Goal: Task Accomplishment & Management: Manage account settings

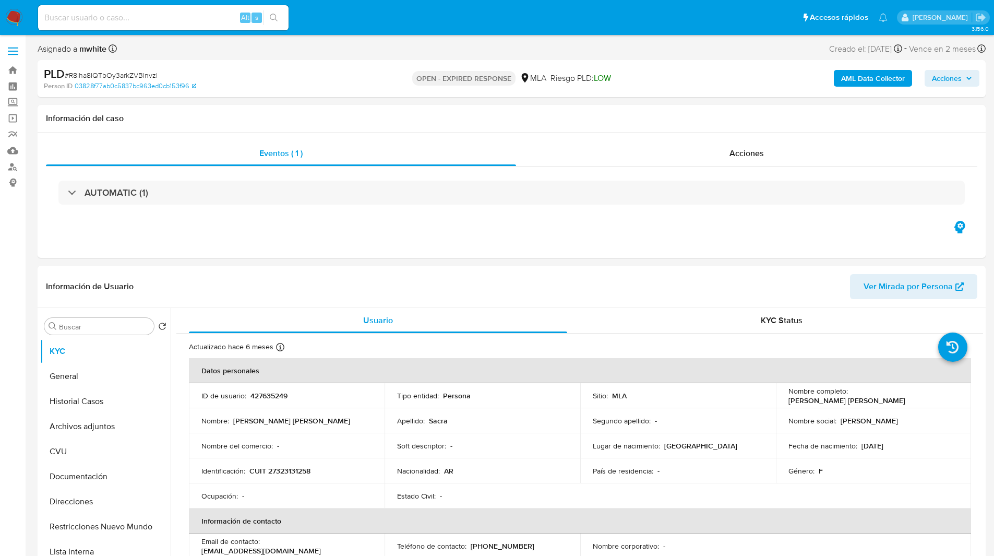
select select "10"
click at [559, 304] on div "Información de Usuario Ver Mirada por Persona" at bounding box center [512, 287] width 948 height 42
click at [297, 468] on p "CUIT 27323131258" at bounding box center [279, 470] width 61 height 9
copy p "27323131258"
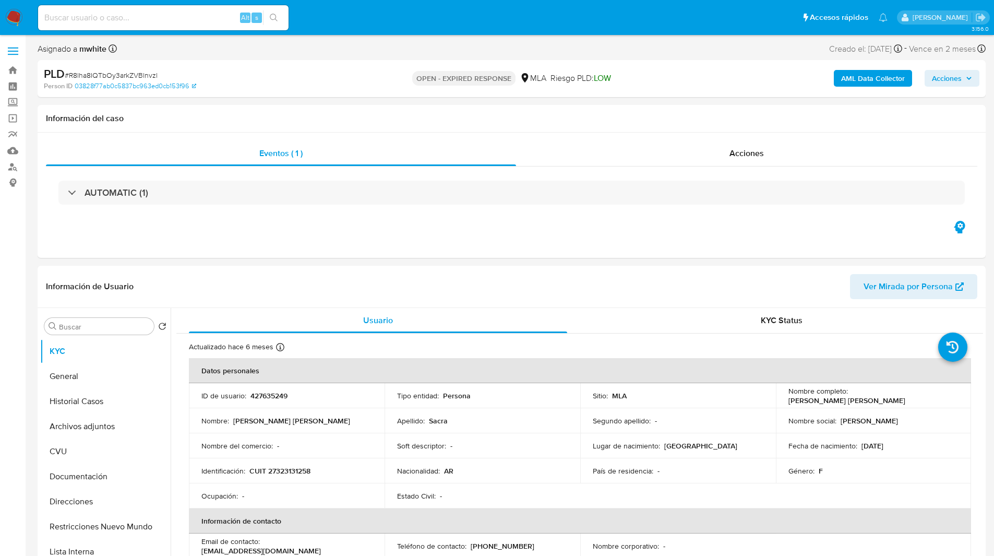
click at [311, 22] on ul "Pausado Ver notificaciones Alt s Accesos rápidos Presiona las siguientes teclas…" at bounding box center [463, 17] width 860 height 26
click at [373, 43] on div "Asignado a mwhite Asignado el: 18/08/2025 14:11:33 Creado el: 12/08/2025 Creado…" at bounding box center [512, 51] width 948 height 18
click at [353, 46] on div "Asignado a mwhite Asignado el: 18/08/2025 14:11:33 Creado el: 12/08/2025 Creado…" at bounding box center [512, 51] width 948 height 18
click at [384, 46] on div "Asignado a mwhite Asignado el: 18/08/2025 14:11:33 Creado el: 12/08/2025 Creado…" at bounding box center [512, 51] width 948 height 18
click at [420, 16] on ul "Pausado Ver notificaciones Alt s Accesos rápidos Presiona las siguientes teclas…" at bounding box center [463, 17] width 860 height 26
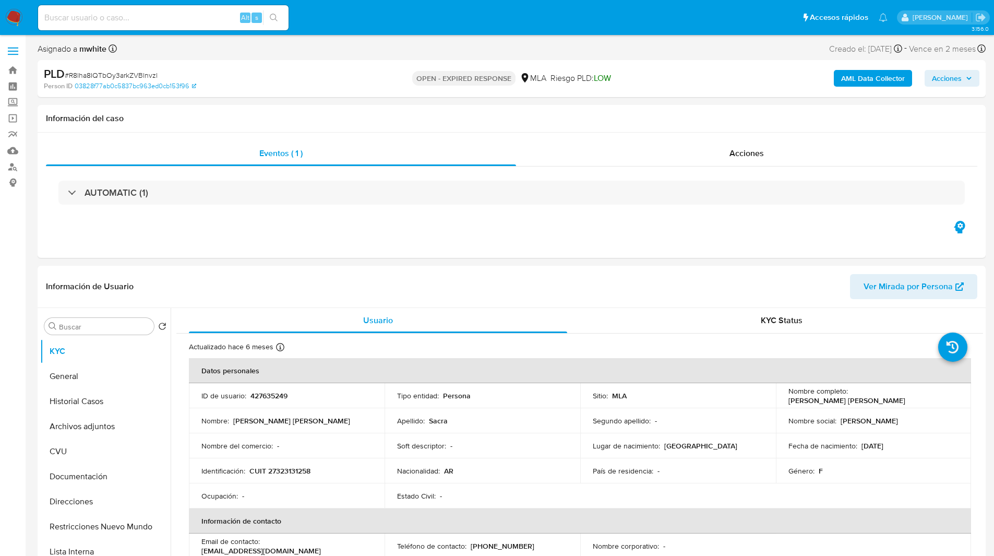
click at [382, 14] on ul "Pausado Ver notificaciones Alt s Accesos rápidos Presiona las siguientes teclas…" at bounding box center [463, 17] width 860 height 26
click at [401, 16] on ul "Pausado Ver notificaciones Alt s Accesos rápidos Presiona las siguientes teclas…" at bounding box center [463, 17] width 860 height 26
click at [302, 474] on p "CUIT 27323131258" at bounding box center [279, 470] width 61 height 9
copy p "27323131258"
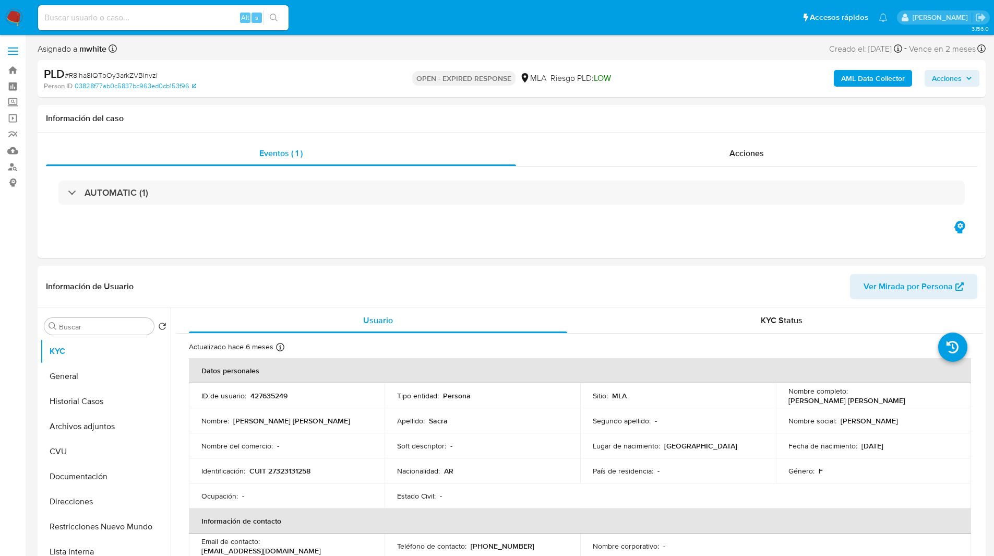
click at [366, 28] on ul "Pausado Ver notificaciones Alt s Accesos rápidos Presiona las siguientes teclas…" at bounding box center [463, 17] width 860 height 26
click at [354, 19] on ul "Pausado Ver notificaciones Alt s Accesos rápidos Presiona las siguientes teclas…" at bounding box center [463, 17] width 860 height 26
click at [354, 21] on ul "Pausado Ver notificaciones Alt s Accesos rápidos Presiona las siguientes teclas…" at bounding box center [463, 17] width 860 height 26
click at [354, 44] on div "Asignado a mwhite Asignado el: 18/08/2025 14:11:33 Creado el: 12/08/2025 Creado…" at bounding box center [512, 51] width 948 height 18
click at [375, 118] on h1 "Información del caso" at bounding box center [511, 118] width 931 height 10
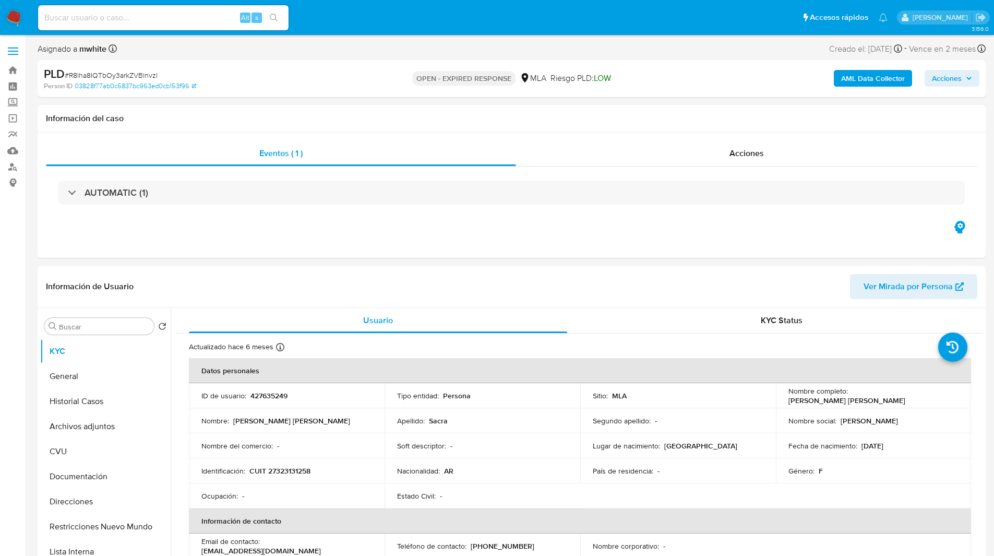
click at [532, 8] on ul "Pausado Ver notificaciones Alt s Accesos rápidos Presiona las siguientes teclas…" at bounding box center [463, 17] width 860 height 26
click at [606, 205] on div "AUTOMATIC (1)" at bounding box center [511, 192] width 931 height 52
click at [99, 75] on span "# R8lha8IQTbOy3arkZVBlnvzl" at bounding box center [111, 75] width 93 height 10
copy span "R8lha8IQTbOy3arkZVBlnvzl"
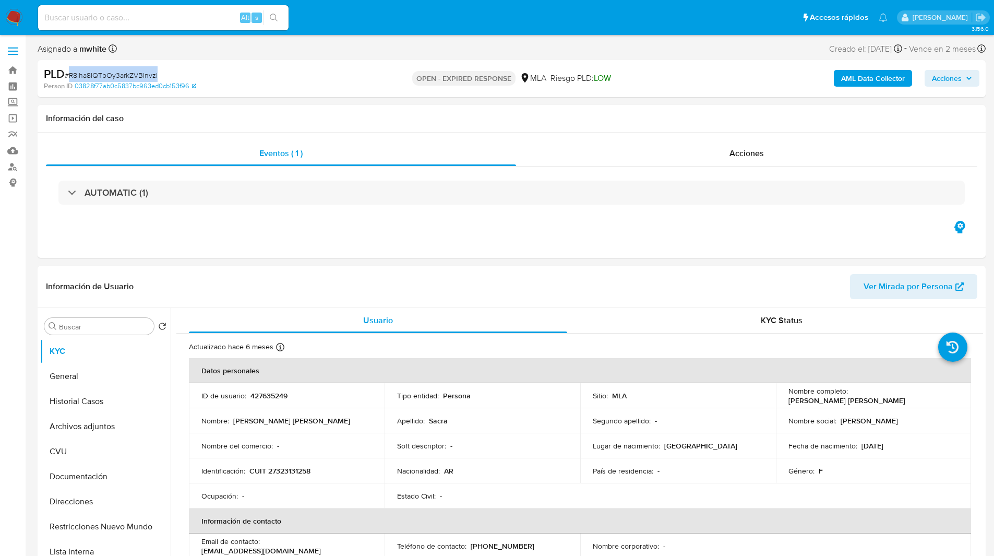
click at [11, 16] on img at bounding box center [14, 18] width 18 height 18
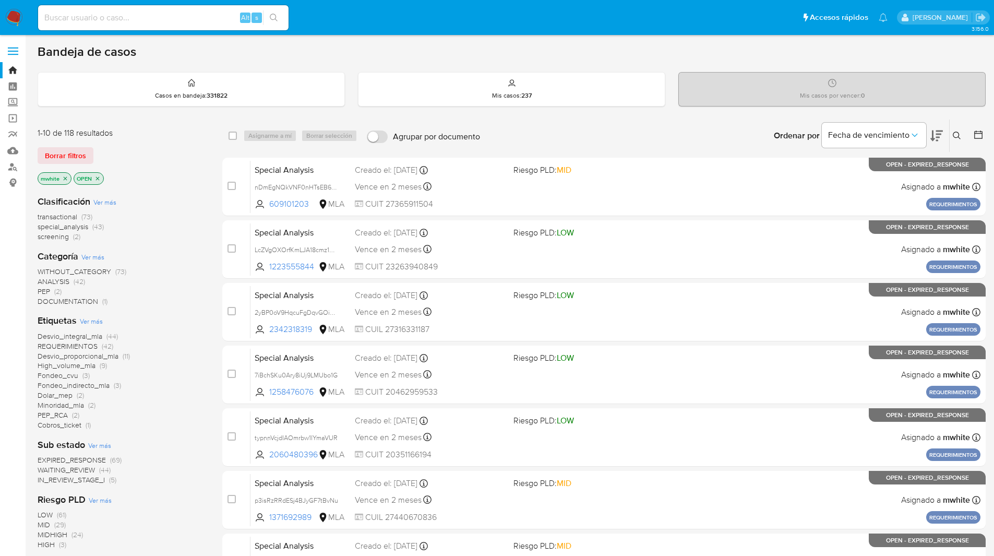
click at [953, 136] on icon at bounding box center [957, 135] width 8 height 8
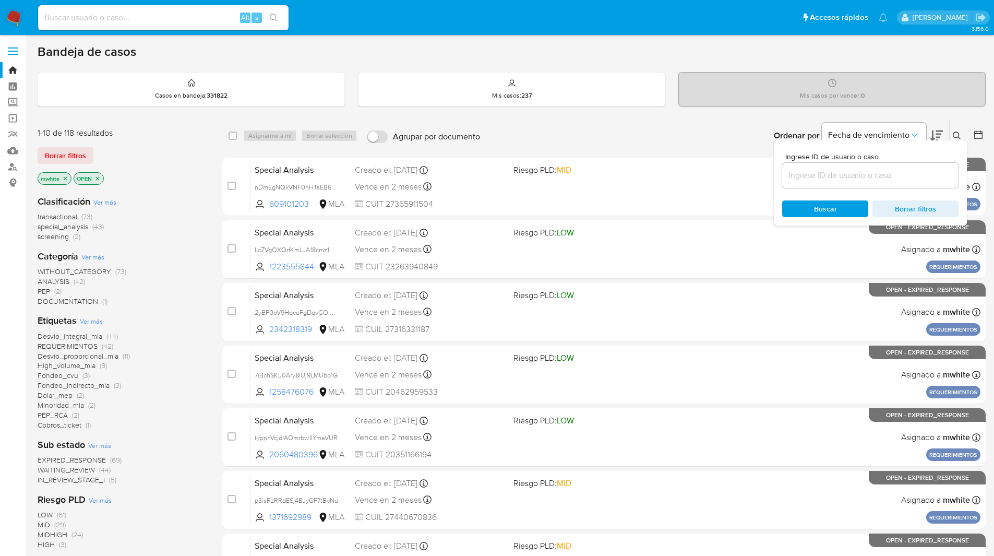
click at [824, 179] on input at bounding box center [870, 176] width 176 height 14
type input "R8lha8IQTbOy3arkZVBlnvzl"
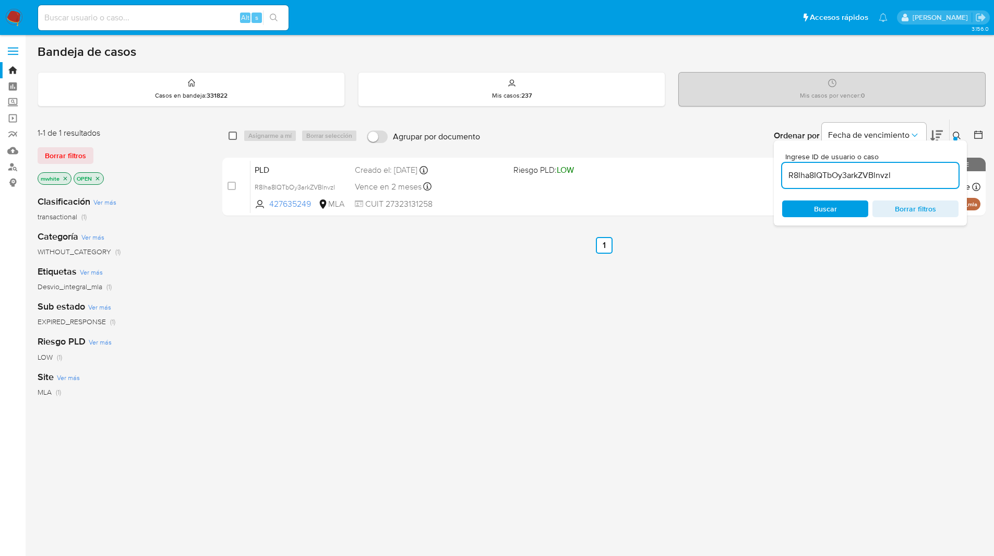
click at [230, 135] on input "checkbox" at bounding box center [233, 135] width 8 height 8
checkbox input "true"
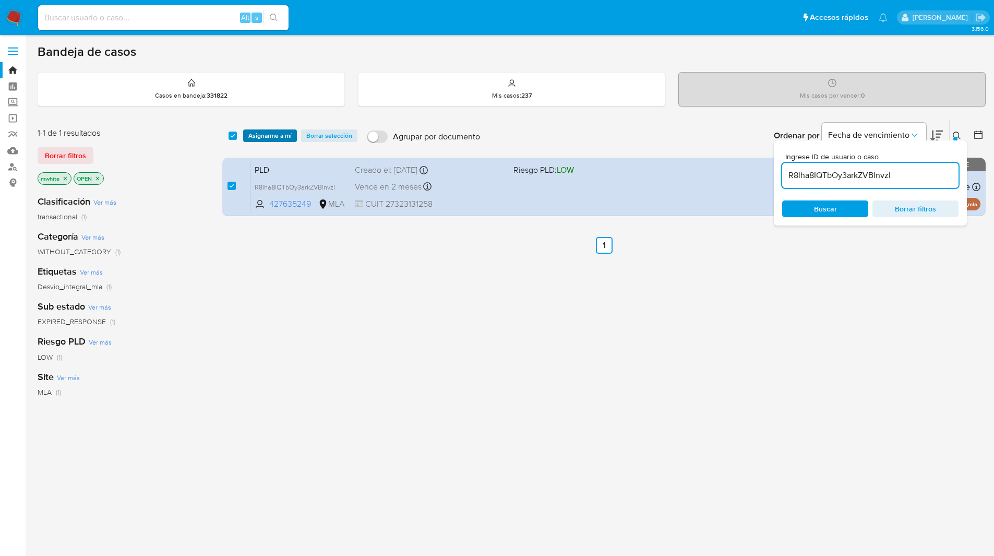
click at [271, 135] on span "Asignarme a mí" at bounding box center [269, 135] width 43 height 10
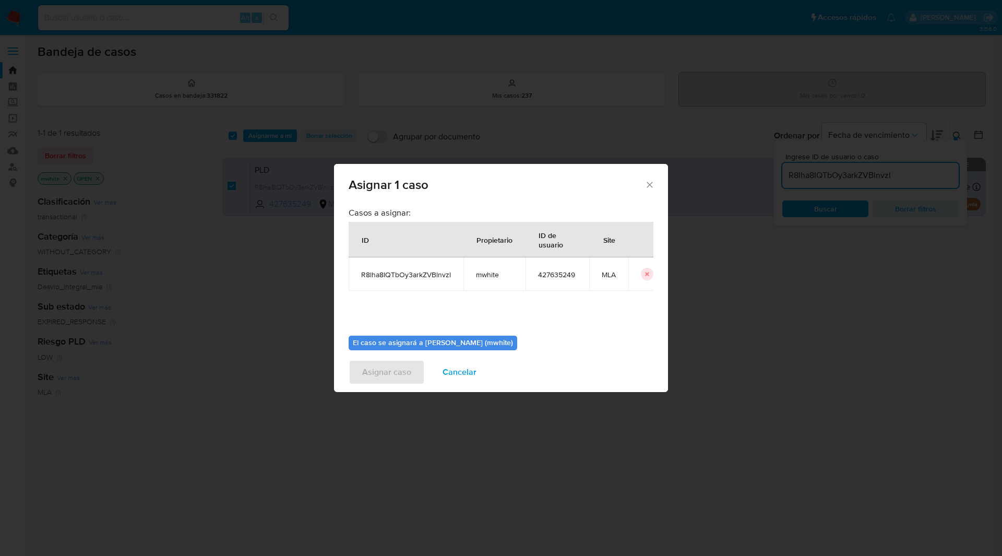
click at [482, 275] on span "mwhite" at bounding box center [494, 274] width 37 height 9
copy span "mwhite"
click at [429, 271] on span "R8lha8IQTbOy3arkZVBlnvzl" at bounding box center [406, 274] width 90 height 9
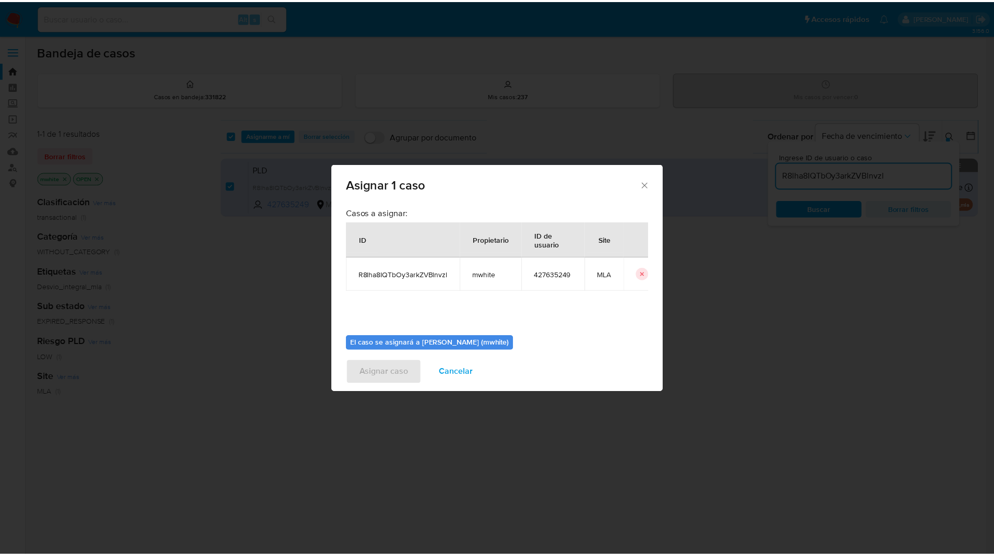
scroll to position [54, 0]
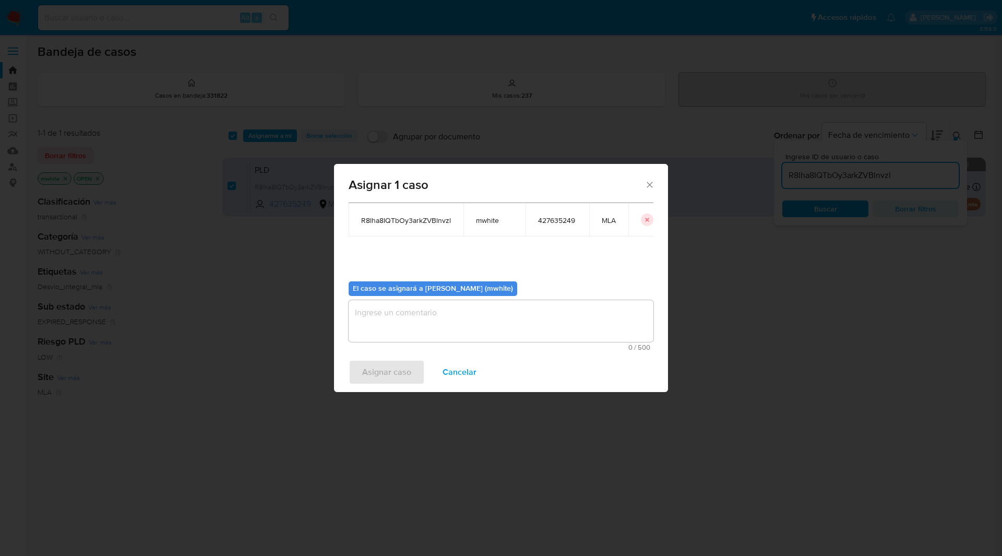
click at [372, 335] on textarea "assign-modal" at bounding box center [500, 321] width 305 height 42
paste textarea "mwhite"
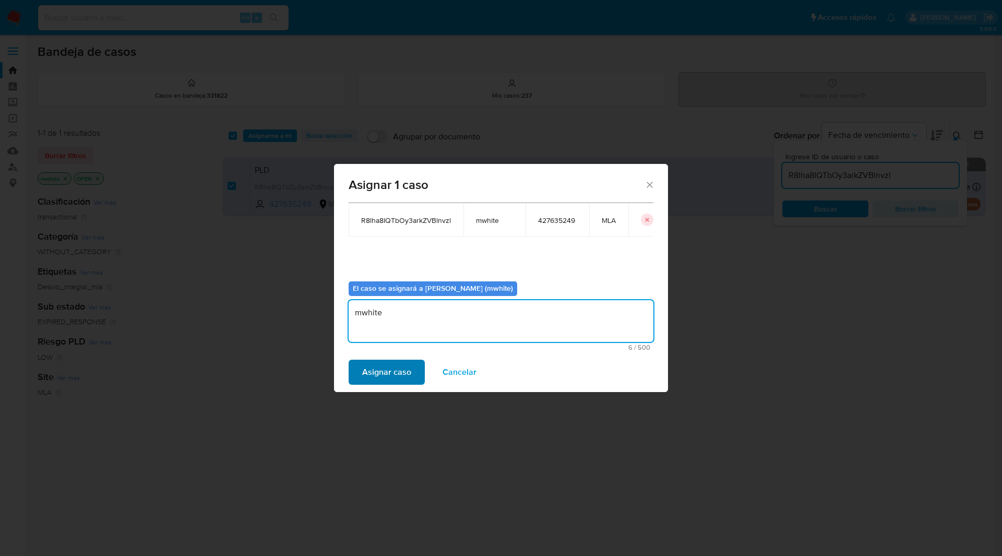
type textarea "mwhite"
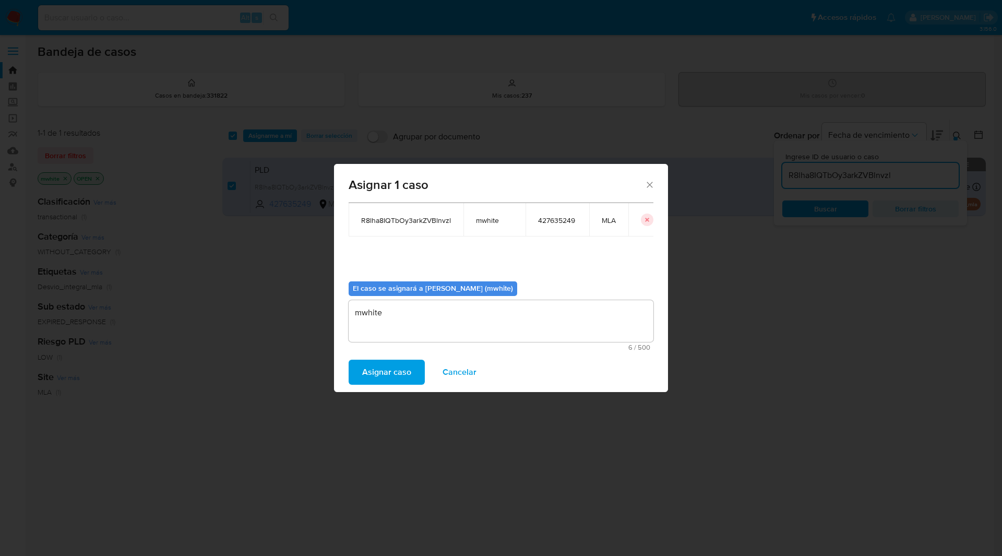
click at [377, 381] on span "Asignar caso" at bounding box center [386, 371] width 49 height 23
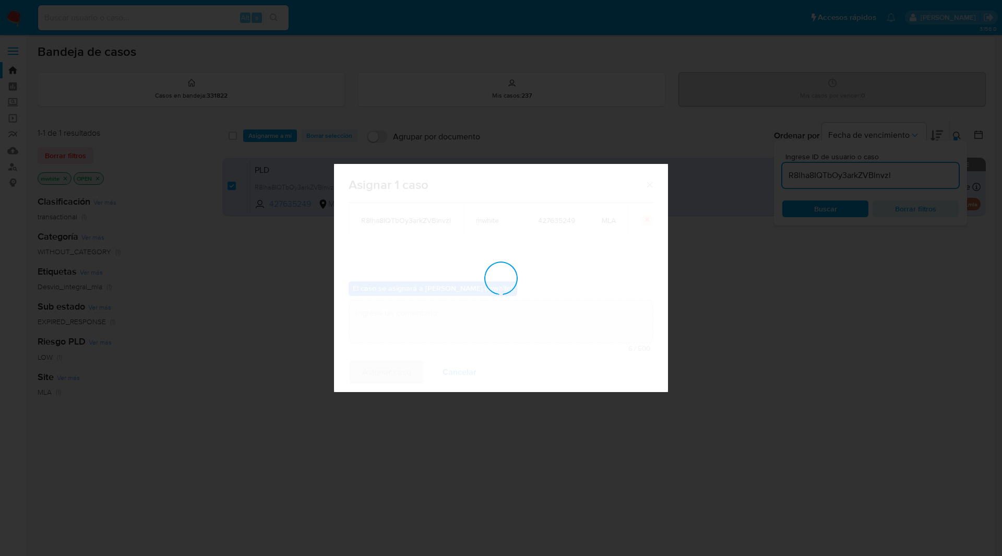
checkbox input "false"
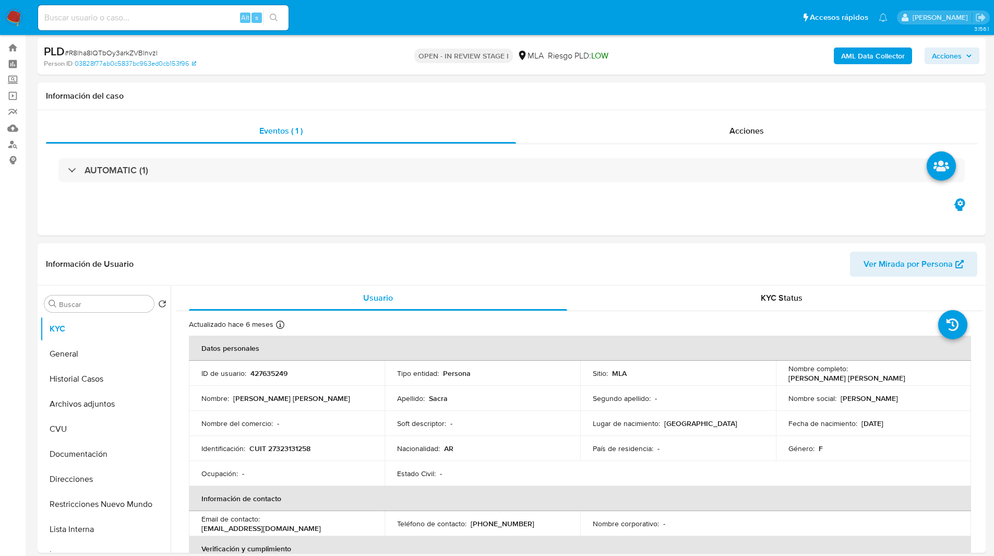
select select "10"
click at [858, 55] on b "AML Data Collector" at bounding box center [873, 55] width 64 height 17
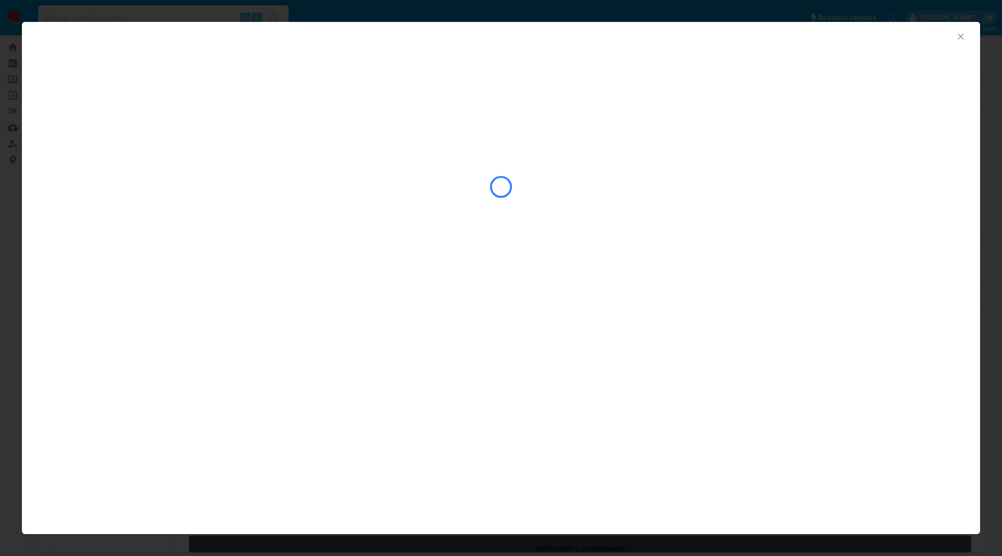
click at [397, 42] on div "AML Data Collector" at bounding box center [501, 35] width 958 height 26
click at [359, 44] on div "AML Data Collector" at bounding box center [501, 35] width 958 height 26
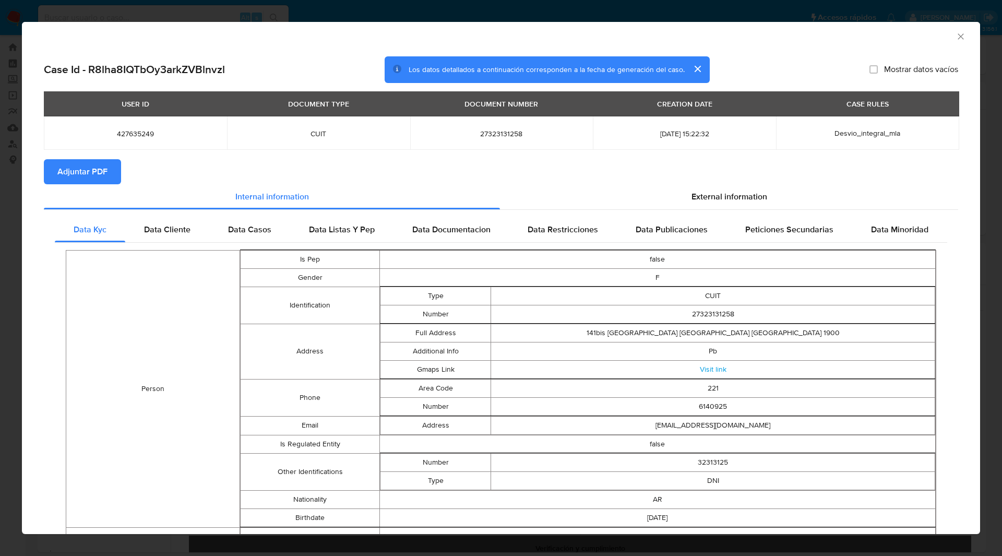
click at [78, 160] on span "Adjuntar PDF" at bounding box center [82, 171] width 50 height 23
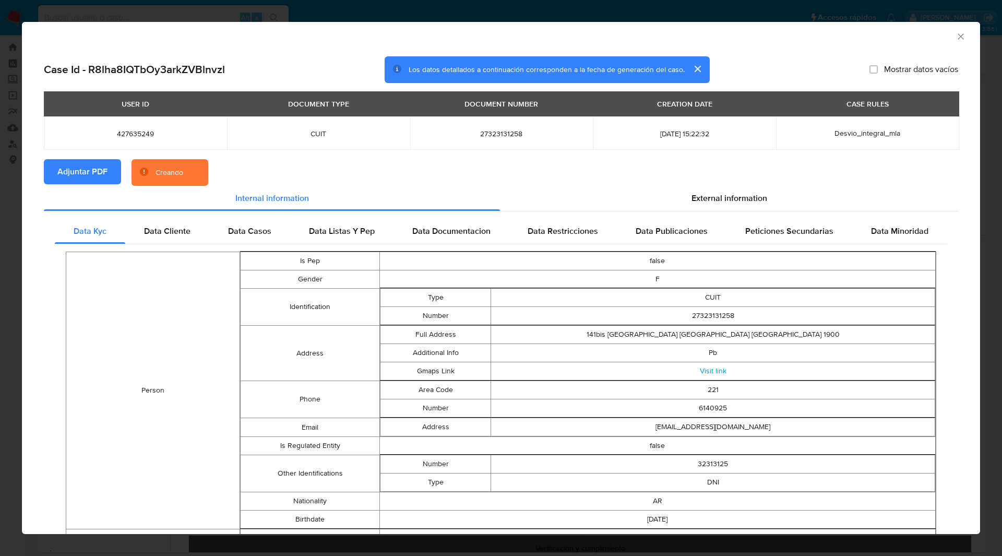
click at [266, 162] on section "Adjuntar PDF Creando" at bounding box center [501, 172] width 914 height 27
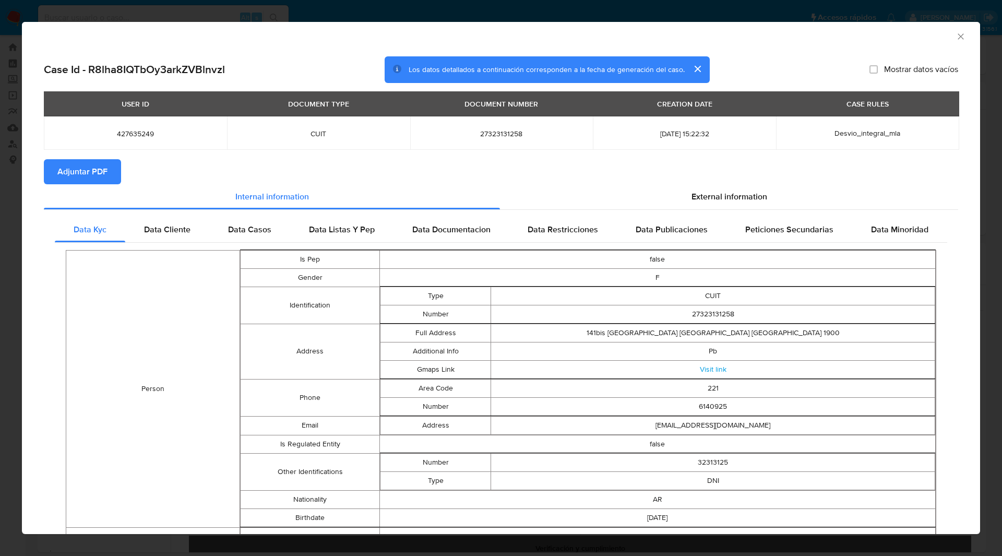
click at [946, 39] on div "AML Data Collector" at bounding box center [492, 34] width 926 height 11
click at [955, 40] on icon "Cerrar ventana" at bounding box center [960, 36] width 10 height 10
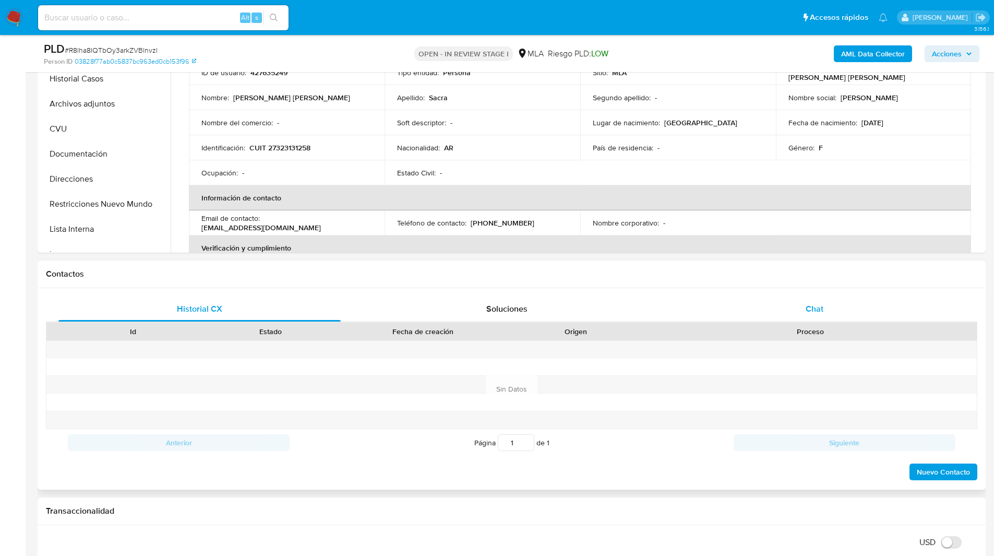
click at [824, 310] on div "Chat" at bounding box center [814, 308] width 282 height 25
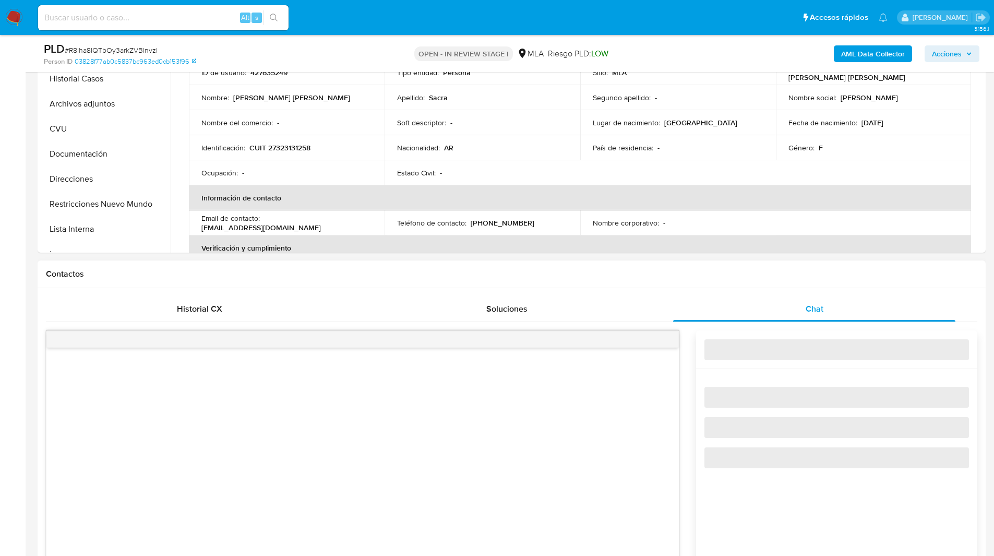
click at [737, 280] on div "Contactos" at bounding box center [512, 274] width 948 height 28
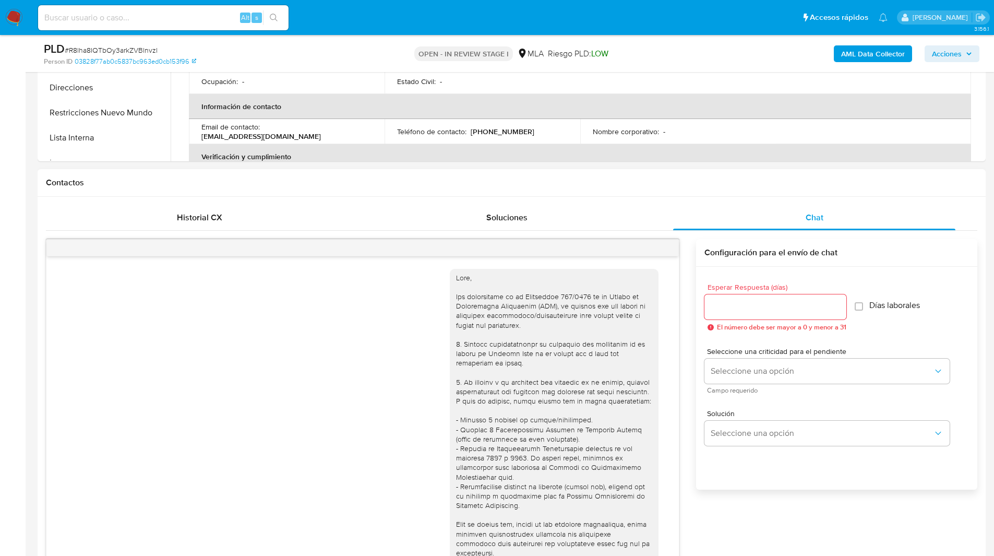
scroll to position [474, 0]
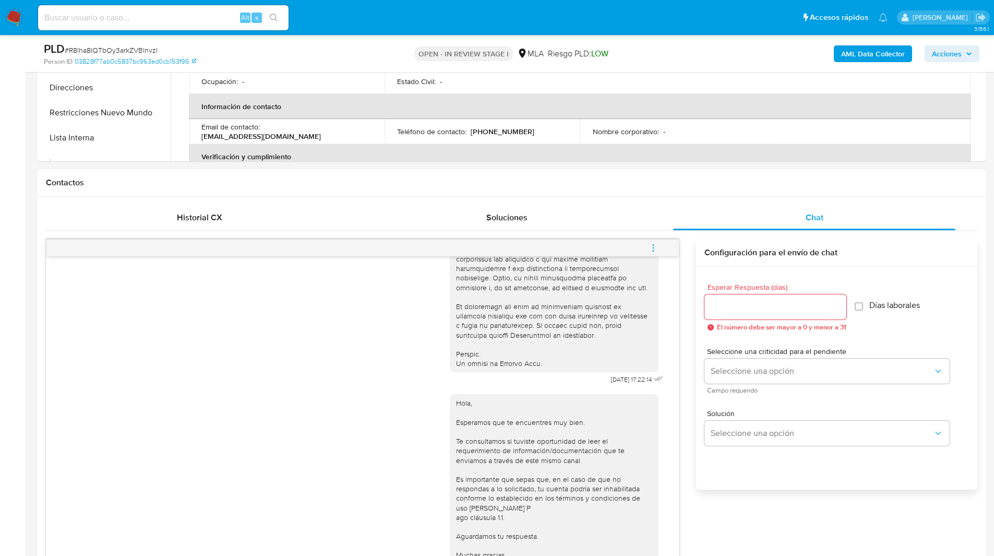
click at [655, 249] on icon "menu-action" at bounding box center [652, 247] width 9 height 9
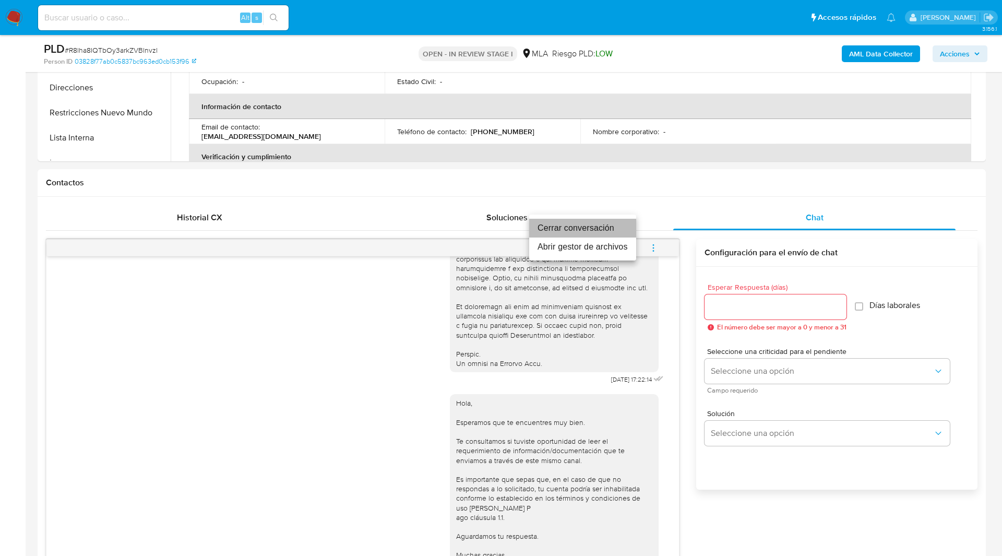
click at [595, 227] on li "Cerrar conversación" at bounding box center [582, 228] width 107 height 19
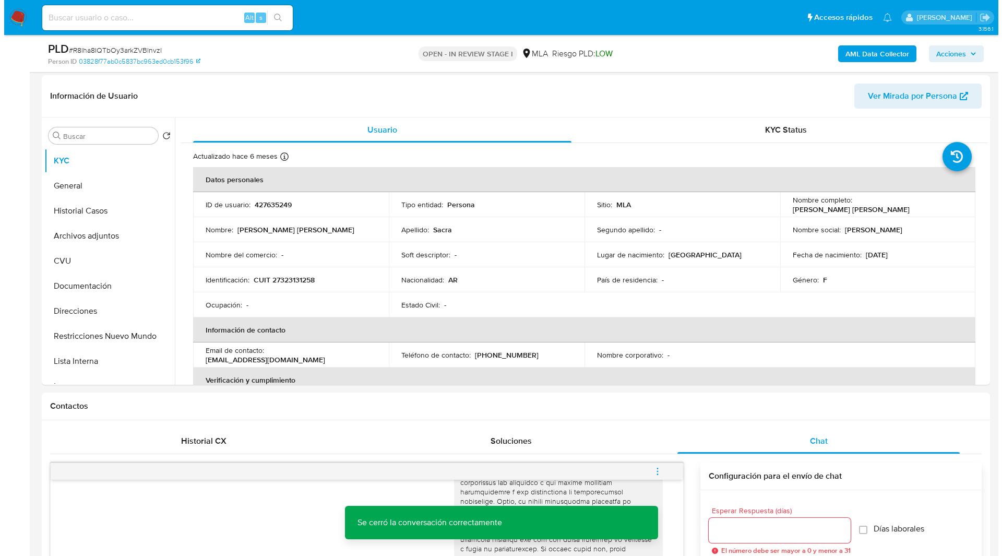
scroll to position [0, 0]
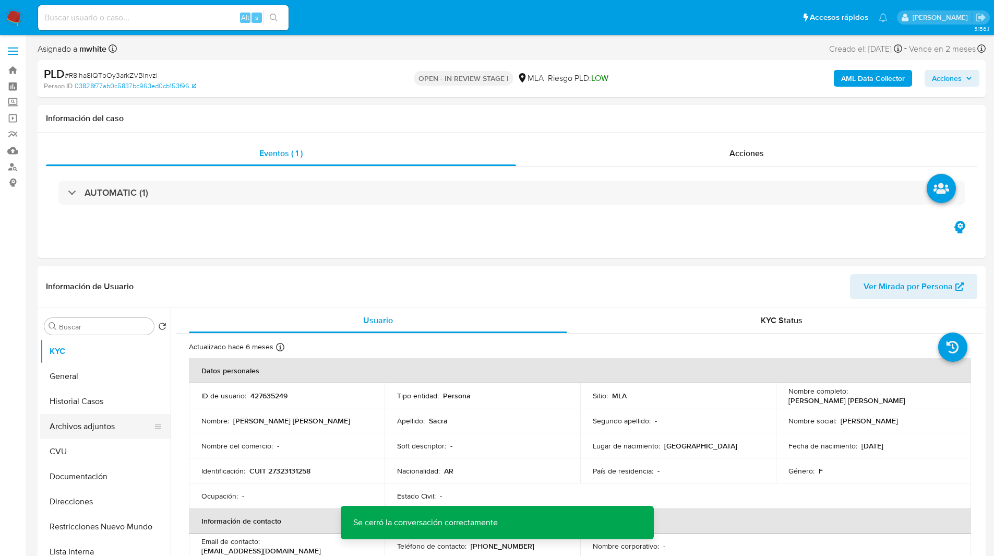
click at [81, 431] on button "Archivos adjuntos" at bounding box center [101, 426] width 122 height 25
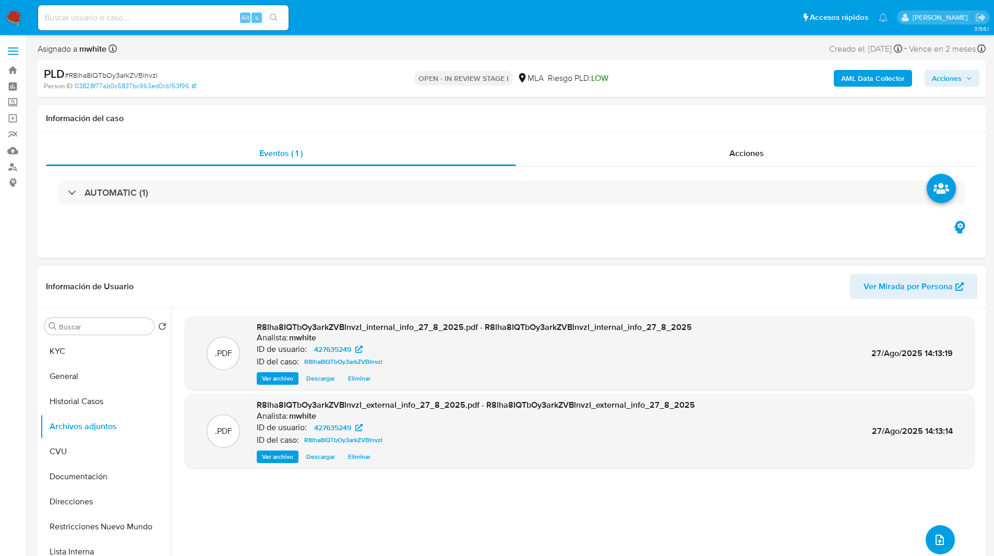
click at [943, 543] on button "upload-file" at bounding box center [939, 539] width 29 height 29
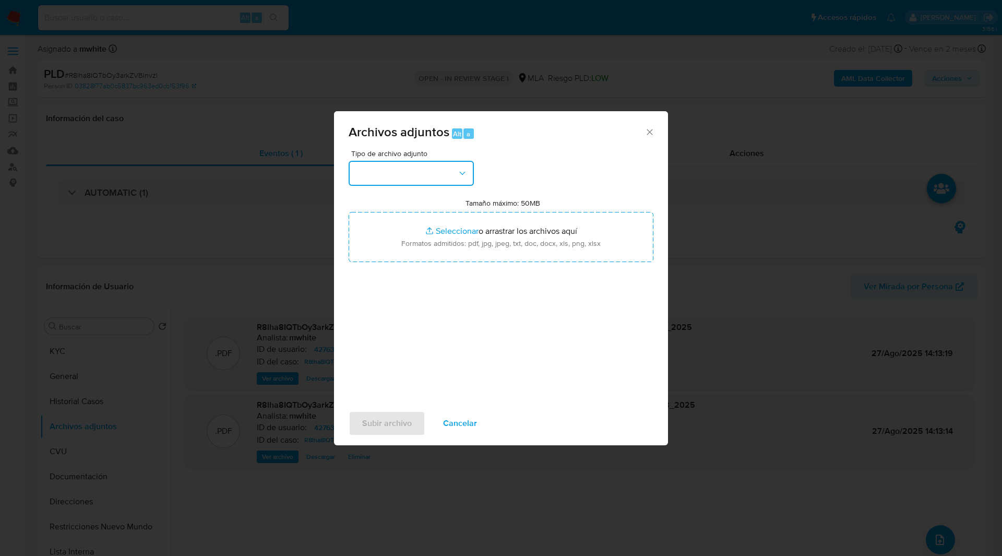
click at [393, 171] on button "button" at bounding box center [410, 173] width 125 height 25
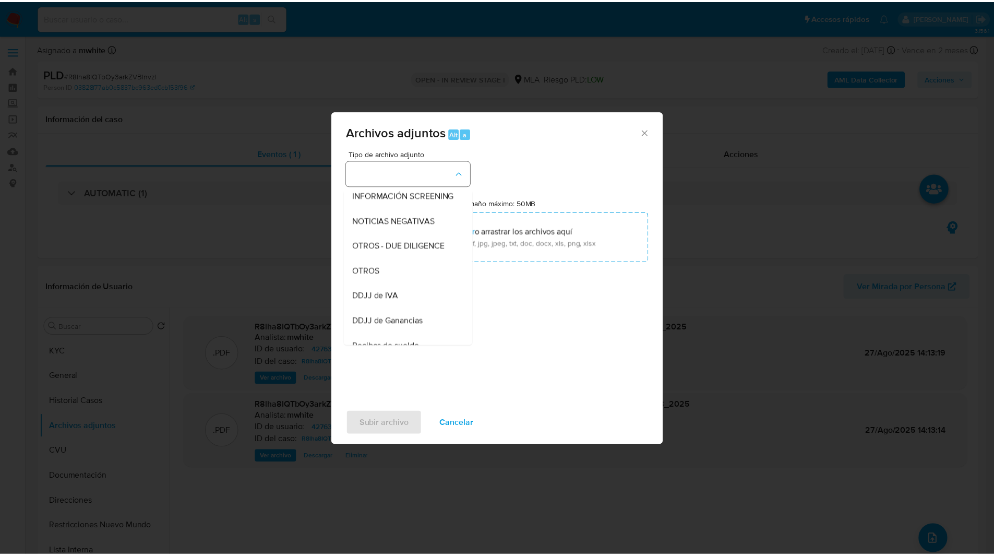
scroll to position [131, 0]
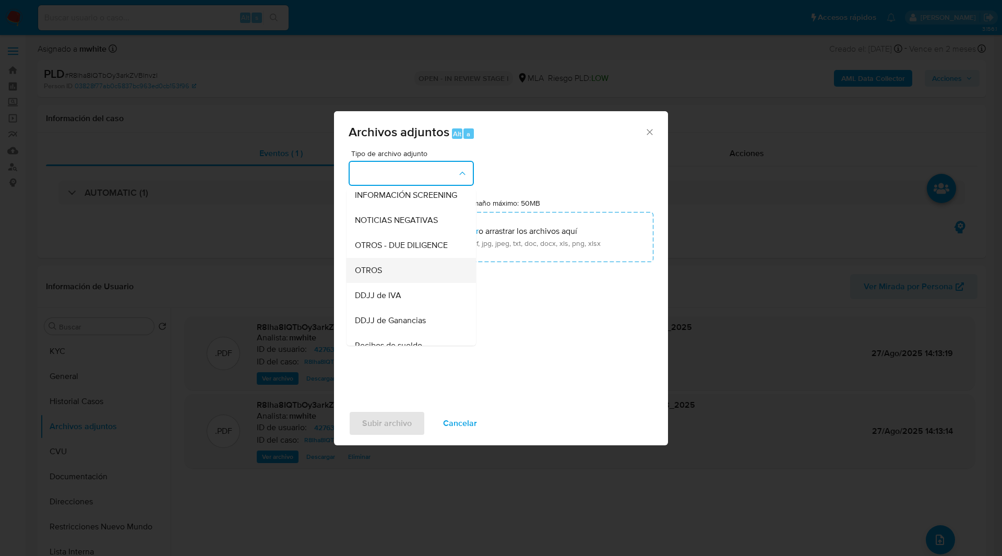
click at [394, 279] on div "OTROS" at bounding box center [408, 270] width 106 height 25
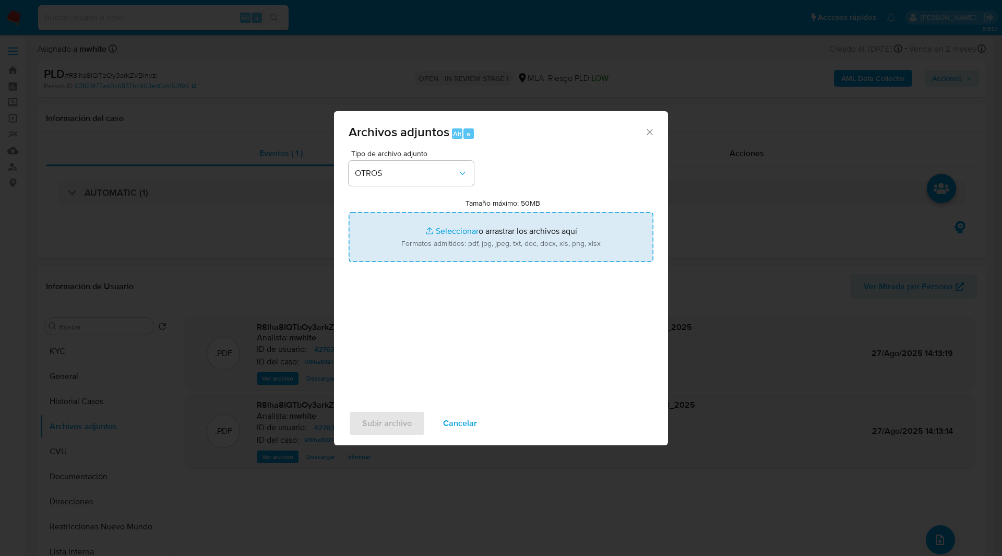
type input "C:\fakepath\Movimientos-427635249.xlsx"
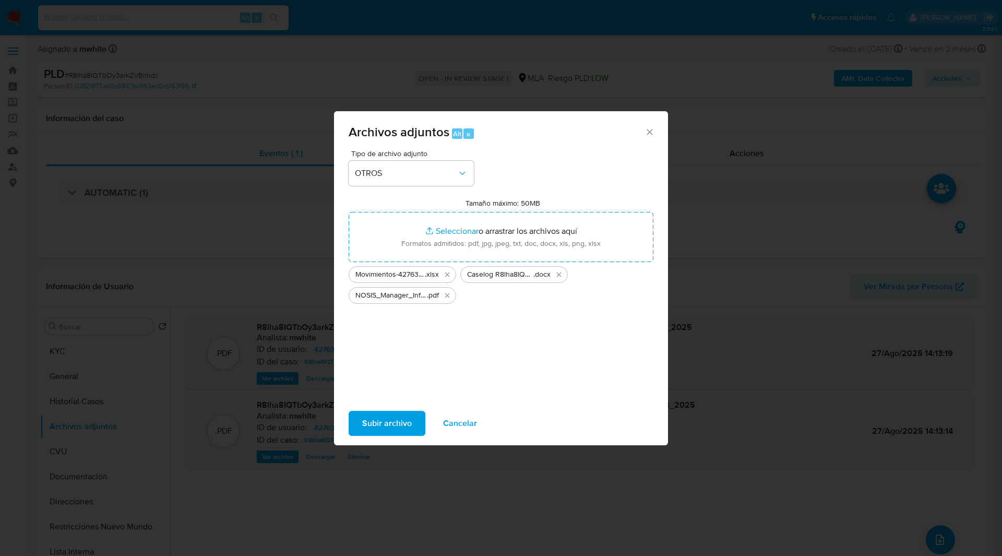
click at [388, 428] on span "Subir archivo" at bounding box center [387, 423] width 50 height 23
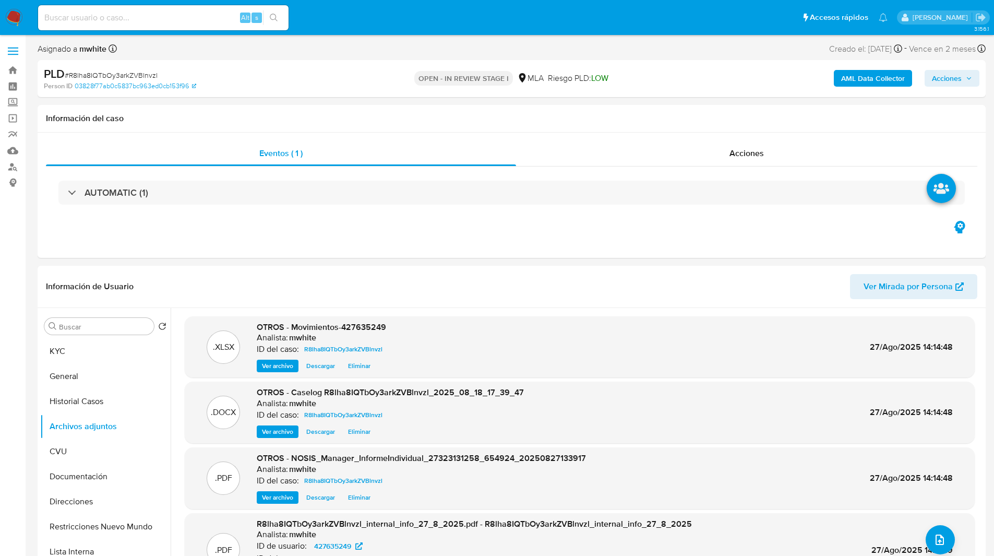
click at [952, 73] on span "Acciones" at bounding box center [947, 78] width 30 height 17
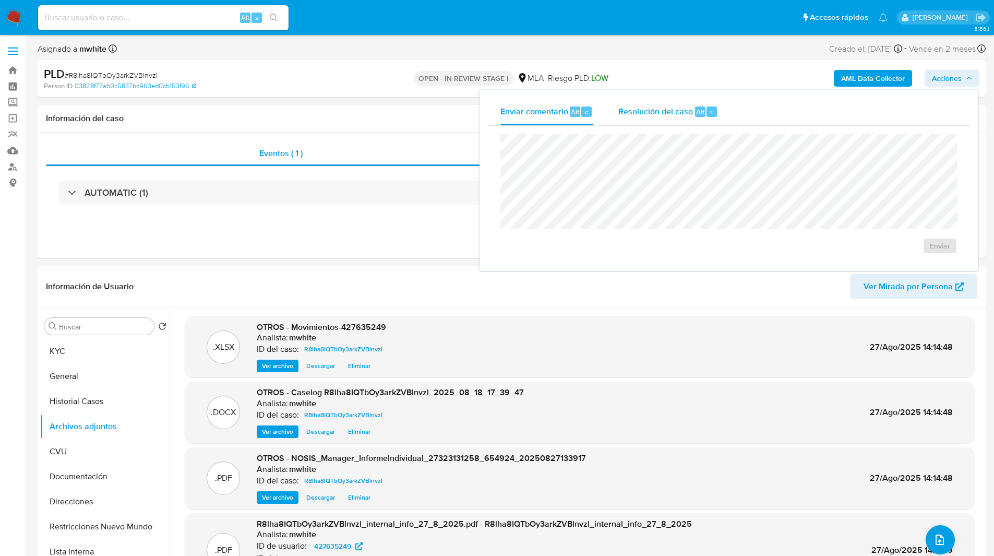
click at [661, 117] on div "Resolución del caso Alt r" at bounding box center [668, 111] width 100 height 27
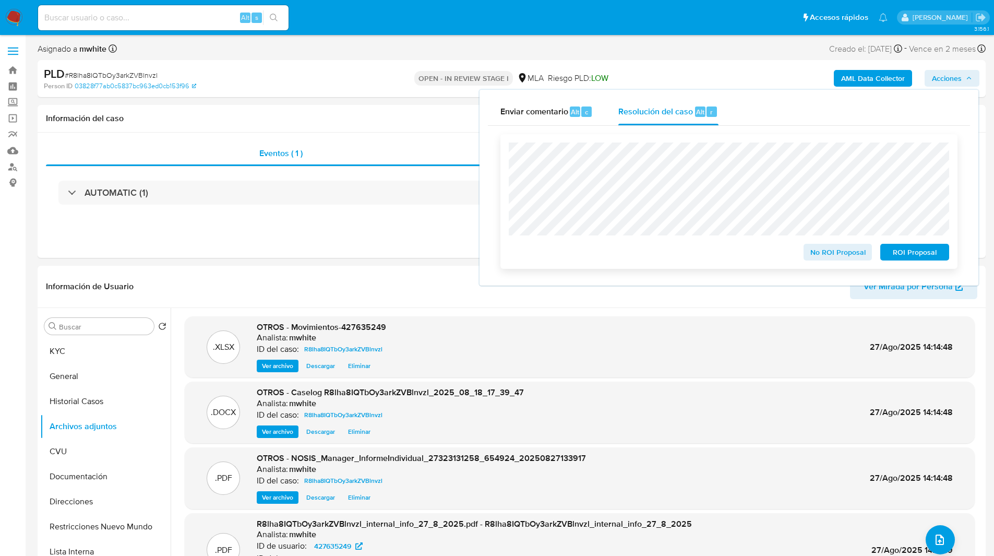
click at [822, 255] on span "No ROI Proposal" at bounding box center [838, 252] width 54 height 15
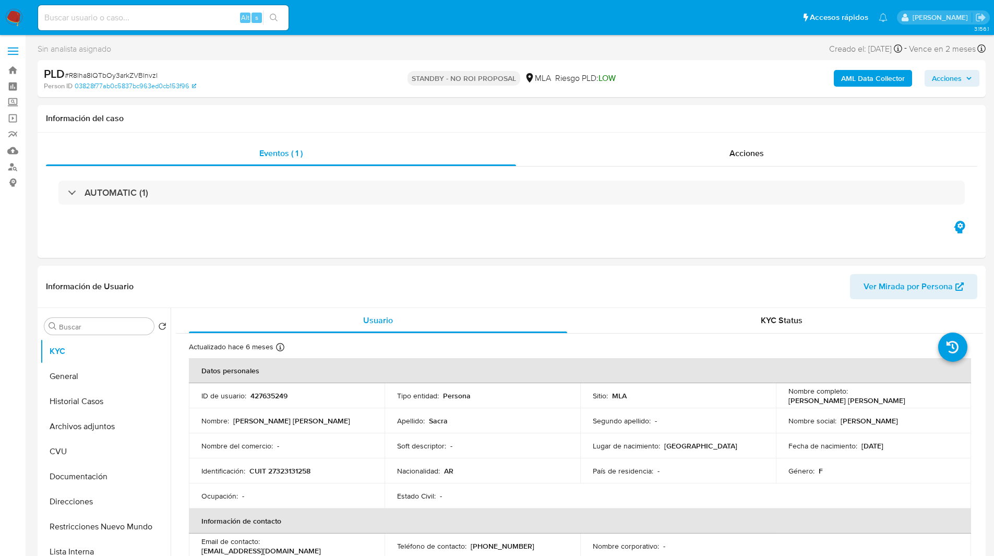
select select "10"
click at [93, 18] on input at bounding box center [163, 18] width 250 height 14
paste input "Kg6QeVj9CRctaXZWiEYE9YJy"
type input "Kg6QeVj9CRctaXZWiEYE9YJy"
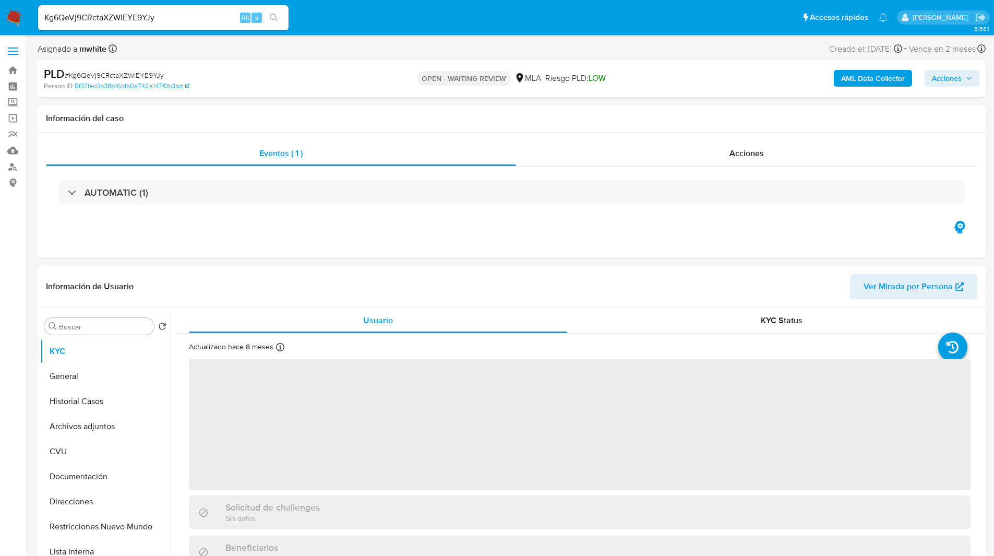
select select "10"
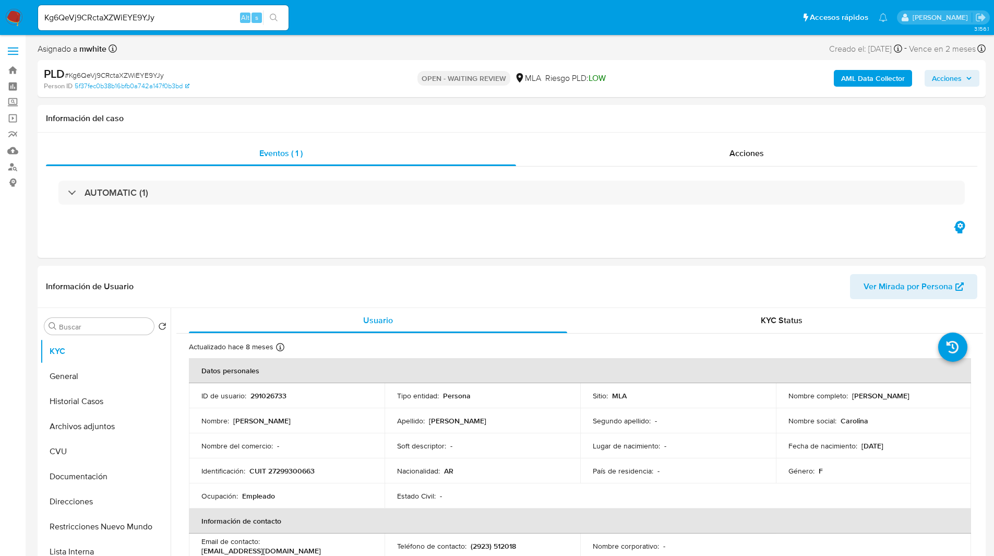
click at [591, 29] on ul "Pausado Ver notificaciones Kg6QeVj9CRctaXZWiEYE9YJy Alt s Accesos rápidos Presi…" at bounding box center [463, 17] width 860 height 26
click at [344, 43] on div "Asignado a mwhite Asignado el: 18/08/2025 14:11:38 Creado el: 12/08/2025 Creado…" at bounding box center [512, 51] width 948 height 18
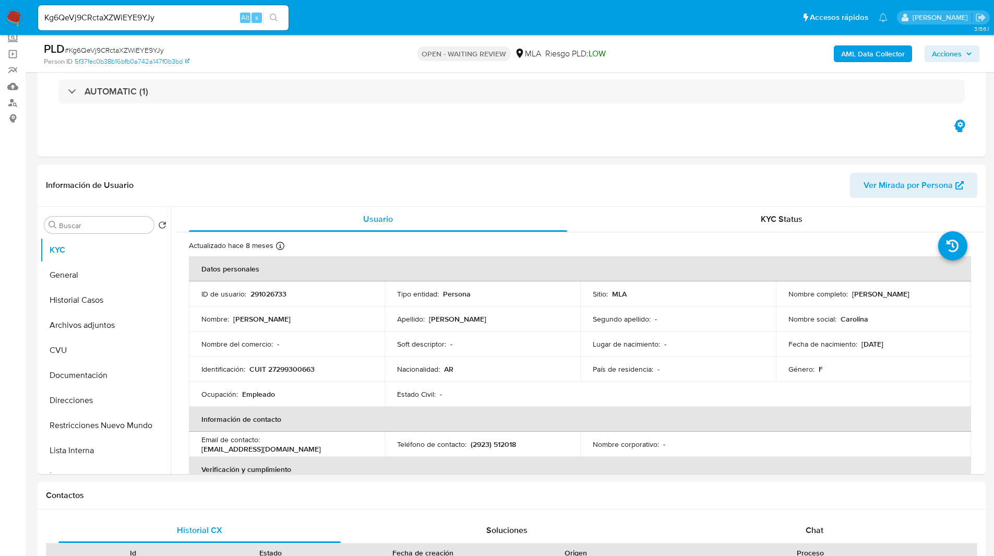
scroll to position [65, 0]
click at [287, 366] on p "CUIT 27299300663" at bounding box center [281, 368] width 65 height 9
copy p "27299300663"
click at [413, 124] on div "Eventos ( 1 ) Acciones AUTOMATIC (1)" at bounding box center [512, 93] width 948 height 125
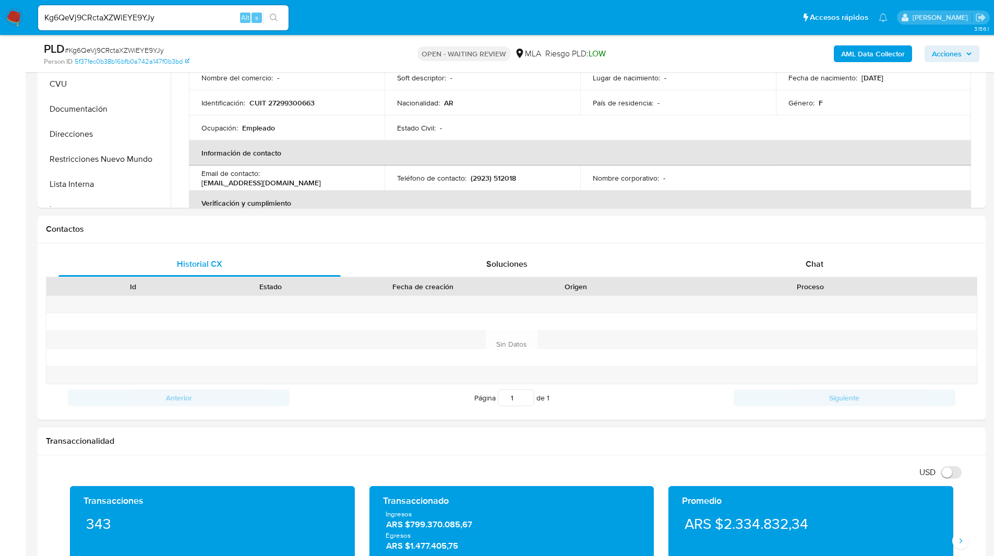
scroll to position [375, 0]
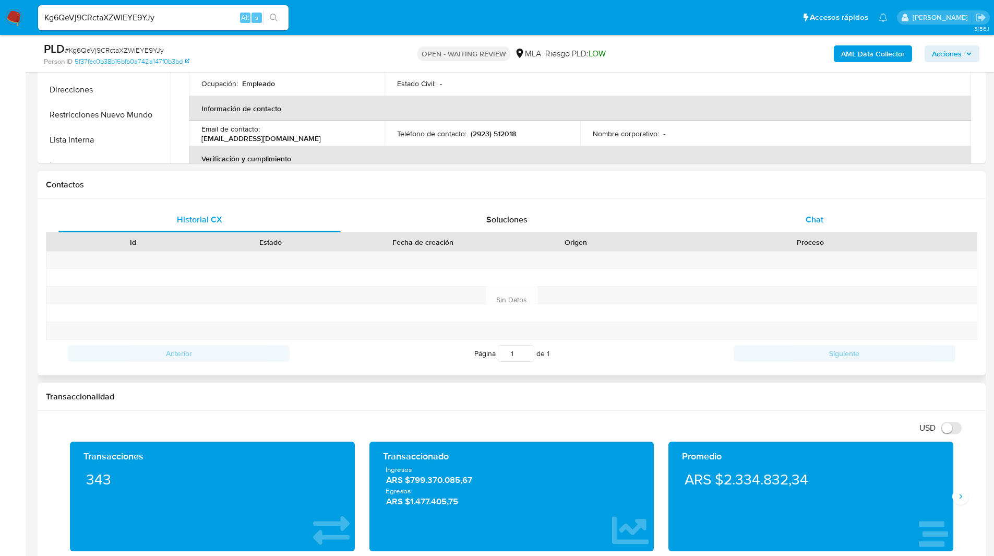
click at [811, 213] on span "Chat" at bounding box center [815, 219] width 18 height 12
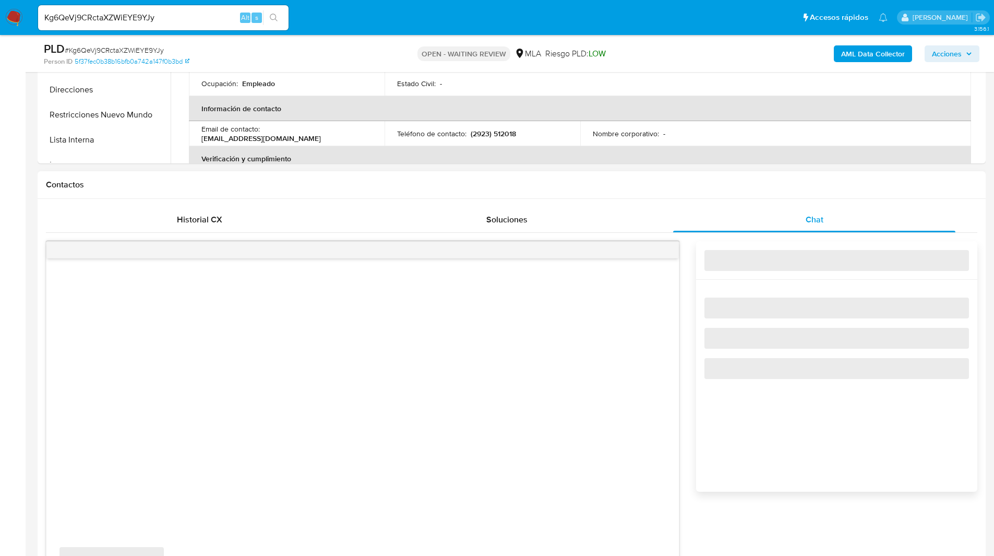
click at [678, 187] on h1 "Contactos" at bounding box center [511, 184] width 931 height 10
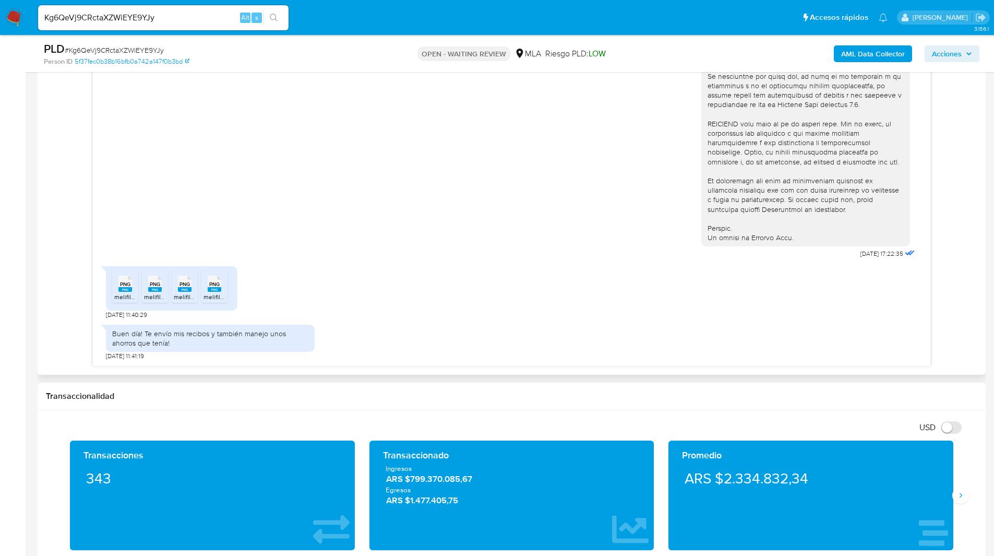
scroll to position [618, 0]
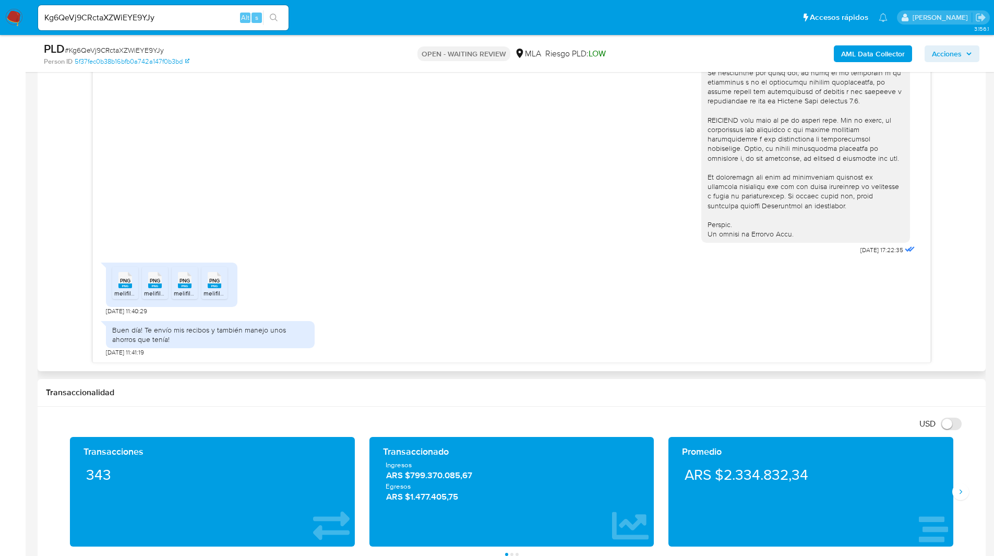
click at [123, 288] on icon "PNG" at bounding box center [125, 280] width 14 height 18
click at [155, 283] on span "PNG" at bounding box center [155, 280] width 10 height 7
click at [186, 281] on span "PNG" at bounding box center [184, 280] width 10 height 7
click at [213, 282] on span "PNG" at bounding box center [214, 280] width 10 height 7
click at [61, 255] on div "18/08/2025 17:22:35 PNG PNG melifile8540109343363231149.png PNG PNG melifile974…" at bounding box center [511, 180] width 931 height 365
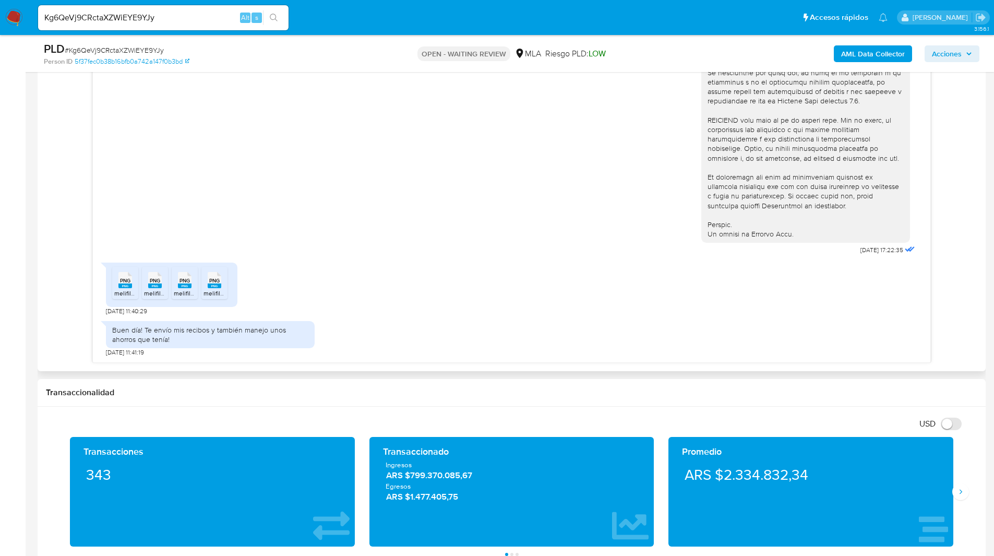
scroll to position [0, 0]
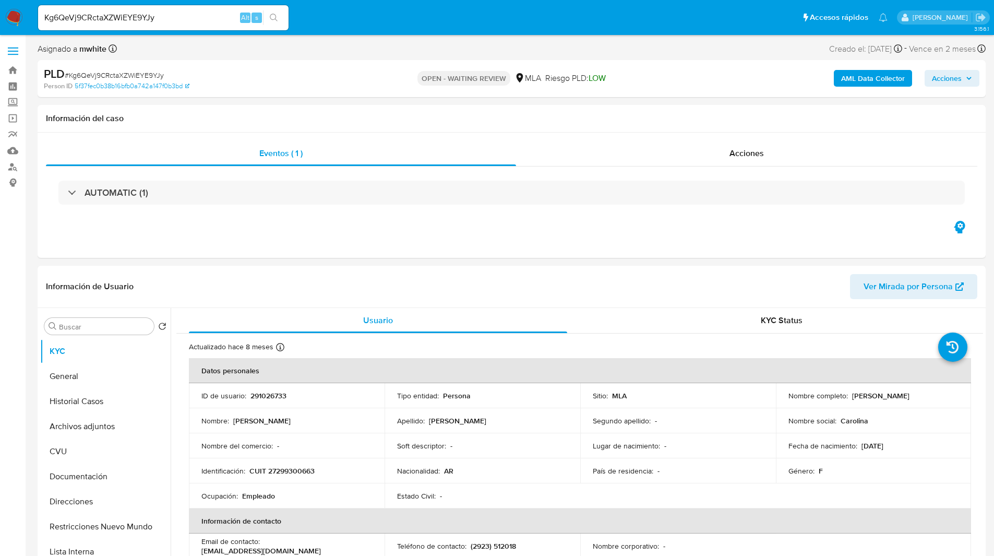
click at [248, 53] on div "Asignado a mwhite Asignado el: 18/08/2025 14:11:38 Creado el: 12/08/2025 Creado…" at bounding box center [512, 51] width 948 height 18
click at [519, 257] on div "Eventos ( 1 ) Acciones AUTOMATIC (1)" at bounding box center [512, 195] width 948 height 125
click at [281, 471] on p "CUIT 27299300663" at bounding box center [281, 470] width 65 height 9
copy p "27299300663"
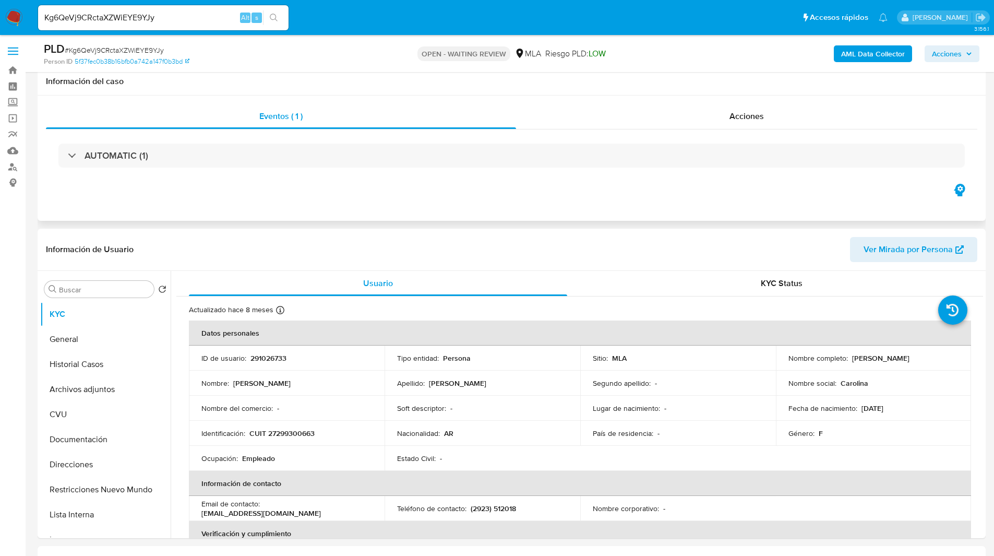
scroll to position [220, 0]
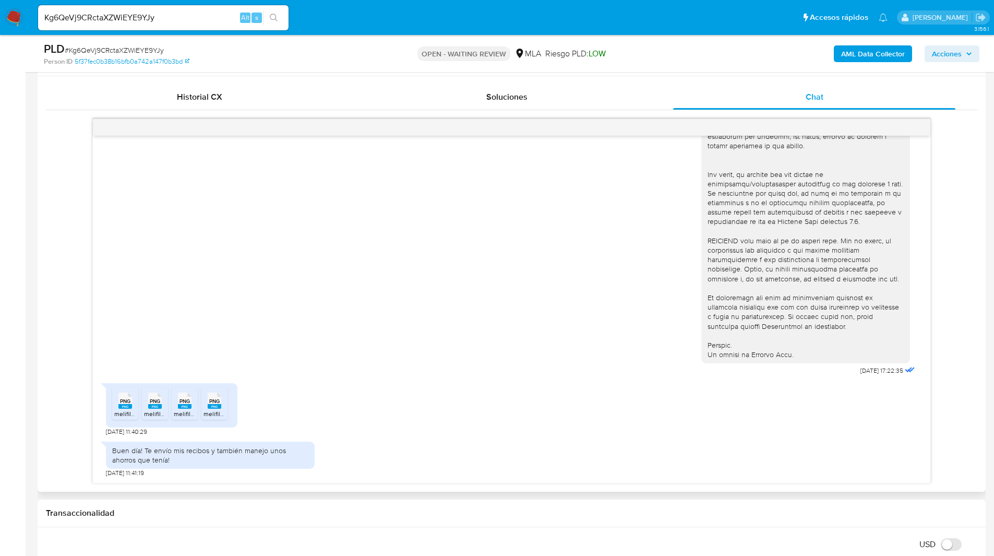
click at [52, 386] on div "18/08/2025 17:22:35 PNG PNG melifile8540109343363231149.png PNG PNG melifile974…" at bounding box center [511, 300] width 931 height 365
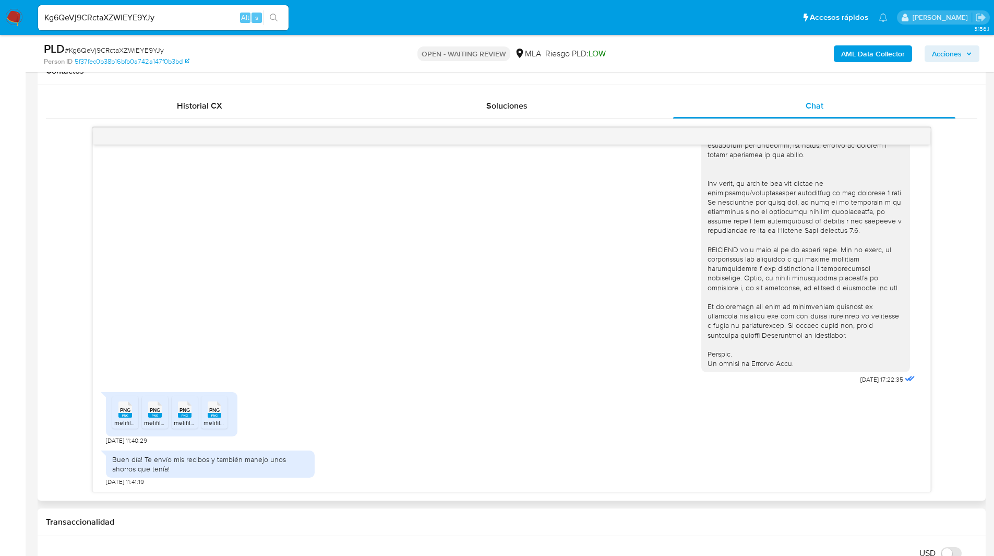
scroll to position [488, 0]
click at [55, 405] on div "18/08/2025 17:22:35 PNG PNG melifile8540109343363231149.png PNG PNG melifile974…" at bounding box center [511, 310] width 931 height 365
click at [56, 401] on div "18/08/2025 17:22:35 PNG PNG melifile8540109343363231149.png PNG PNG melifile974…" at bounding box center [511, 310] width 931 height 365
click at [604, 354] on div "18/08/2025 17:22:35" at bounding box center [511, 101] width 811 height 571
click at [633, 64] on div "OPEN - WAITING REVIEW MLA Riesgo PLD: LOW" at bounding box center [511, 53] width 309 height 25
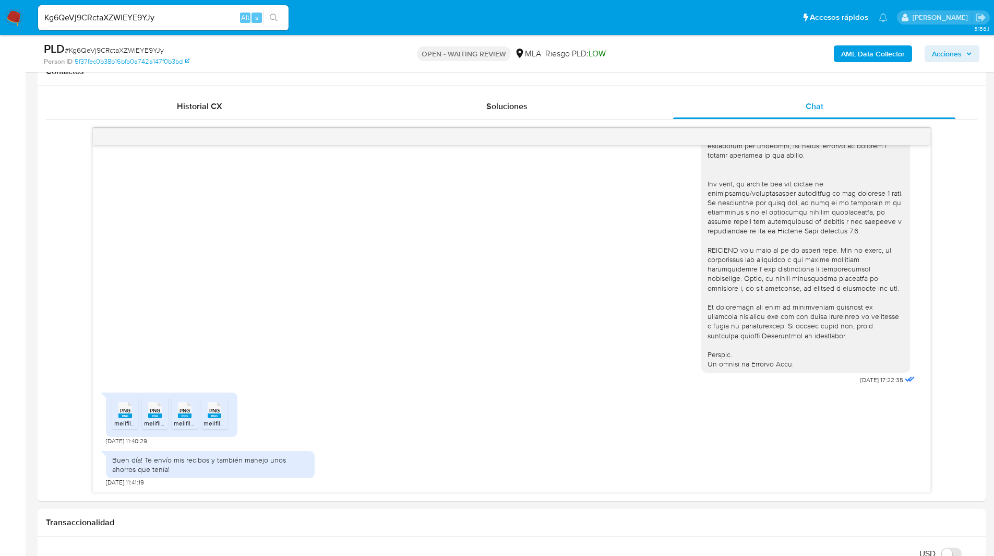
click at [73, 16] on input "Kg6QeVj9CRctaXZWiEYE9YJy" at bounding box center [163, 18] width 250 height 14
click at [12, 19] on img at bounding box center [14, 18] width 18 height 18
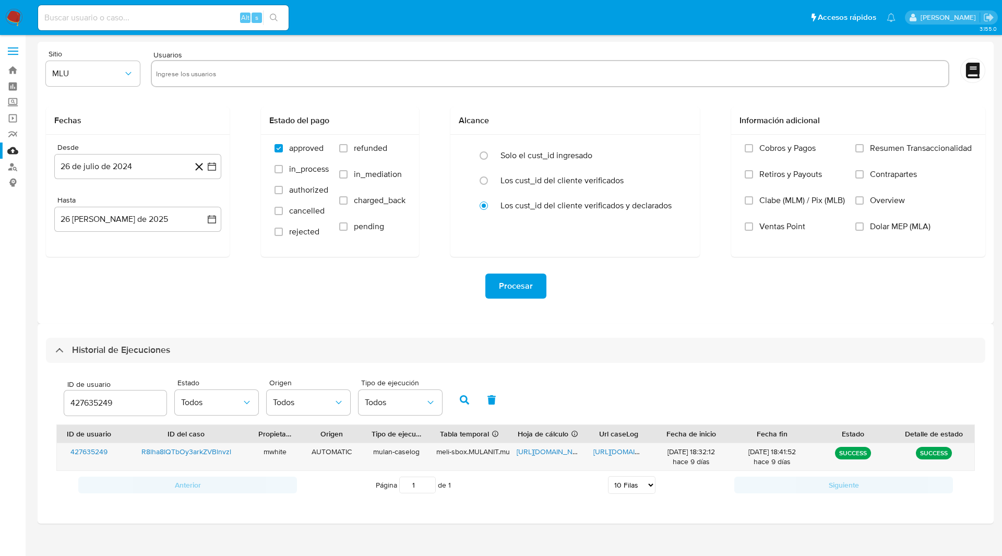
select select "10"
click at [90, 407] on input "427635249" at bounding box center [115, 403] width 102 height 14
type input "291026733"
click at [466, 396] on icon "button" at bounding box center [464, 399] width 9 height 9
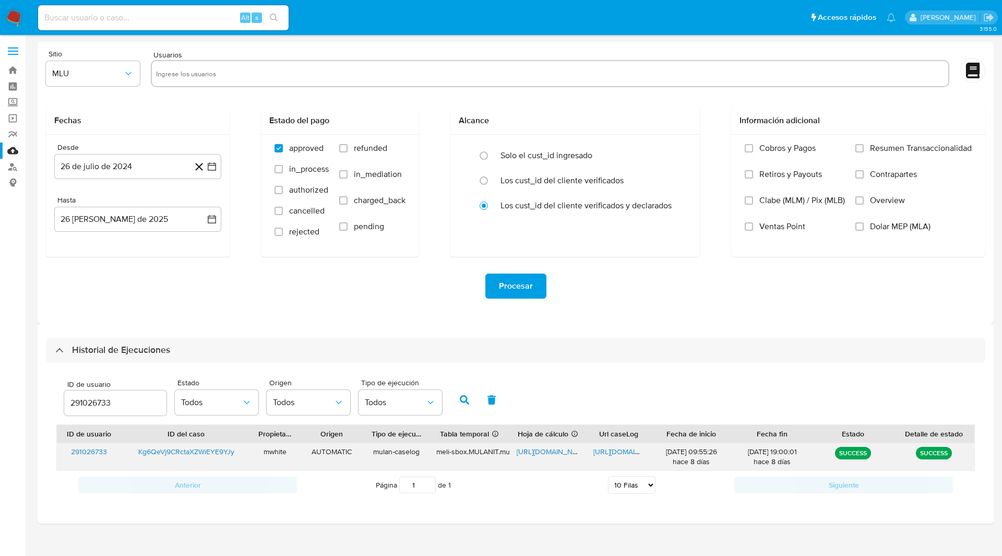
click at [549, 450] on span "[URL][DOMAIN_NAME]" at bounding box center [552, 451] width 72 height 10
click at [618, 459] on div "[URL][DOMAIN_NAME]" at bounding box center [618, 456] width 65 height 27
click at [623, 454] on span "[URL][DOMAIN_NAME]" at bounding box center [629, 451] width 72 height 10
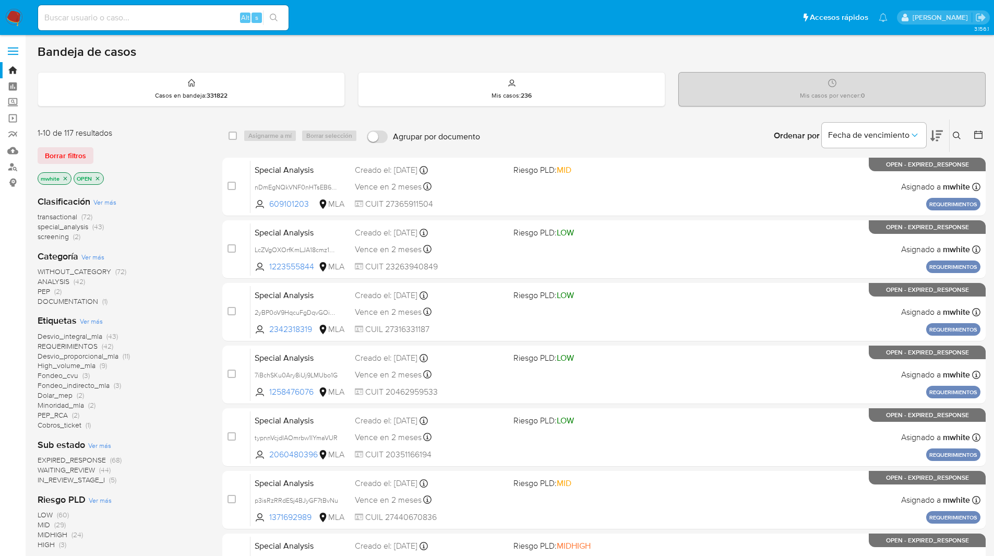
click at [955, 135] on icon at bounding box center [957, 135] width 8 height 8
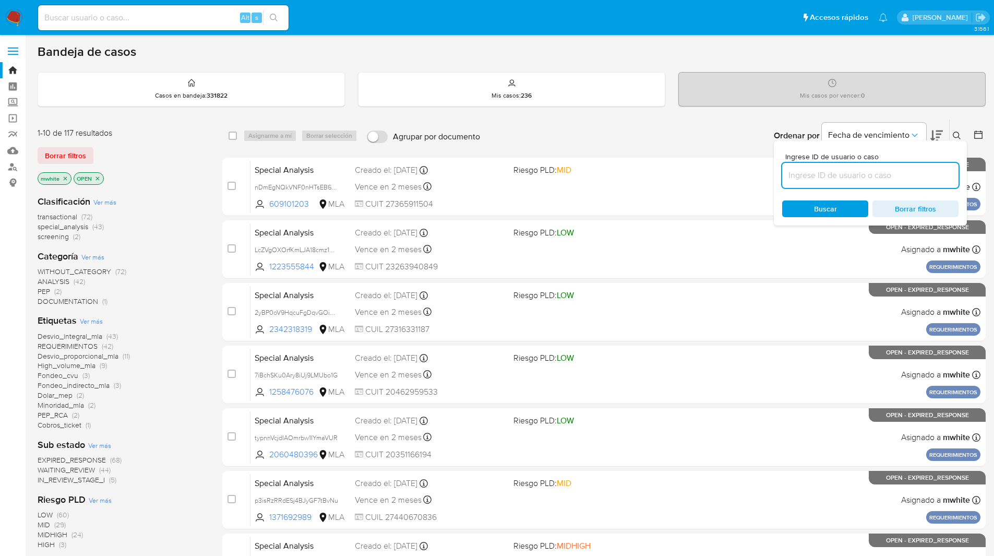
click at [838, 178] on input at bounding box center [870, 176] width 176 height 14
type input "Kg6QeVj9CRctaXZWiEYE9YJy"
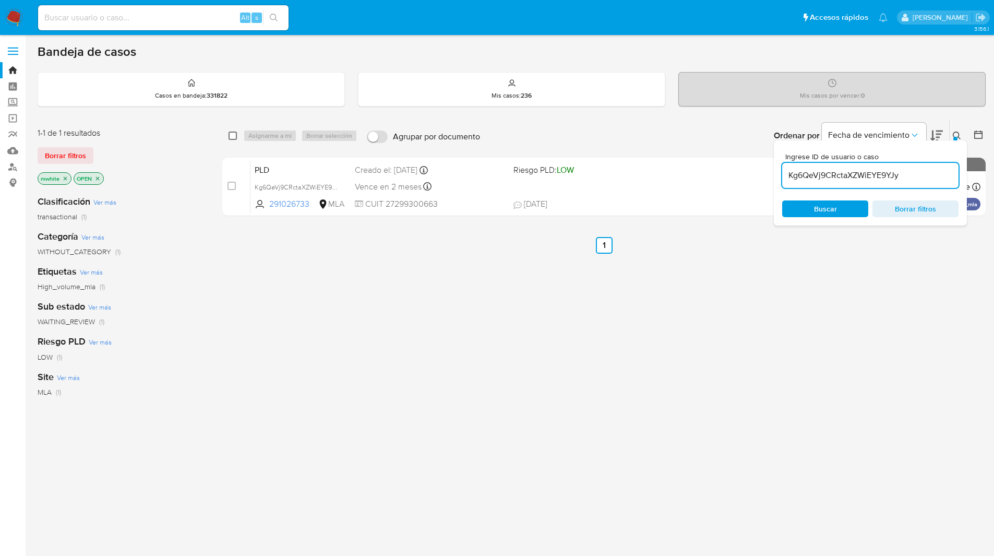
click at [233, 139] on input "checkbox" at bounding box center [233, 135] width 8 height 8
checkbox input "true"
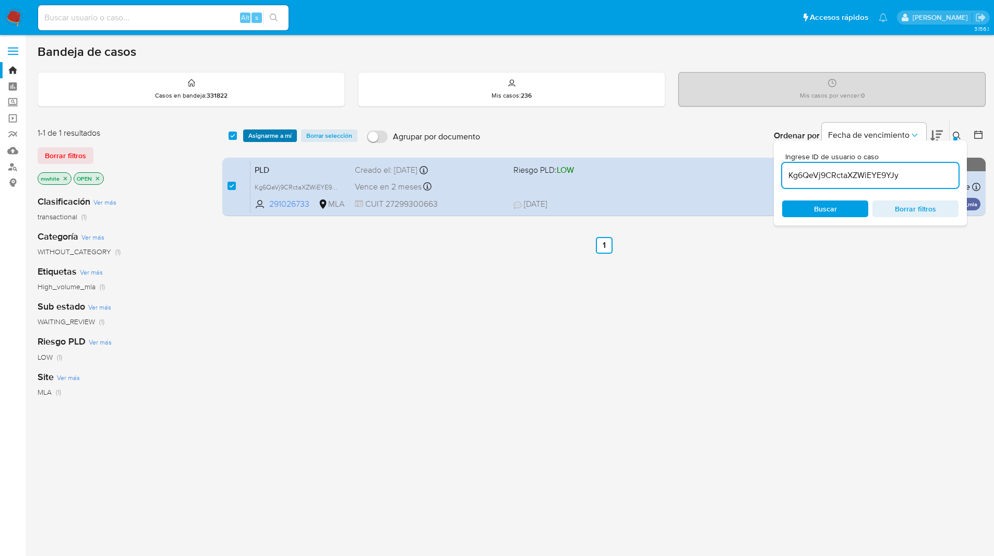
click at [265, 135] on span "Asignarme a mí" at bounding box center [269, 135] width 43 height 10
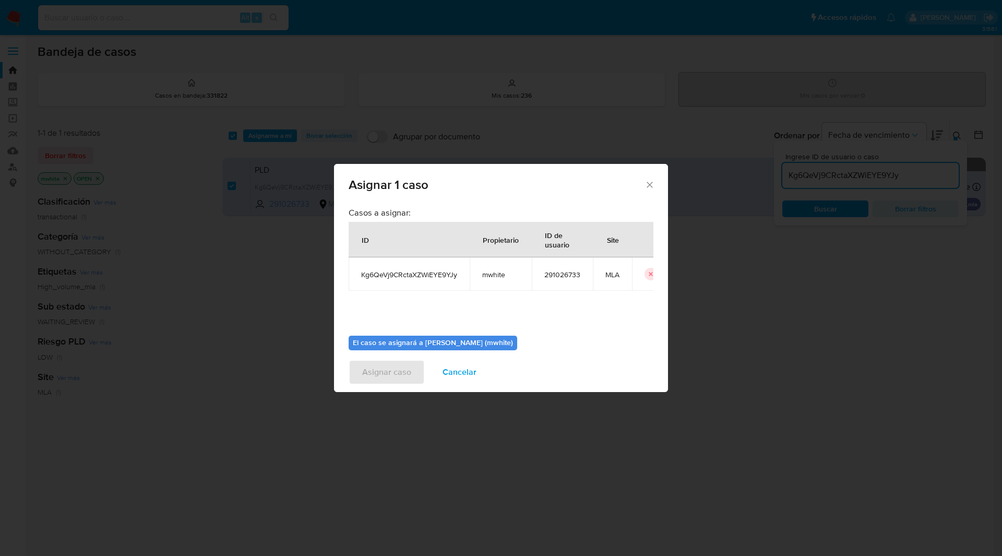
click at [499, 274] on span "mwhite" at bounding box center [500, 274] width 37 height 9
copy span "mwhite"
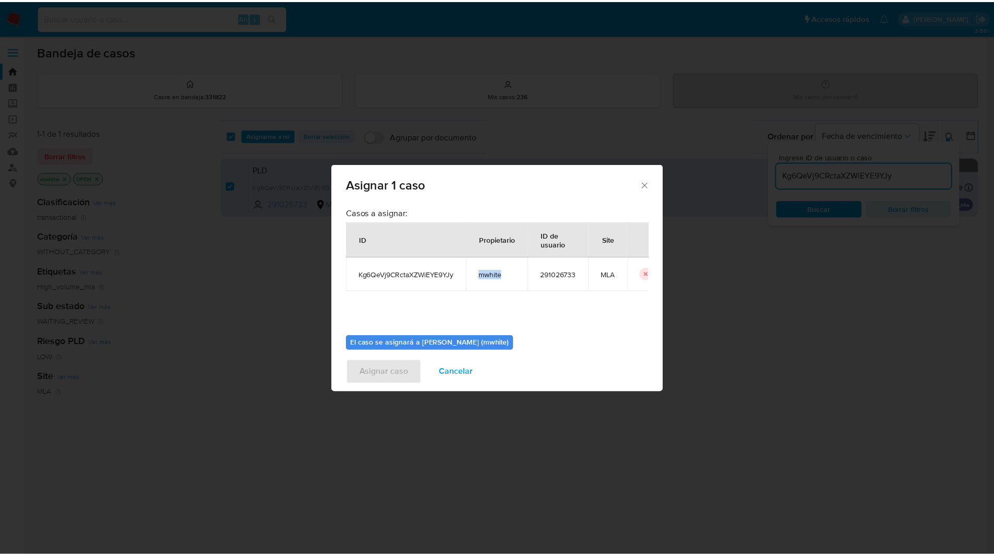
scroll to position [54, 0]
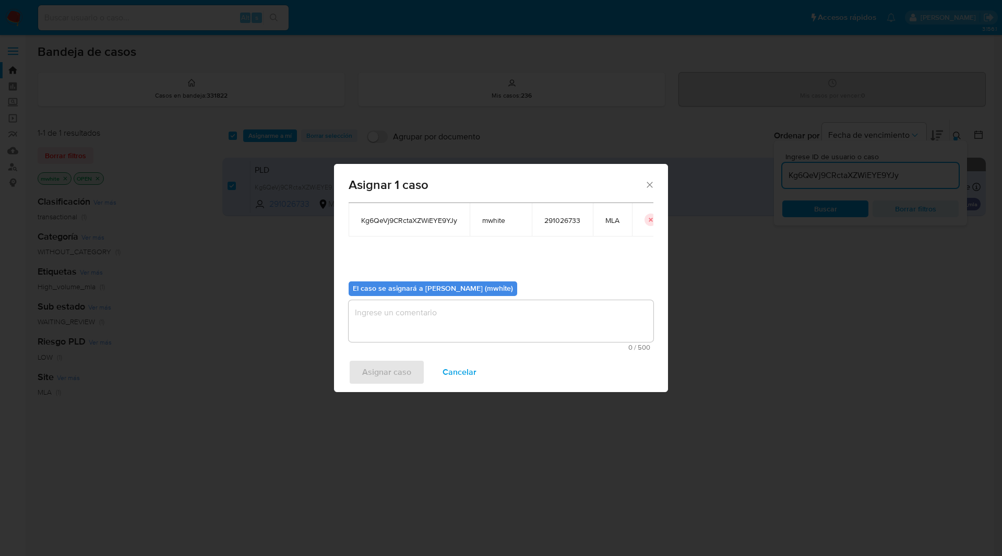
click at [433, 324] on textarea "assign-modal" at bounding box center [500, 321] width 305 height 42
paste textarea "mwhite"
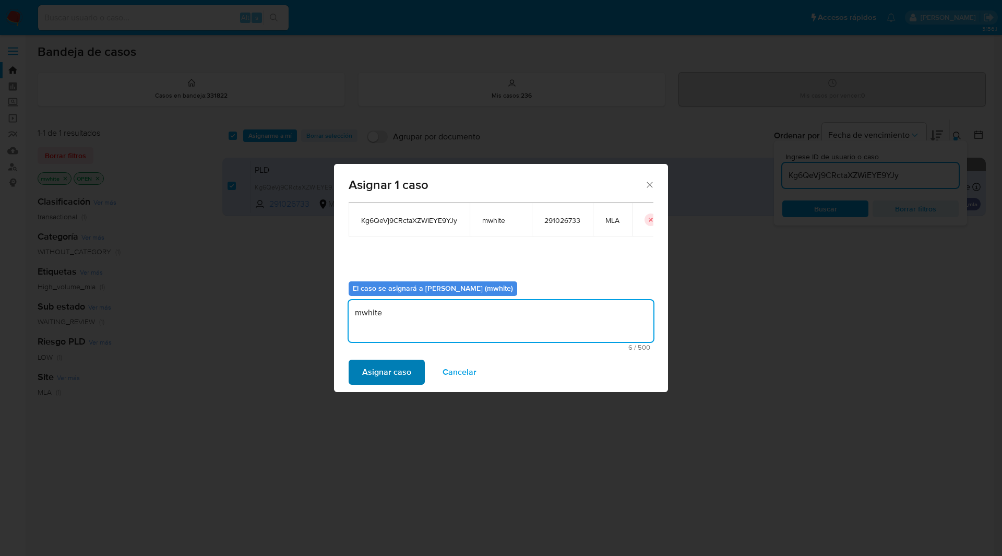
type textarea "mwhite"
click at [391, 369] on span "Asignar caso" at bounding box center [386, 371] width 49 height 23
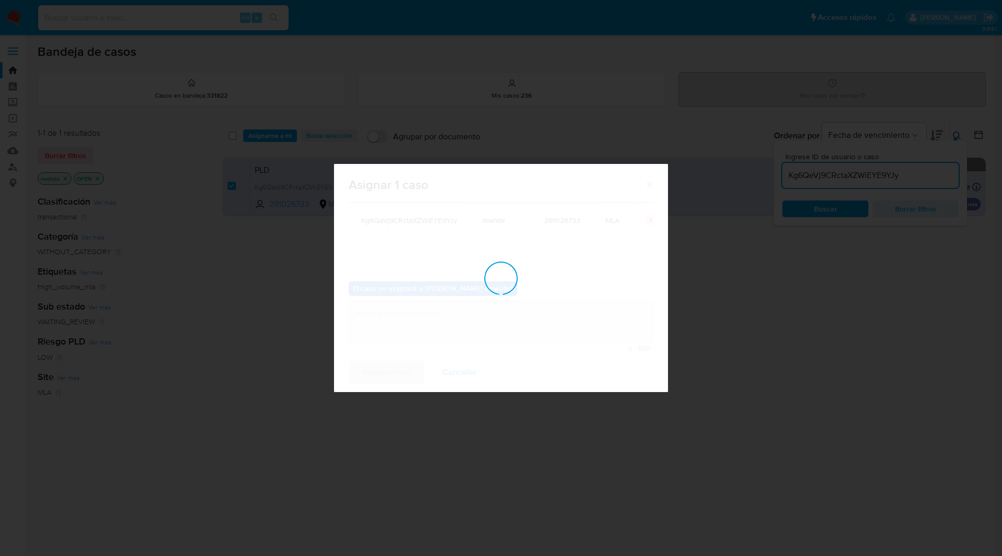
checkbox input "false"
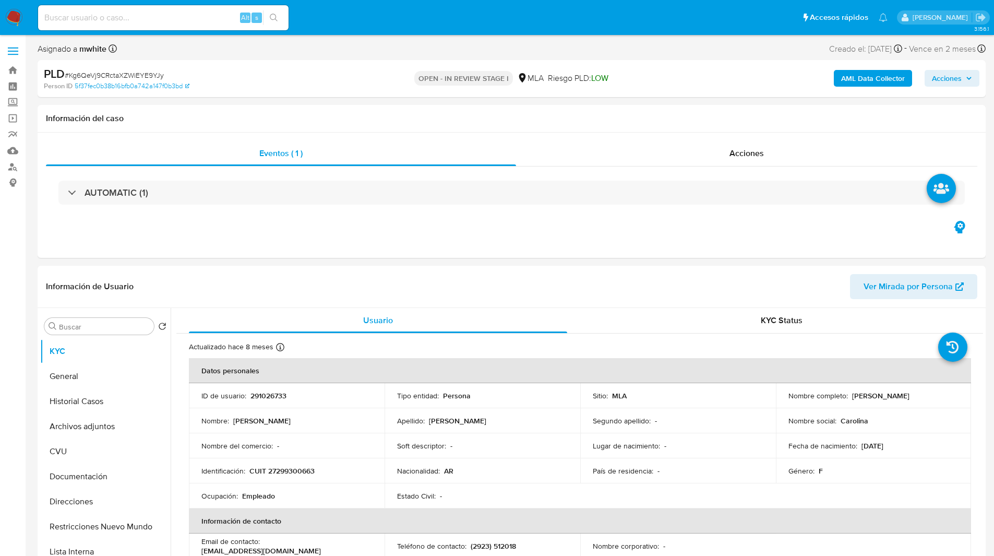
select select "10"
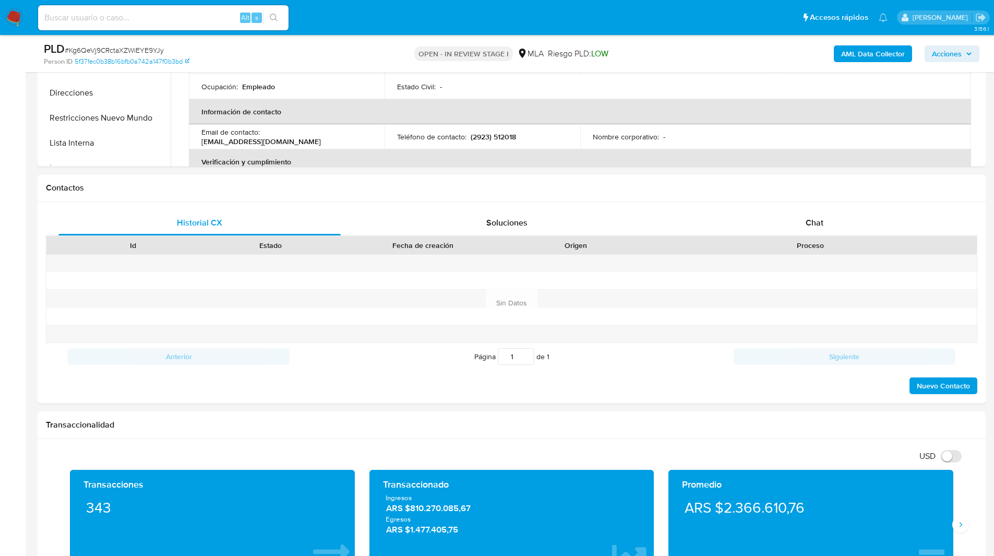
scroll to position [434, 0]
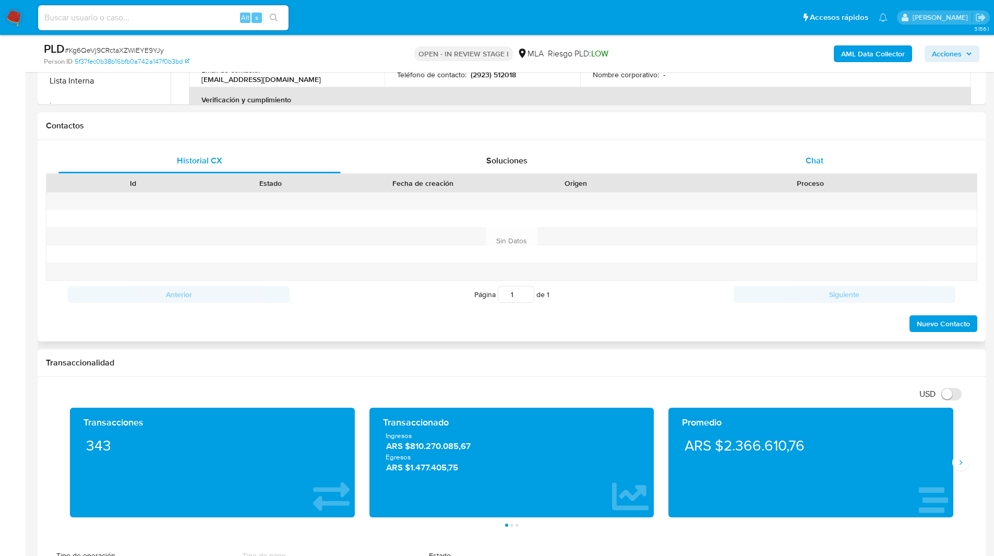
click at [785, 154] on div "Chat" at bounding box center [814, 160] width 282 height 25
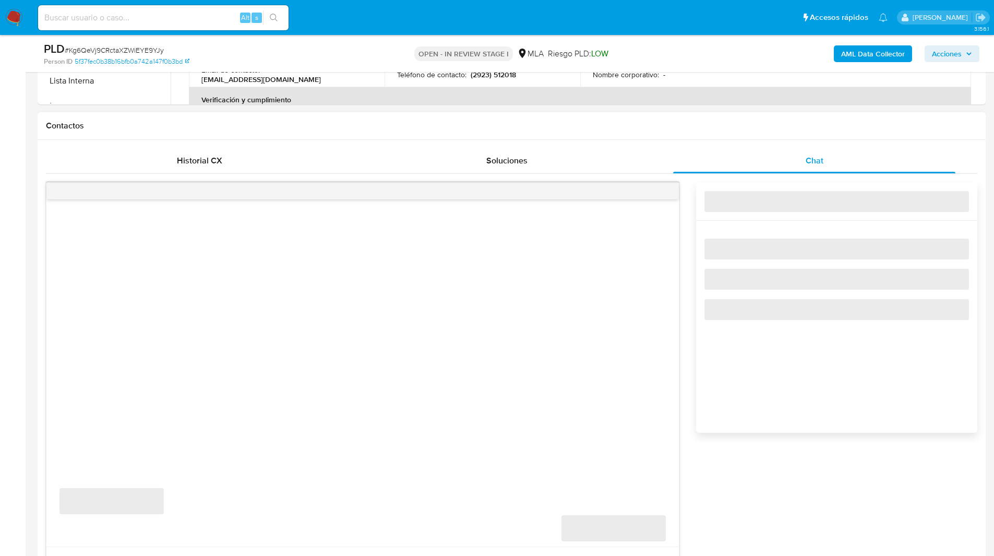
click at [720, 126] on h1 "Contactos" at bounding box center [511, 126] width 931 height 10
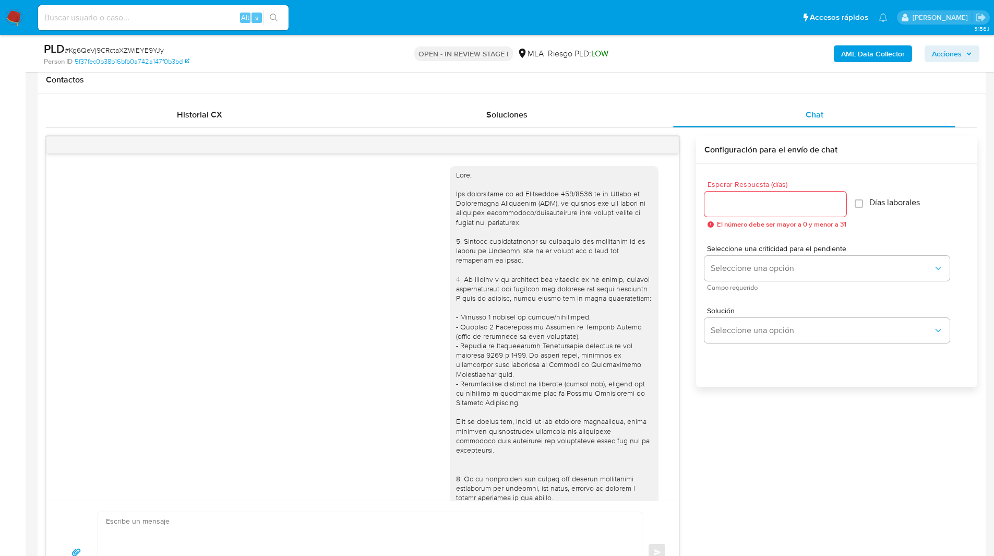
scroll to position [353, 0]
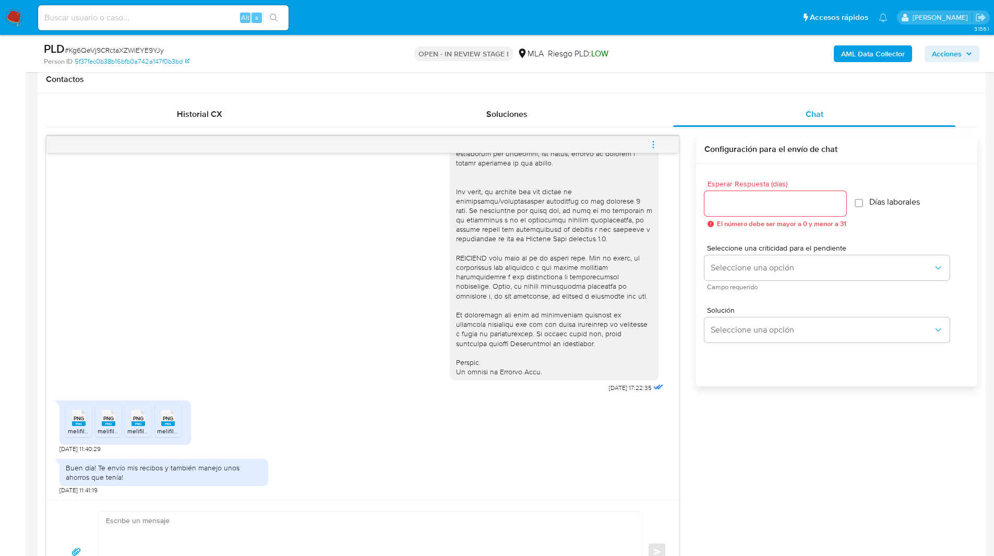
click at [660, 145] on button "menu-action" at bounding box center [653, 144] width 34 height 25
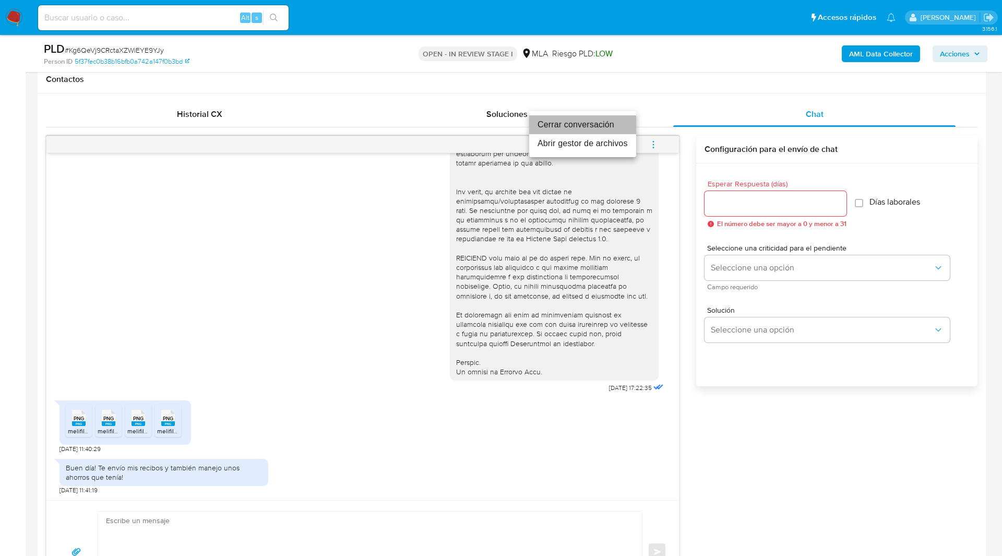
click at [607, 132] on li "Cerrar conversación" at bounding box center [582, 124] width 107 height 19
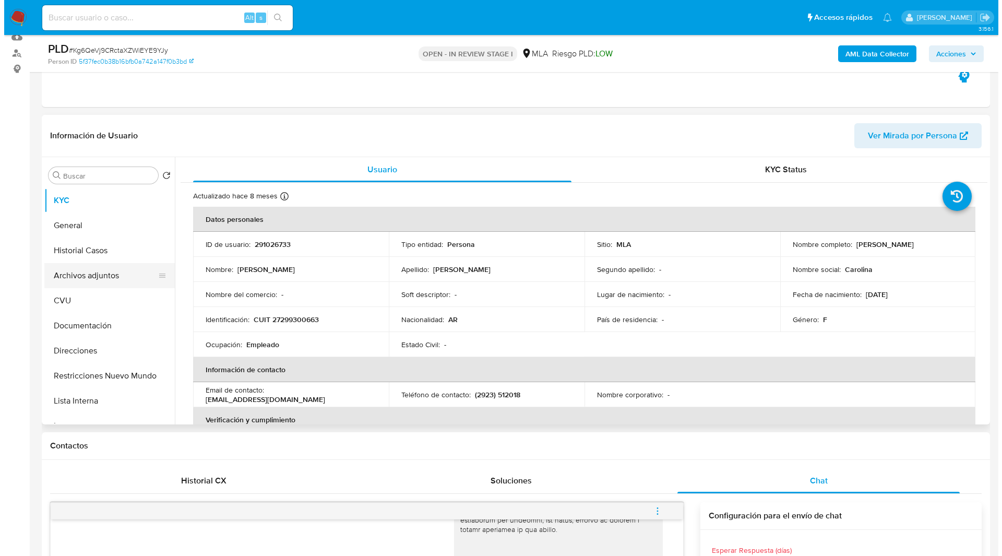
scroll to position [82, 0]
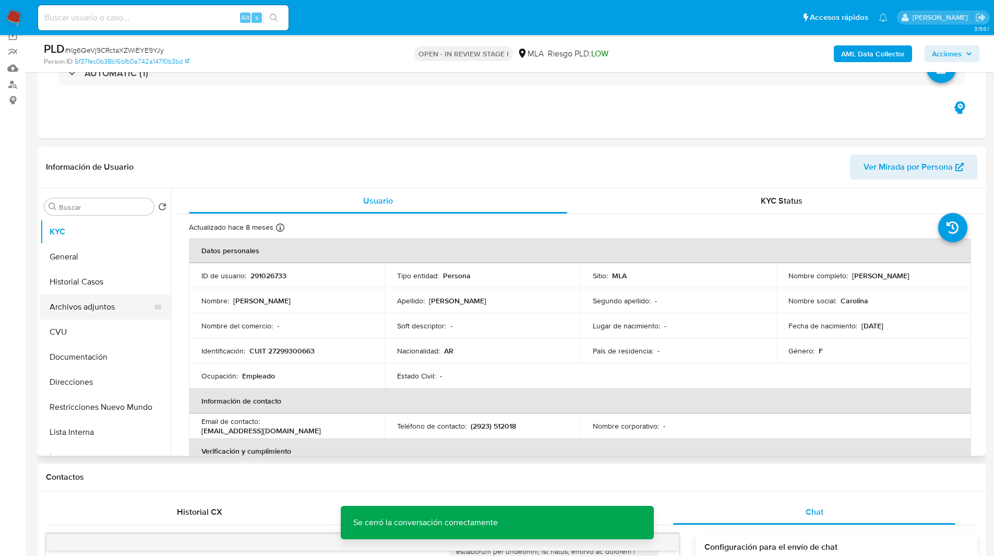
click at [63, 308] on button "Archivos adjuntos" at bounding box center [101, 306] width 122 height 25
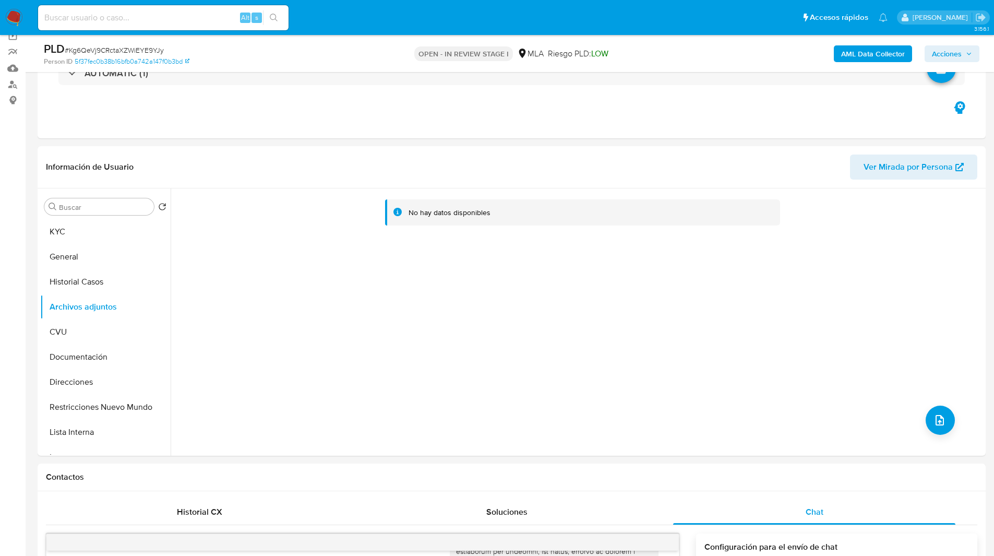
click at [868, 56] on b "AML Data Collector" at bounding box center [873, 53] width 64 height 17
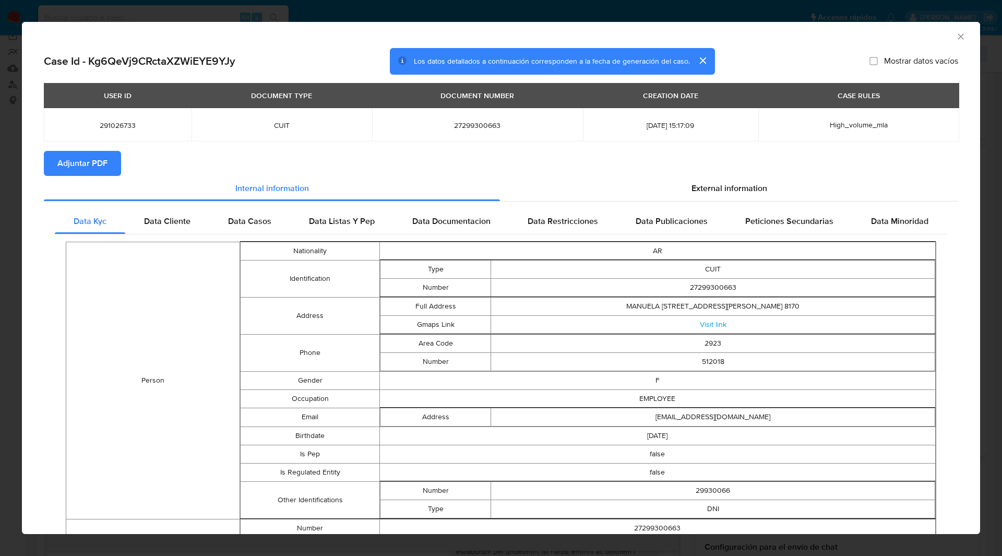
click at [87, 173] on span "Adjuntar PDF" at bounding box center [82, 163] width 50 height 23
click at [758, 69] on div "Case Id - Kg6QeVj9CRctaXZWiEYE9YJy Los datos detallados a continuación correspo…" at bounding box center [501, 61] width 914 height 27
click at [955, 37] on icon "Cerrar ventana" at bounding box center [960, 36] width 10 height 10
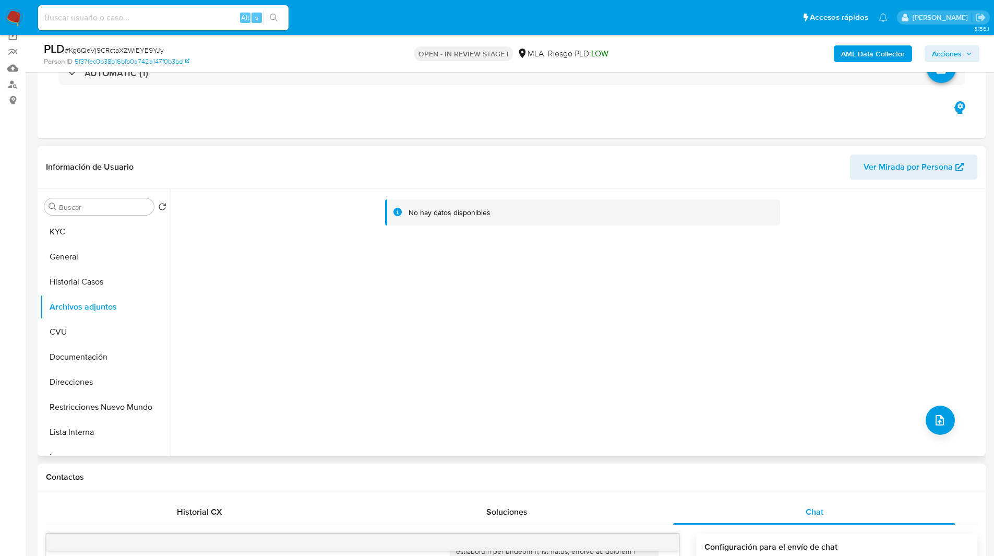
click at [949, 426] on div "No hay datos disponibles" at bounding box center [577, 321] width 812 height 267
click at [948, 421] on button "upload-file" at bounding box center [939, 419] width 29 height 29
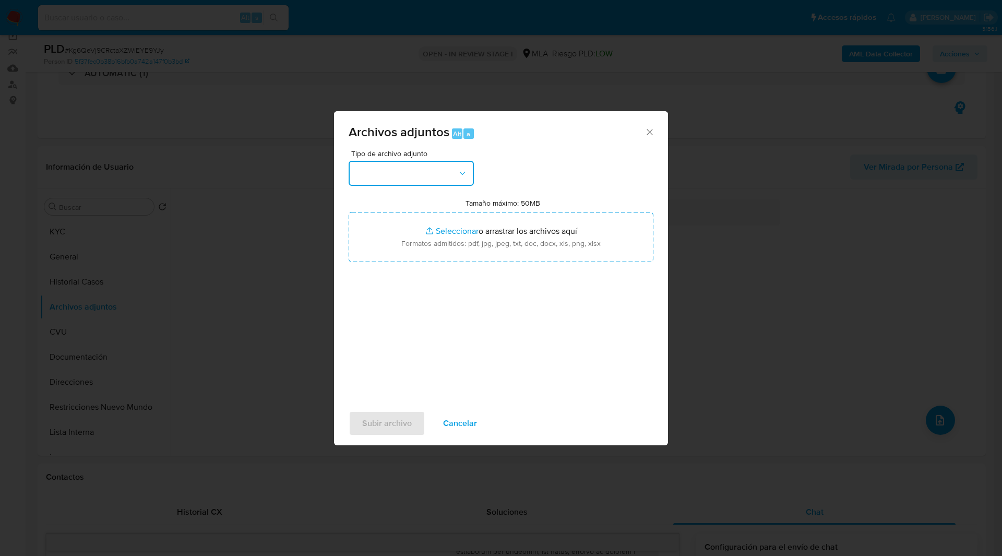
click at [402, 169] on button "button" at bounding box center [410, 173] width 125 height 25
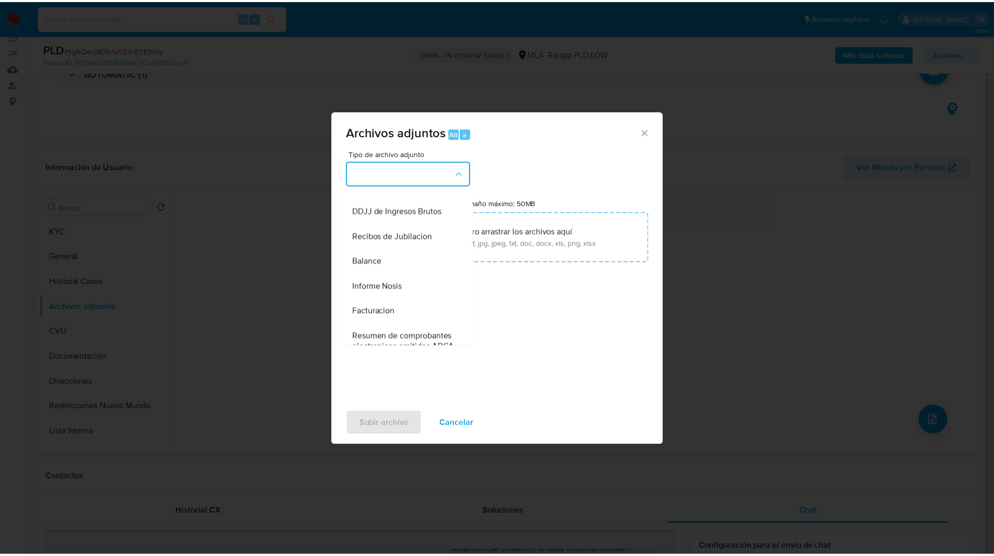
scroll to position [217, 0]
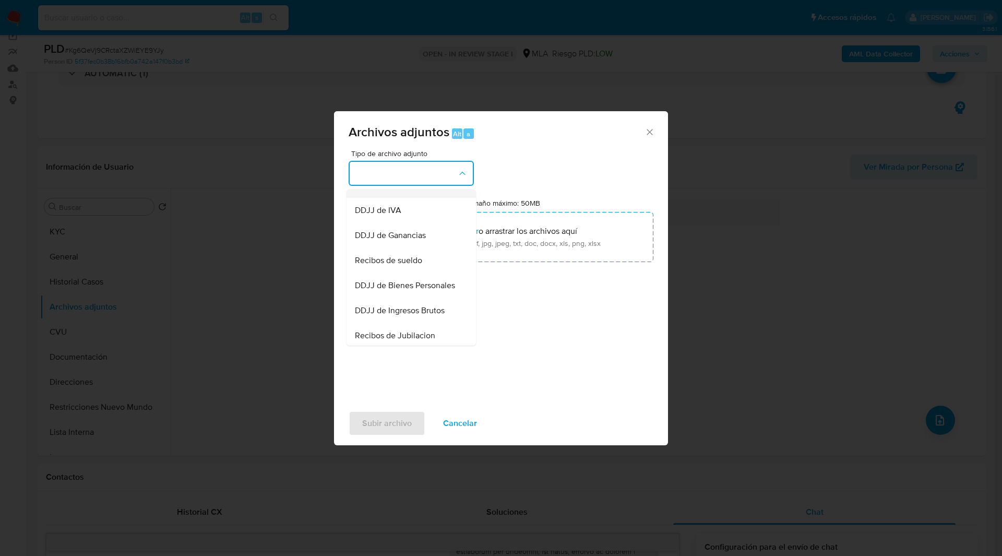
click at [375, 190] on span "OTROS" at bounding box center [368, 185] width 27 height 10
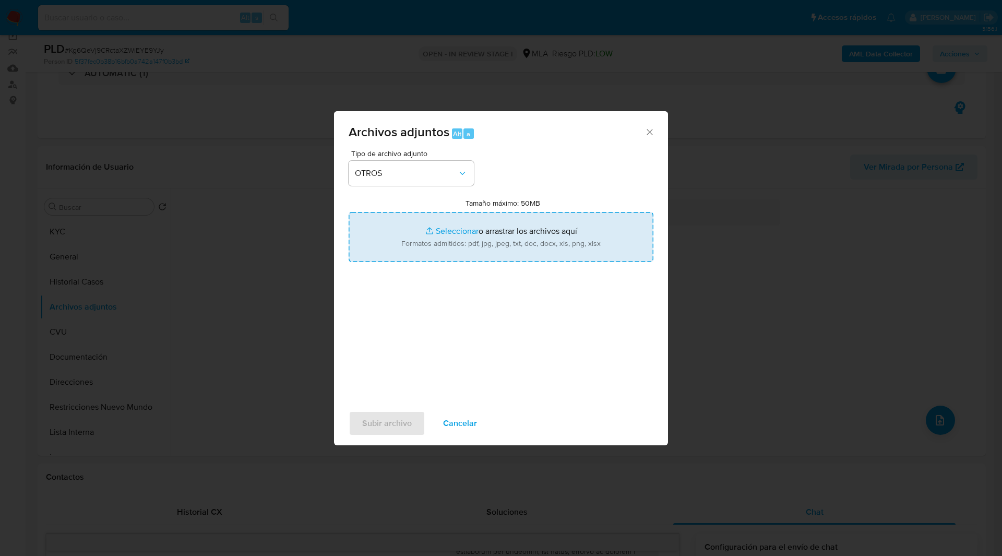
type input "C:\fakepath\Movimientos-291026733.xlsx"
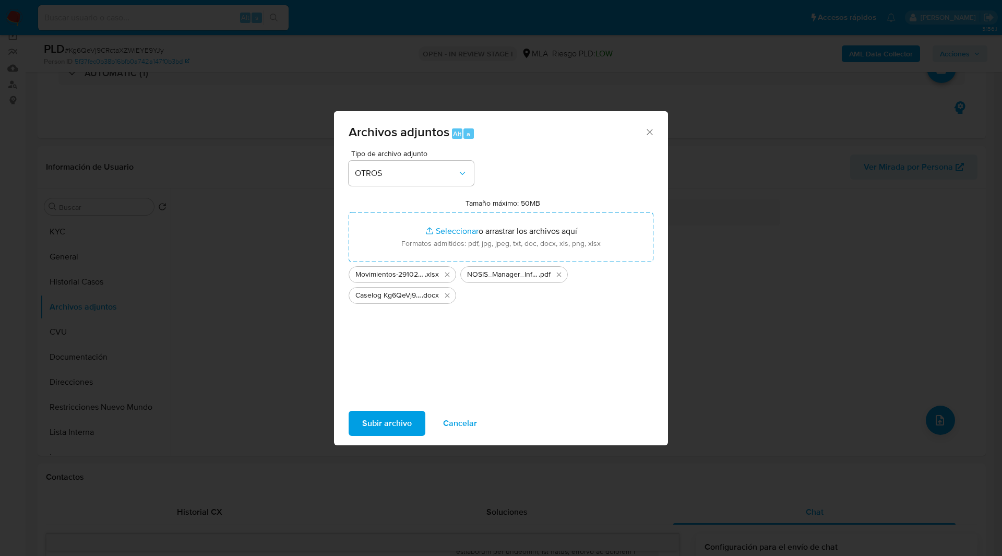
click at [567, 153] on div "Tipo de archivo adjunto OTROS Tamaño máximo: 50MB Seleccionar archivos Seleccio…" at bounding box center [500, 273] width 305 height 246
click at [378, 422] on span "Subir archivo" at bounding box center [387, 423] width 50 height 23
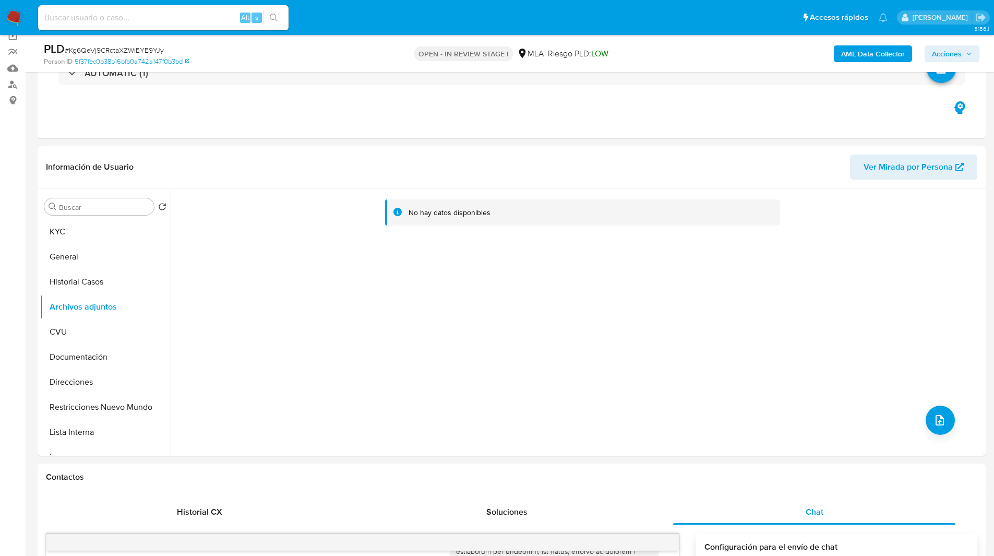
click at [949, 52] on span "Acciones" at bounding box center [947, 53] width 30 height 17
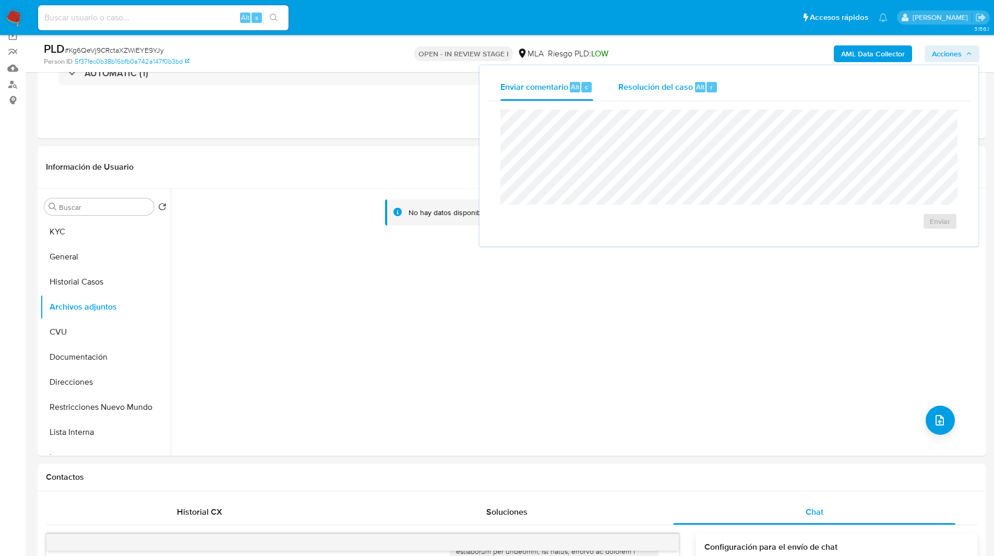
click at [682, 86] on span "Resolución del caso" at bounding box center [655, 86] width 75 height 12
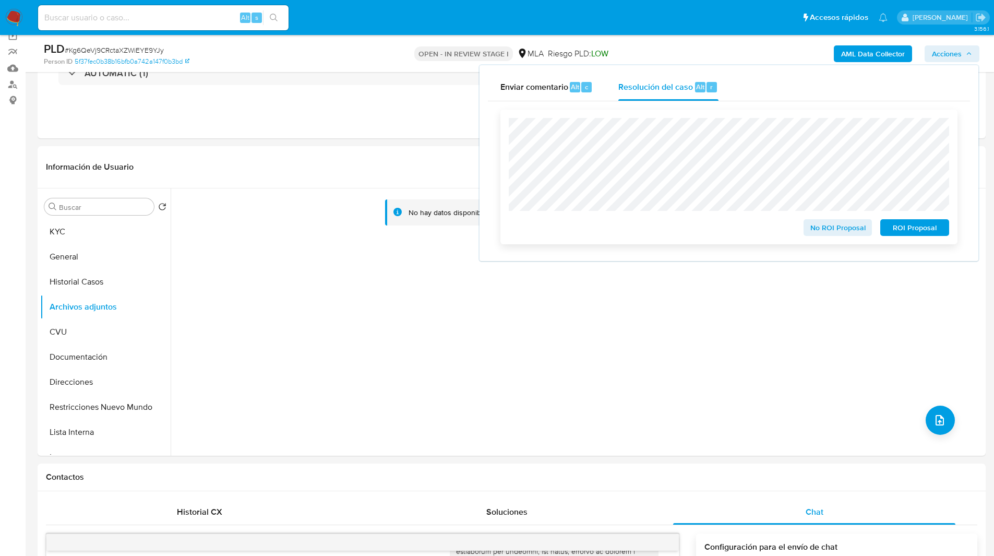
click at [821, 229] on span "No ROI Proposal" at bounding box center [838, 227] width 54 height 15
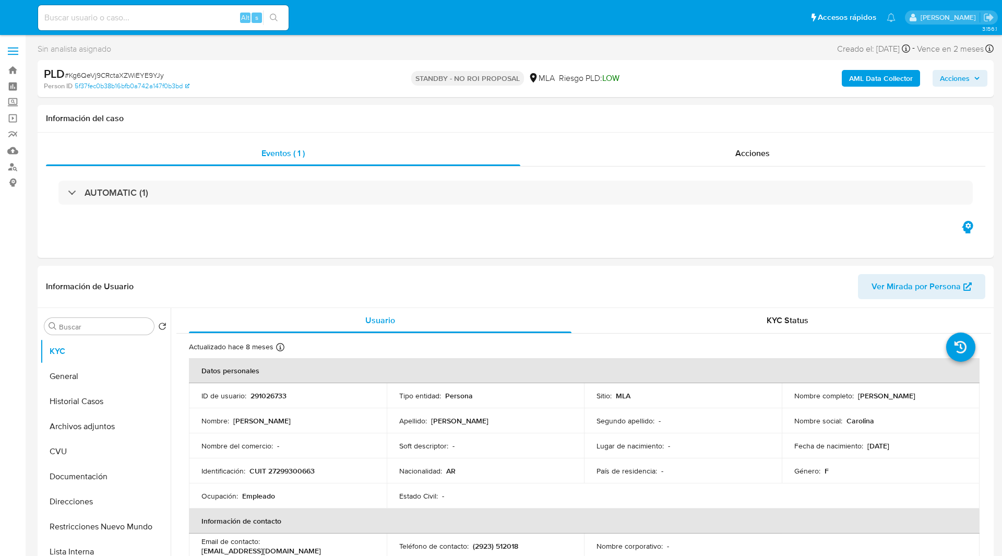
select select "10"
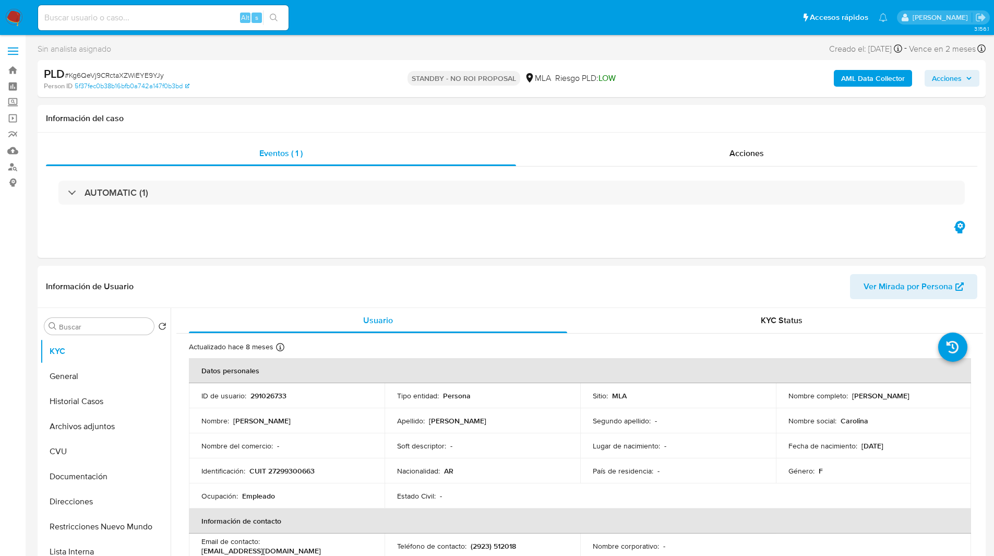
click at [383, 16] on ul "Pausado Ver notificaciones Alt s Accesos rápidos Presiona las siguientes teclas…" at bounding box center [463, 17] width 860 height 26
click at [181, 20] on input at bounding box center [163, 18] width 250 height 14
paste input "kcZo1AApfB3kDiTPOKqe19NP"
type input "kcZo1AApfB3kDiTPOKqe19NP"
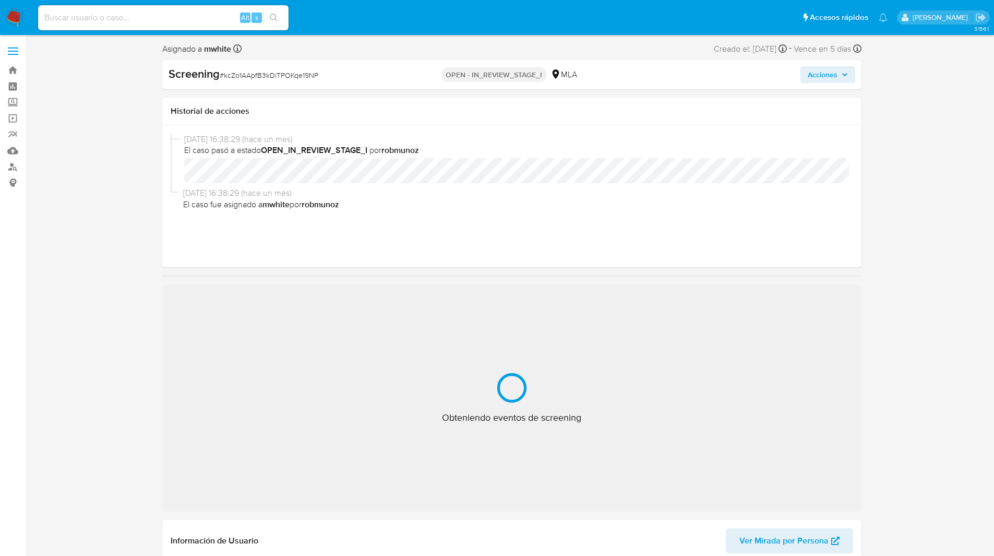
click at [357, 23] on ul "Pausado Ver notificaciones Alt s Accesos rápidos Presiona las siguientes teclas…" at bounding box center [463, 17] width 860 height 26
select select "10"
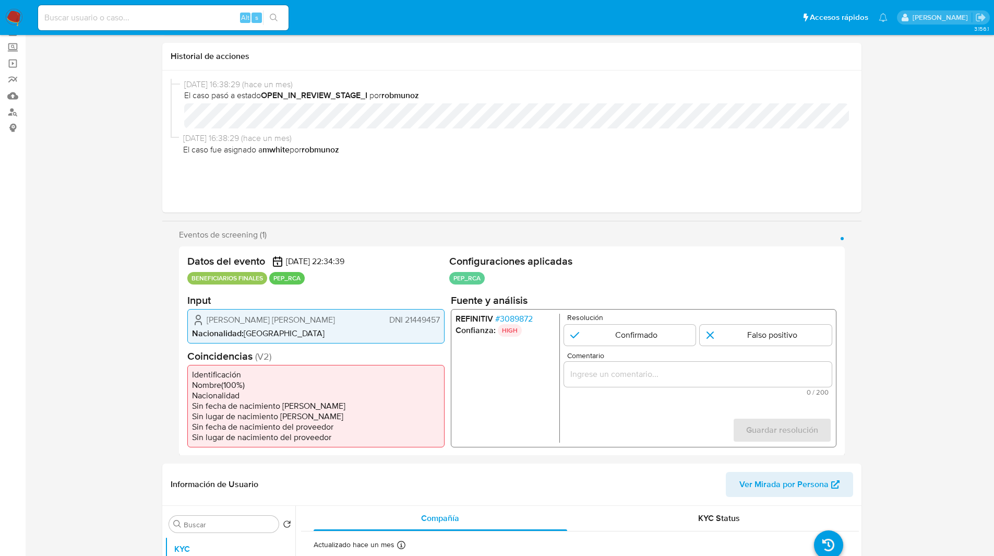
scroll to position [56, 0]
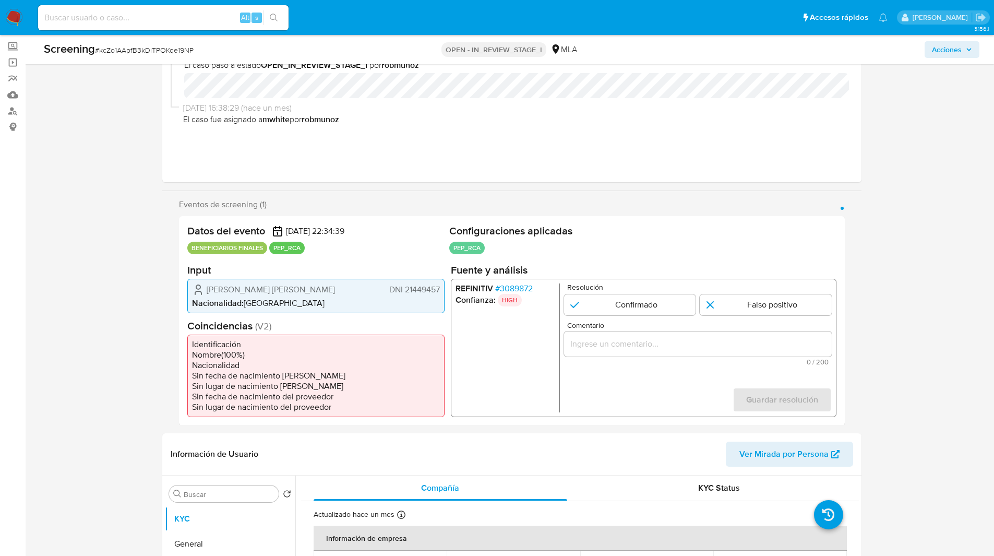
click at [514, 286] on span "# 3089872" at bounding box center [514, 288] width 38 height 10
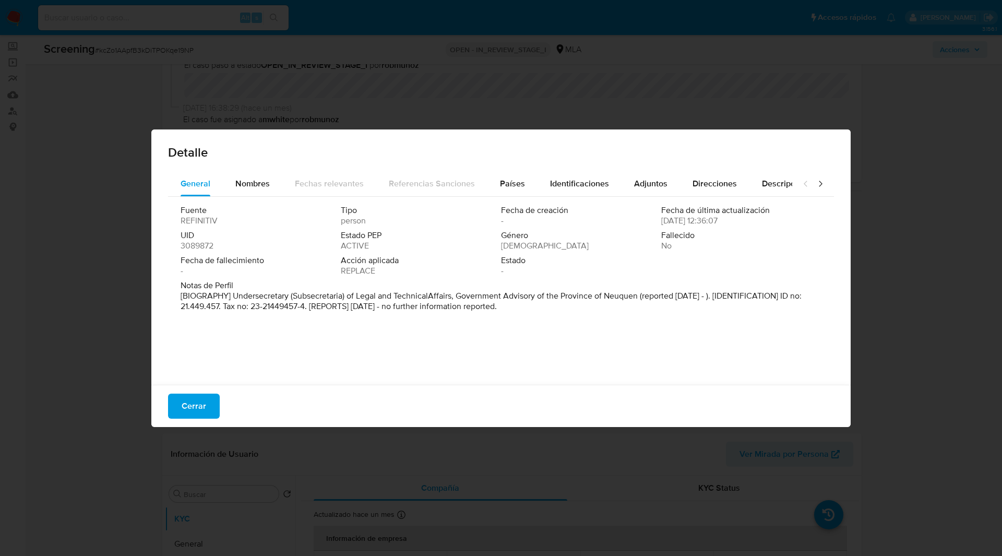
drag, startPoint x: 235, startPoint y: 294, endPoint x: 639, endPoint y: 293, distance: 403.8
click at [639, 293] on p "[BIOGRAPHY] Undersecretary (Subsecretaria) of Legal and TechnicalAffairs, Gover…" at bounding box center [500, 301] width 639 height 21
click at [566, 178] on span "Identificaciones" at bounding box center [579, 183] width 59 height 12
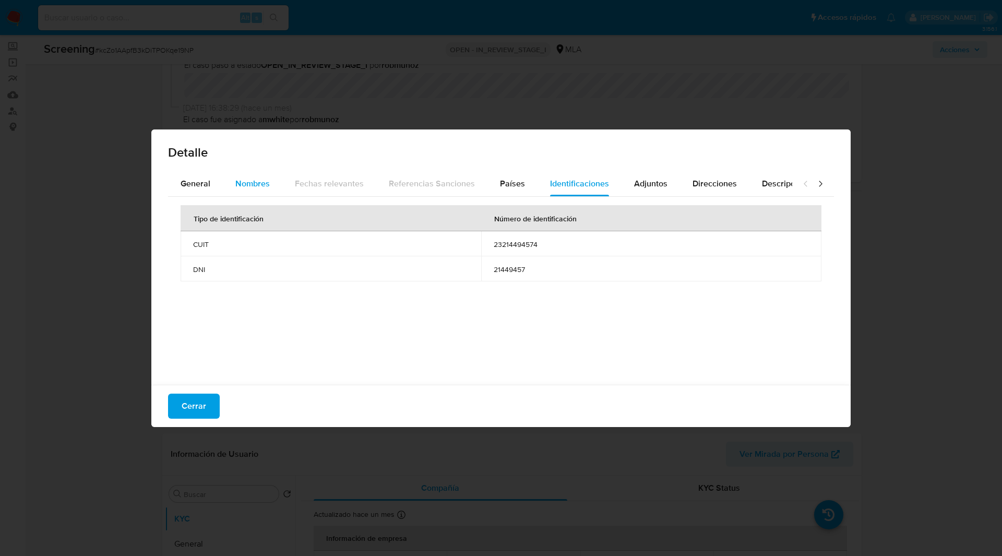
click at [268, 179] on span "Nombres" at bounding box center [252, 183] width 34 height 12
click at [561, 190] on div "Identificaciones" at bounding box center [579, 183] width 59 height 25
click at [521, 187] on button "Países" at bounding box center [512, 183] width 50 height 25
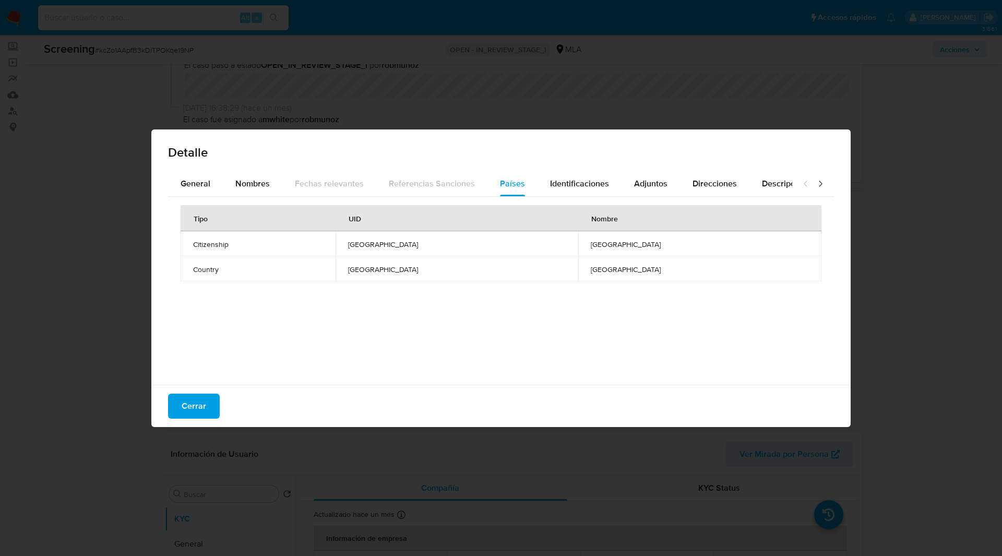
click at [882, 140] on div "Detalle General Nombres Fechas relevantes Referencias Sanciones Países Identifi…" at bounding box center [501, 278] width 1002 height 556
click at [191, 403] on span "Cerrar" at bounding box center [194, 405] width 25 height 23
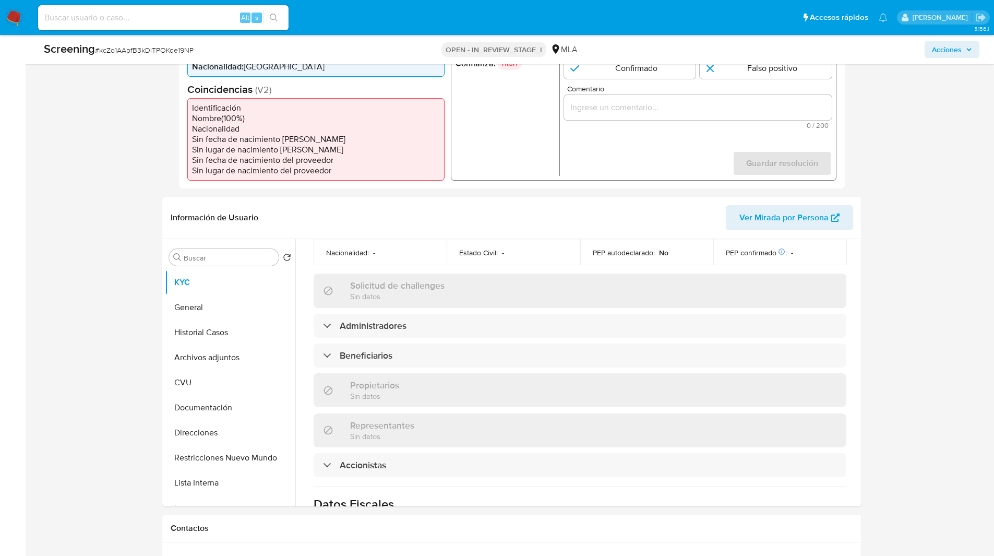
scroll to position [514, 0]
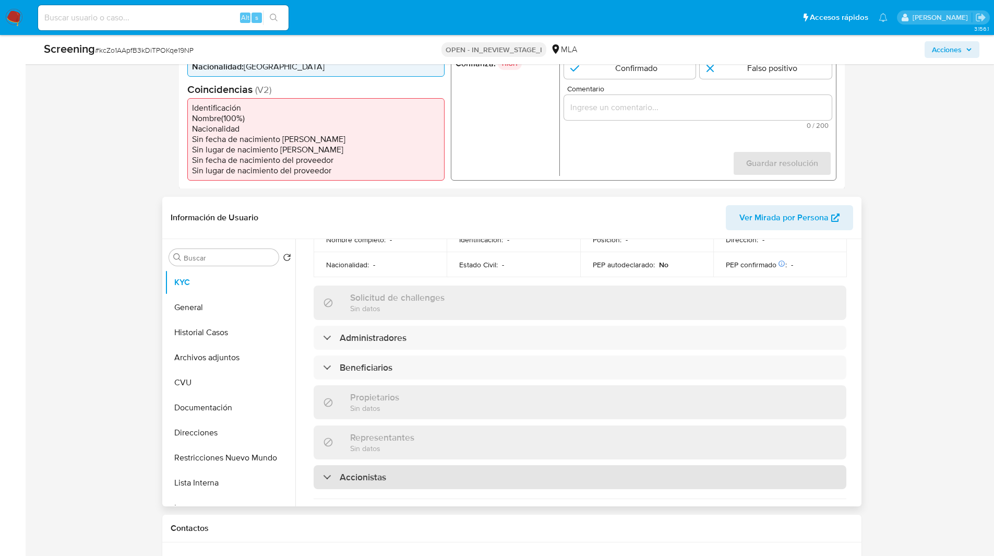
click at [333, 465] on div "Accionistas" at bounding box center [580, 477] width 533 height 24
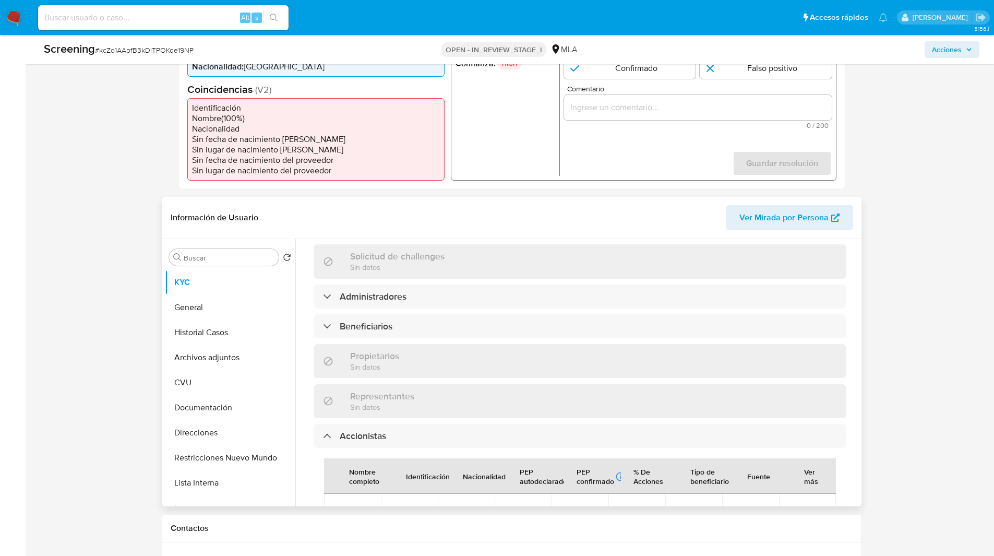
scroll to position [555, 0]
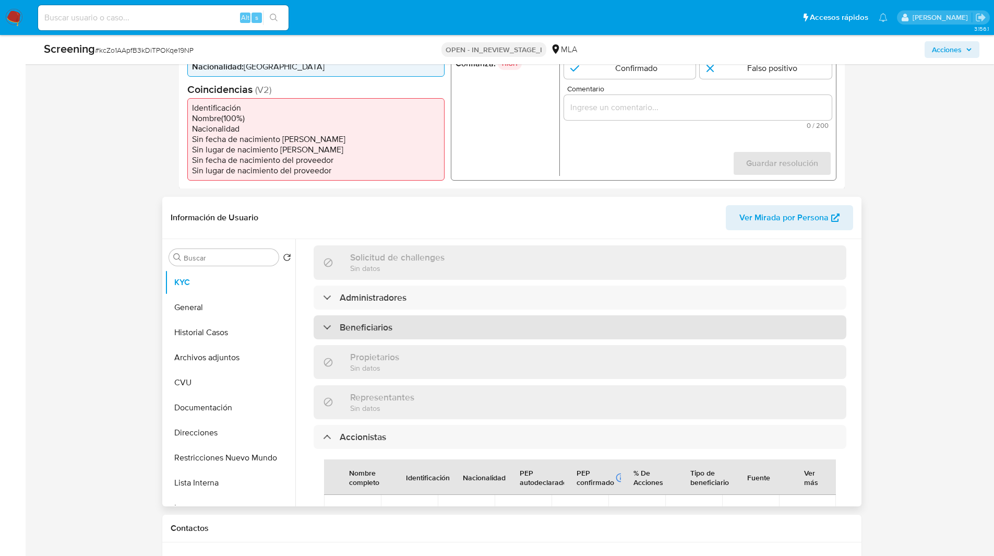
click at [375, 321] on h3 "Beneficiarios" at bounding box center [366, 326] width 53 height 11
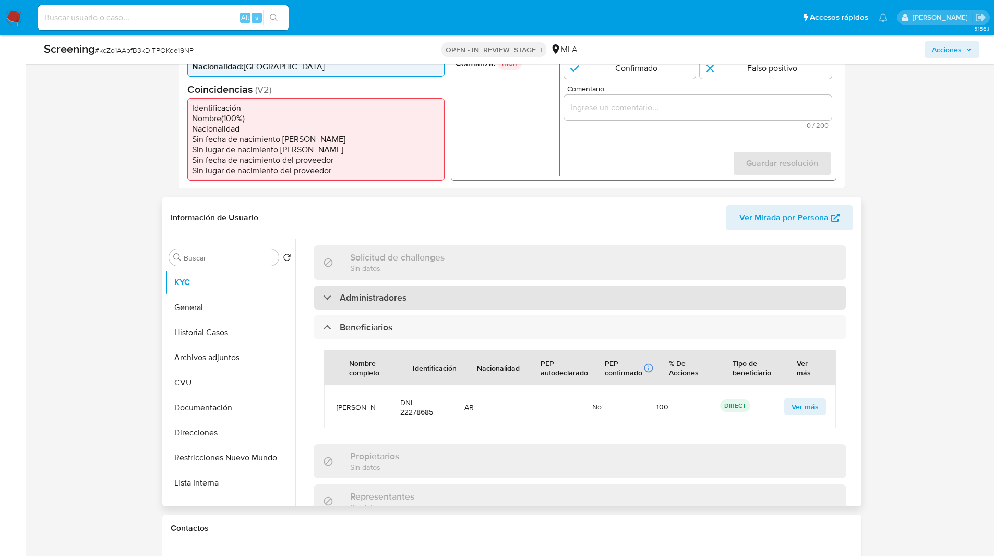
drag, startPoint x: 527, startPoint y: 337, endPoint x: 399, endPoint y: 281, distance: 140.6
click at [399, 292] on h3 "Administradores" at bounding box center [373, 297] width 67 height 11
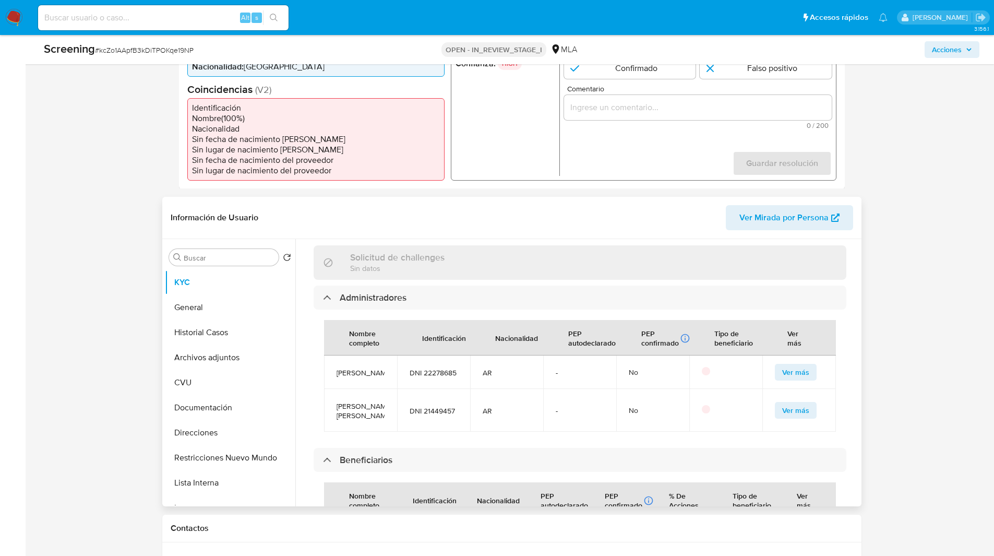
scroll to position [560, 0]
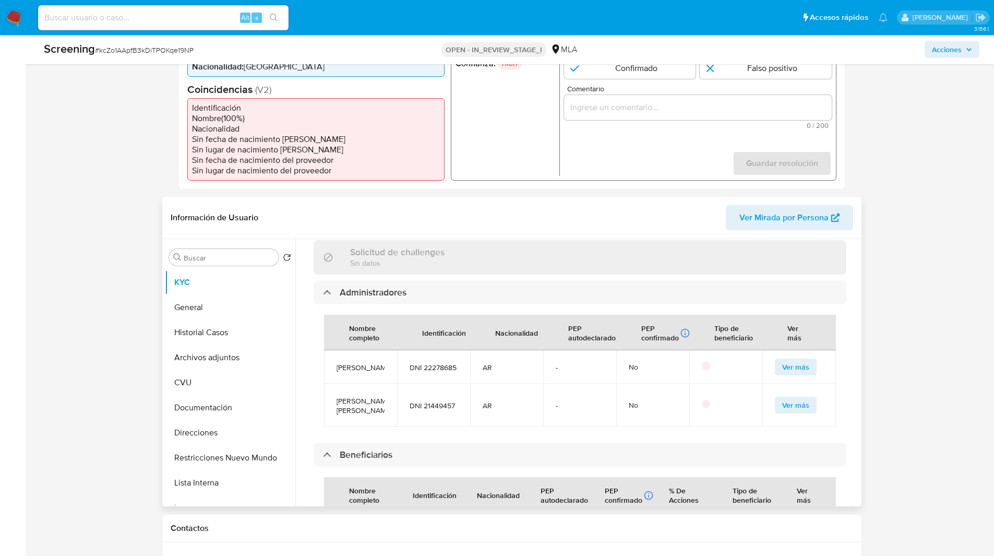
drag, startPoint x: 420, startPoint y: 265, endPoint x: 537, endPoint y: 288, distance: 119.6
click at [537, 288] on div "Administradores Nombre completo Identificación Nacionalidad PEP autodeclarado P…" at bounding box center [580, 358] width 533 height 157
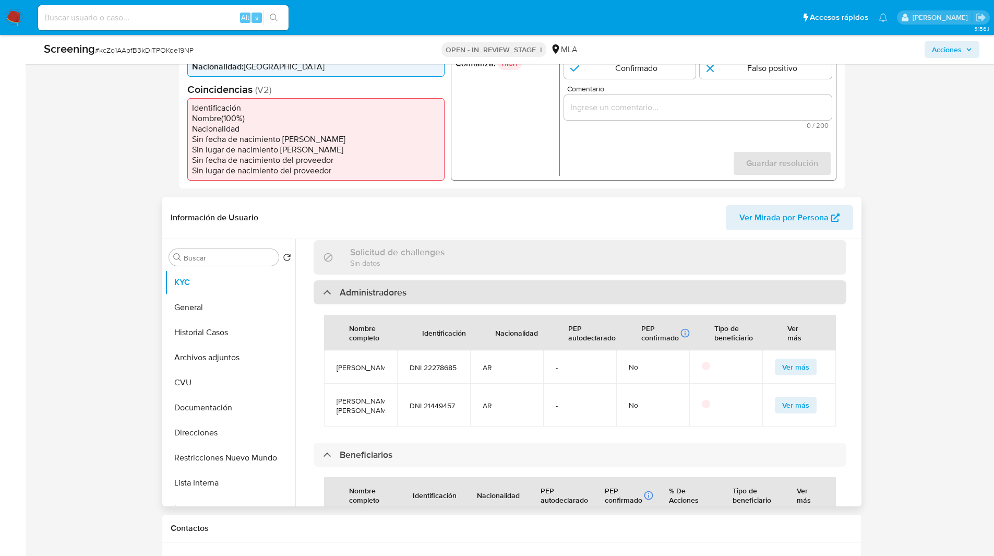
click at [447, 280] on div "Administradores" at bounding box center [580, 292] width 533 height 24
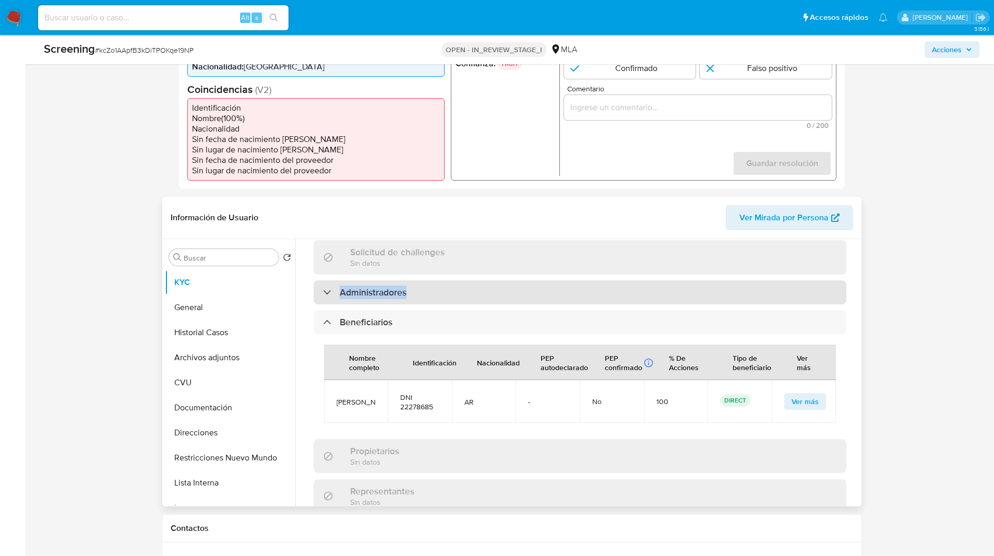
click at [474, 280] on div "Administradores" at bounding box center [580, 292] width 533 height 24
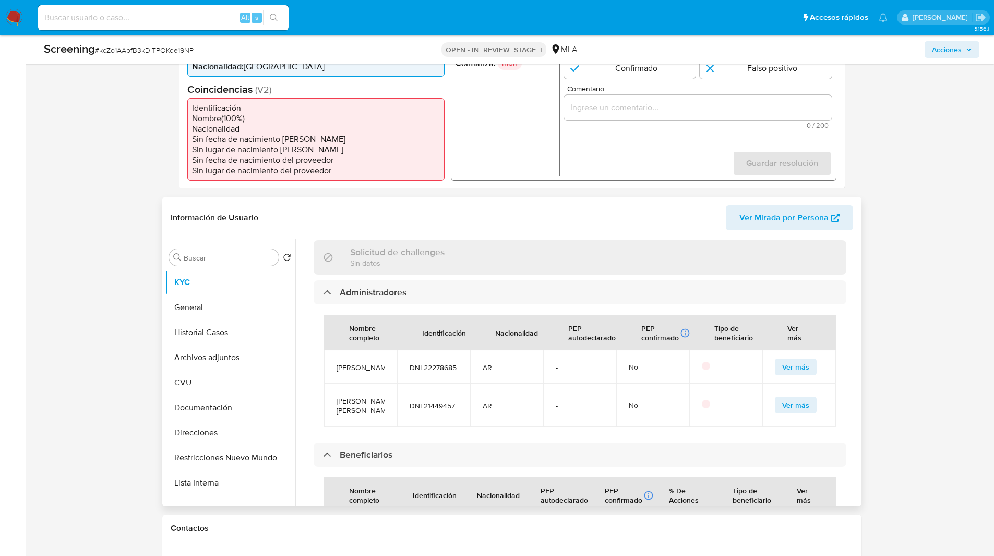
click at [641, 350] on td "No" at bounding box center [652, 366] width 73 height 33
click at [642, 350] on td "No" at bounding box center [652, 366] width 73 height 33
click at [646, 362] on div "No" at bounding box center [653, 366] width 48 height 9
click at [525, 350] on td "AR" at bounding box center [506, 366] width 73 height 33
drag, startPoint x: 367, startPoint y: 401, endPoint x: 341, endPoint y: 387, distance: 29.9
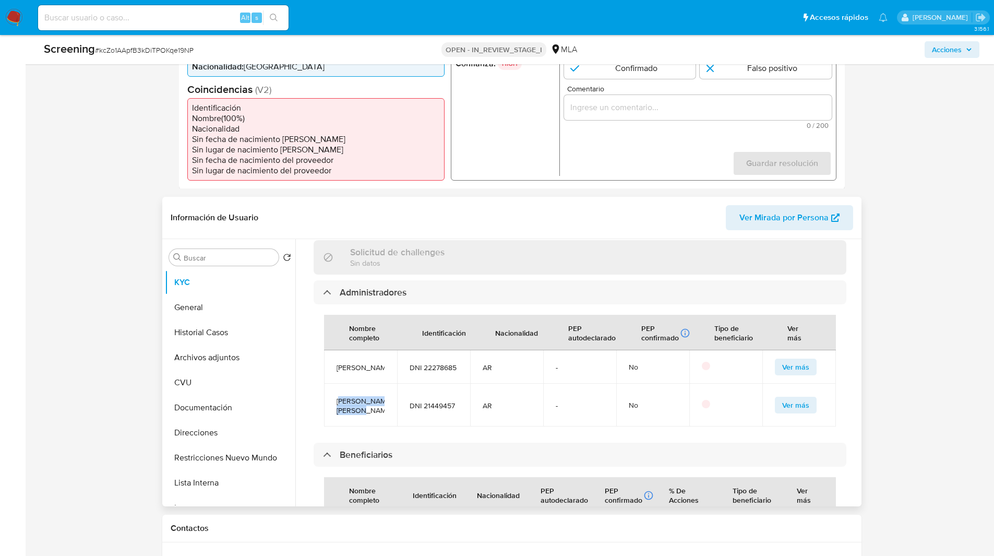
click at [341, 396] on span "[PERSON_NAME]" at bounding box center [360, 405] width 48 height 19
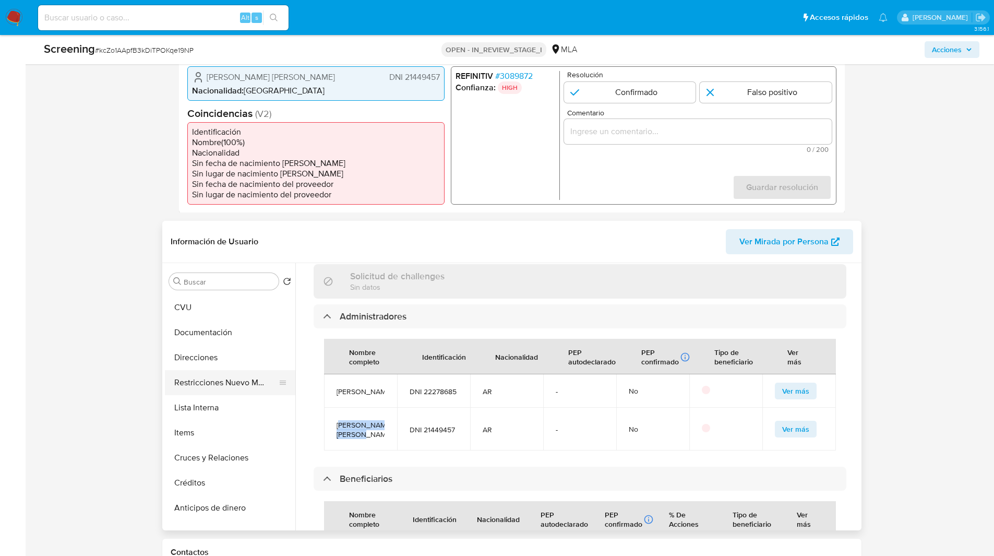
scroll to position [100, 0]
click at [210, 411] on button "Lista Interna" at bounding box center [226, 406] width 122 height 25
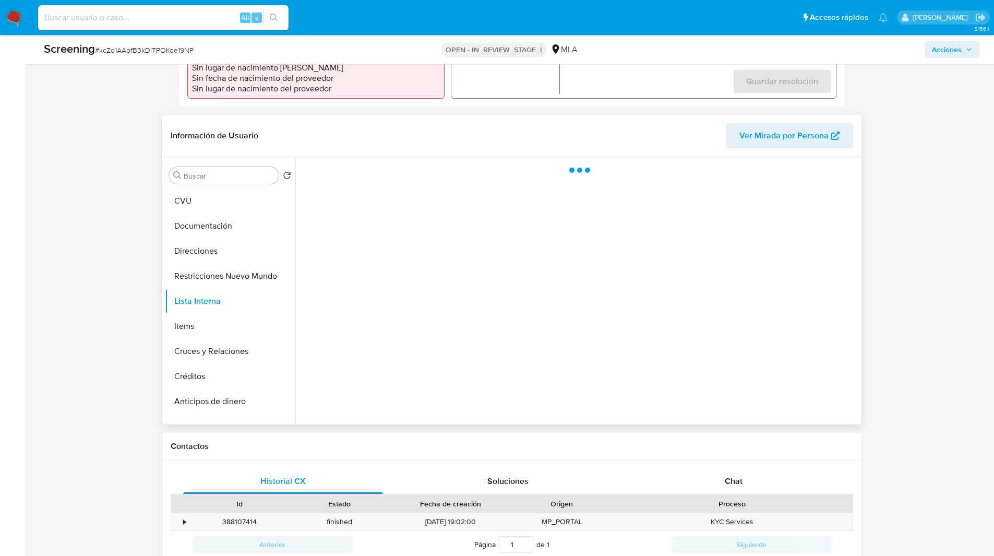
scroll to position [375, 0]
click at [204, 283] on button "Restricciones Nuevo Mundo" at bounding box center [226, 275] width 122 height 25
click at [220, 295] on button "Lista Interna" at bounding box center [226, 300] width 122 height 25
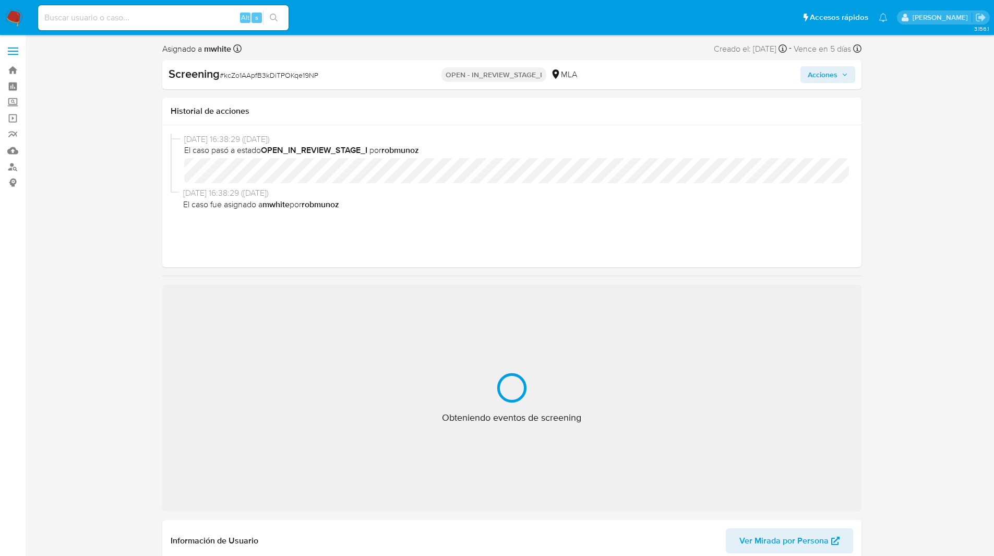
select select "10"
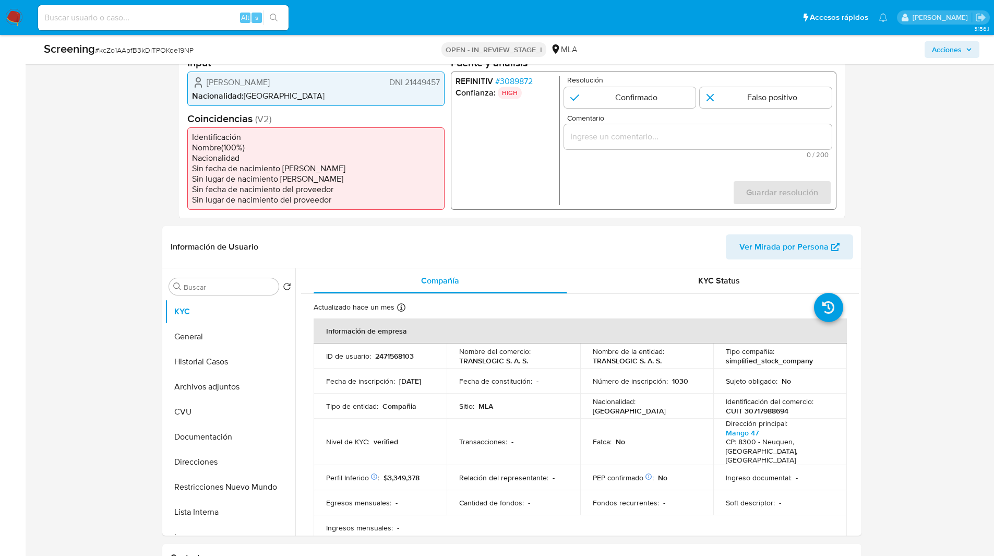
scroll to position [263, 0]
click at [395, 244] on header "Información de Usuario Ver Mirada por Persona" at bounding box center [512, 246] width 682 height 25
click at [408, 243] on header "Información de Usuario Ver Mirada por Persona" at bounding box center [512, 246] width 682 height 25
click at [421, 244] on header "Información de Usuario Ver Mirada por Persona" at bounding box center [512, 246] width 682 height 25
click at [448, 243] on header "Información de Usuario Ver Mirada por Persona" at bounding box center [512, 246] width 682 height 25
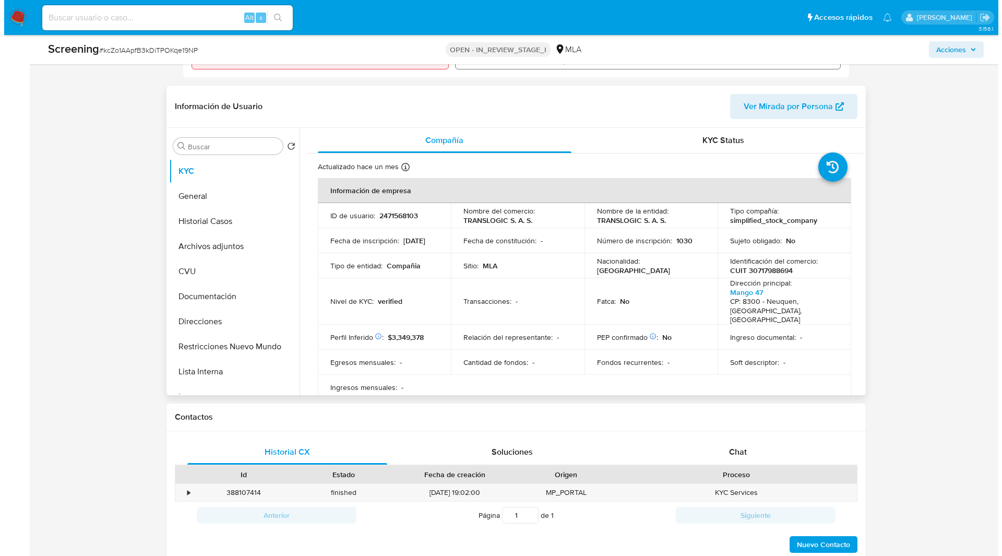
scroll to position [407, 0]
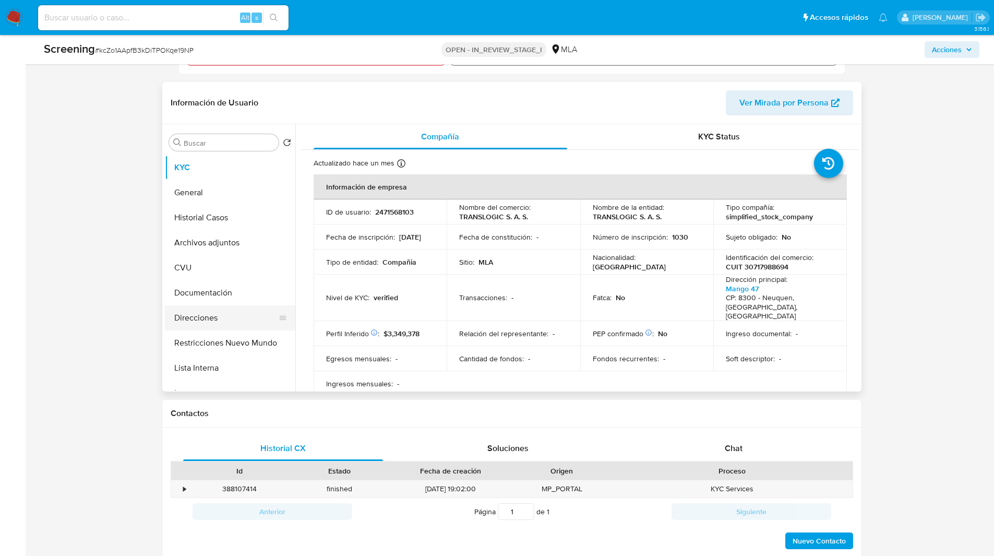
click at [218, 319] on button "Direcciones" at bounding box center [226, 317] width 122 height 25
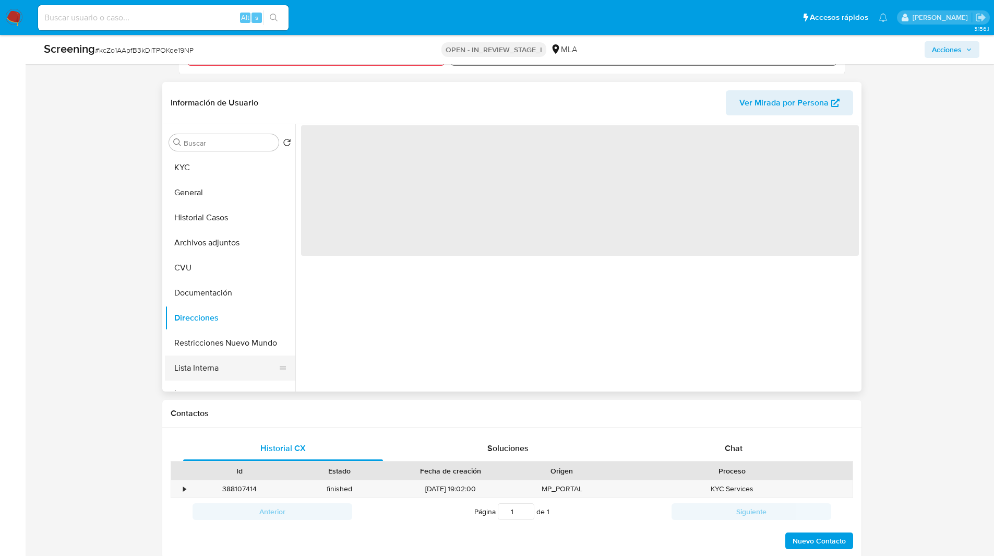
click at [212, 359] on button "Lista Interna" at bounding box center [226, 367] width 122 height 25
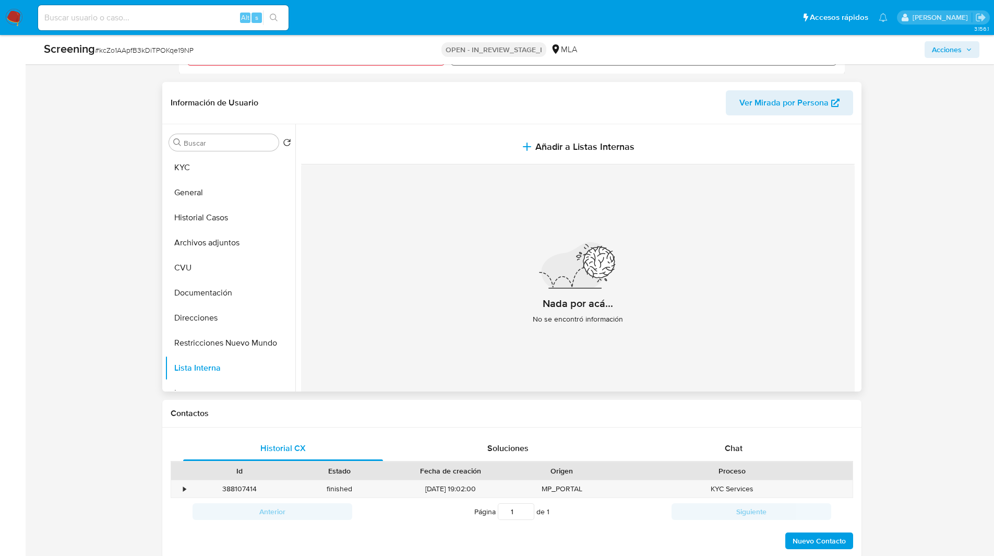
click at [539, 127] on section at bounding box center [580, 266] width 558 height 285
click at [535, 178] on div "Nada por acá... No se encontró información" at bounding box center [578, 286] width 554 height 245
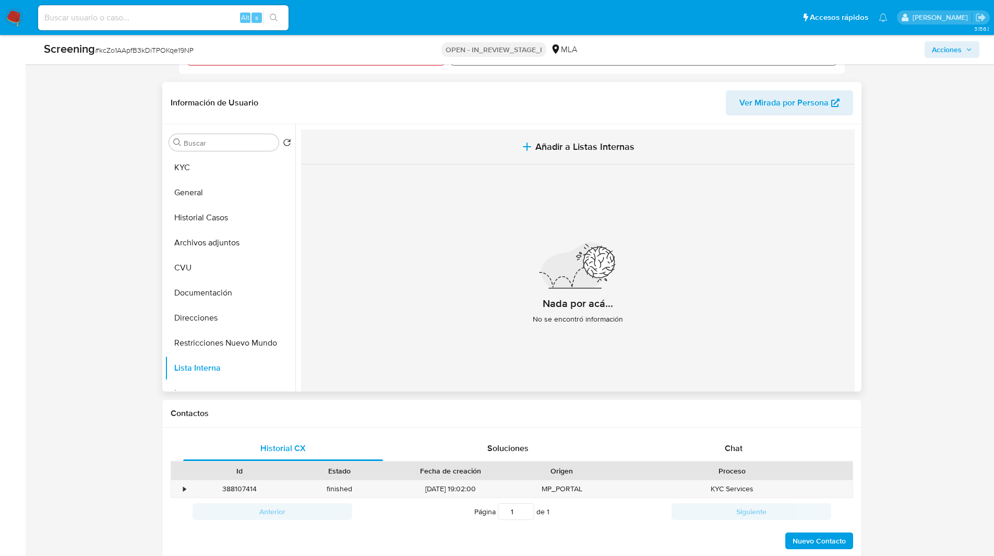
click at [530, 142] on icon "button" at bounding box center [527, 146] width 13 height 13
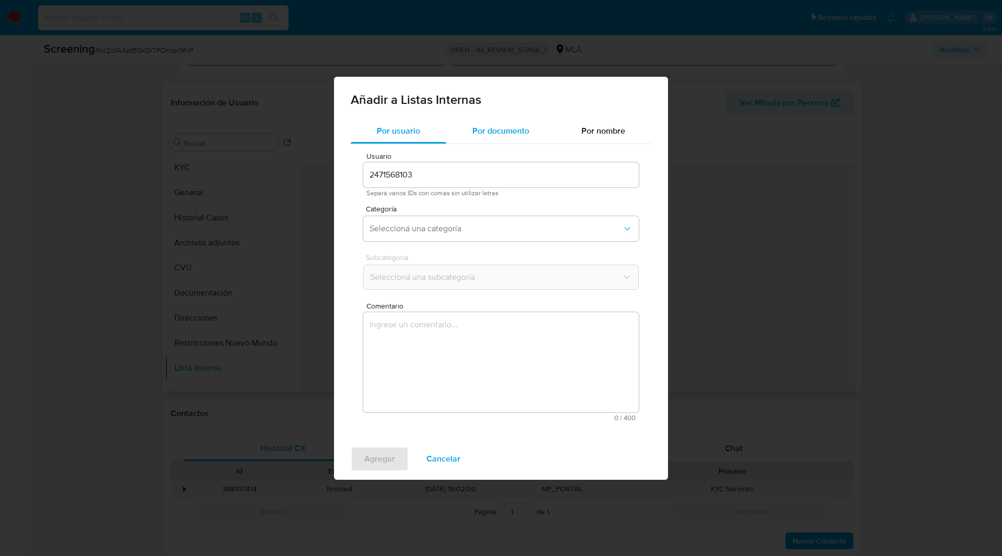
click at [496, 134] on span "Por documento" at bounding box center [500, 131] width 57 height 12
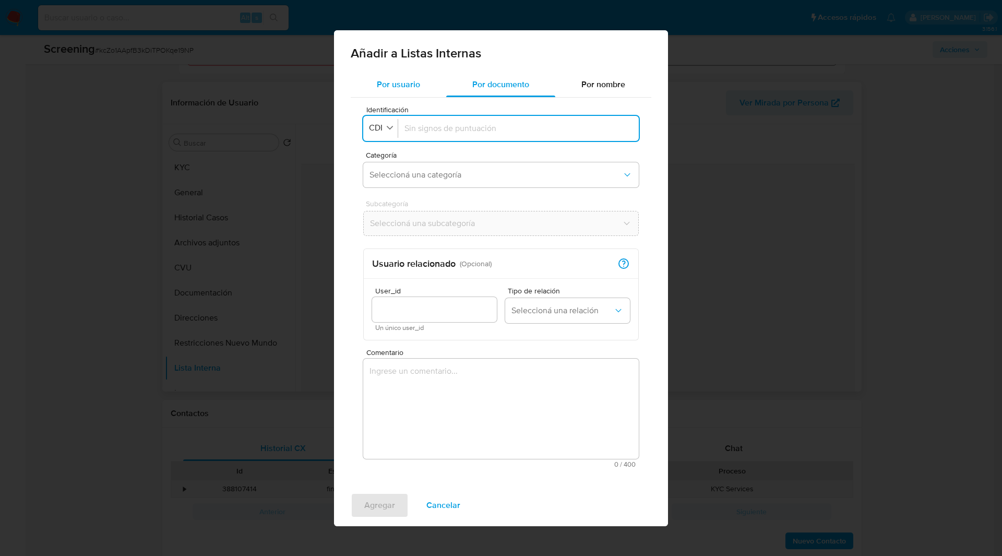
click at [401, 92] on div "Por usuario" at bounding box center [398, 84] width 95 height 25
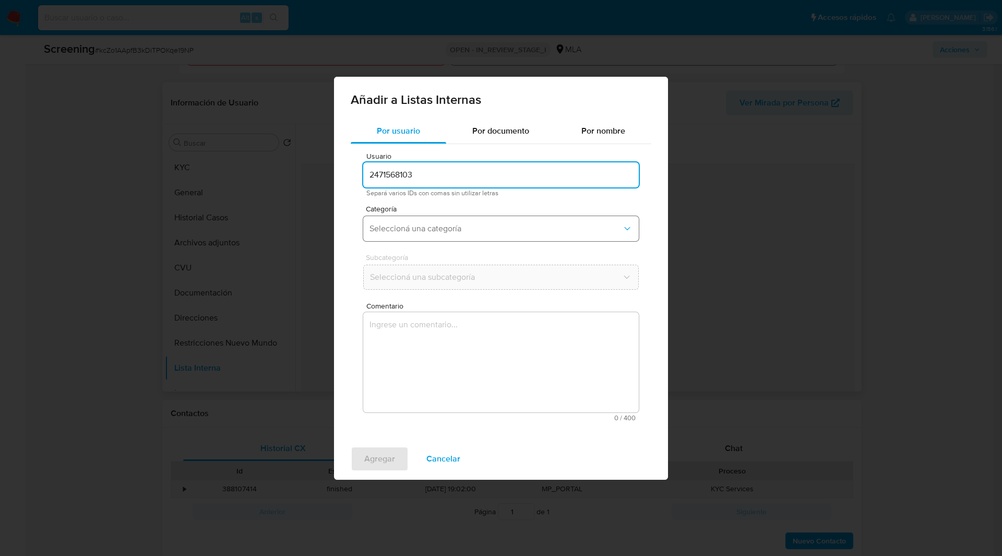
click at [419, 222] on button "Seleccioná una categoría" at bounding box center [500, 228] width 275 height 25
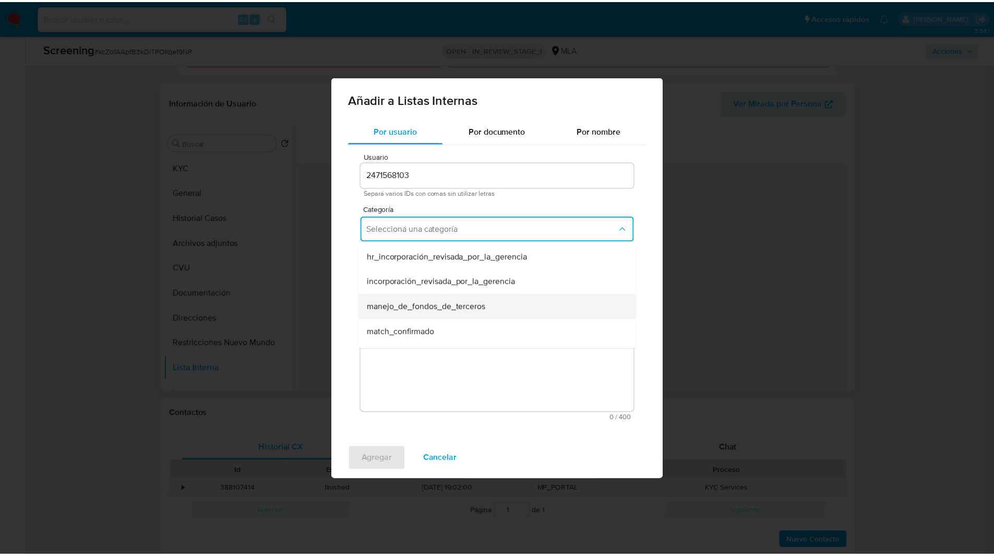
scroll to position [271, 0]
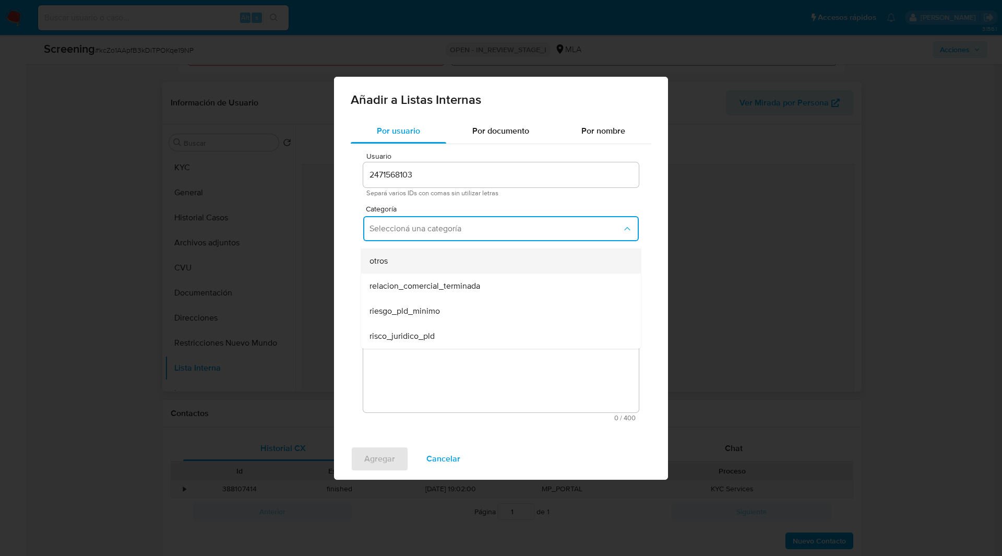
click at [395, 260] on div "otros" at bounding box center [497, 260] width 257 height 25
click at [435, 368] on textarea "Comentario" at bounding box center [500, 362] width 275 height 100
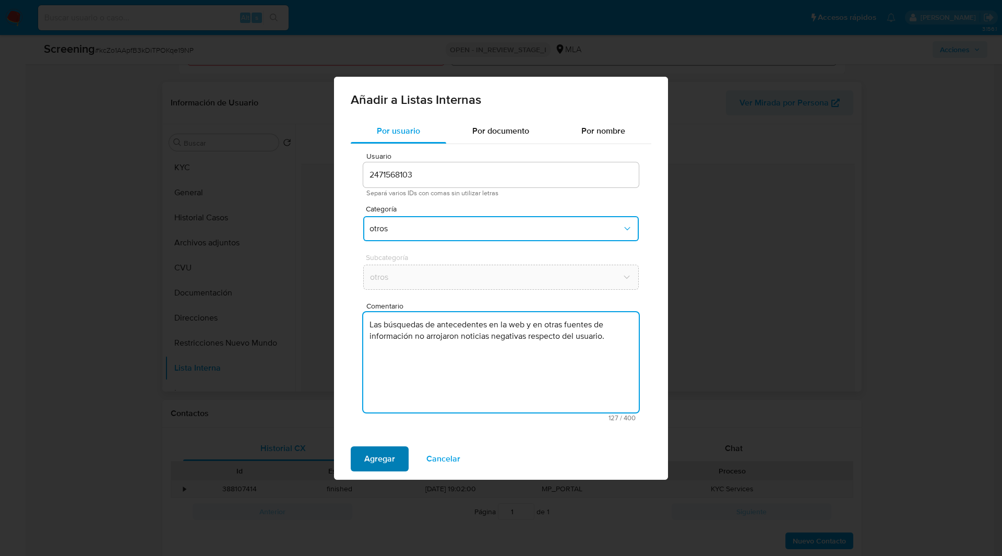
type textarea "Las búsquedas de antecedentes en la web y en otras fuentes de información no ar…"
click at [377, 457] on span "Agregar" at bounding box center [379, 458] width 31 height 23
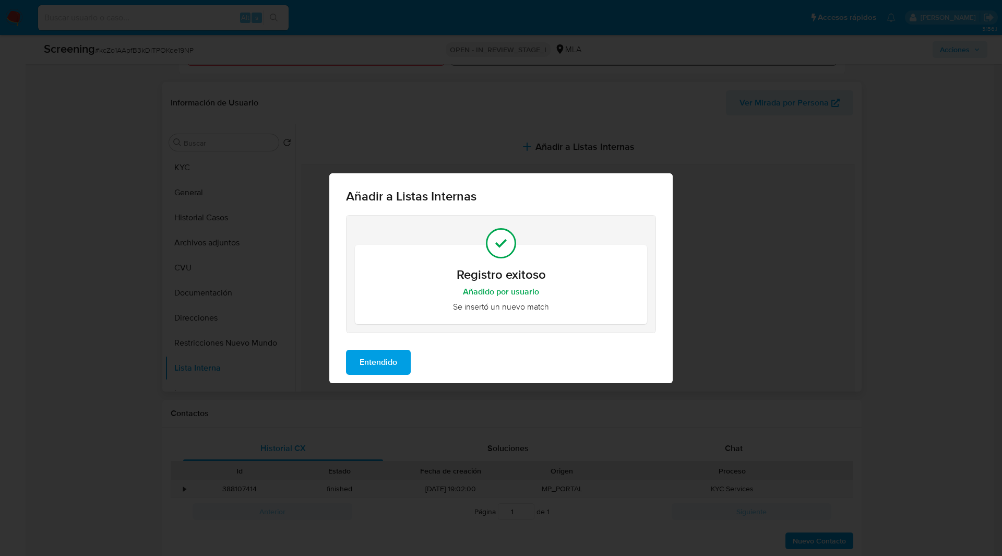
click at [385, 365] on span "Entendido" at bounding box center [378, 362] width 38 height 23
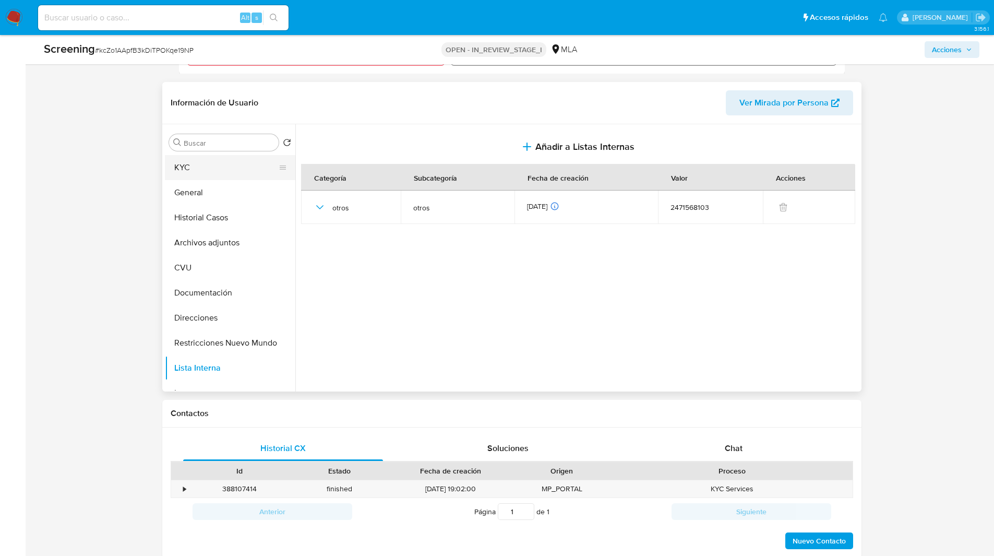
click at [206, 171] on button "KYC" at bounding box center [226, 167] width 122 height 25
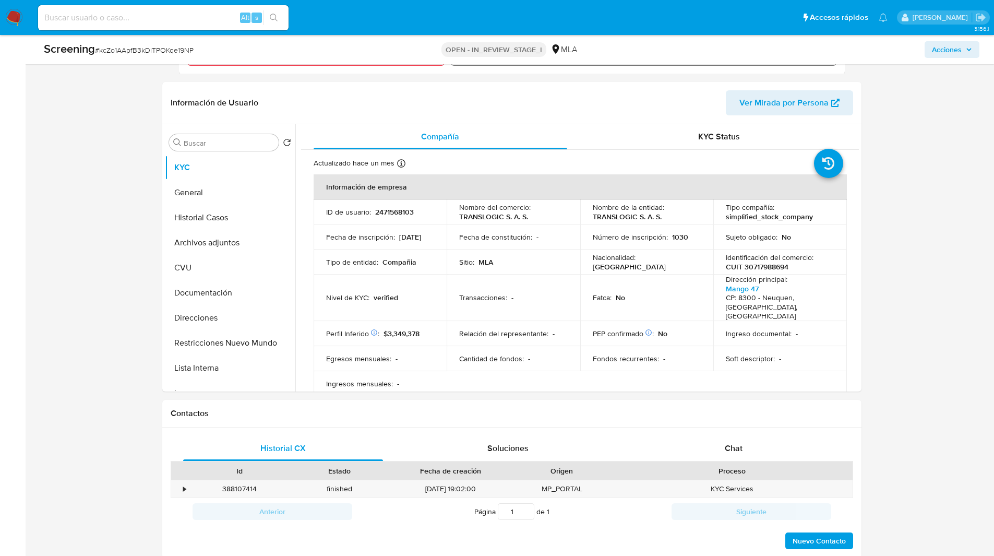
click at [398, 219] on td "ID de usuario : 2471568103" at bounding box center [381, 211] width 134 height 25
click at [393, 214] on p "2471568103" at bounding box center [394, 211] width 39 height 9
copy p "2471568103"
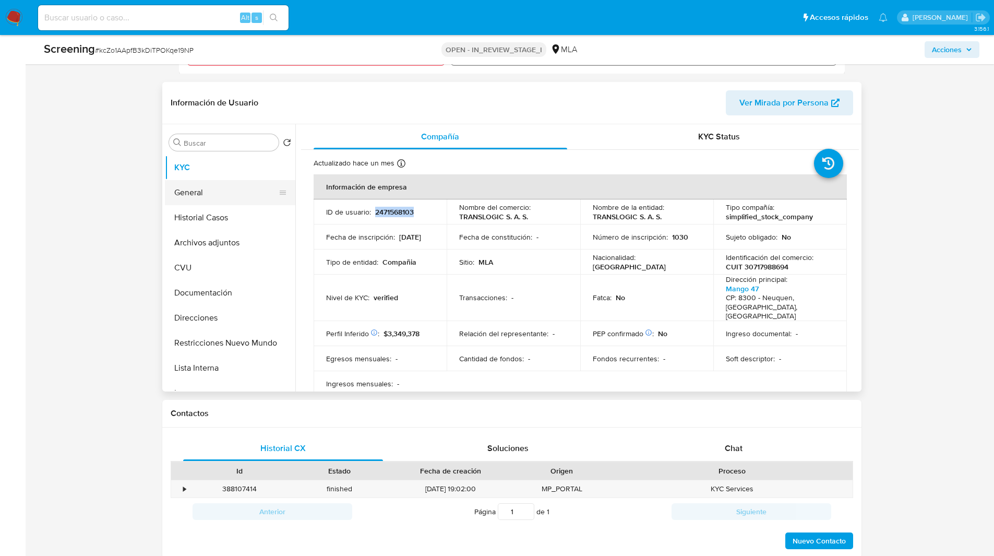
click at [201, 194] on button "General" at bounding box center [226, 192] width 122 height 25
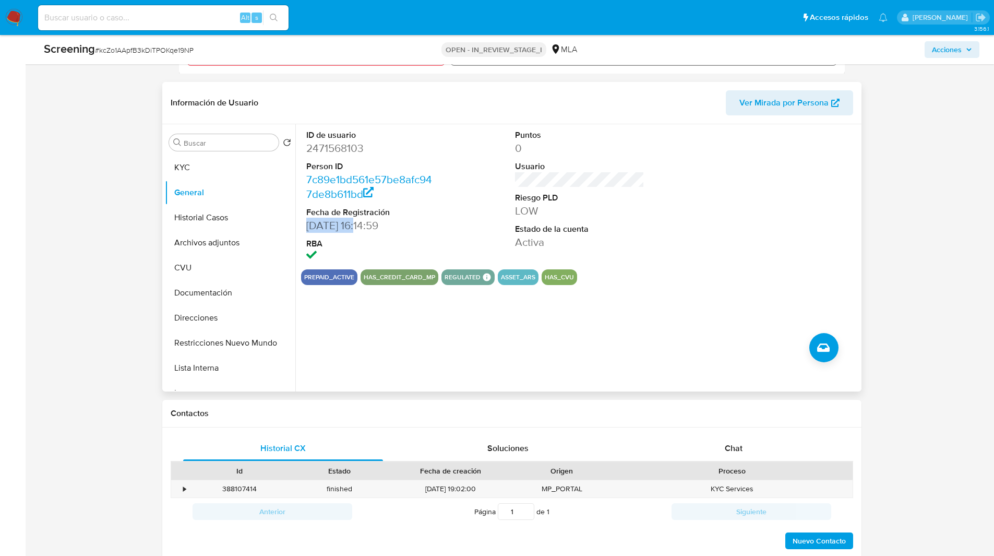
drag, startPoint x: 365, startPoint y: 226, endPoint x: 306, endPoint y: 224, distance: 59.0
click at [306, 224] on dd "02/06/2025 16:14:59" at bounding box center [370, 225] width 129 height 15
copy dd "02/06/2025"
click at [214, 171] on button "KYC" at bounding box center [226, 167] width 122 height 25
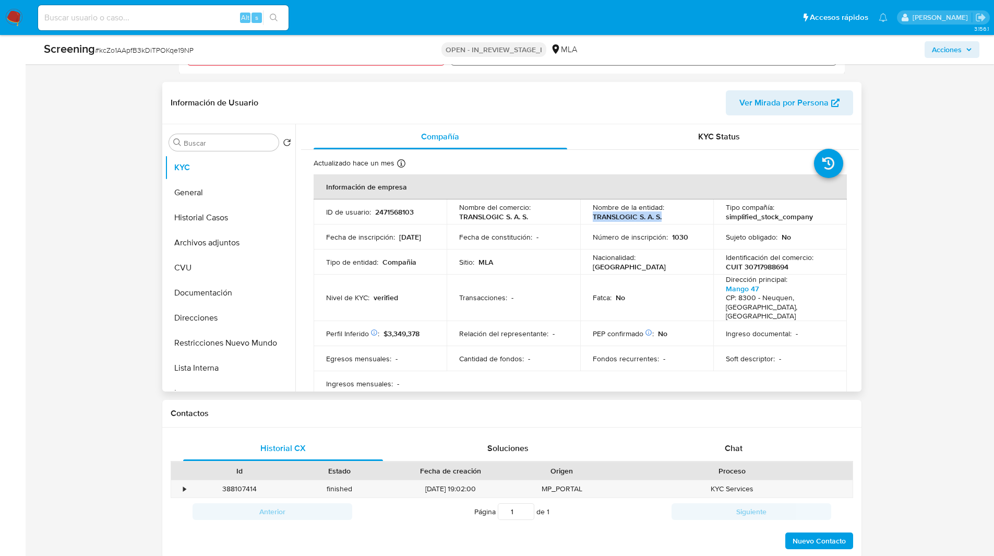
drag, startPoint x: 591, startPoint y: 217, endPoint x: 678, endPoint y: 217, distance: 87.1
click at [678, 217] on div "Nombre de la entidad : TRANSLOGIC S. A. S." at bounding box center [647, 211] width 109 height 19
copy p "TRANSLOGIC S. A. S."
click at [763, 270] on p "CUIT 30717988694" at bounding box center [757, 266] width 63 height 9
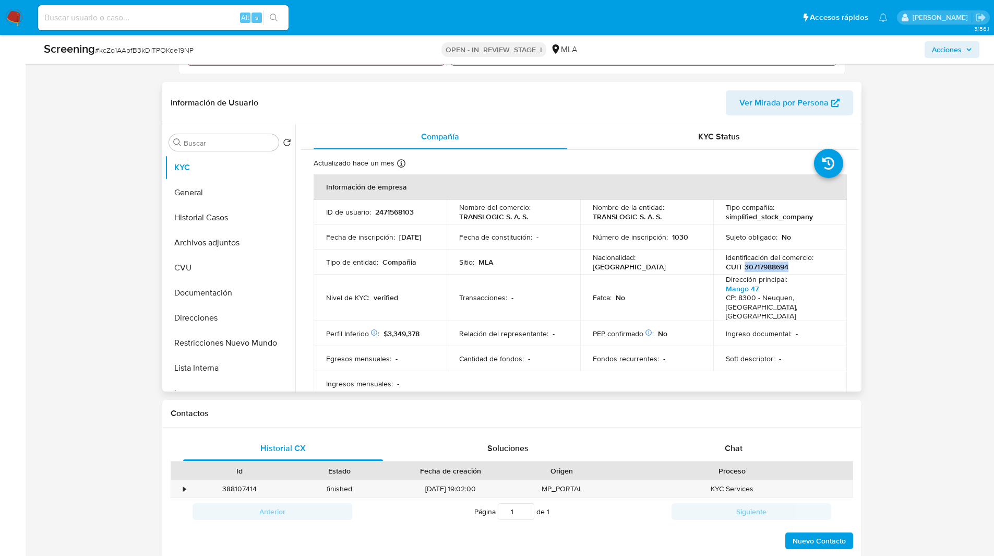
copy p "30717988694"
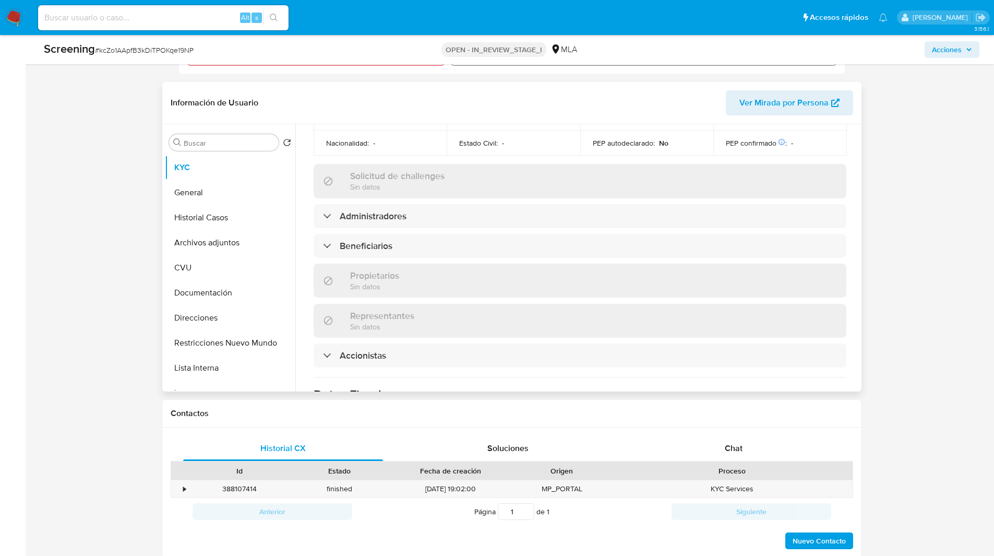
scroll to position [522, 0]
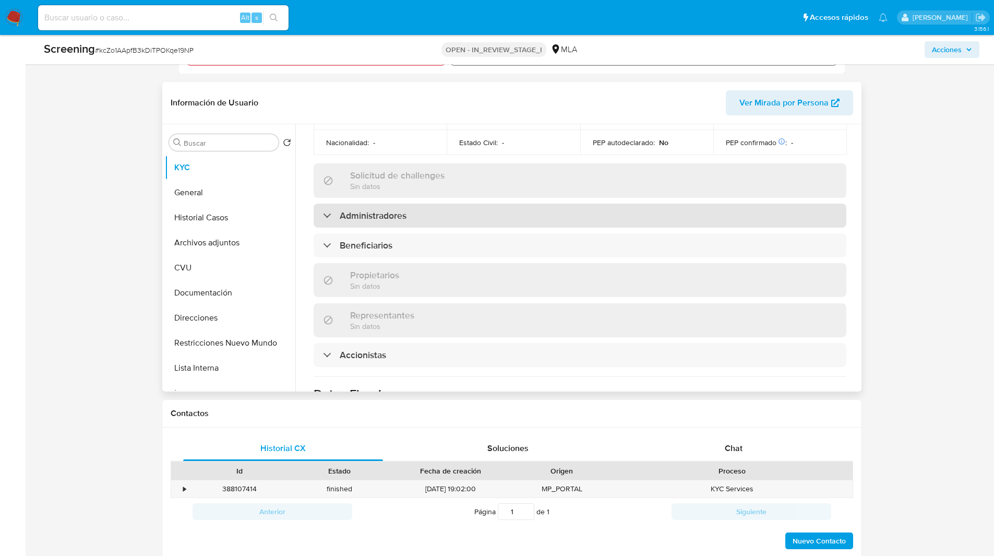
click at [348, 203] on div "Administradores" at bounding box center [580, 215] width 533 height 24
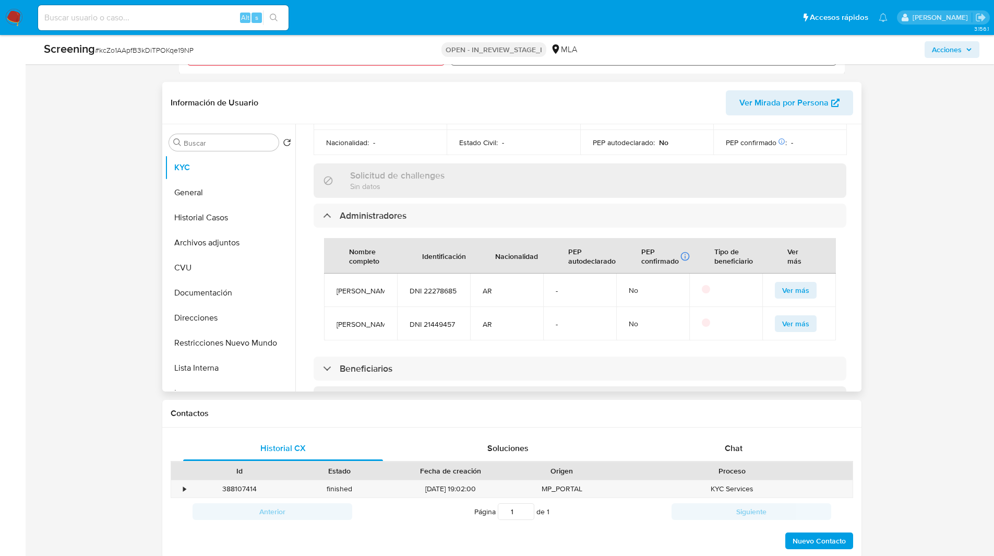
drag, startPoint x: 370, startPoint y: 329, endPoint x: 336, endPoint y: 308, distance: 40.0
click at [336, 308] on td "Marisa Edith Iantosca" at bounding box center [360, 323] width 73 height 33
copy span "Marisa Edith Iantosca"
drag, startPoint x: 336, startPoint y: 308, endPoint x: 235, endPoint y: -45, distance: 367.8
click at [430, 319] on span "DNI 21449457" at bounding box center [434, 323] width 48 height 9
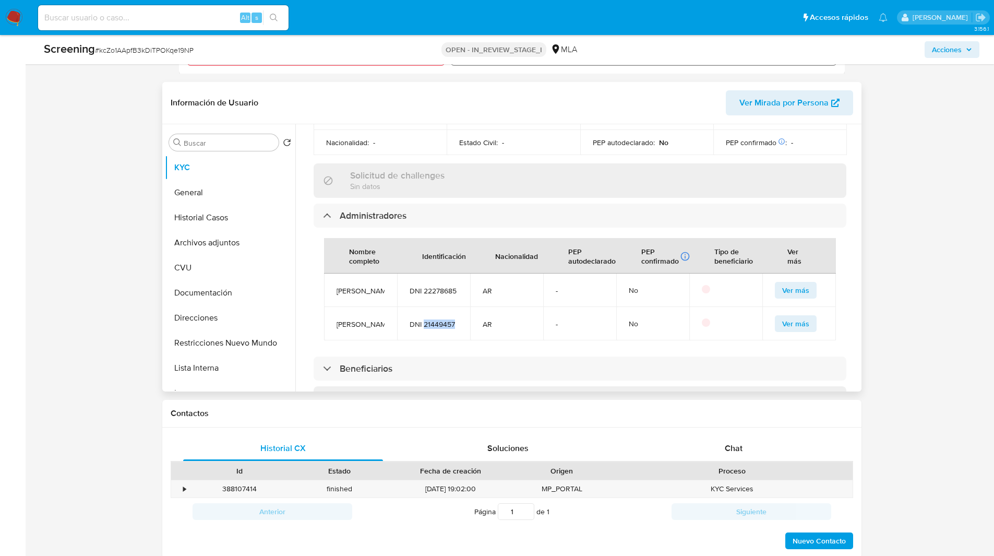
click at [430, 319] on span "DNI 21449457" at bounding box center [434, 323] width 48 height 9
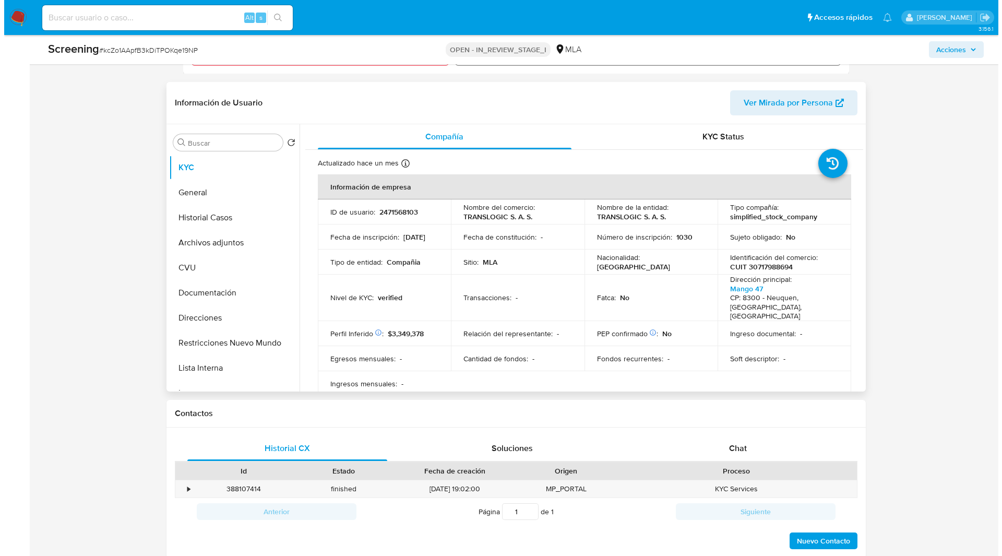
scroll to position [261, 0]
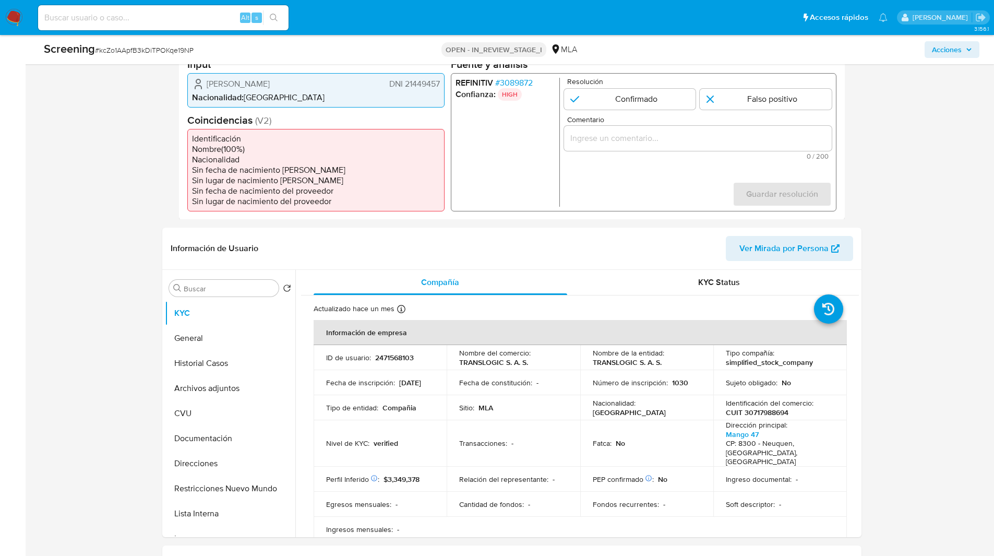
click at [523, 83] on span "# 3089872" at bounding box center [514, 82] width 38 height 10
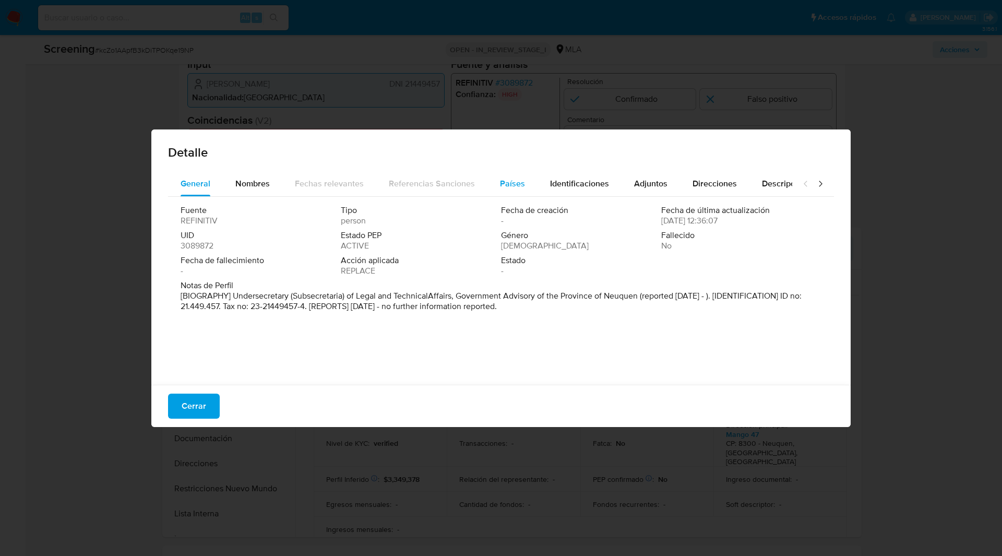
click at [495, 178] on button "Países" at bounding box center [512, 183] width 50 height 25
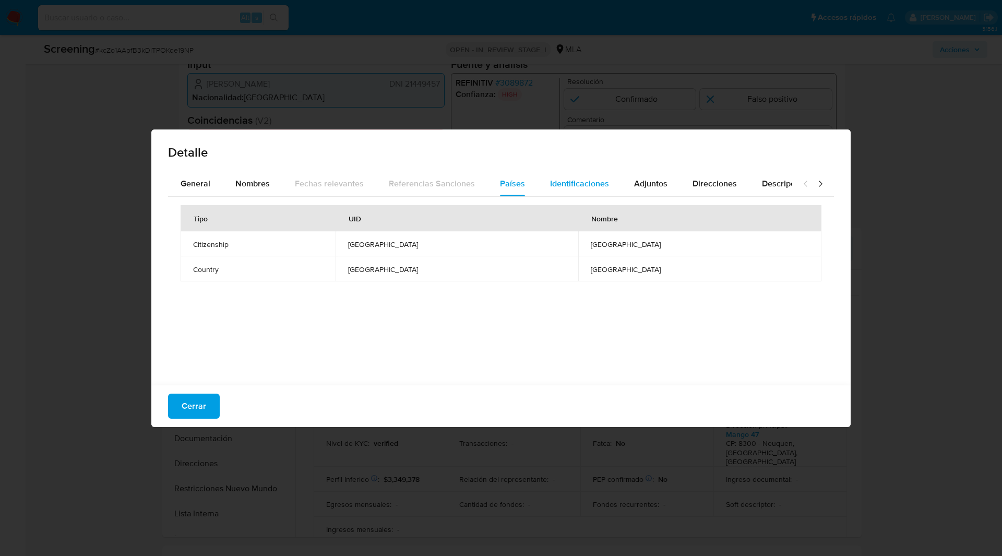
click at [570, 180] on span "Identificaciones" at bounding box center [579, 183] width 59 height 12
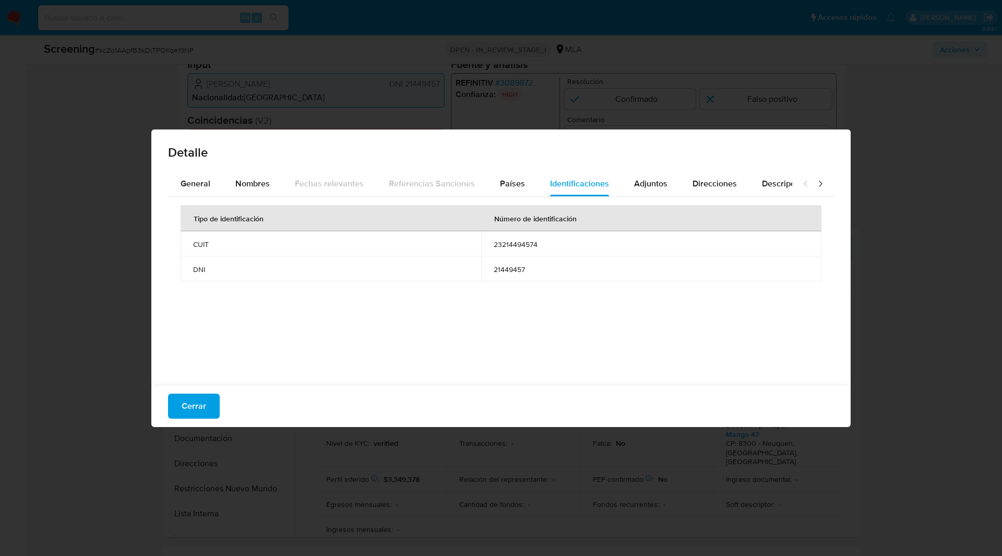
click at [510, 247] on span "23214494574" at bounding box center [651, 243] width 315 height 9
click at [191, 412] on span "Cerrar" at bounding box center [194, 405] width 25 height 23
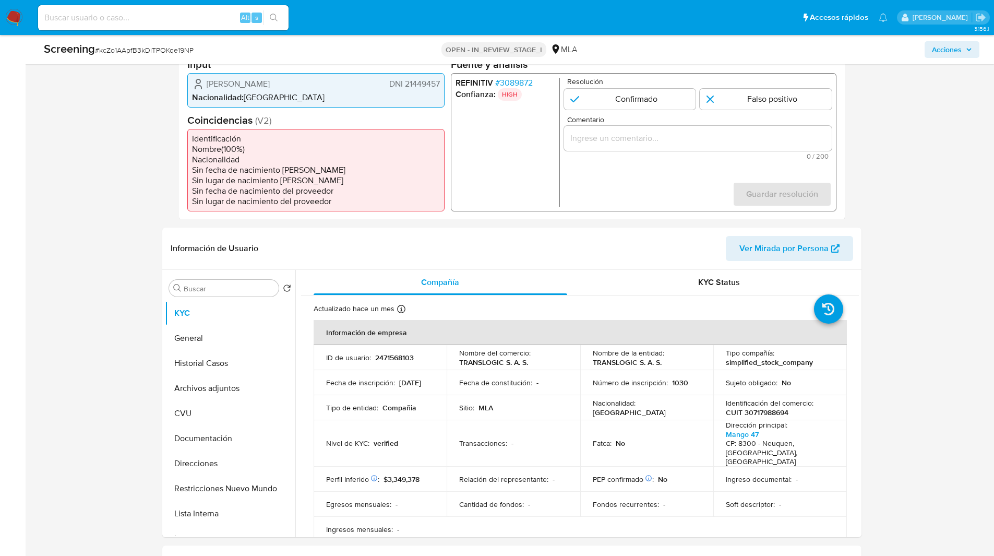
click at [509, 77] on span "# 3089872" at bounding box center [514, 82] width 38 height 10
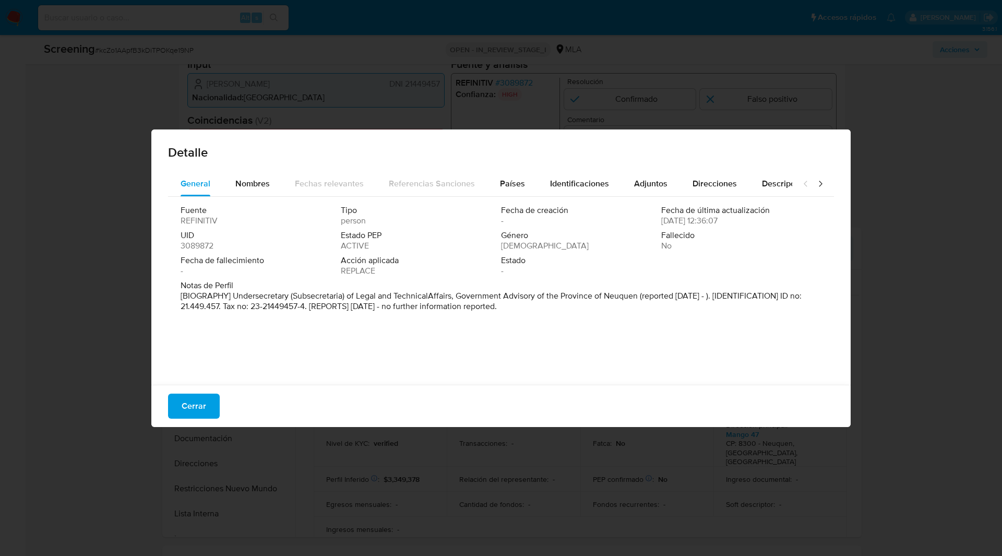
click at [656, 107] on div "Detalle General Nombres Fechas relevantes Referencias Sanciones Países Identifi…" at bounding box center [501, 278] width 1002 height 556
click at [209, 415] on button "Cerrar" at bounding box center [194, 405] width 52 height 25
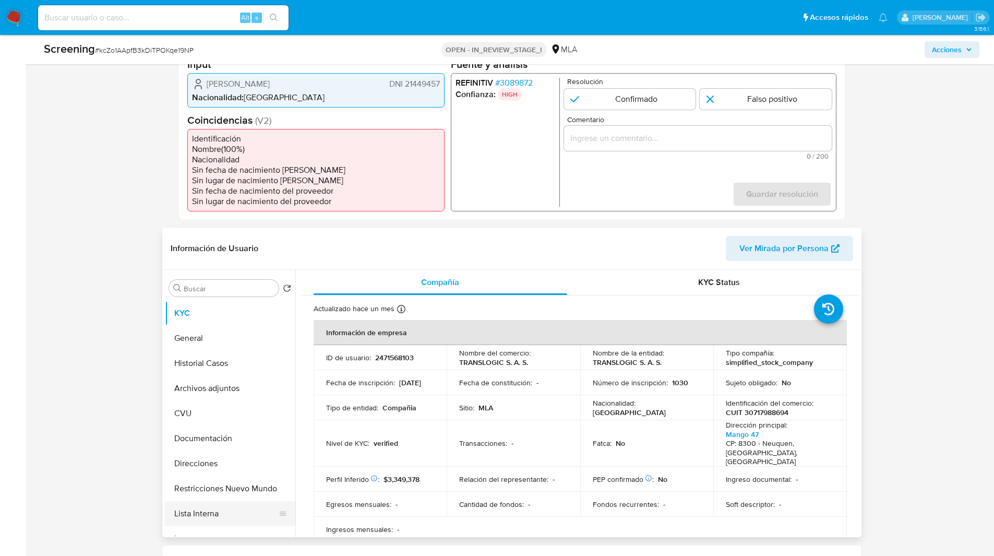
click at [207, 507] on button "Lista Interna" at bounding box center [226, 513] width 122 height 25
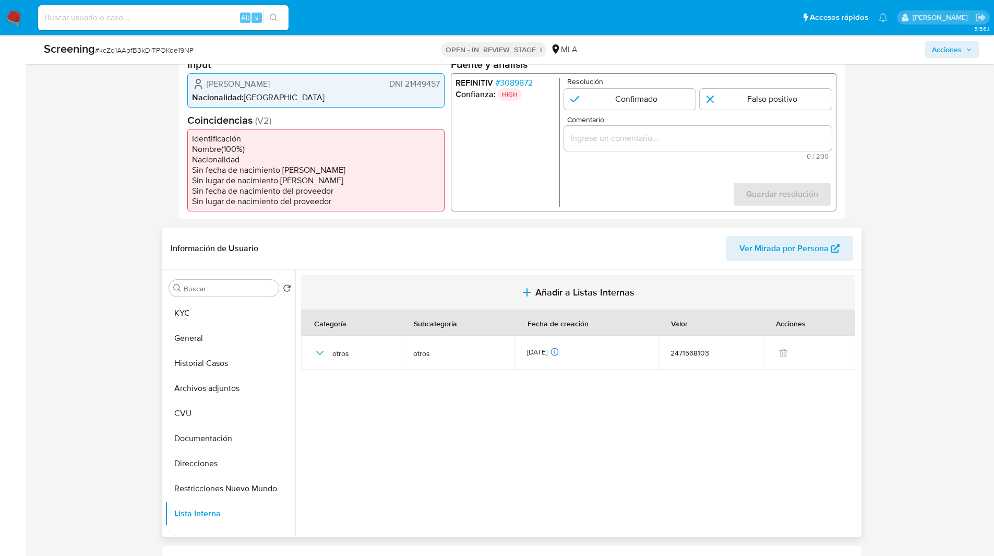
click at [587, 279] on button "Añadir a Listas Internas" at bounding box center [578, 292] width 554 height 35
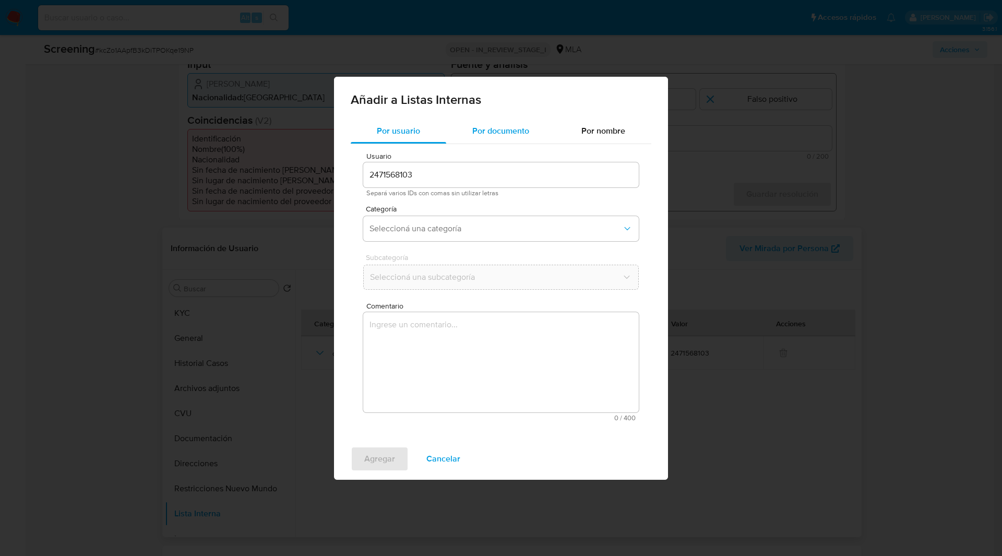
click at [496, 128] on span "Por documento" at bounding box center [500, 131] width 57 height 12
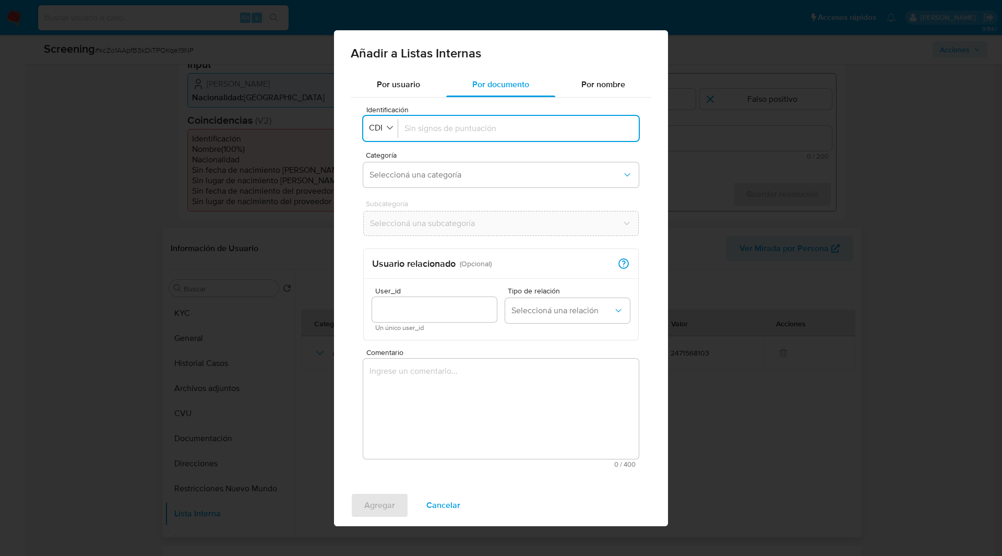
click at [462, 132] on input "Identificación" at bounding box center [518, 128] width 228 height 11
paste input "2471568103"
type input "2471568103"
click at [388, 122] on div "button" at bounding box center [389, 128] width 9 height 13
click at [382, 194] on span "CUIT" at bounding box center [379, 198] width 18 height 10
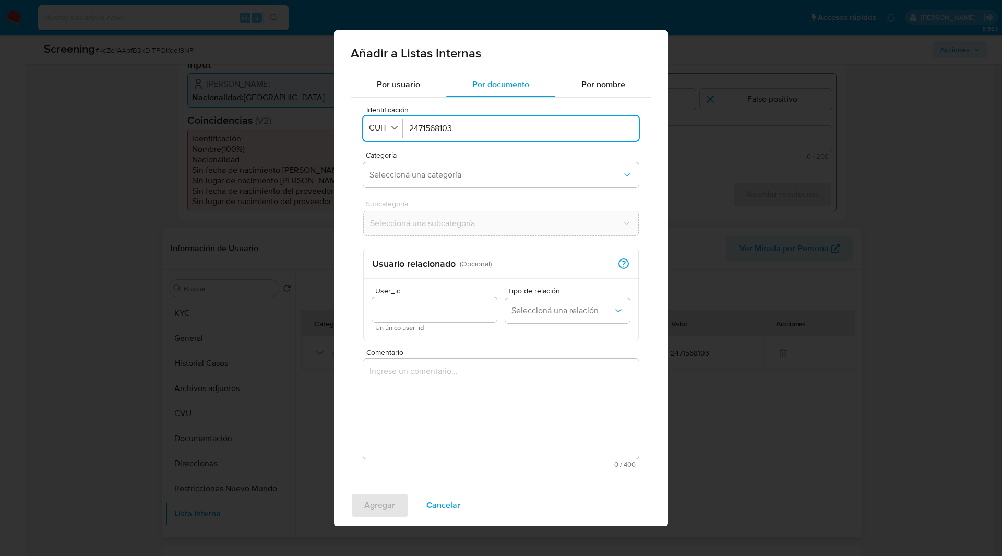
click at [430, 122] on div "2471568103" at bounding box center [520, 128] width 223 height 25
click at [430, 303] on input "User_id" at bounding box center [434, 310] width 125 height 14
type input "2471568103"
click at [550, 303] on button "Seleccioná una relación" at bounding box center [567, 310] width 125 height 25
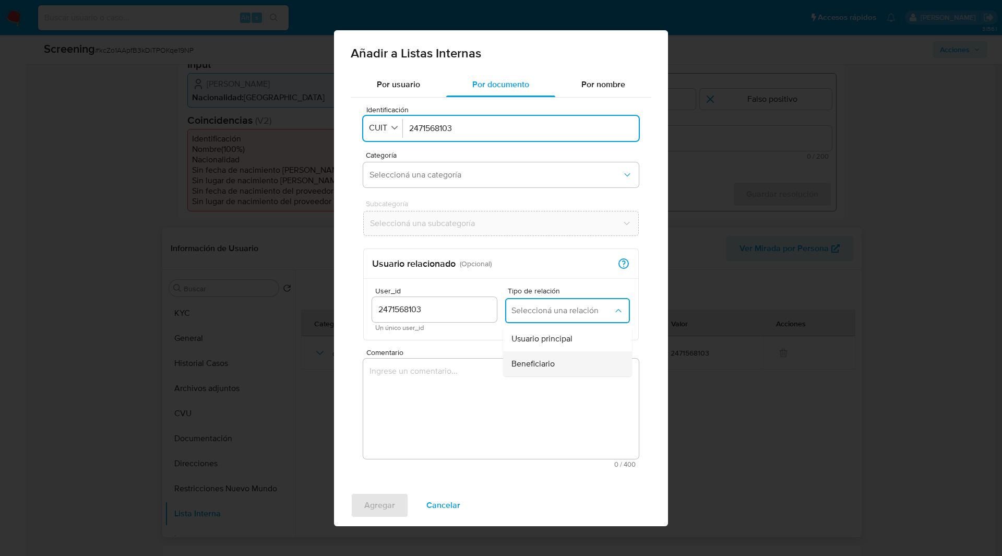
click at [567, 365] on div "Beneficiario" at bounding box center [564, 363] width 106 height 25
click at [425, 129] on input "2471568103" at bounding box center [520, 128] width 223 height 11
type input "30717988694"
click at [393, 183] on button "Seleccioná una categoría" at bounding box center [500, 174] width 275 height 25
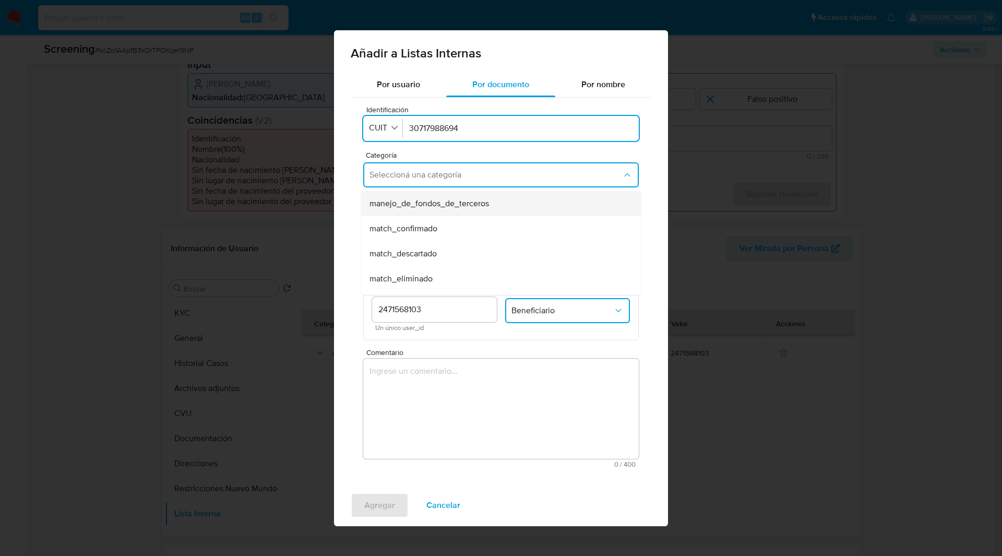
scroll to position [56, 0]
click at [421, 246] on span "match_descartado" at bounding box center [402, 247] width 67 height 10
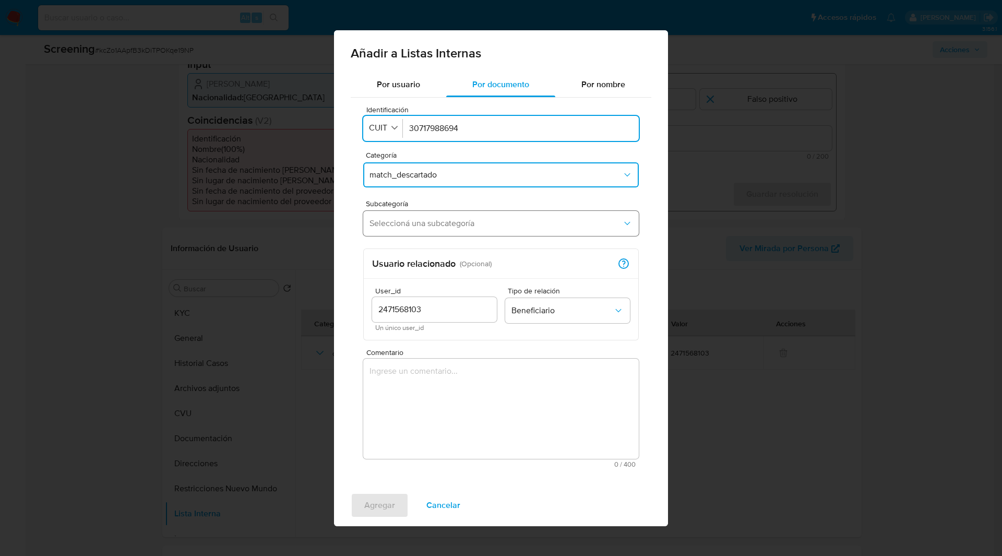
click at [459, 224] on span "Seleccioná una subcategoría" at bounding box center [495, 223] width 253 height 10
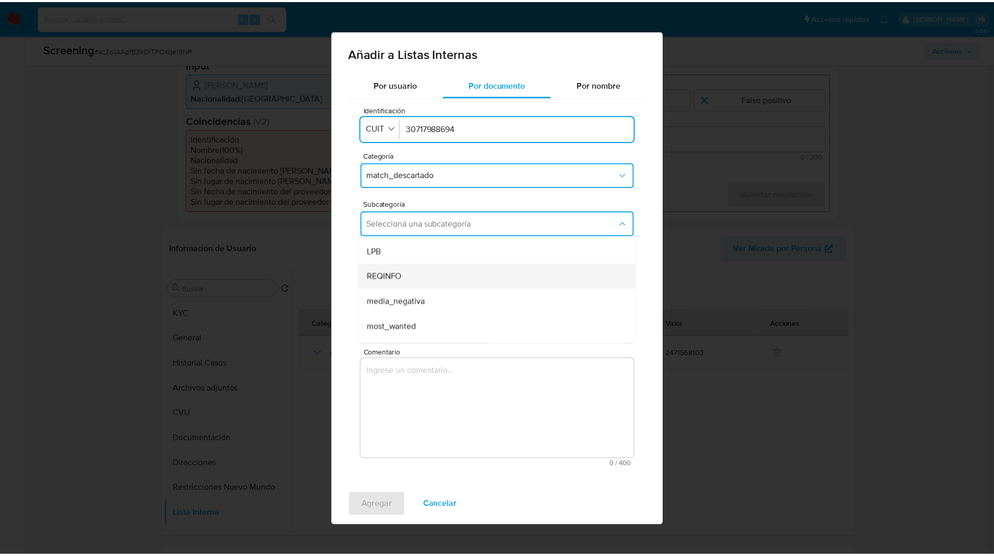
scroll to position [71, 0]
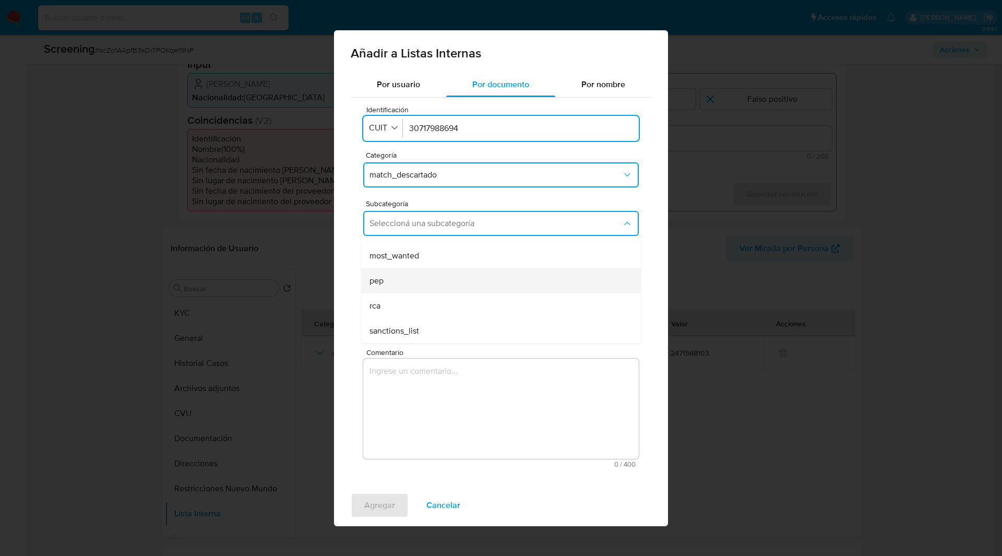
click at [390, 281] on div "pep" at bounding box center [497, 280] width 257 height 25
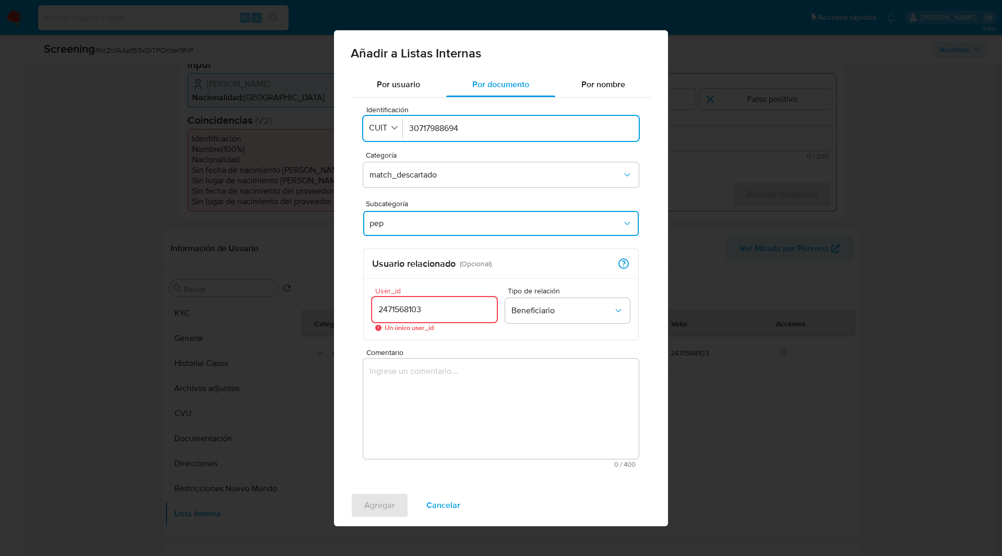
click at [426, 310] on input "2471568103" at bounding box center [434, 310] width 125 height 14
type input "2471568103"
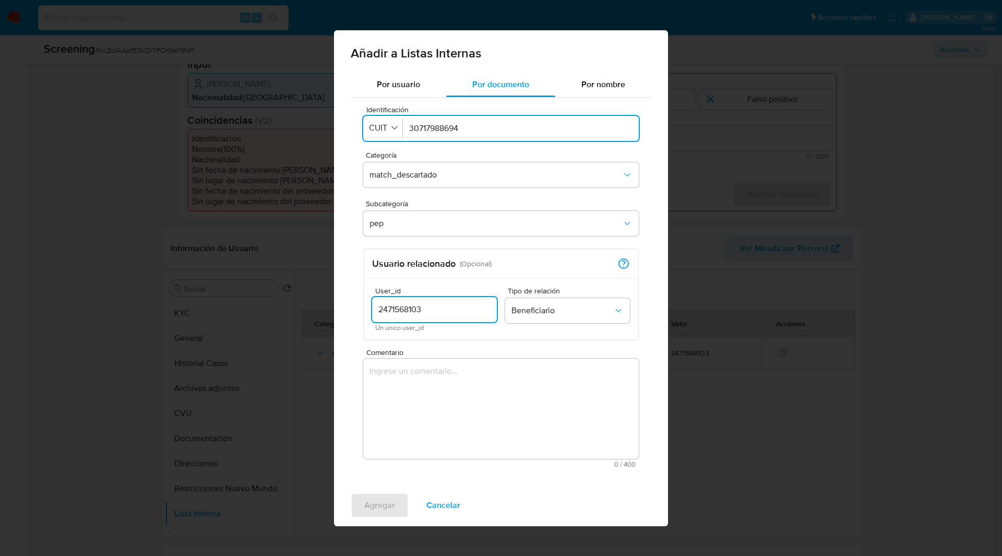
click at [463, 394] on textarea "Comentario" at bounding box center [500, 408] width 275 height 100
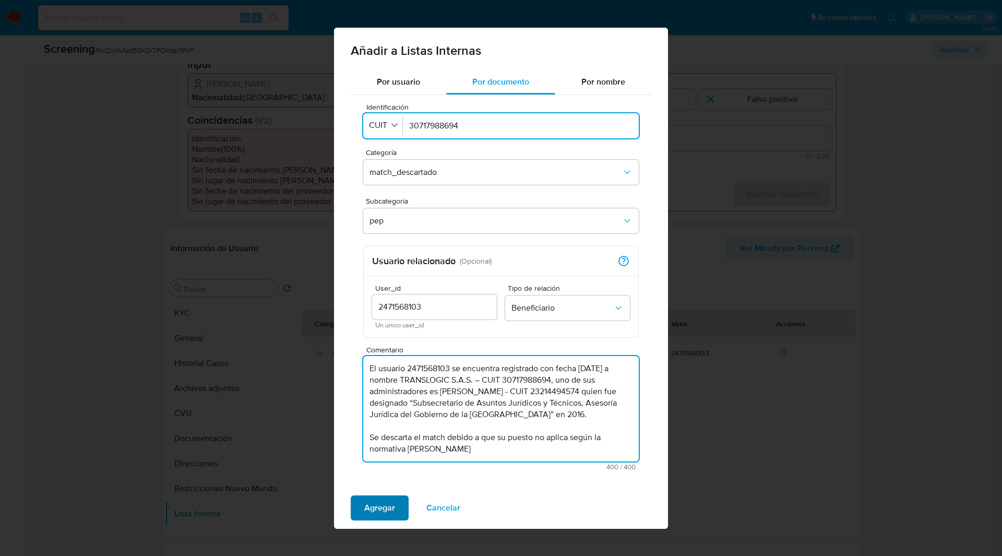
type textarea "El usuario 2471568103 se encuentra registrado con fecha 02/06/2025 a nombre TRA…"
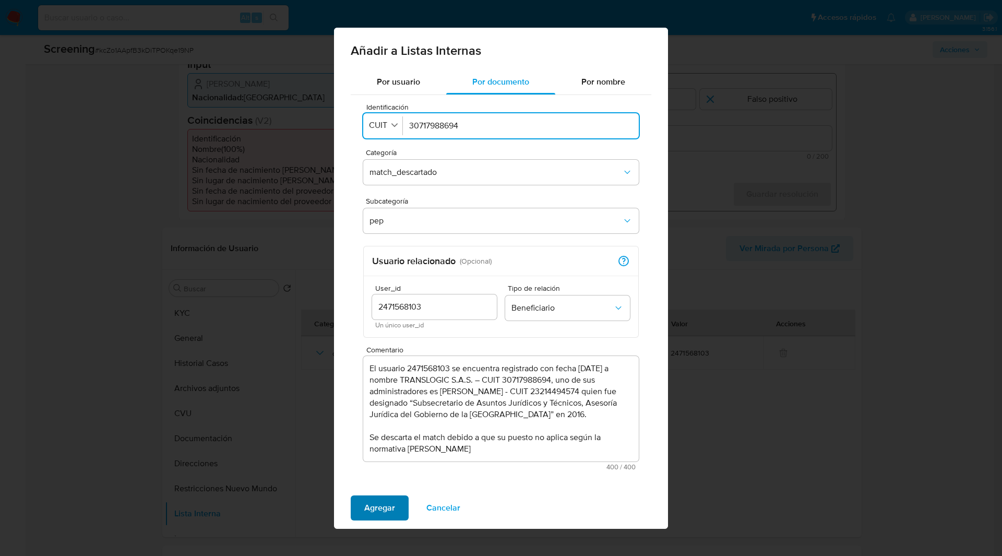
click at [383, 511] on span "Agregar" at bounding box center [379, 507] width 31 height 23
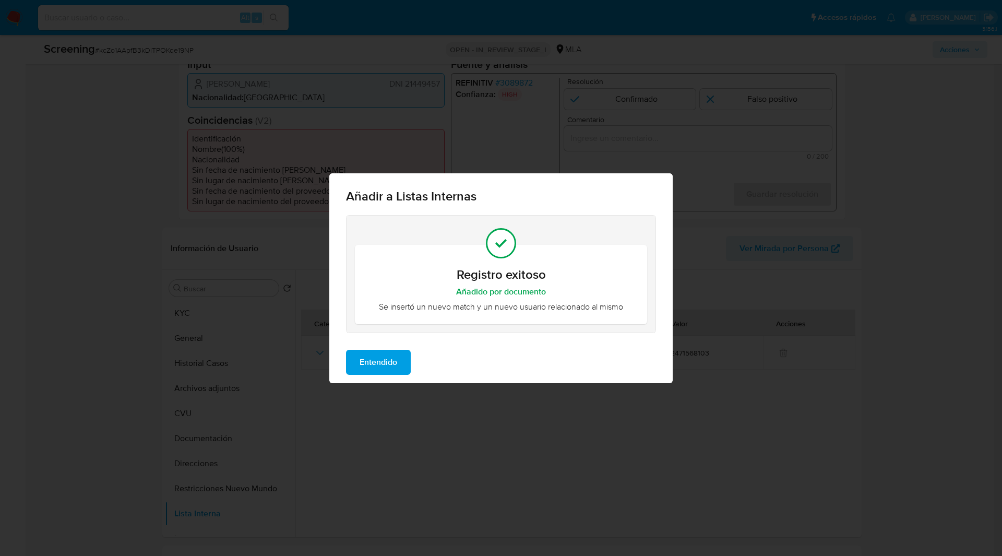
click at [351, 369] on button "Entendido" at bounding box center [378, 362] width 65 height 25
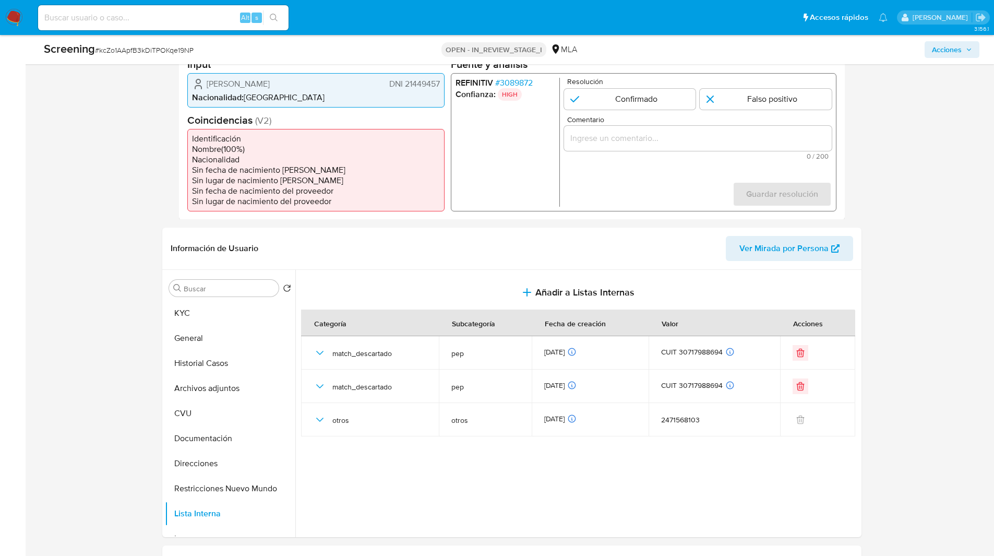
click at [641, 133] on input "Comentario" at bounding box center [697, 138] width 268 height 14
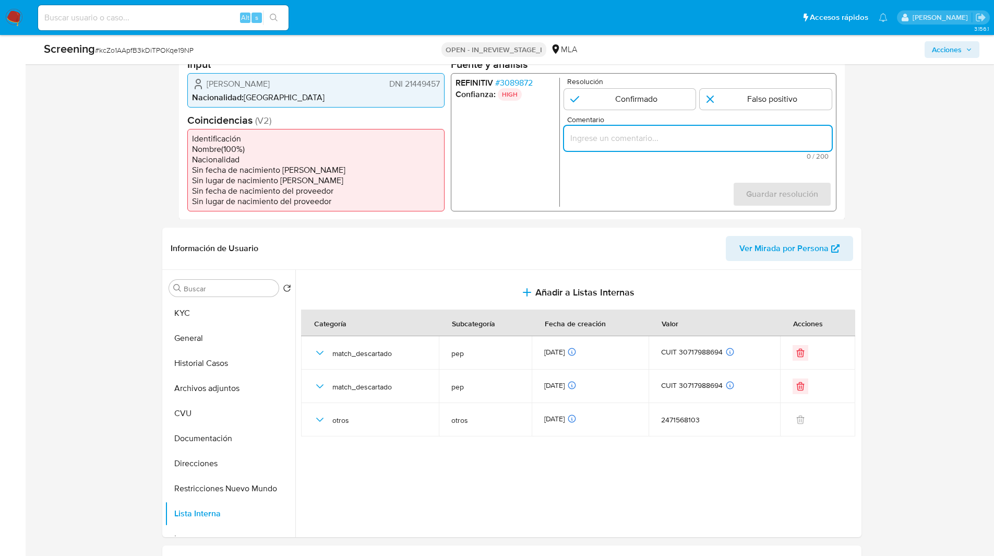
paste input "El usuario 2471568103 se encuentra registrado con fecha 02/06/2025 a nombre TRA…"
type input "El usuario 2471568103 se encuentra registrado con fecha 02/06/2025 a nombre TRA…"
paste input "Se descarta el match debido a que su puesto no aplica según la normativa vigent…"
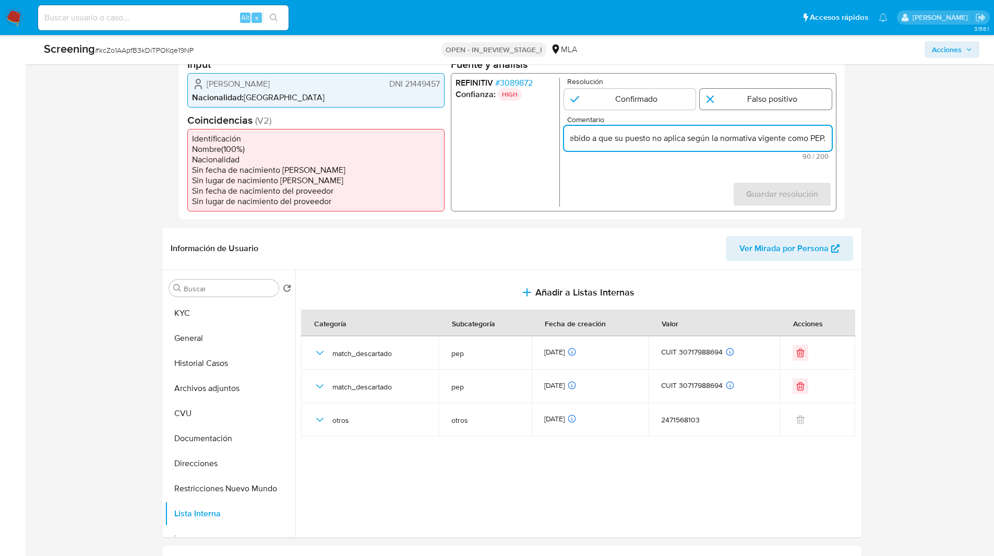
type input "Se descarta el match debido a que su puesto no aplica según la normativa vigent…"
click at [756, 105] on input "1 de 1" at bounding box center [766, 98] width 132 height 21
radio input "true"
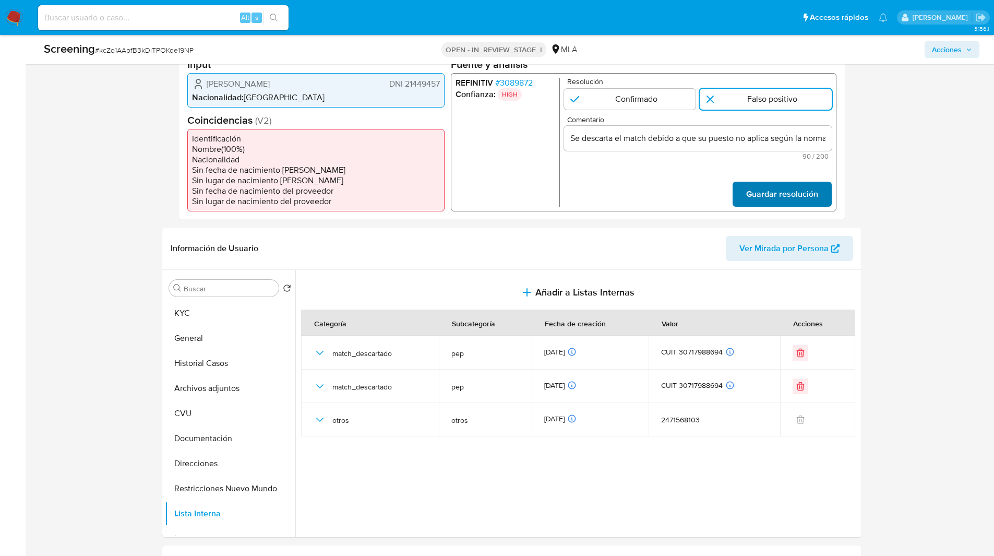
click at [790, 192] on span "Guardar resolución" at bounding box center [782, 193] width 72 height 23
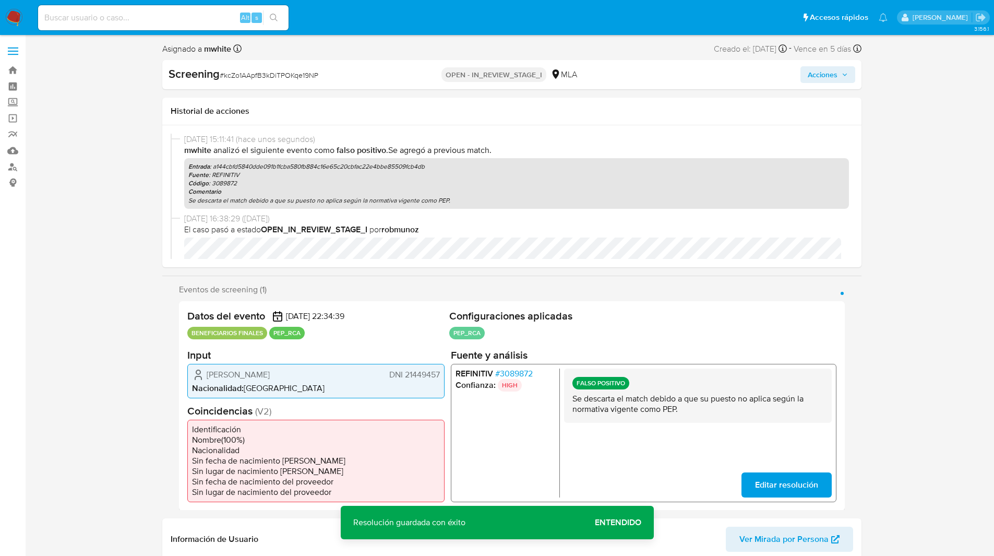
click at [838, 71] on span "Acciones" at bounding box center [828, 74] width 40 height 15
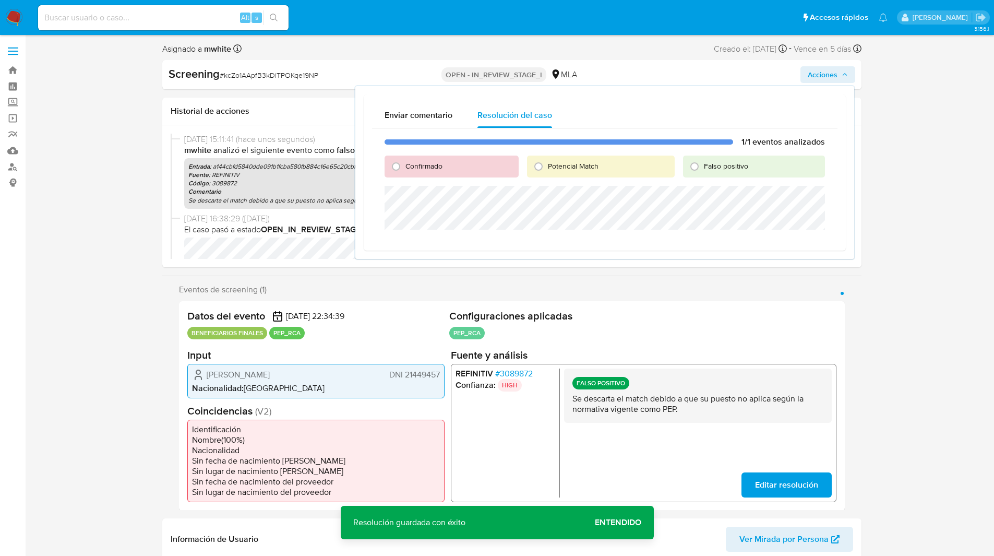
click at [423, 163] on span "Confirmado" at bounding box center [423, 166] width 37 height 10
click at [404, 163] on input "Confirmado" at bounding box center [396, 166] width 17 height 17
radio input "true"
click at [723, 174] on div "Falso positivo" at bounding box center [753, 166] width 141 height 22
click at [711, 171] on span "Falso positivo" at bounding box center [726, 166] width 44 height 10
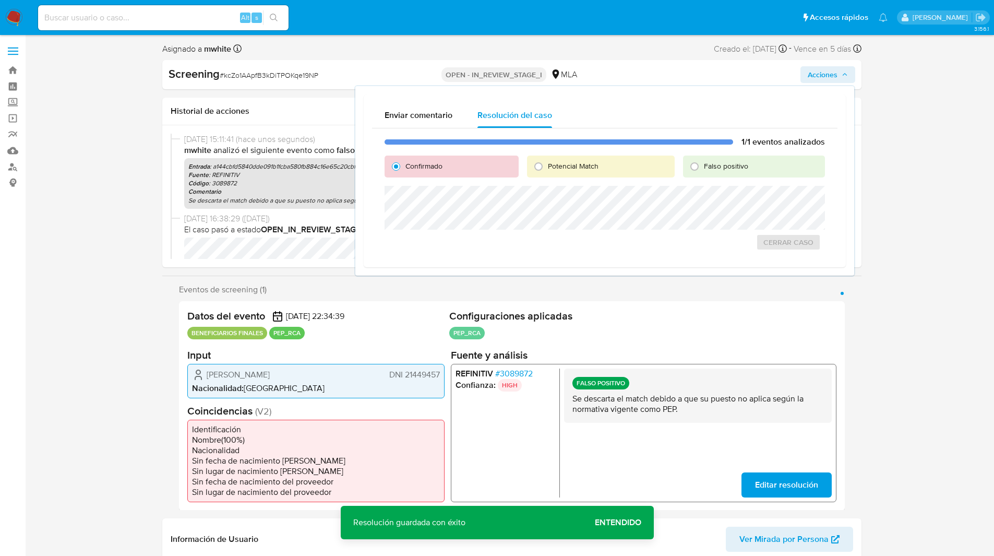
click at [703, 171] on input "Falso positivo" at bounding box center [694, 166] width 17 height 17
radio input "true"
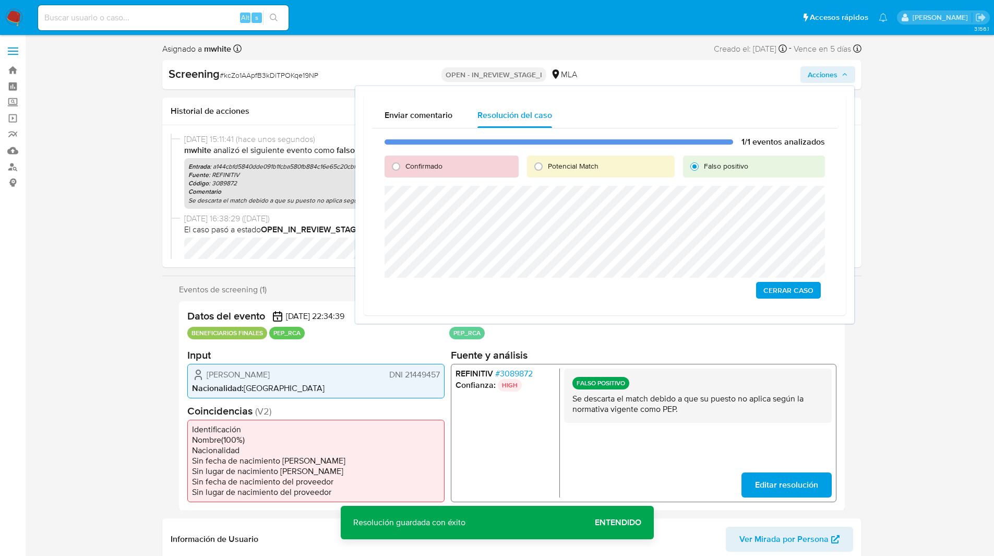
click at [784, 291] on span "Cerrar Caso" at bounding box center [788, 290] width 50 height 15
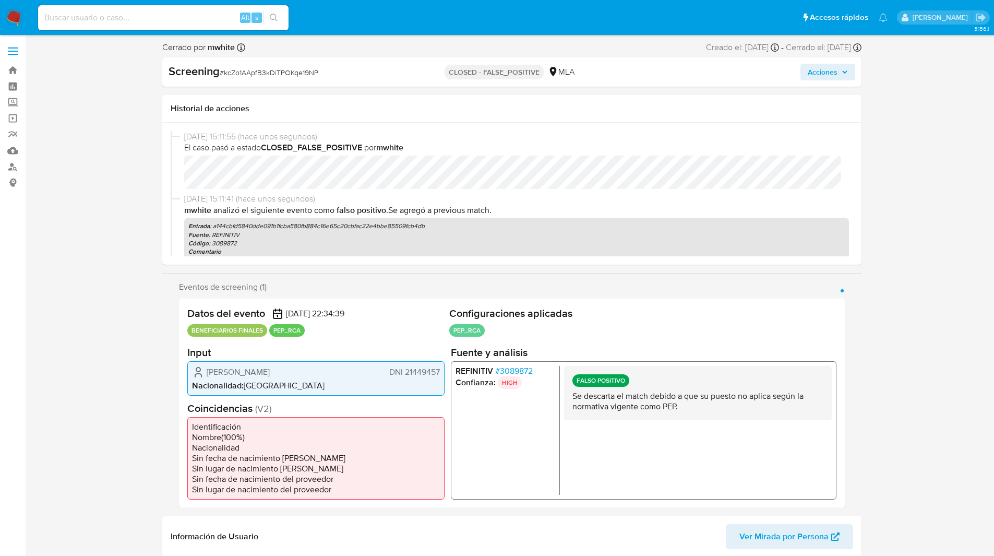
select select "10"
click at [150, 18] on input at bounding box center [163, 18] width 250 height 14
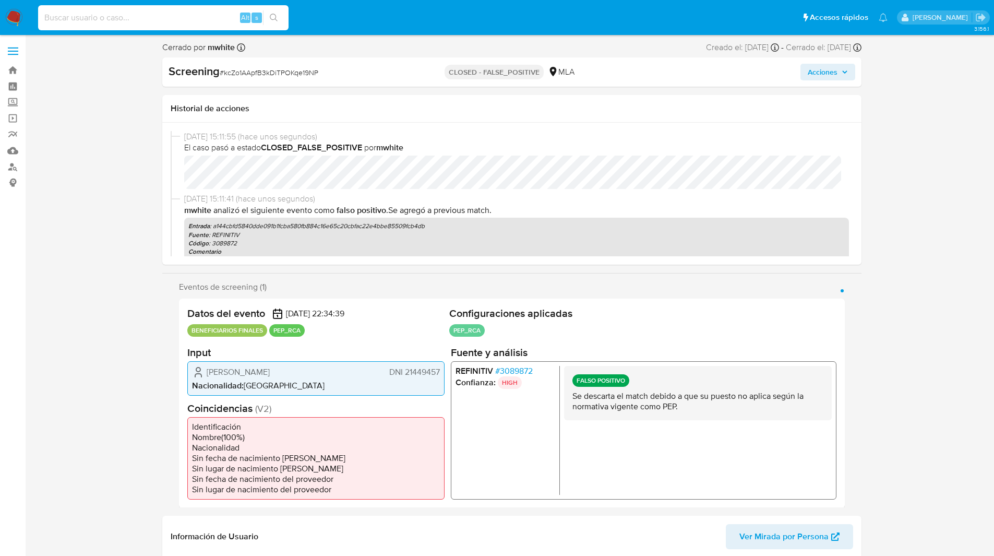
paste input "uyYlBlm35N8rKRDIDdnz1opx"
type input "uyYlBlm35N8rKRDIDdnz1opx"
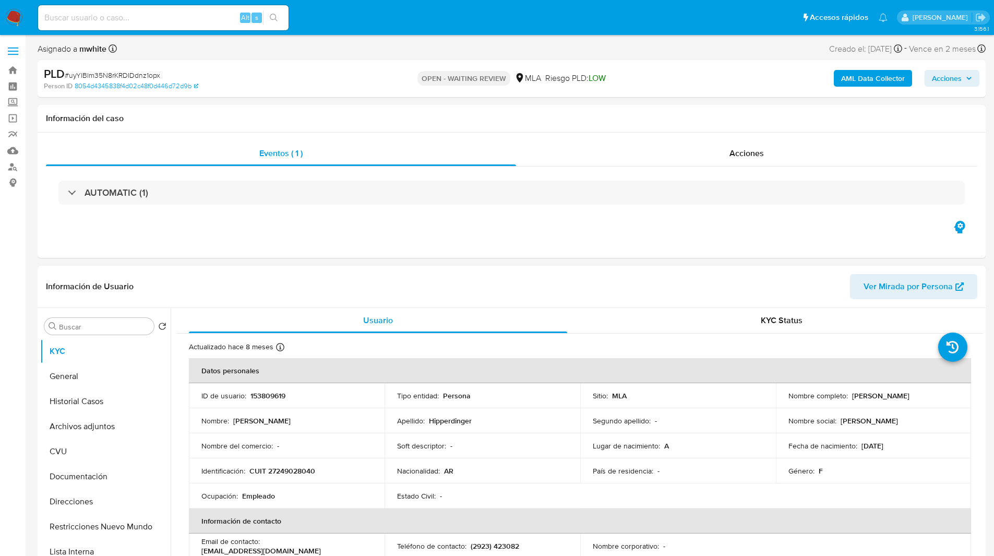
select select "10"
click at [318, 20] on ul "Pausado Ver notificaciones Alt s Accesos rápidos Presiona las siguientes teclas…" at bounding box center [463, 17] width 860 height 26
click at [376, 29] on ul "Pausado Ver notificaciones Alt s Accesos rápidos Presiona las siguientes teclas…" at bounding box center [463, 17] width 860 height 26
click at [352, 63] on div "PLD # uyYlBlm35N8rKRDIDdnz1opx Person ID 8054d4345838f4d02c48f0d446d72d9b OPEN …" at bounding box center [512, 78] width 948 height 37
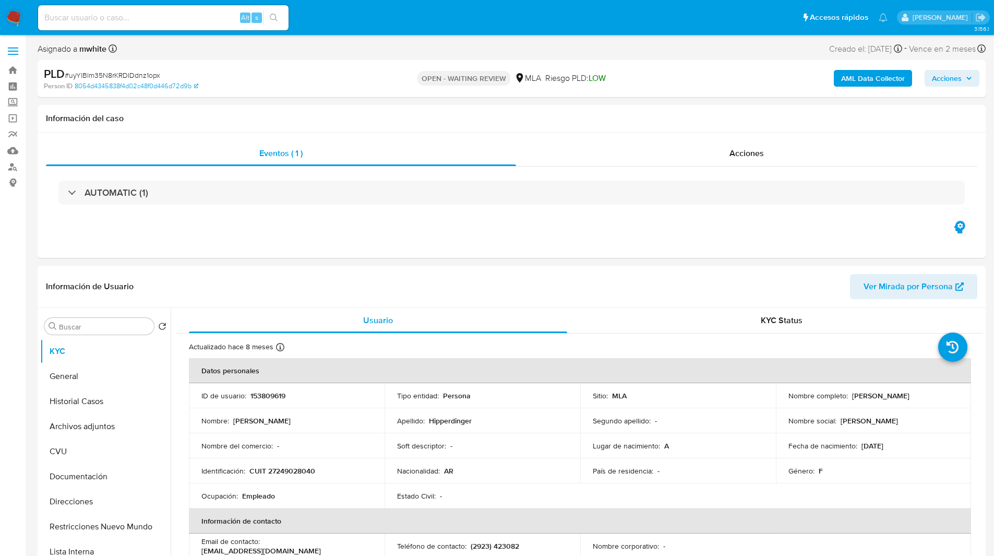
scroll to position [19, 0]
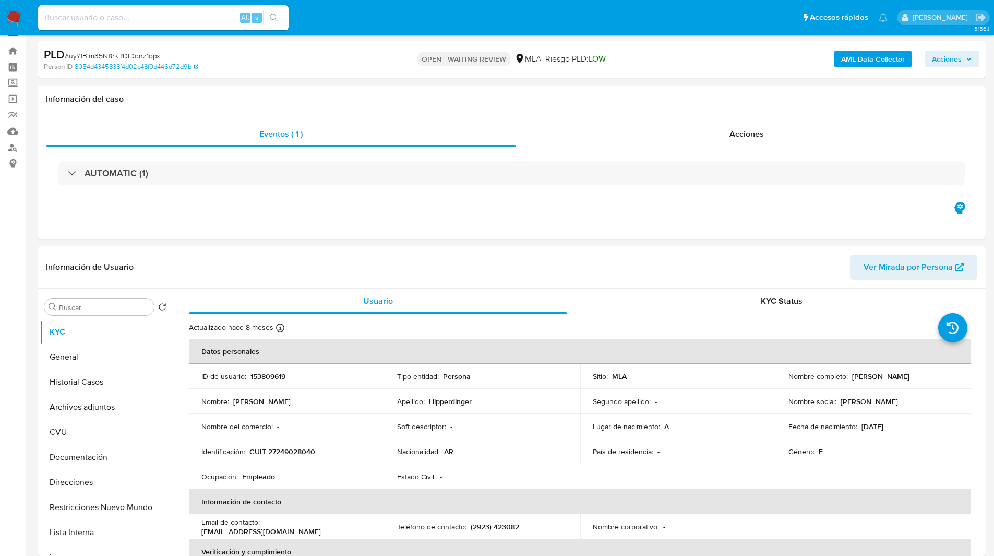
click at [366, 57] on div "OPEN - WAITING REVIEW MLA Riesgo PLD: LOW" at bounding box center [511, 59] width 309 height 25
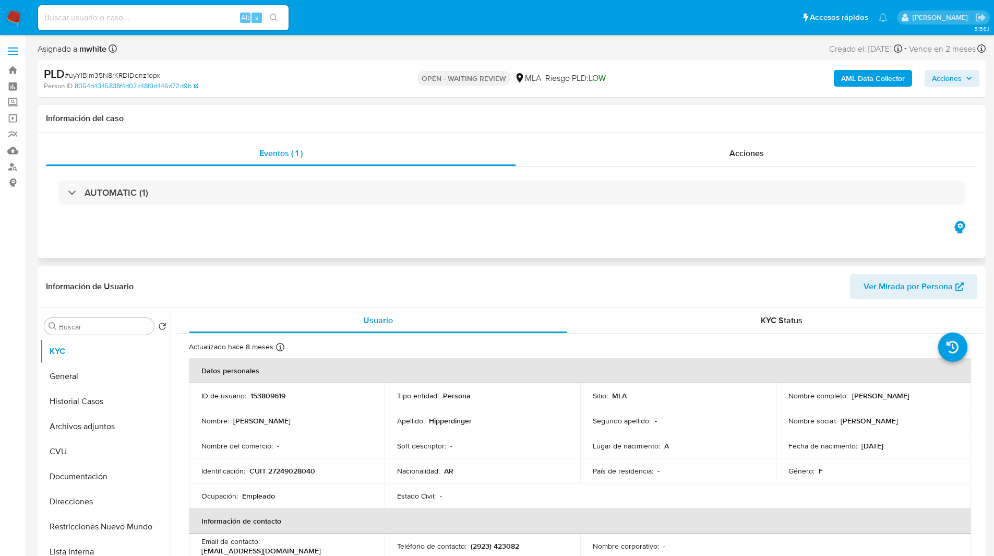
click at [598, 220] on div "Eventos ( 1 ) Acciones AUTOMATIC (1)" at bounding box center [512, 195] width 948 height 125
click at [292, 468] on p "CUIT 27249028040" at bounding box center [282, 470] width 66 height 9
copy p "27249028040"
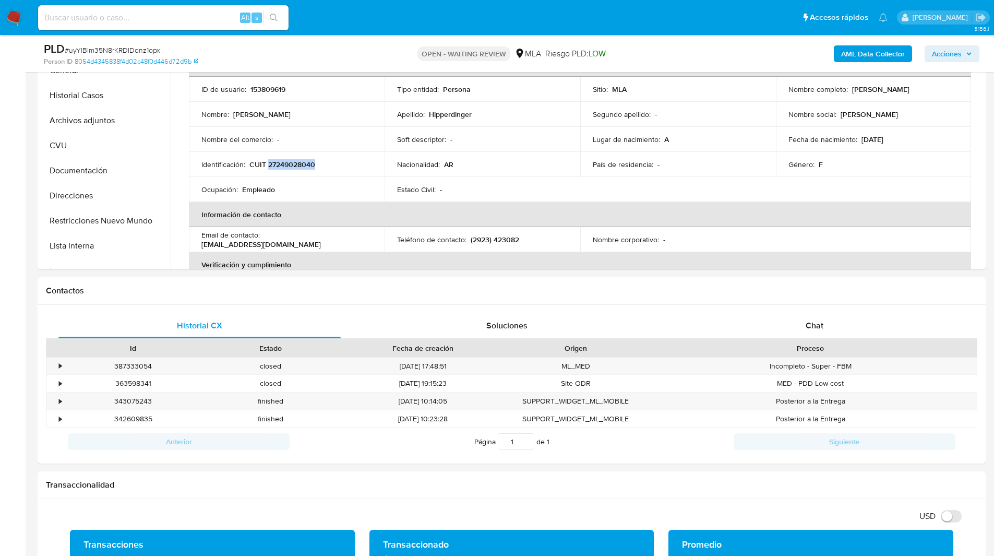
scroll to position [270, 0]
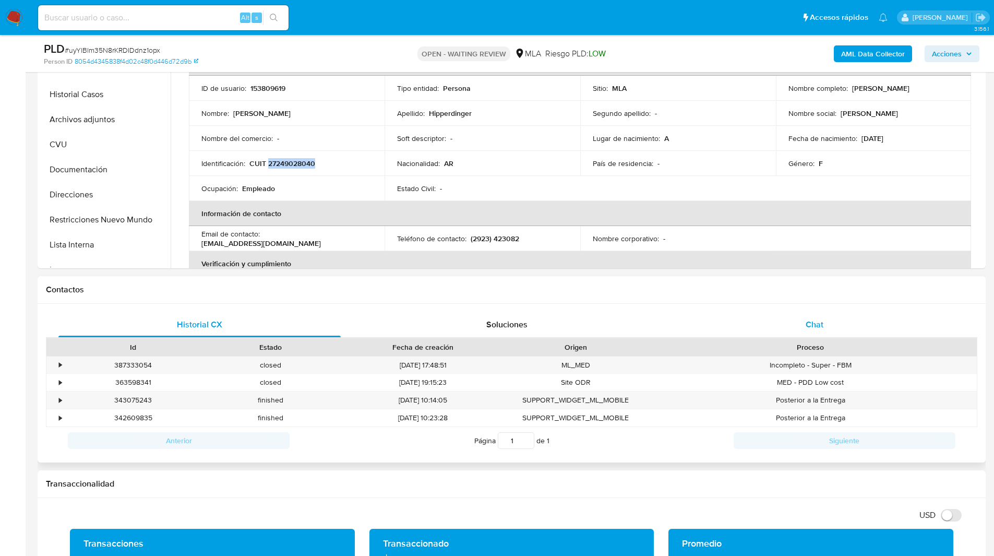
click at [773, 319] on div "Chat" at bounding box center [814, 324] width 282 height 25
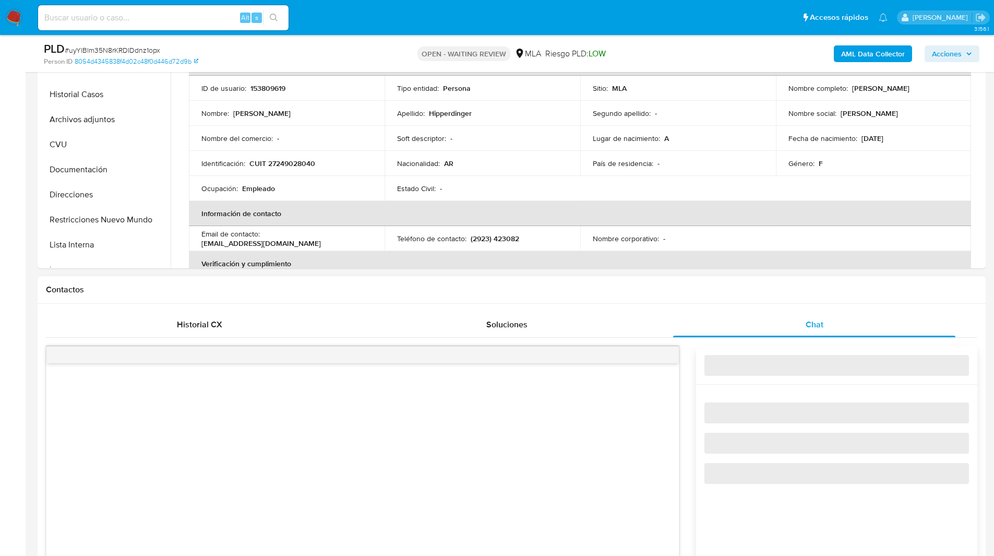
click at [803, 292] on h1 "Contactos" at bounding box center [511, 289] width 931 height 10
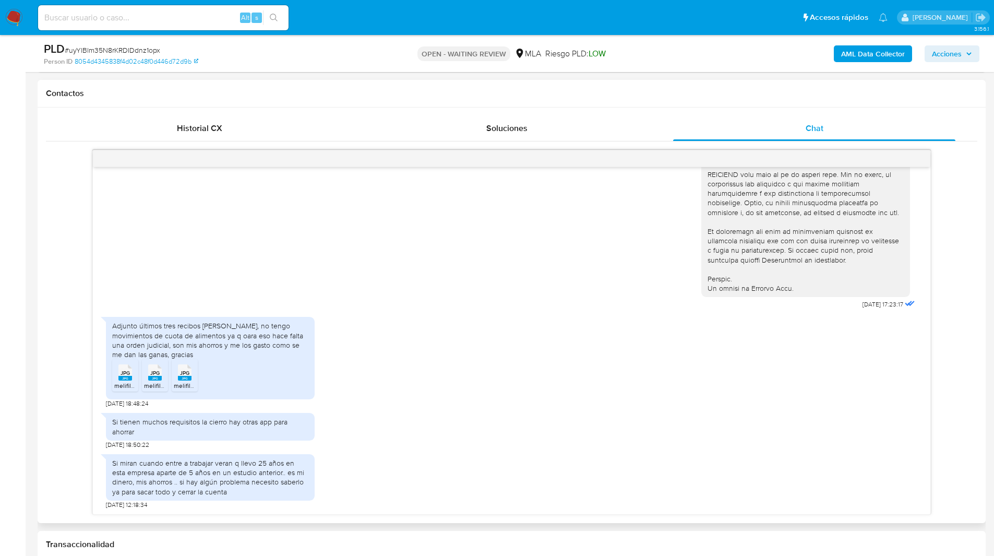
scroll to position [466, 0]
click at [127, 370] on span "JPG" at bounding box center [125, 372] width 9 height 7
click at [152, 380] on icon "JPG" at bounding box center [155, 372] width 14 height 18
click at [183, 372] on span "JPG" at bounding box center [184, 372] width 9 height 7
click at [257, 378] on ul "JPG JPG melifile1562761282018378212.jpg JPG JPG melifile1038451406601211259.jpg…" at bounding box center [210, 376] width 196 height 36
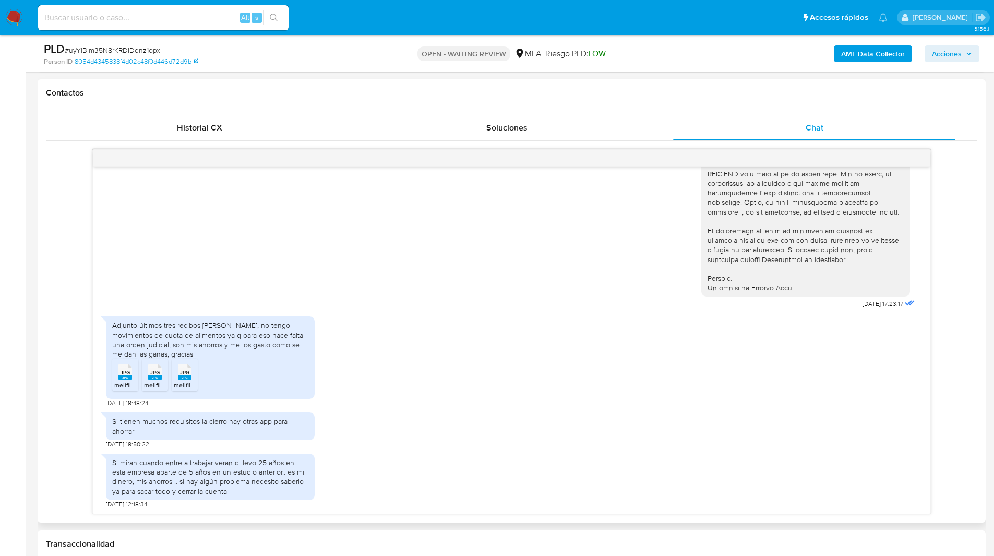
click at [264, 370] on ul "JPG JPG melifile1562761282018378212.jpg JPG JPG melifile1038451406601211259.jpg…" at bounding box center [210, 376] width 196 height 36
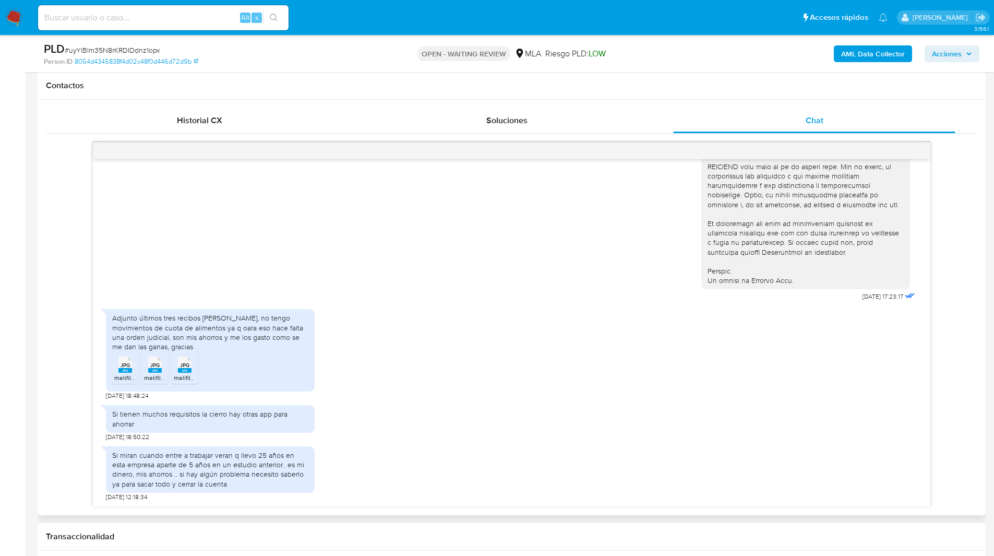
scroll to position [473, 0]
click at [582, 334] on div "Adjunto últimos tres recibos de sueldo, no tengo movimientos de cuota de alimen…" at bounding box center [511, 352] width 811 height 96
click at [300, 83] on h1 "Contactos" at bounding box center [511, 86] width 931 height 10
click at [626, 32] on nav "Pausado Ver notificaciones Alt s Accesos rápidos Presiona las siguientes teclas…" at bounding box center [497, 17] width 994 height 35
click at [363, 11] on ul "Pausado Ver notificaciones Alt s Accesos rápidos Presiona las siguientes teclas…" at bounding box center [463, 17] width 860 height 26
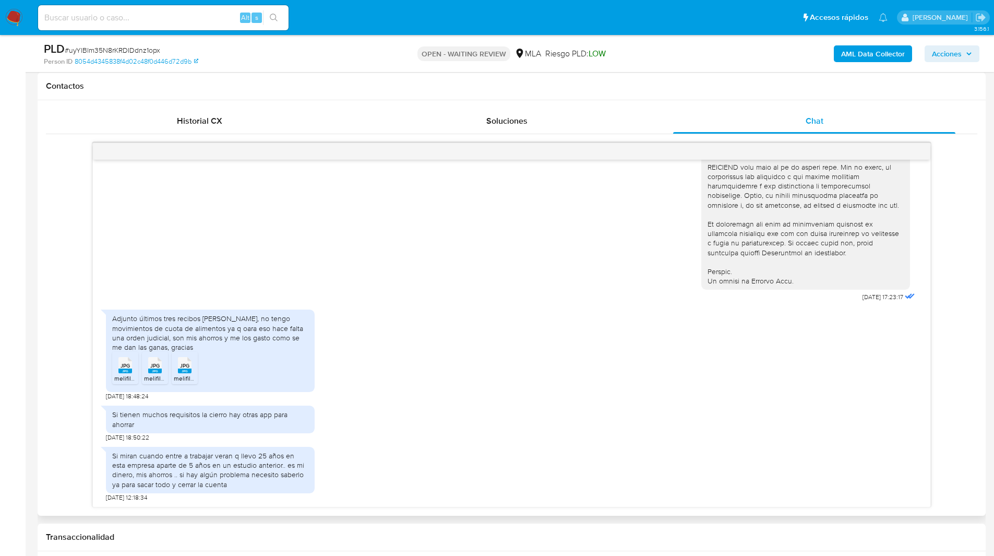
click at [584, 364] on div "Adjunto últimos tres recibos de sueldo, no tengo movimientos de cuota de alimen…" at bounding box center [511, 352] width 811 height 96
drag, startPoint x: 137, startPoint y: 398, endPoint x: 104, endPoint y: 395, distance: 33.0
click at [104, 395] on div "18/08/2025 17:23:17 Adjunto últimos tres recibos de sueldo, no tengo movimiento…" at bounding box center [511, 333] width 837 height 347
copy span "[DATE]"
click at [110, 55] on span "# uyYlBlm35N8rKRDIDdnz1opx" at bounding box center [112, 50] width 95 height 10
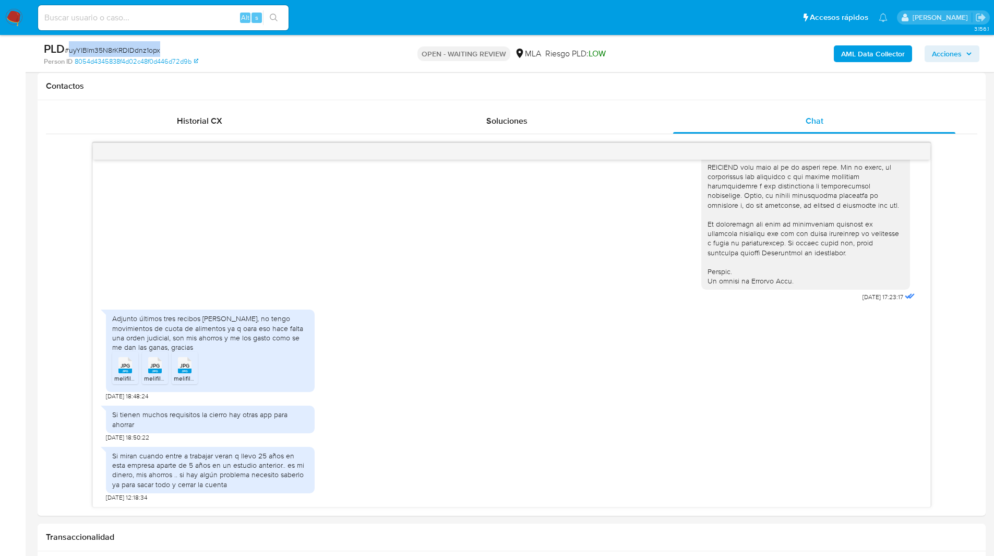
click at [110, 55] on span "# uyYlBlm35N8rKRDIDdnz1opx" at bounding box center [112, 50] width 95 height 10
copy span "uyYlBlm35N8rKRDIDdnz1opx"
click at [12, 15] on img at bounding box center [14, 18] width 18 height 18
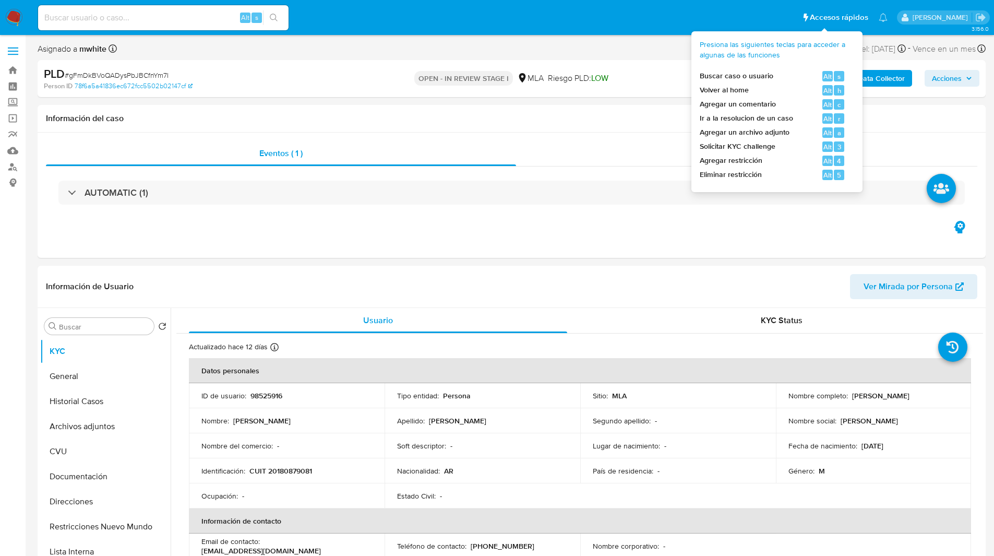
select select "10"
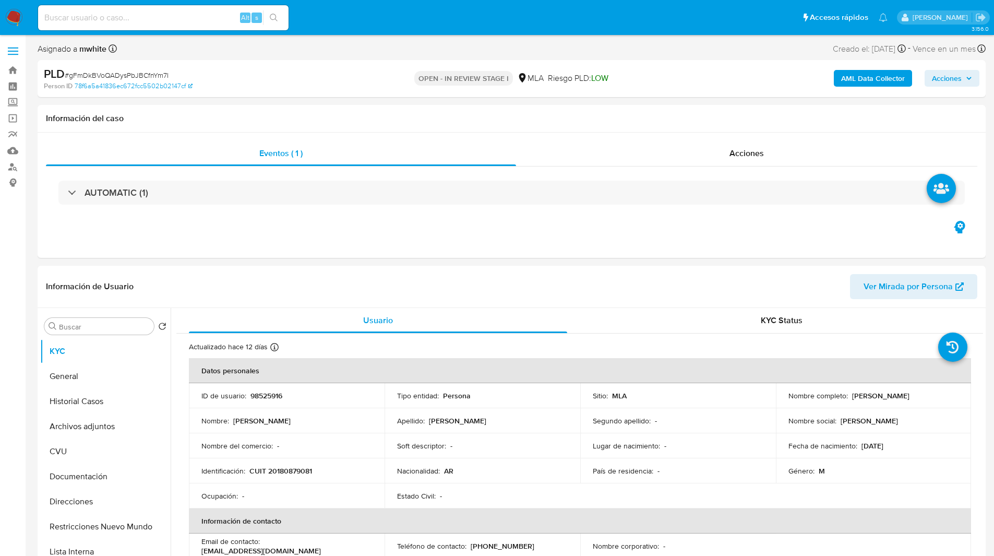
click at [653, 58] on div "Asignado a mwhite Asignado el: 17/07/2025 16:37:58 Creado el: 12/07/2025 Creado…" at bounding box center [512, 51] width 948 height 18
select select "10"
click at [744, 27] on ul "Pausado Ver notificaciones Alt s Accesos rápidos Presiona las siguientes teclas…" at bounding box center [463, 17] width 860 height 26
drag, startPoint x: 577, startPoint y: 142, endPoint x: 274, endPoint y: 270, distance: 328.3
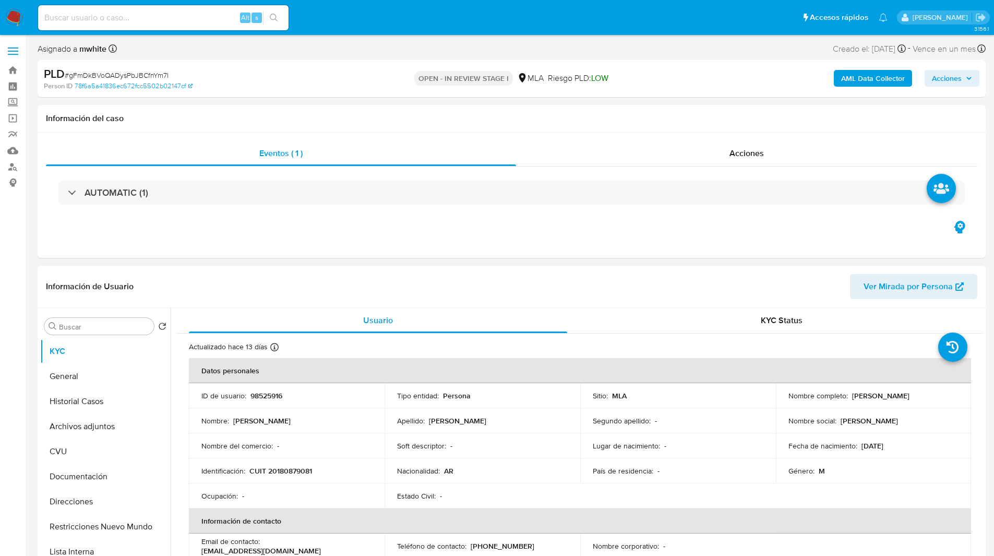
click at [274, 270] on div "Información de Usuario Ver Mirada por Persona" at bounding box center [512, 287] width 948 height 42
click at [272, 396] on p "98525916" at bounding box center [266, 395] width 32 height 9
copy p "98525916"
click at [628, 268] on div "Información de Usuario Ver Mirada por Persona" at bounding box center [512, 287] width 948 height 42
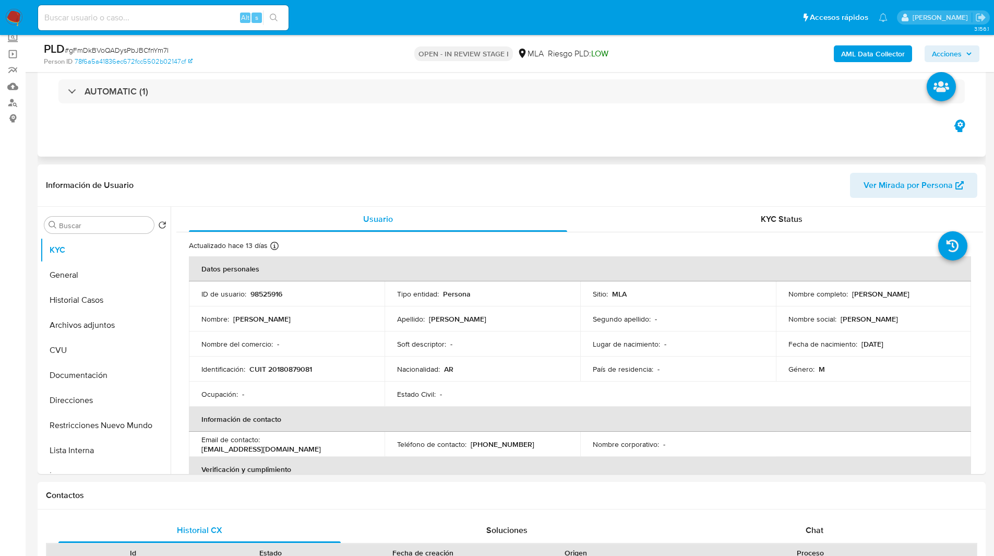
scroll to position [62, 0]
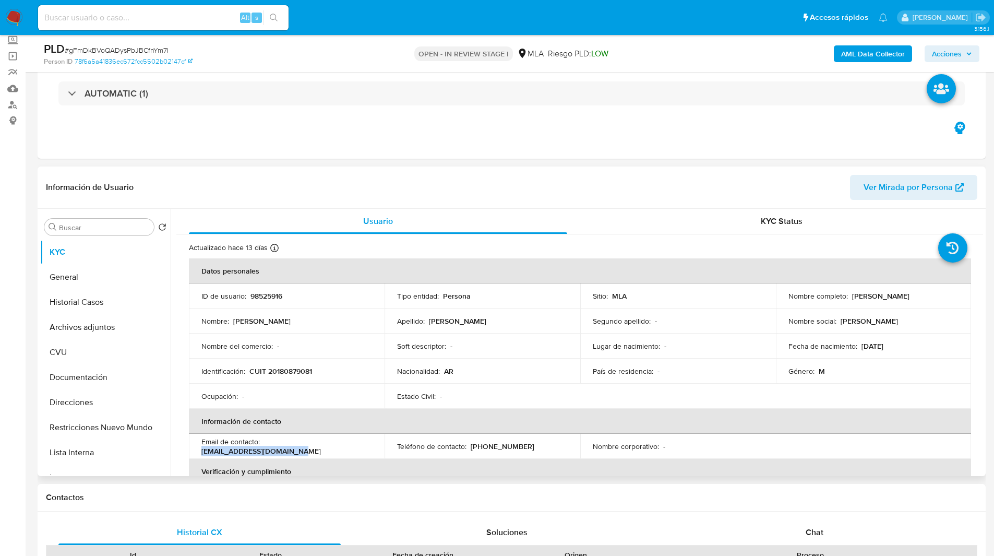
drag, startPoint x: 264, startPoint y: 446, endPoint x: 376, endPoint y: 441, distance: 111.7
click at [376, 441] on td "Email de contacto : garcia_dan66@yahoo.com.ar" at bounding box center [287, 446] width 196 height 25
copy p "[EMAIL_ADDRESS][DOMAIN_NAME]"
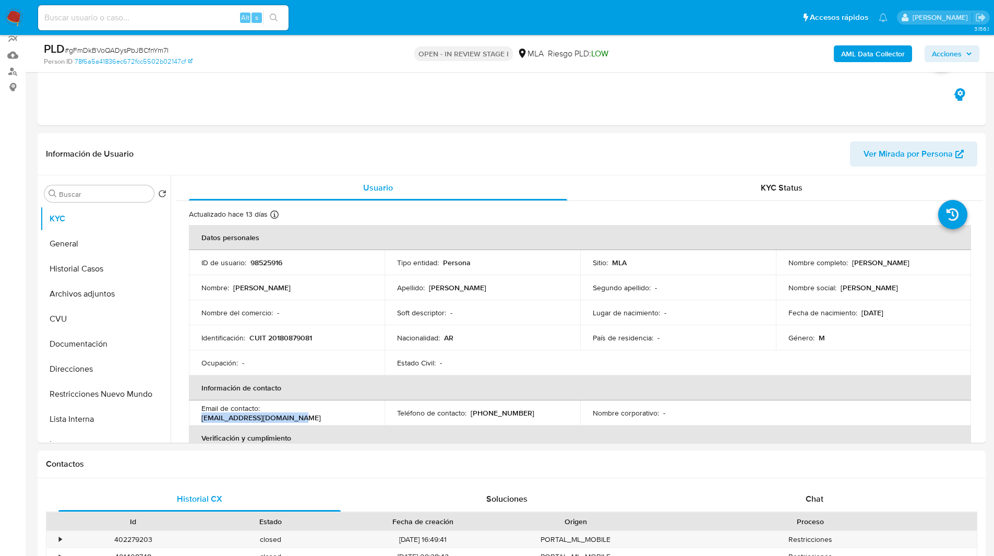
drag, startPoint x: 742, startPoint y: 188, endPoint x: 766, endPoint y: 42, distance: 148.1
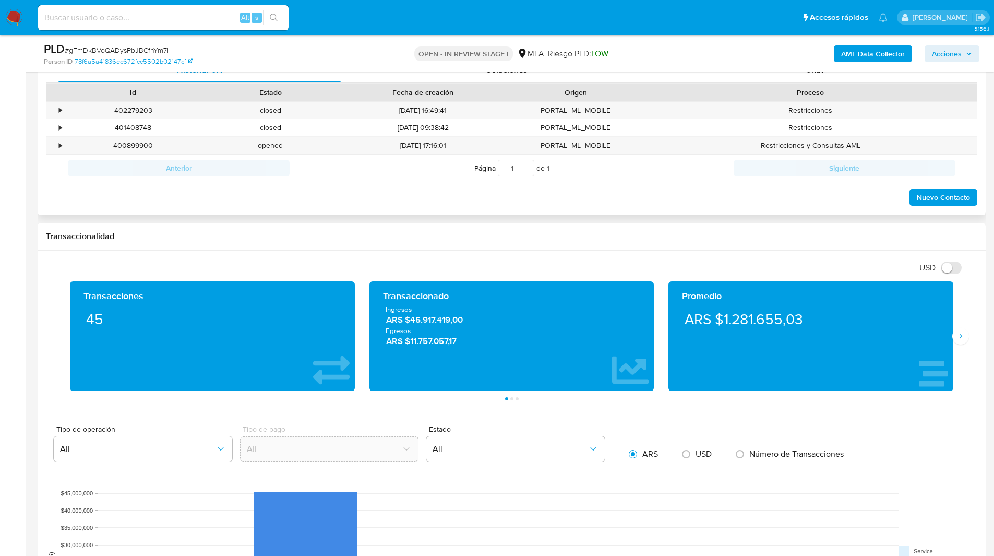
scroll to position [284, 0]
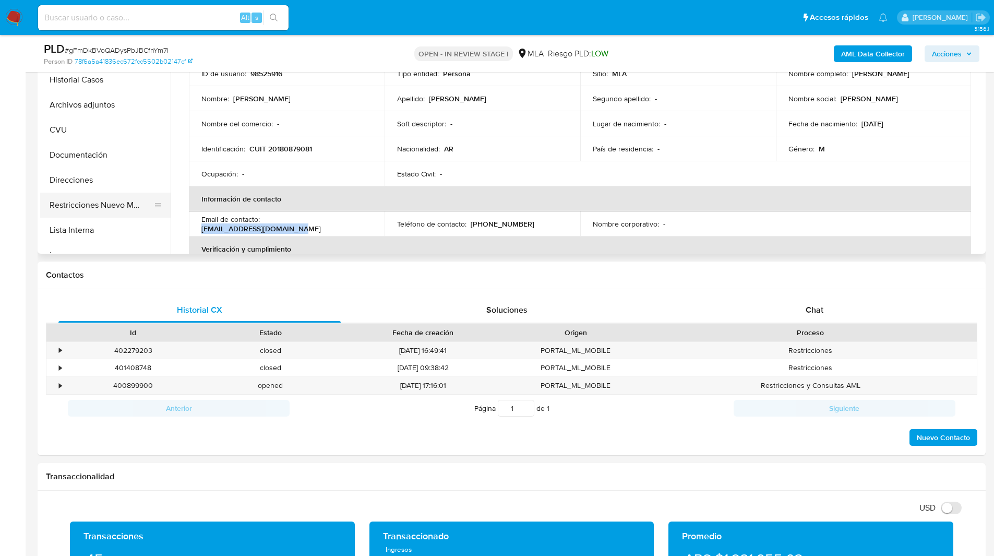
drag, startPoint x: 82, startPoint y: 204, endPoint x: 95, endPoint y: 210, distance: 14.2
click at [82, 204] on button "Restricciones Nuevo Mundo" at bounding box center [101, 205] width 122 height 25
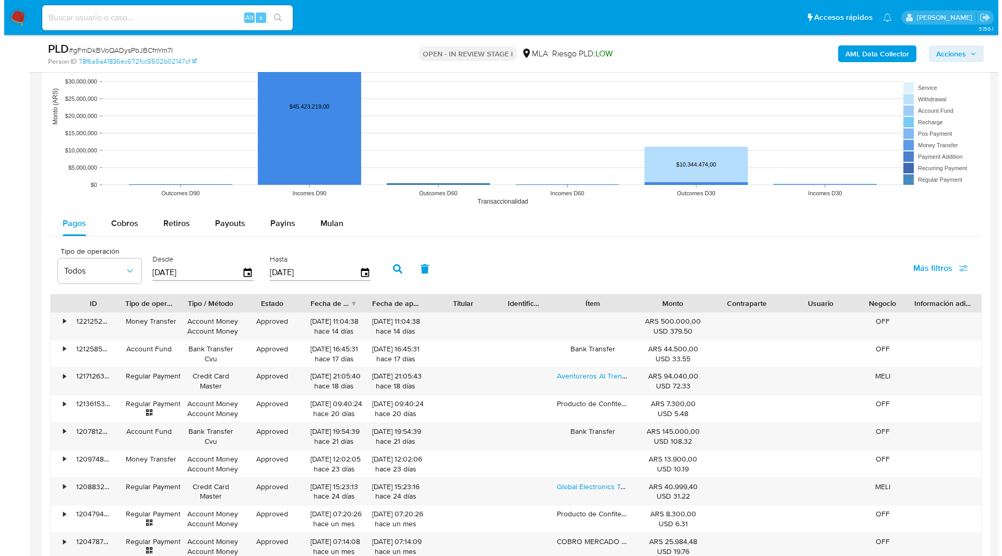
scroll to position [1483, 0]
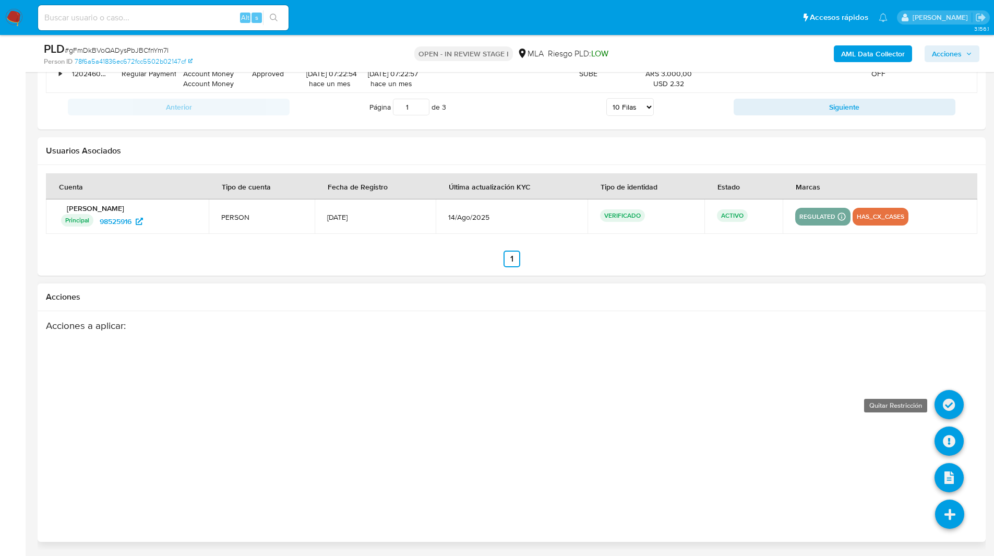
click at [948, 410] on icon at bounding box center [948, 404] width 29 height 29
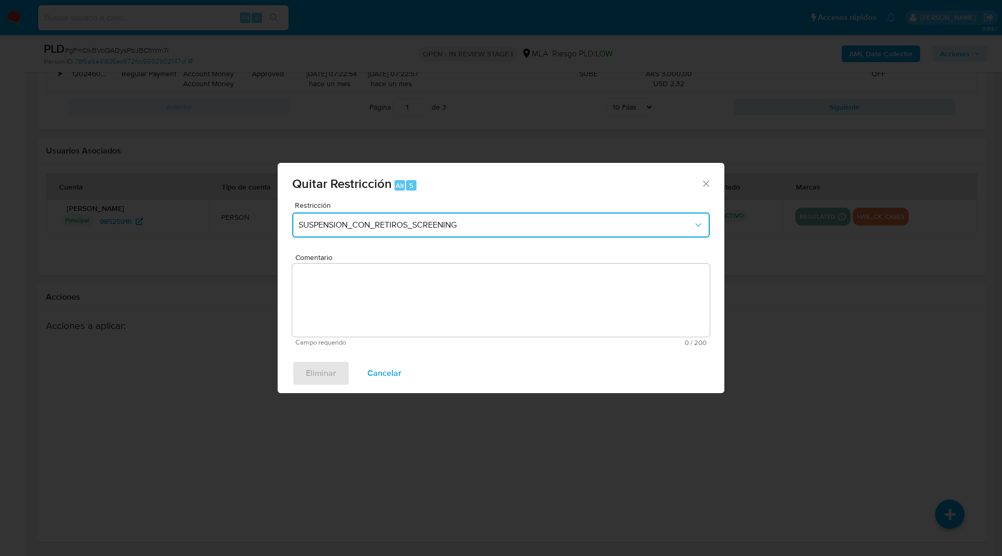
click at [384, 228] on span "SUSPENSION_CON_RETIROS_SCREENING" at bounding box center [495, 225] width 394 height 10
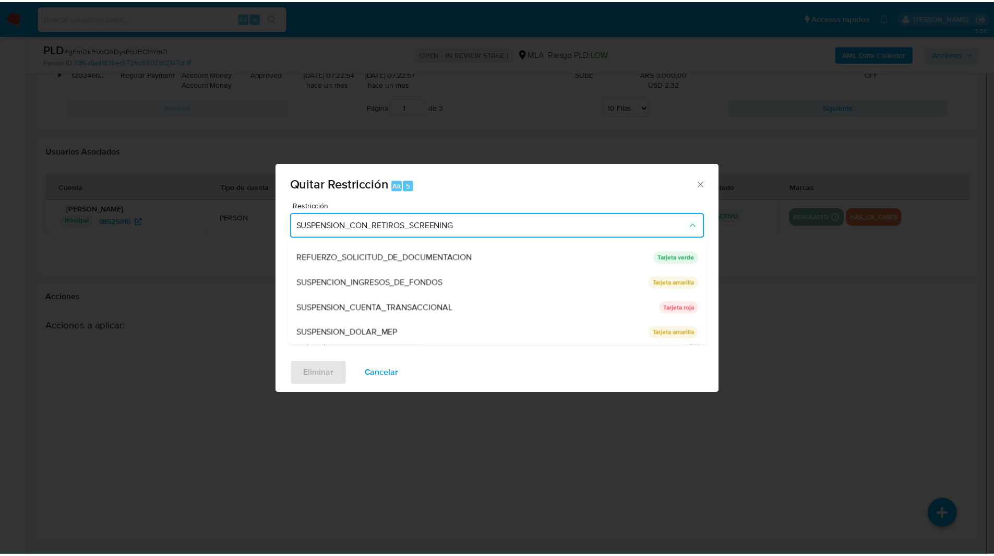
scroll to position [221, 0]
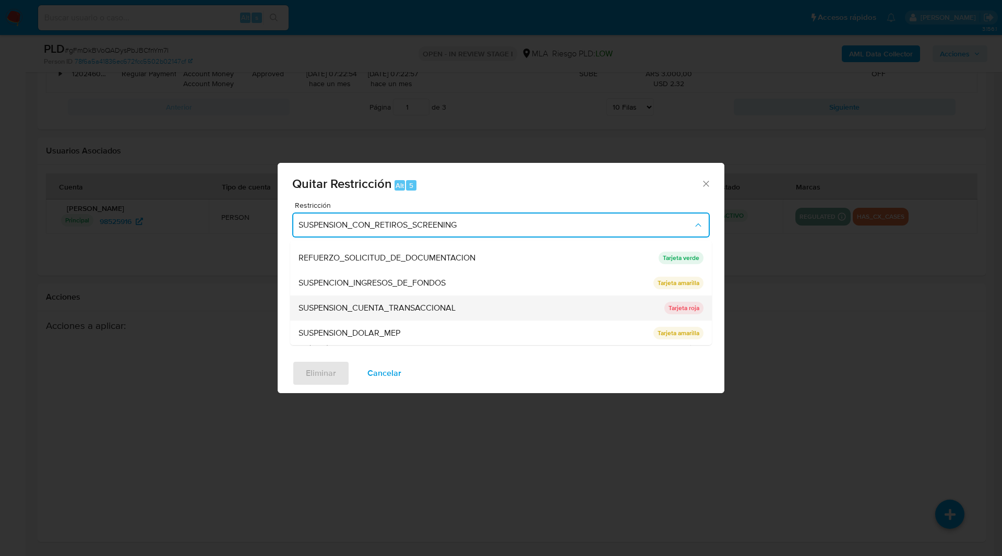
click at [389, 309] on span "SUSPENSION_CUENTA_TRANSACCIONAL" at bounding box center [376, 308] width 157 height 10
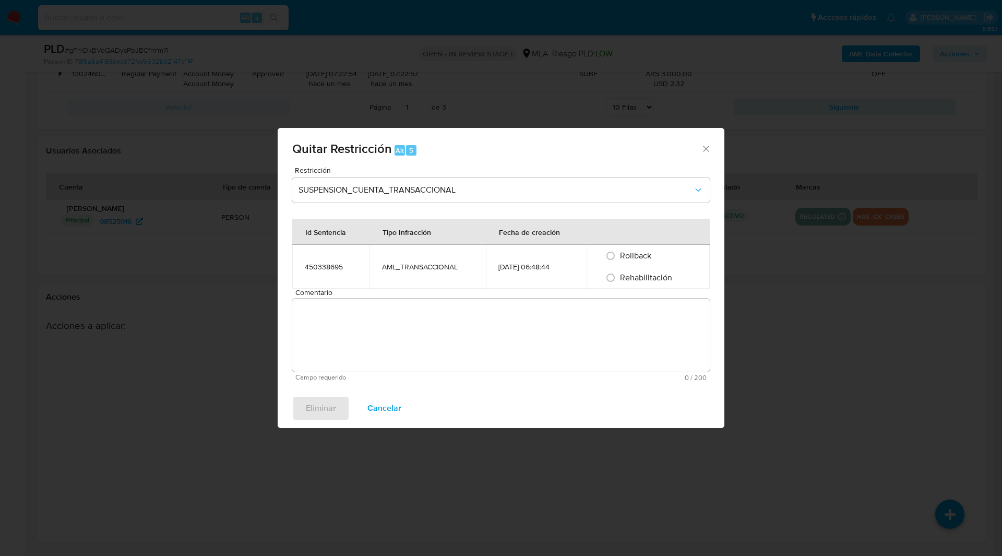
click at [443, 304] on textarea "Comentario" at bounding box center [500, 334] width 417 height 73
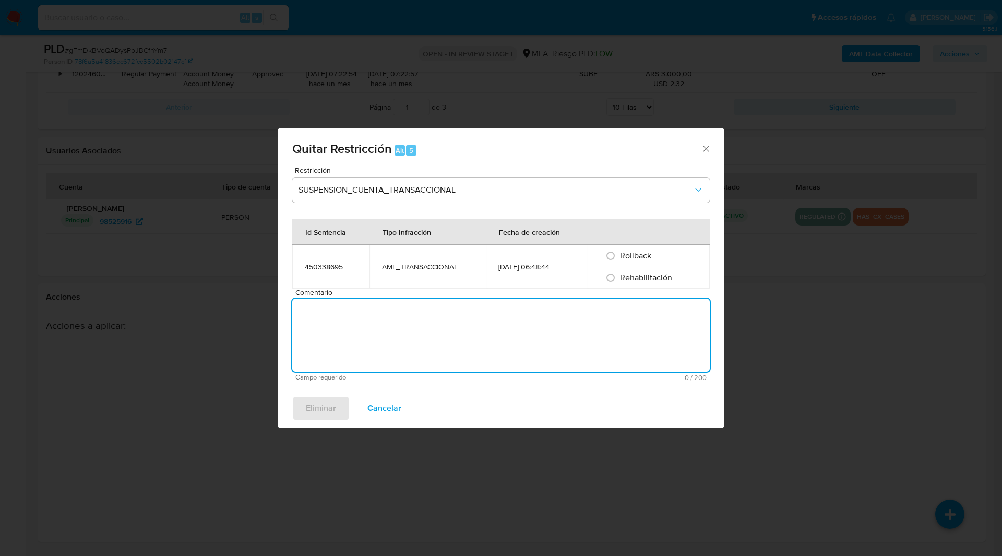
click at [620, 286] on div "Rehabilitación" at bounding box center [648, 278] width 98 height 22
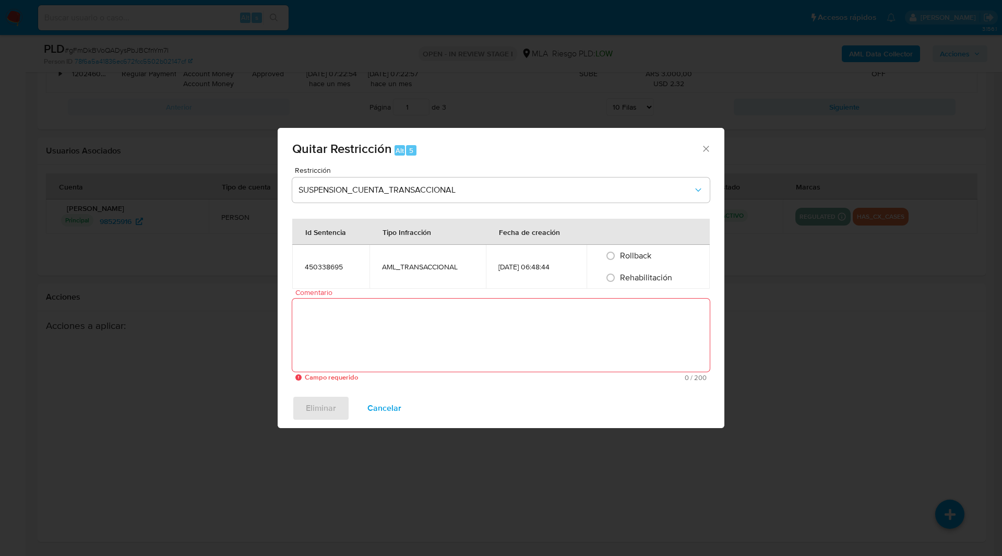
click at [629, 280] on span "Rehabilitación" at bounding box center [646, 277] width 52 height 12
click at [619, 280] on input "Rehabilitación" at bounding box center [610, 277] width 17 height 17
radio input "true"
click at [541, 336] on textarea "Comentario" at bounding box center [500, 334] width 417 height 73
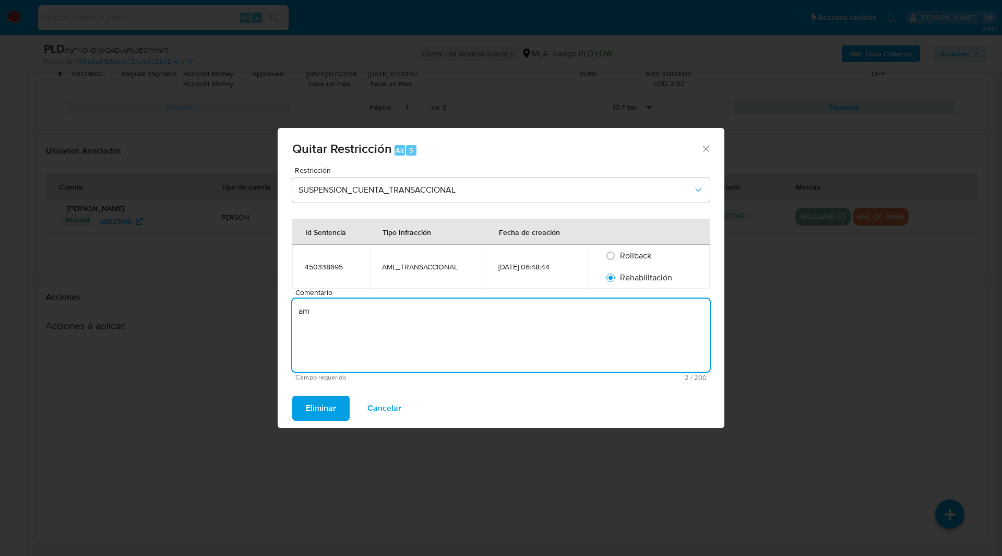
type textarea "a"
type textarea "AML"
click at [312, 407] on span "Eliminar" at bounding box center [321, 407] width 30 height 23
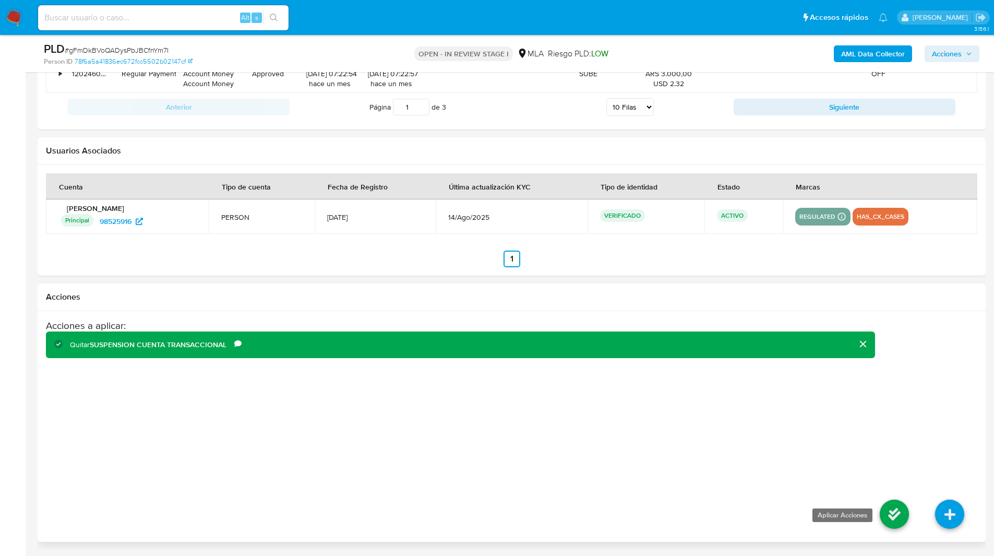
click at [891, 506] on icon at bounding box center [894, 513] width 29 height 29
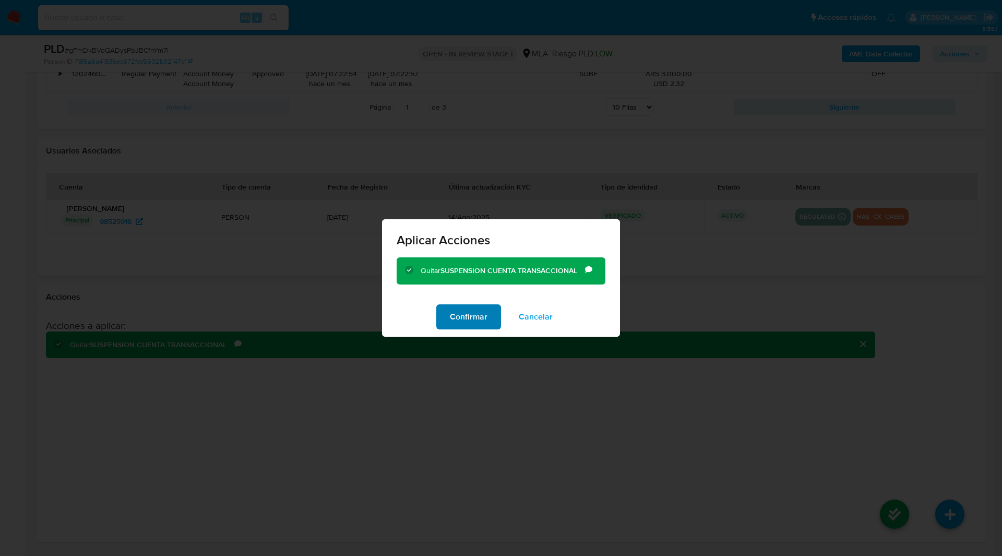
click at [463, 314] on span "Confirmar" at bounding box center [469, 316] width 38 height 23
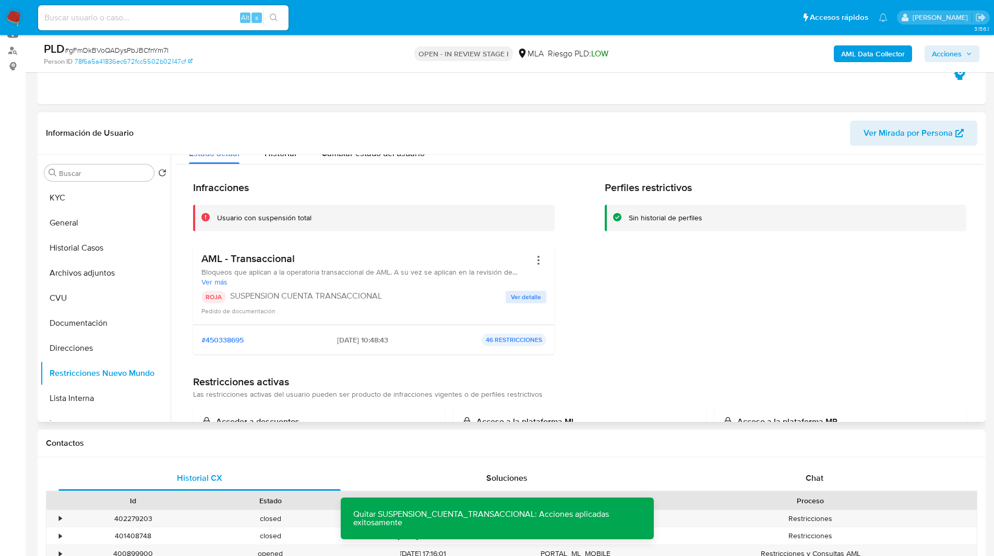
scroll to position [18, 0]
click at [106, 330] on button "Documentación" at bounding box center [101, 322] width 122 height 25
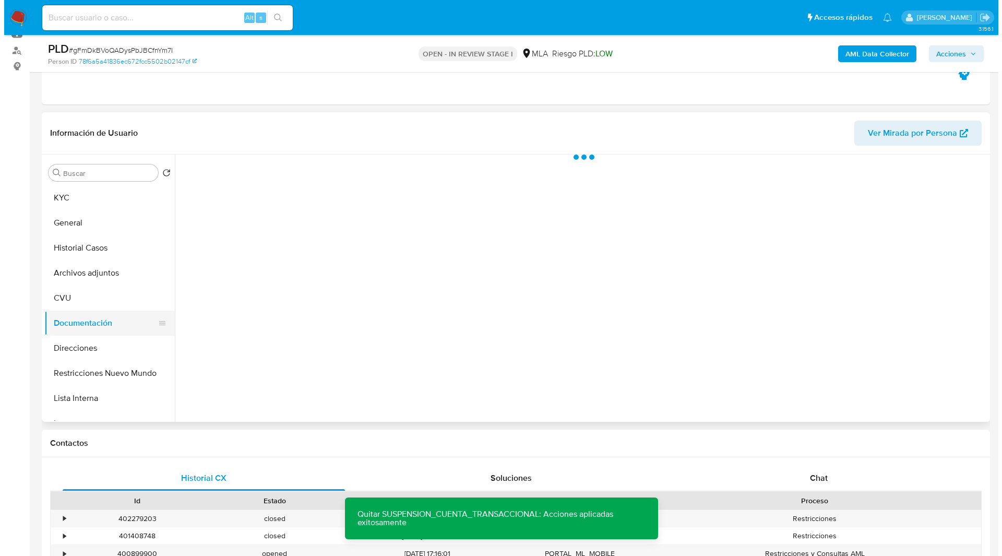
scroll to position [0, 0]
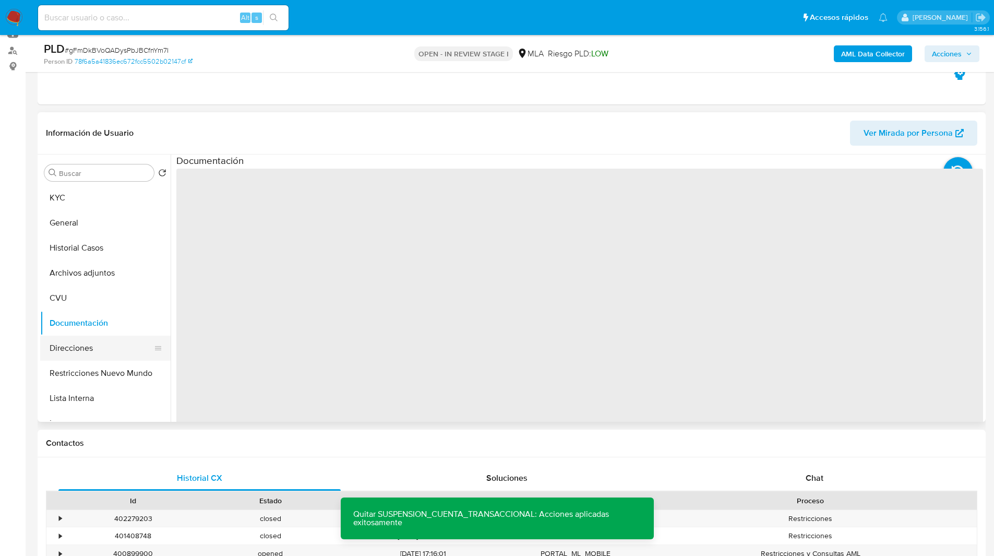
click at [103, 345] on button "Direcciones" at bounding box center [101, 347] width 122 height 25
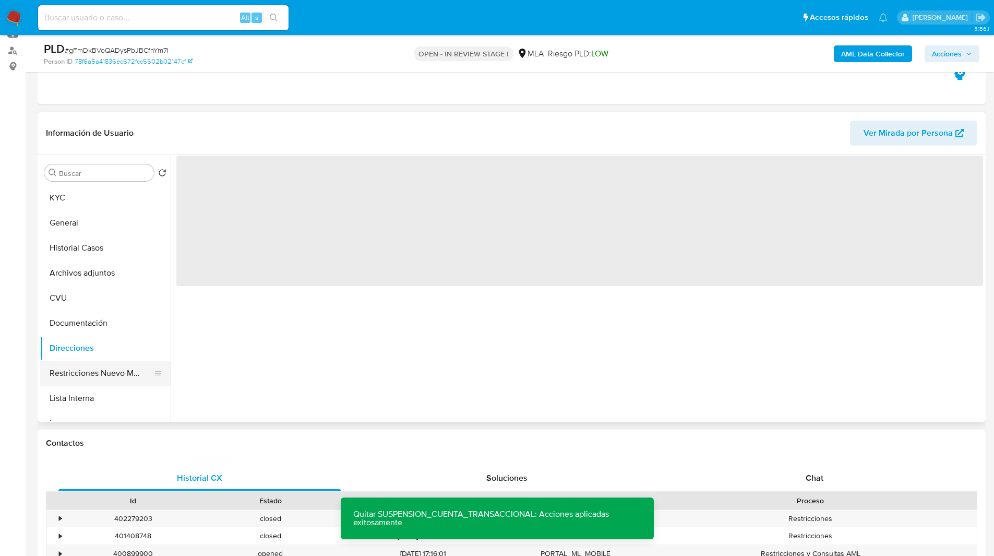
click at [109, 375] on button "Restricciones Nuevo Mundo" at bounding box center [101, 372] width 122 height 25
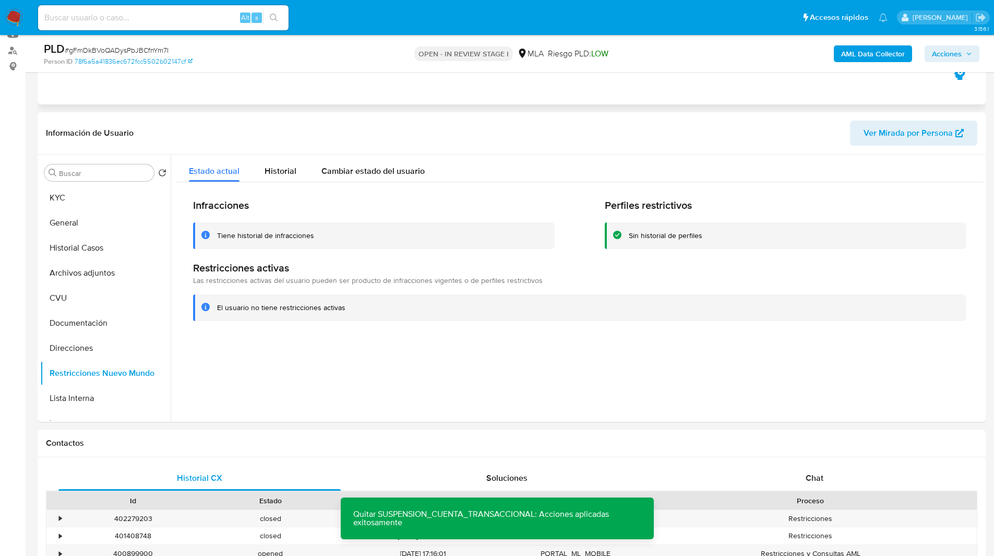
click at [475, 79] on div "Eventos ( 1 ) Acciones AUTOMATIC (1)" at bounding box center [512, 41] width 948 height 125
click at [85, 270] on button "Archivos adjuntos" at bounding box center [101, 272] width 122 height 25
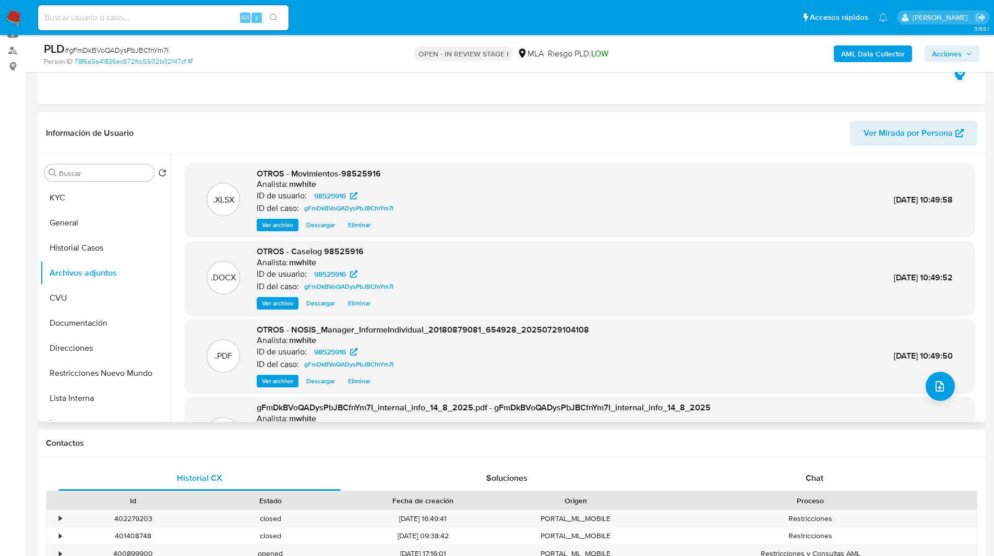
click at [362, 307] on span "Eliminar" at bounding box center [359, 303] width 22 height 10
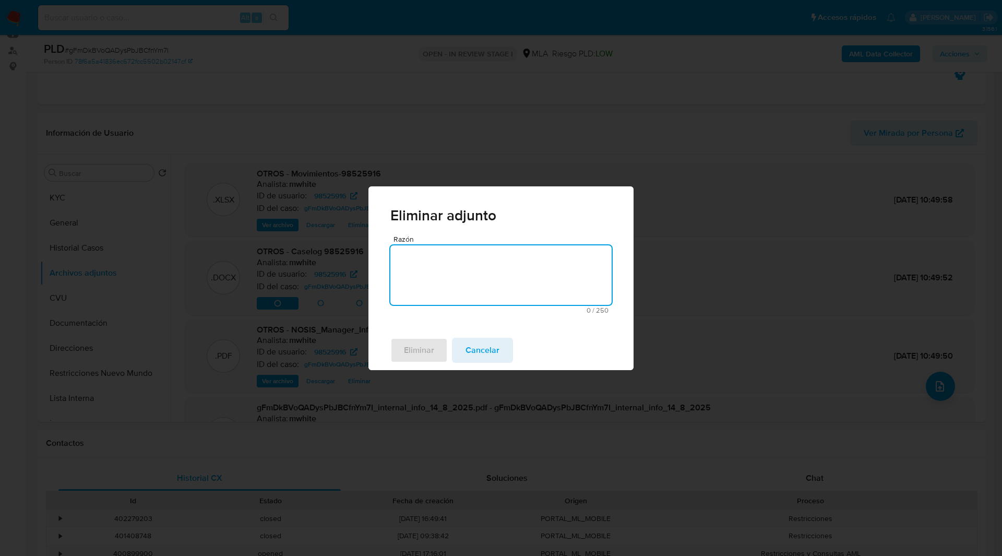
click at [486, 243] on div "Razón 0 / 250 250 caracteres restantes" at bounding box center [500, 274] width 221 height 78
click at [456, 294] on textarea "Razón" at bounding box center [500, 274] width 221 height 59
click at [430, 357] on span "Eliminar" at bounding box center [419, 350] width 30 height 23
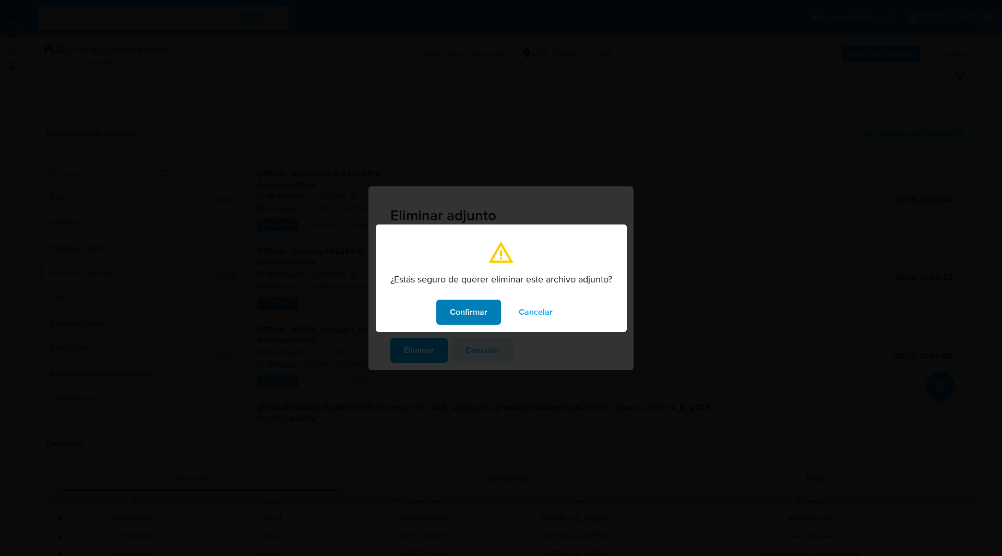
click at [490, 310] on button "Confirmar" at bounding box center [468, 311] width 65 height 25
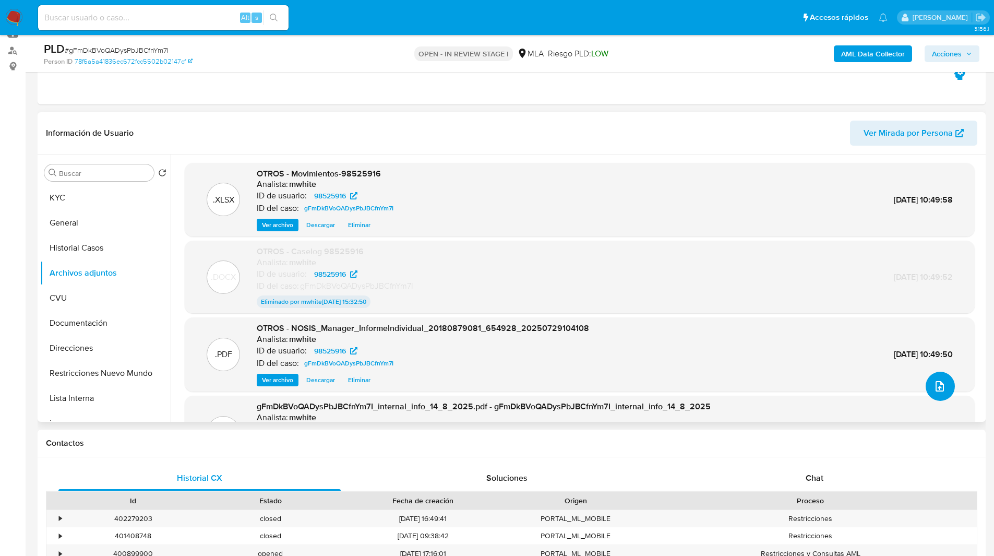
click at [936, 376] on button "upload-file" at bounding box center [939, 385] width 29 height 29
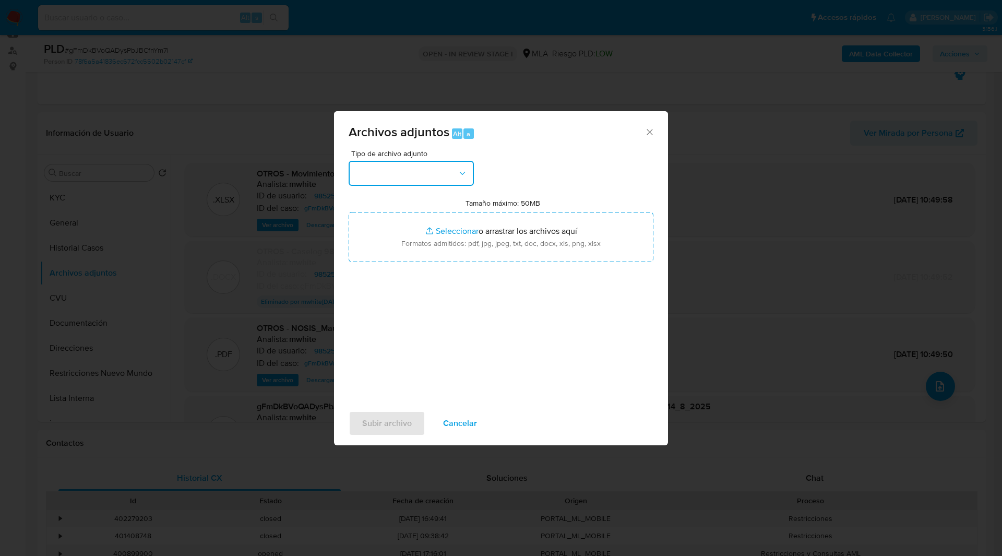
click at [394, 179] on button "button" at bounding box center [410, 173] width 125 height 25
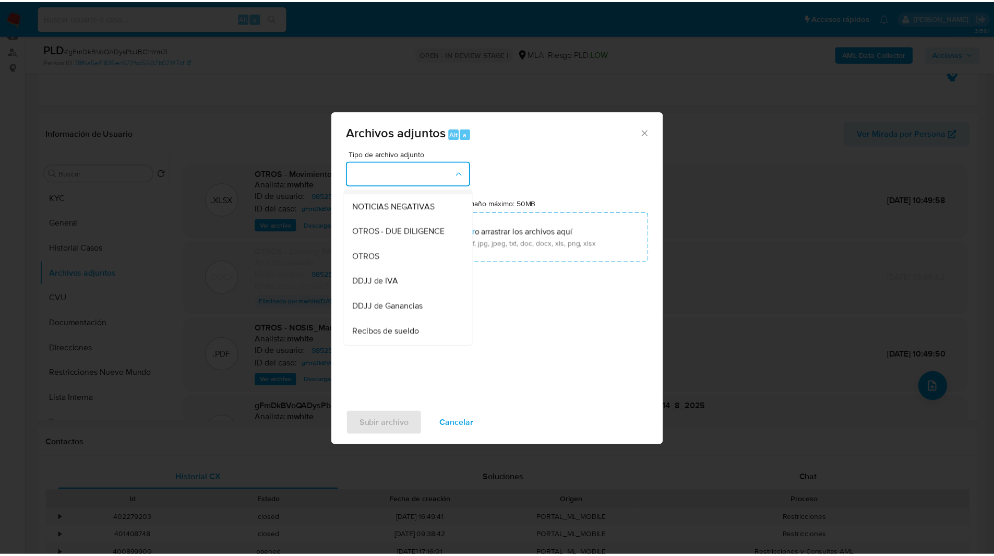
scroll to position [146, 0]
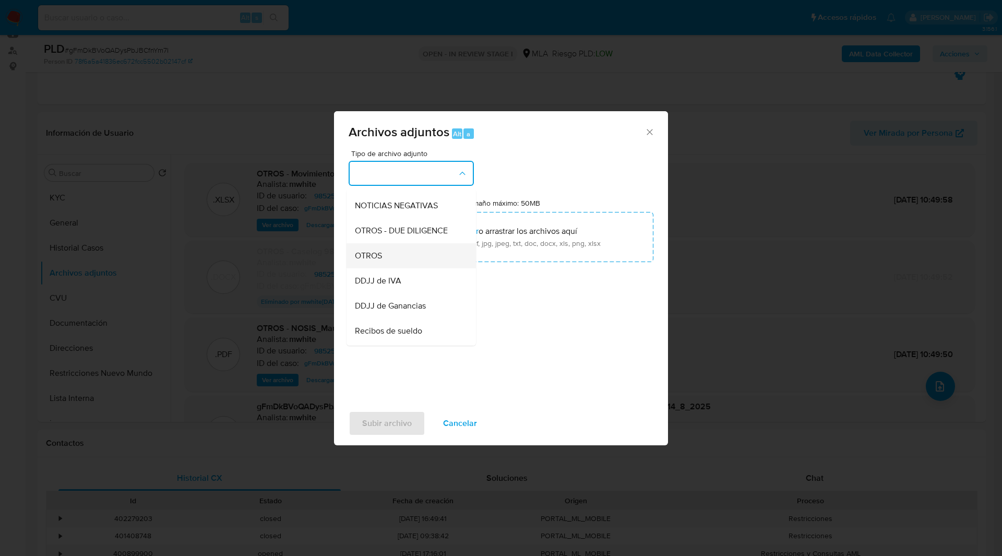
click at [378, 261] on span "OTROS" at bounding box center [368, 255] width 27 height 10
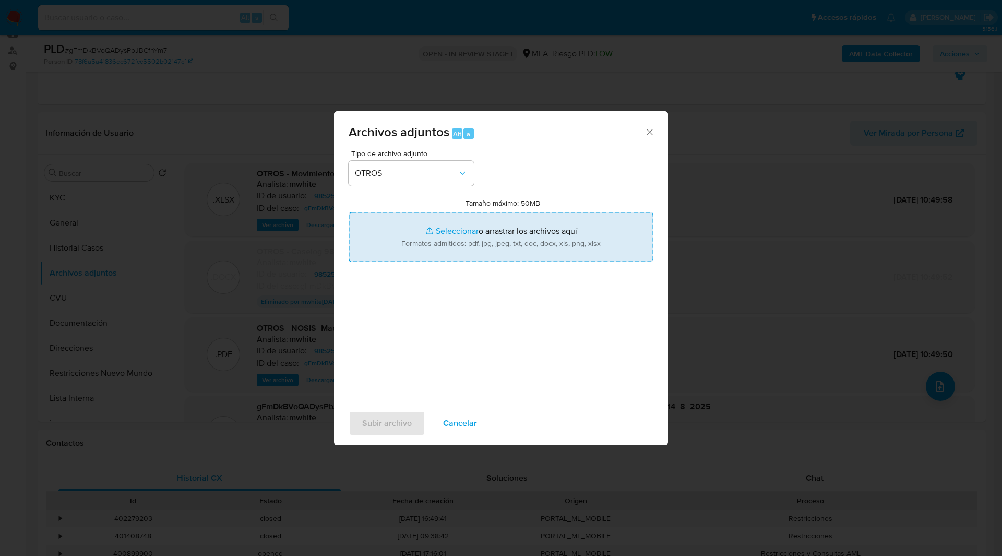
type input "C:\fakepath\V2-Caselog 98525916.docx"
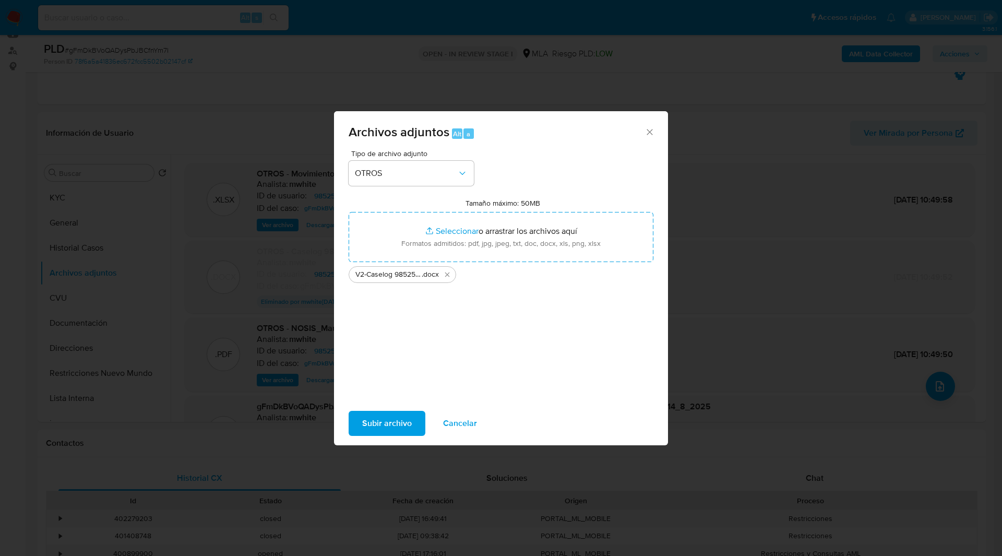
click at [570, 312] on div "Tipo de archivo adjunto OTROS Tamaño máximo: 50MB Seleccionar archivos Seleccio…" at bounding box center [500, 273] width 305 height 246
click at [399, 422] on span "Subir archivo" at bounding box center [387, 423] width 50 height 23
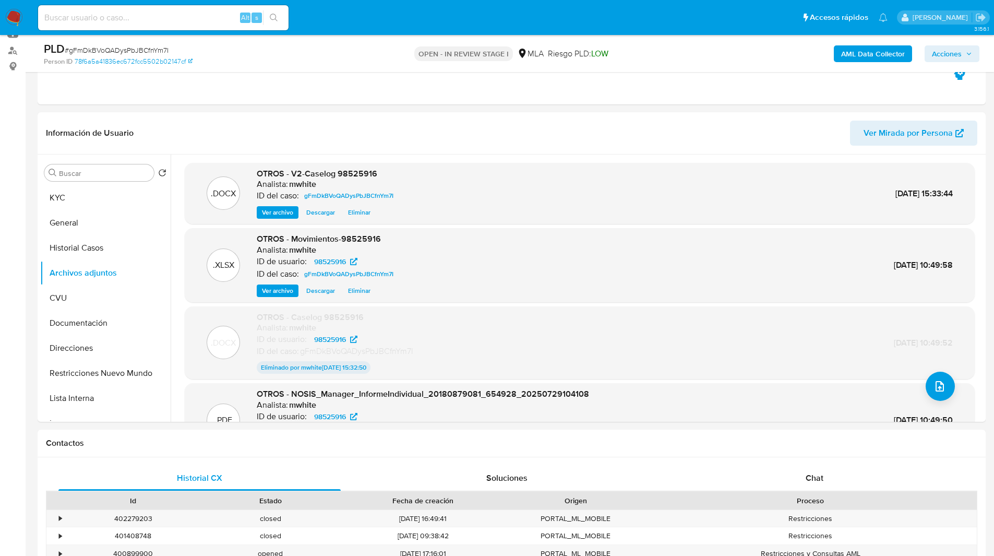
click at [960, 56] on span "Acciones" at bounding box center [947, 53] width 30 height 17
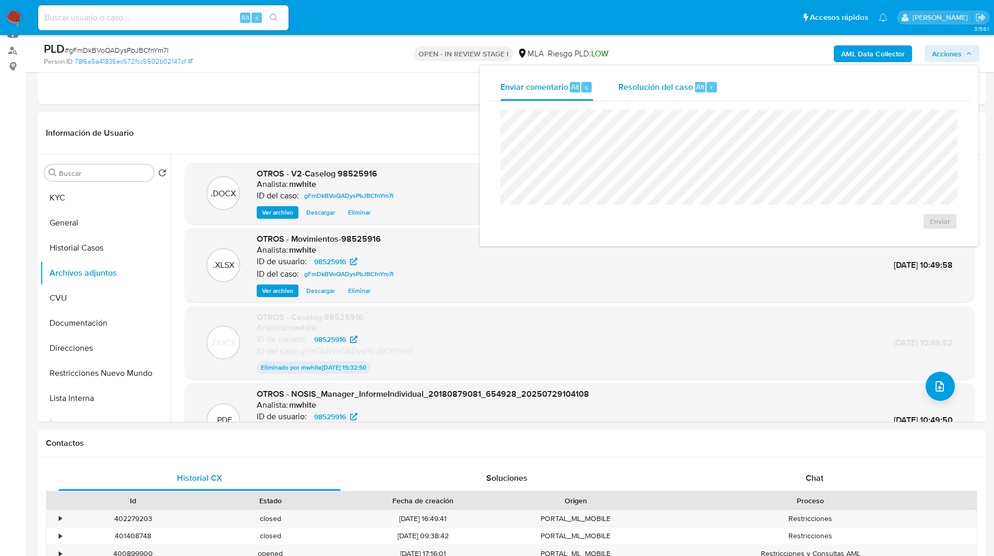
click at [675, 92] on span "Resolución del caso" at bounding box center [655, 86] width 75 height 12
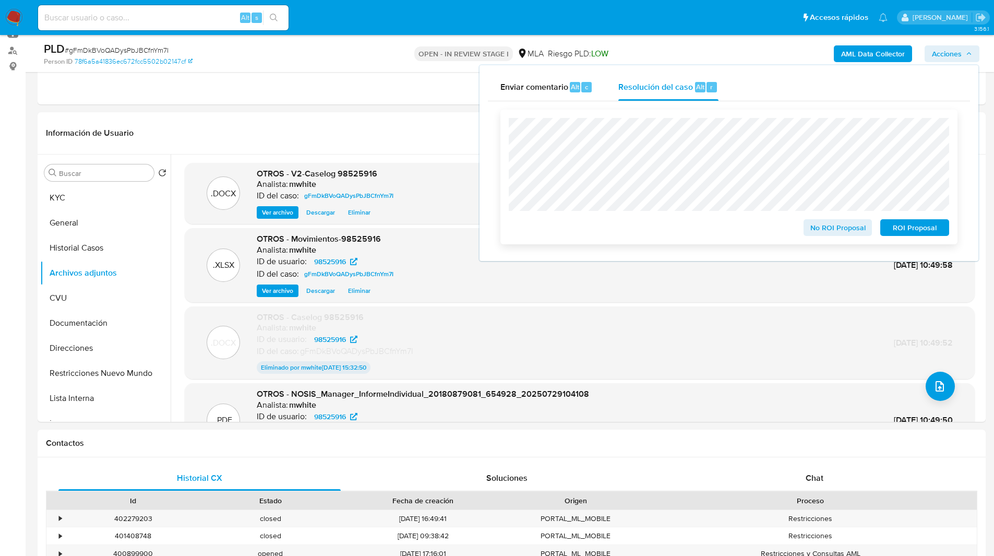
click at [839, 227] on span "No ROI Proposal" at bounding box center [838, 227] width 54 height 15
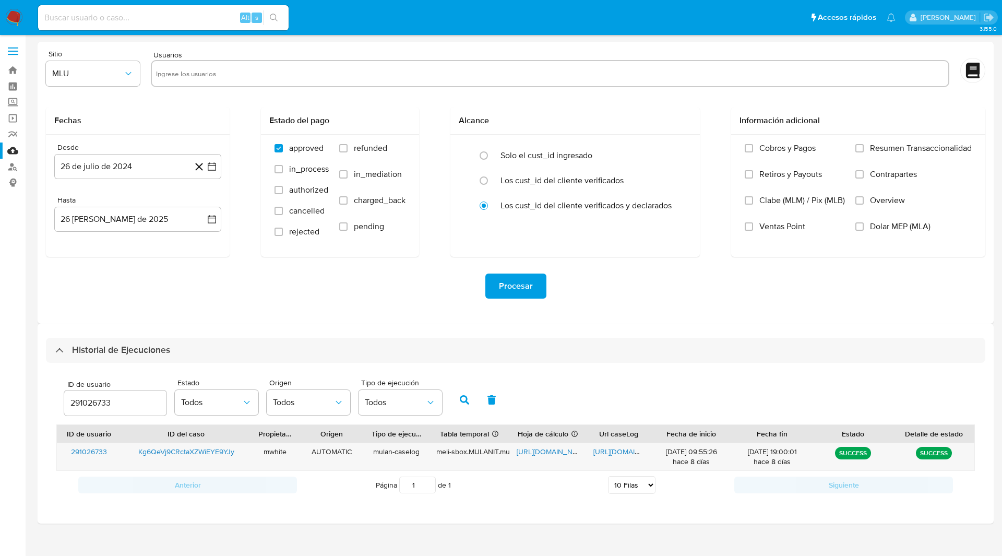
select select "10"
click at [89, 408] on input "291026733" at bounding box center [115, 403] width 102 height 14
type input "153809619"
click at [460, 404] on icon "button" at bounding box center [464, 399] width 9 height 9
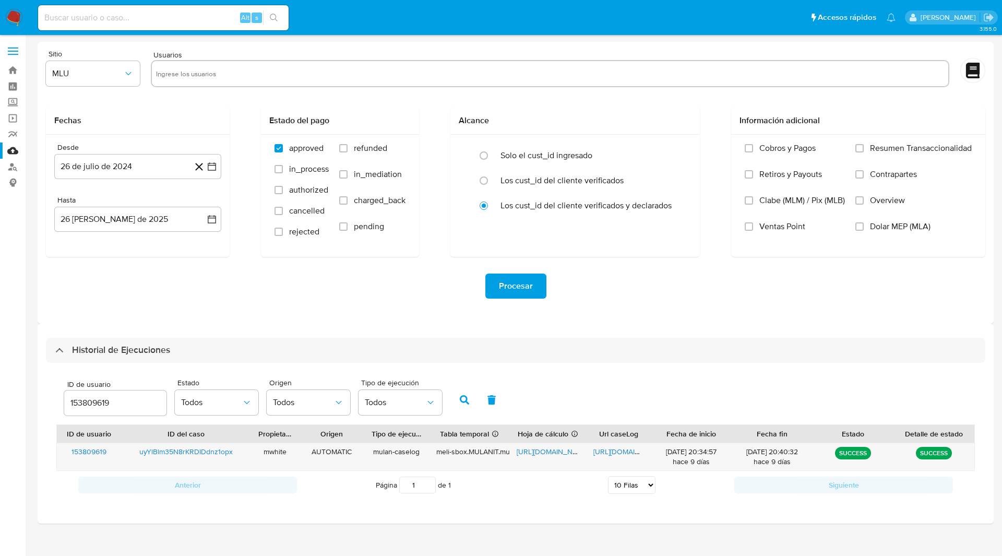
click at [527, 26] on ul "Pausado Ver notificaciones Alt s Accesos rápidos Presiona las siguientes teclas…" at bounding box center [467, 17] width 868 height 26
click at [75, 396] on input "153809619" at bounding box center [115, 403] width 102 height 14
click at [467, 396] on icon "button" at bounding box center [464, 399] width 9 height 9
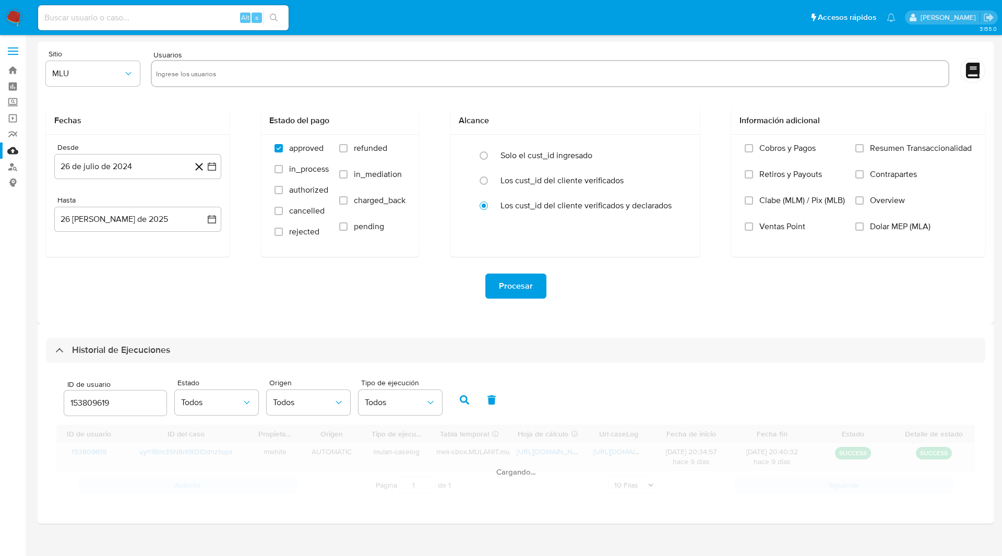
click at [463, 399] on icon "button" at bounding box center [464, 399] width 9 height 9
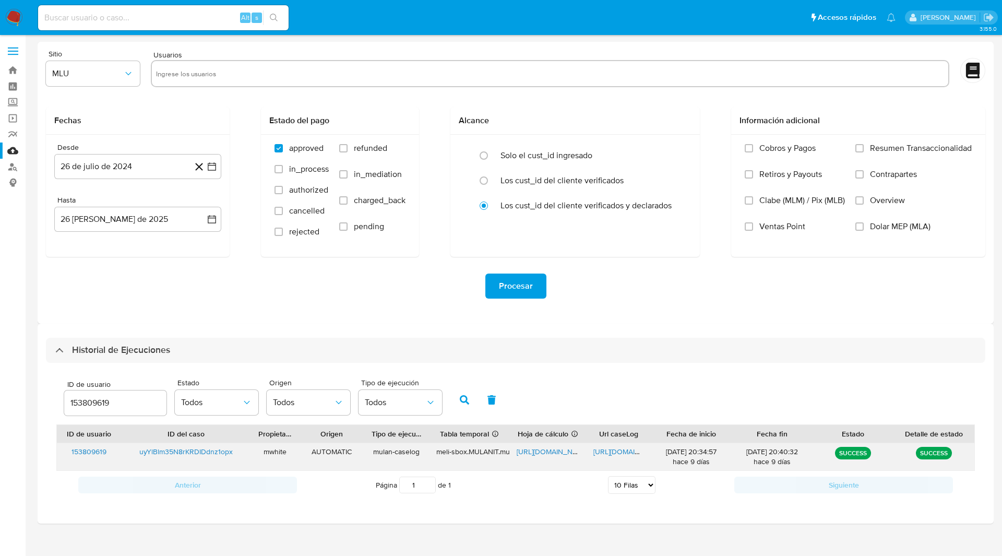
click at [531, 450] on span "[URL][DOMAIN_NAME]" at bounding box center [552, 451] width 72 height 10
click at [616, 450] on span "[URL][DOMAIN_NAME]" at bounding box center [629, 451] width 72 height 10
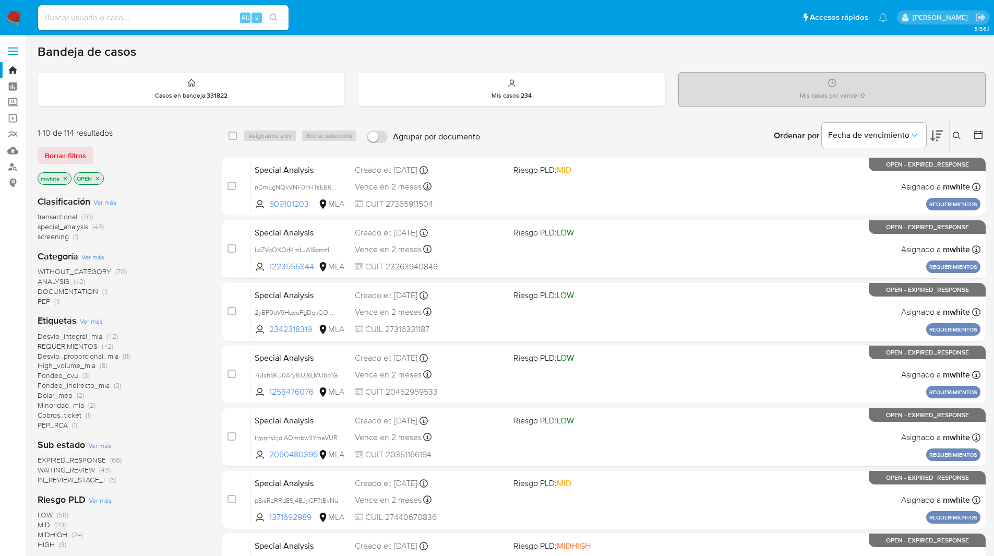
click at [667, 32] on nav "Pausado Ver notificaciones Alt s Accesos rápidos Presiona las siguientes teclas…" at bounding box center [497, 17] width 994 height 35
click at [952, 134] on button at bounding box center [957, 135] width 17 height 13
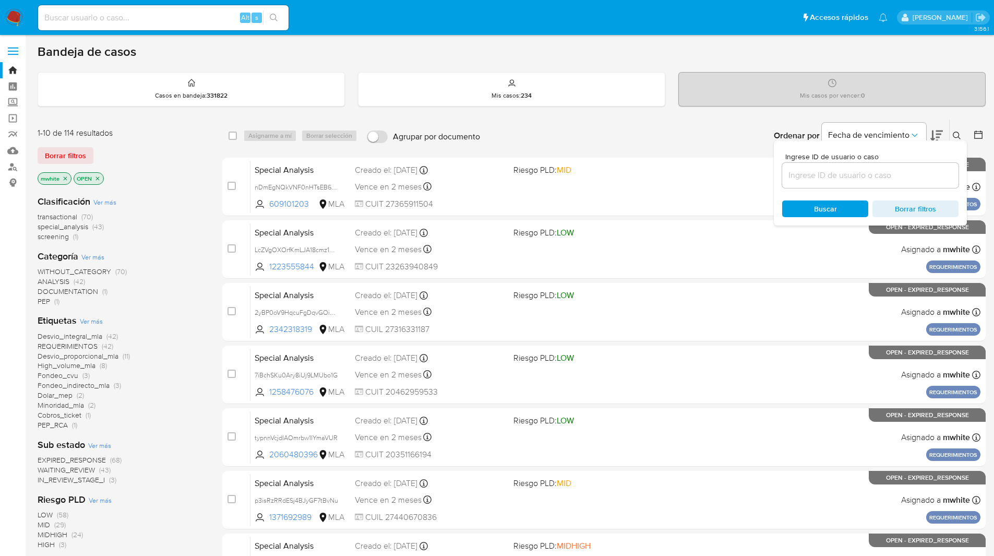
click at [865, 183] on div at bounding box center [870, 175] width 176 height 25
click at [819, 170] on input at bounding box center [870, 176] width 176 height 14
paste input "uyYlBlm35N8rKRDIDdnz1opx"
type input "uyYlBlm35N8rKRDIDdnz1opx"
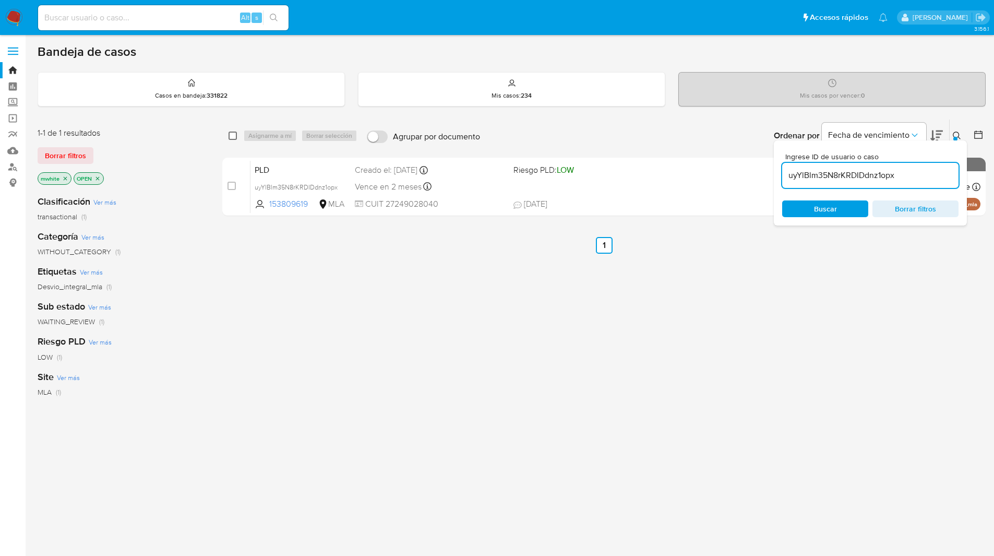
click at [231, 137] on input "checkbox" at bounding box center [233, 135] width 8 height 8
checkbox input "true"
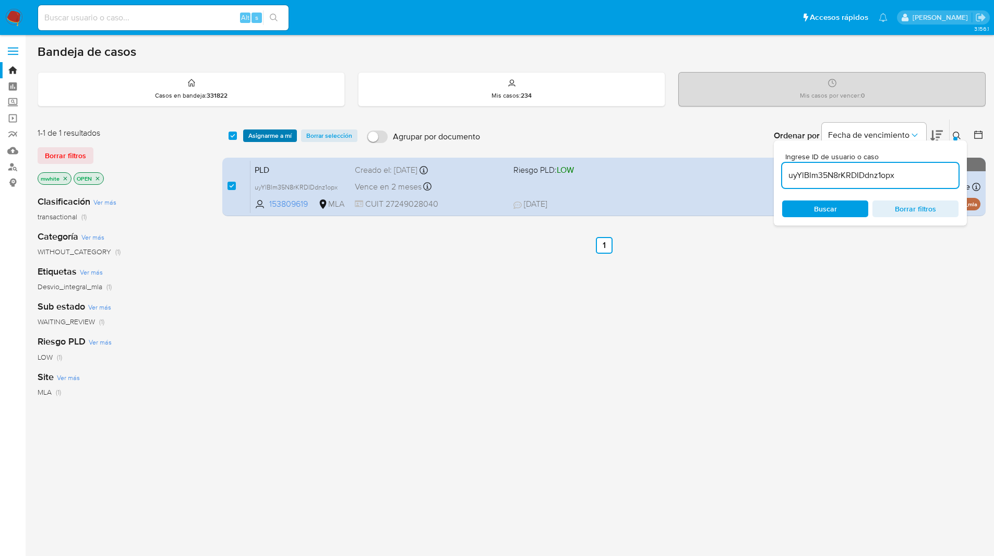
click at [254, 135] on span "Asignarme a mí" at bounding box center [269, 135] width 43 height 10
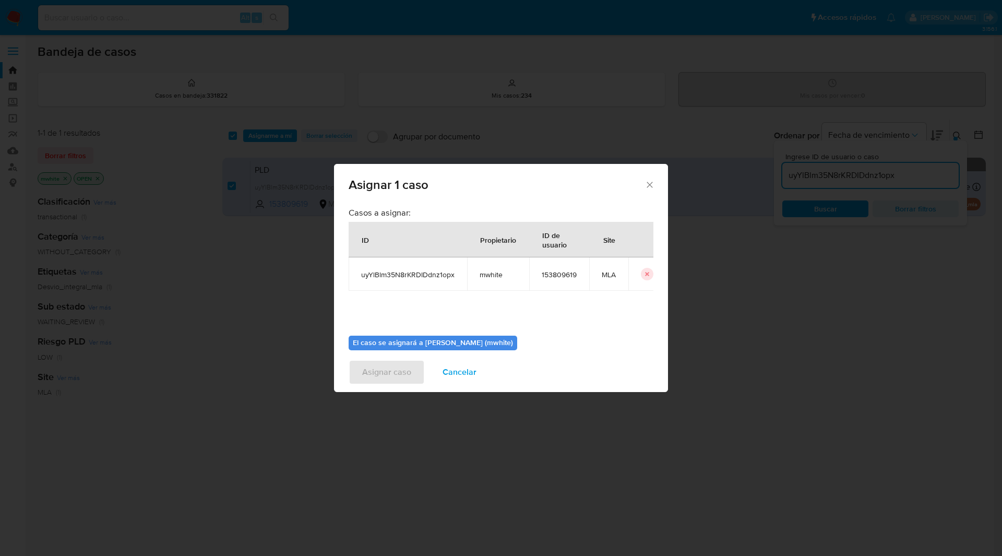
click at [491, 278] on span "mwhite" at bounding box center [497, 274] width 37 height 9
copy span "mwhite"
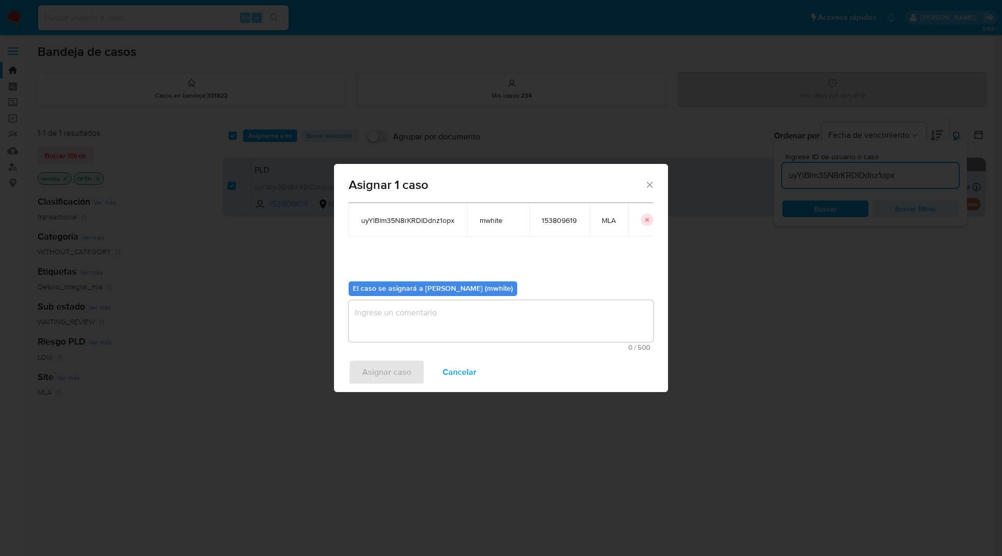
click at [398, 315] on textarea "assign-modal" at bounding box center [500, 321] width 305 height 42
paste textarea "mwhite"
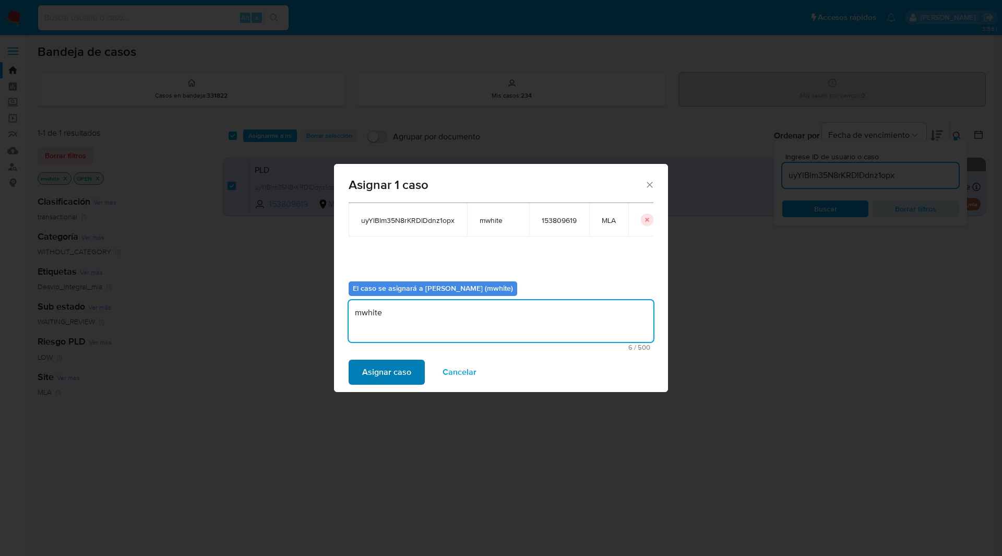
type textarea "mwhite"
click at [387, 369] on span "Asignar caso" at bounding box center [386, 371] width 49 height 23
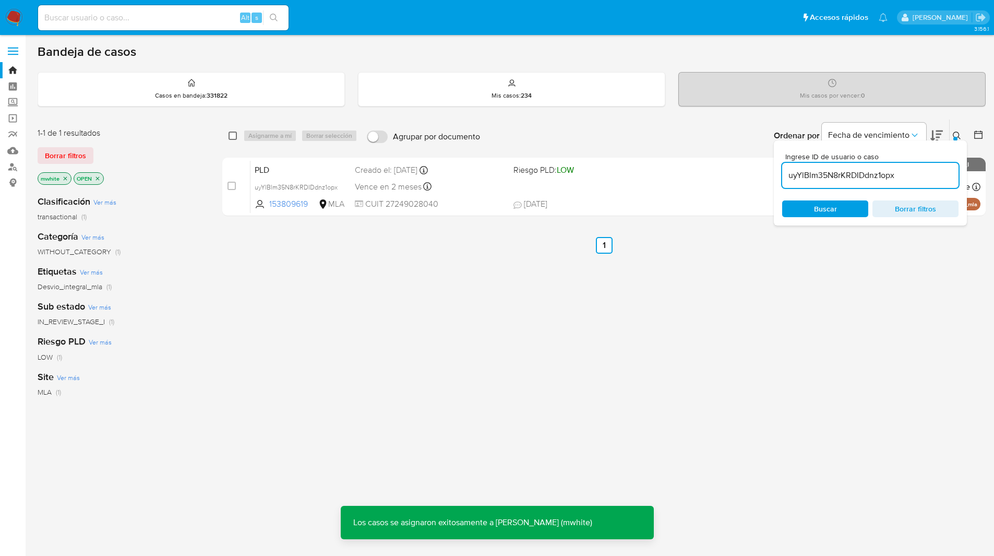
click at [232, 136] on input "checkbox" at bounding box center [233, 135] width 8 height 8
checkbox input "true"
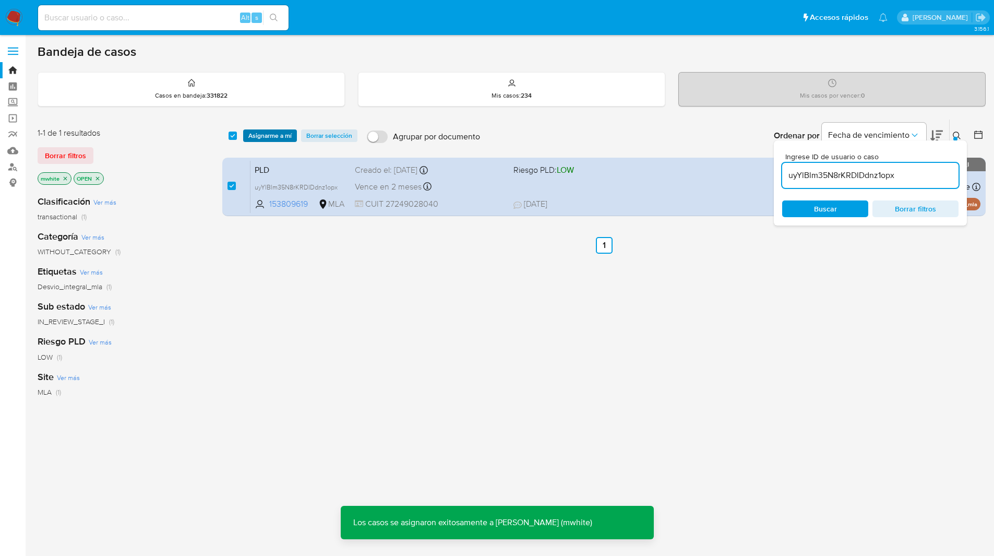
click at [271, 134] on span "Asignarme a mí" at bounding box center [269, 135] width 43 height 10
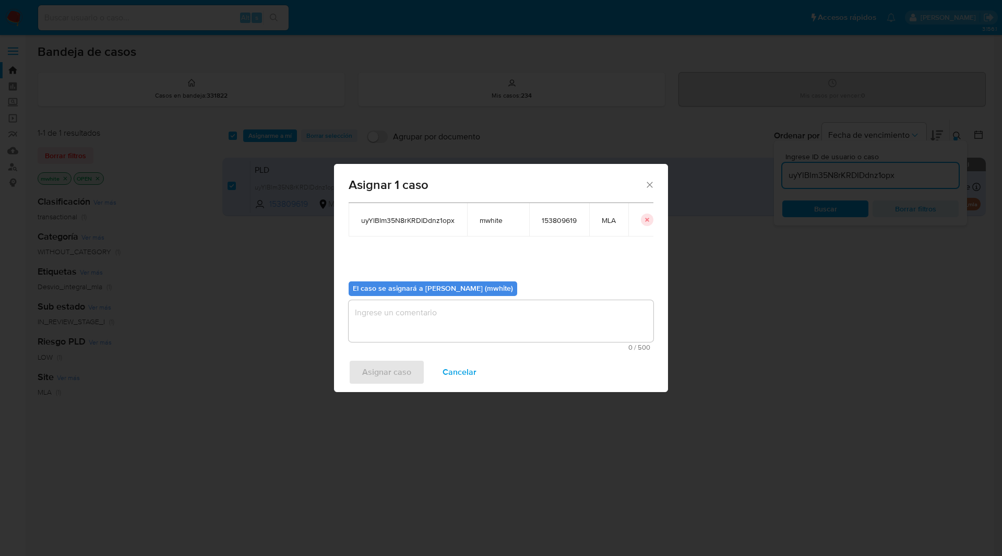
click at [392, 325] on textarea "assign-modal" at bounding box center [500, 321] width 305 height 42
paste textarea "mwhite"
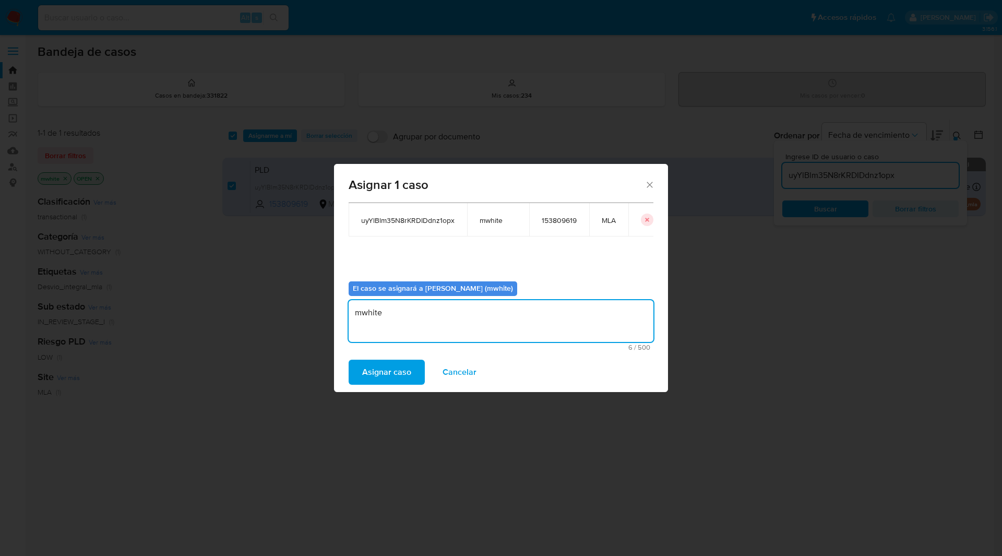
type textarea "mwhite"
click at [380, 249] on div "Casos a asignar: ID Propietario ID de usuario Site uyYlBlm35N8rKRDIDdnz1opx mwh…" at bounding box center [500, 213] width 305 height 120
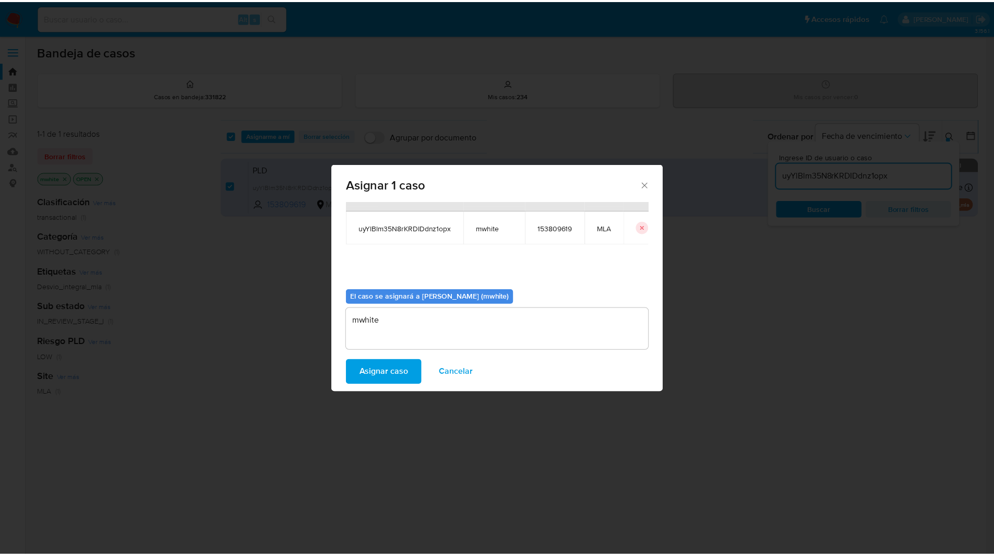
scroll to position [46, 0]
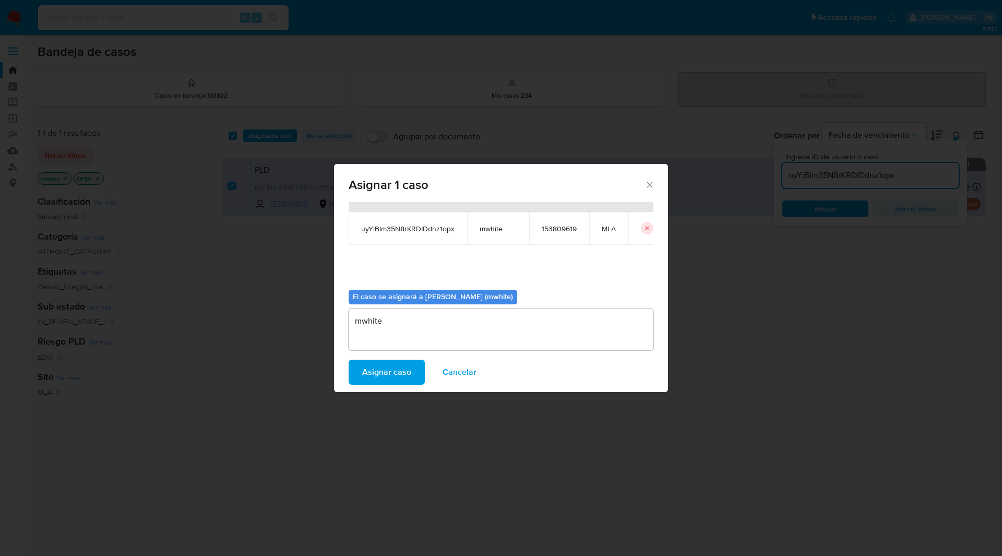
click at [380, 370] on span "Asignar caso" at bounding box center [386, 371] width 49 height 23
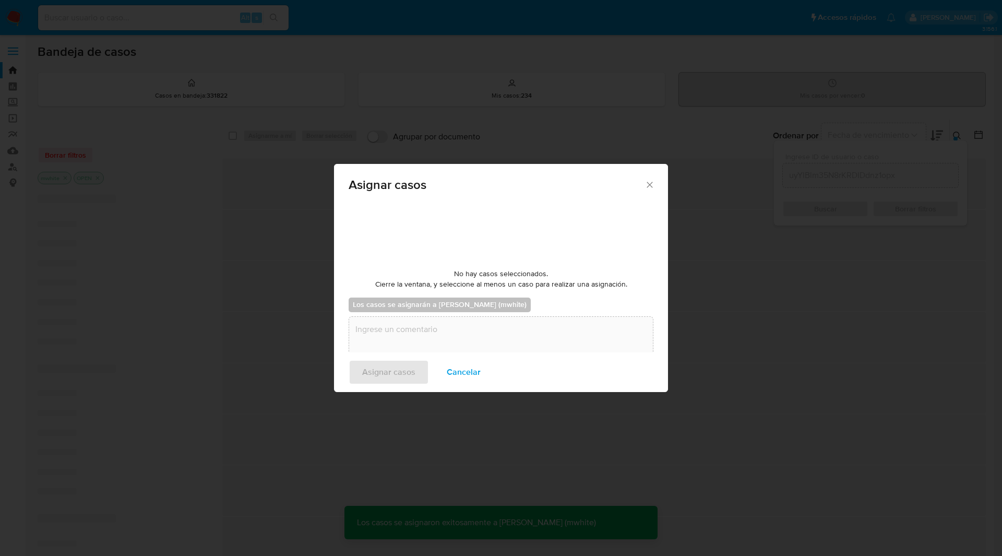
checkbox input "false"
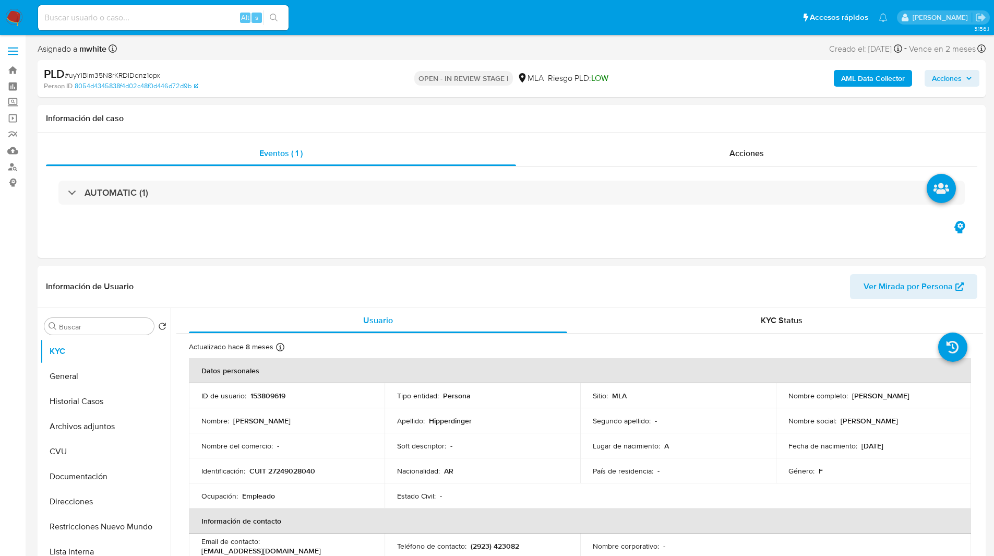
select select "10"
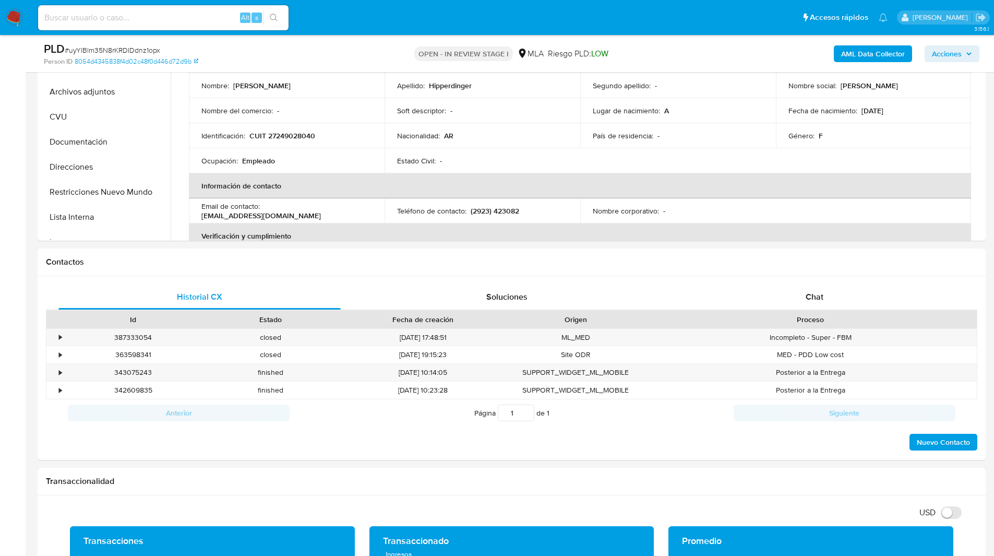
scroll to position [298, 0]
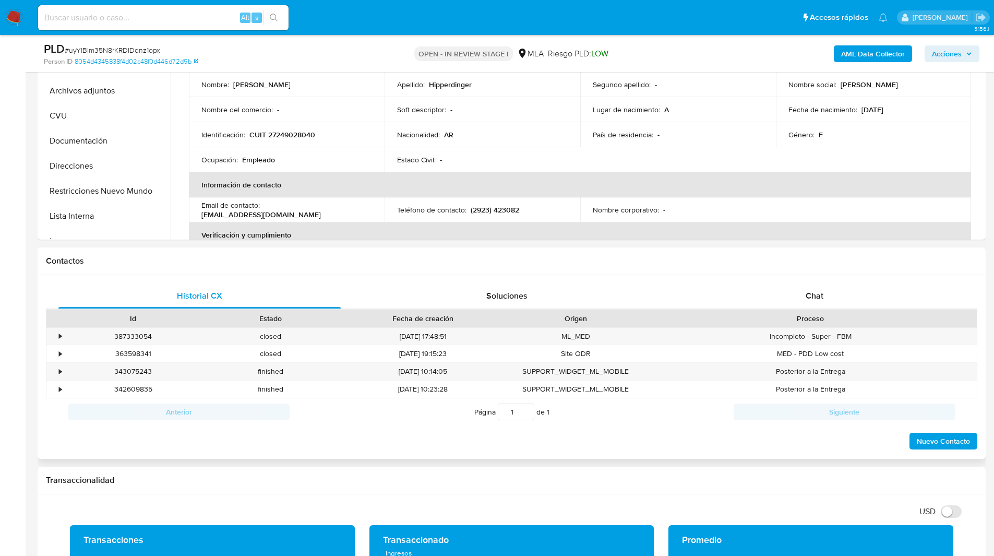
click at [767, 265] on h1 "Contactos" at bounding box center [511, 261] width 931 height 10
click at [795, 288] on div "Chat" at bounding box center [814, 295] width 282 height 25
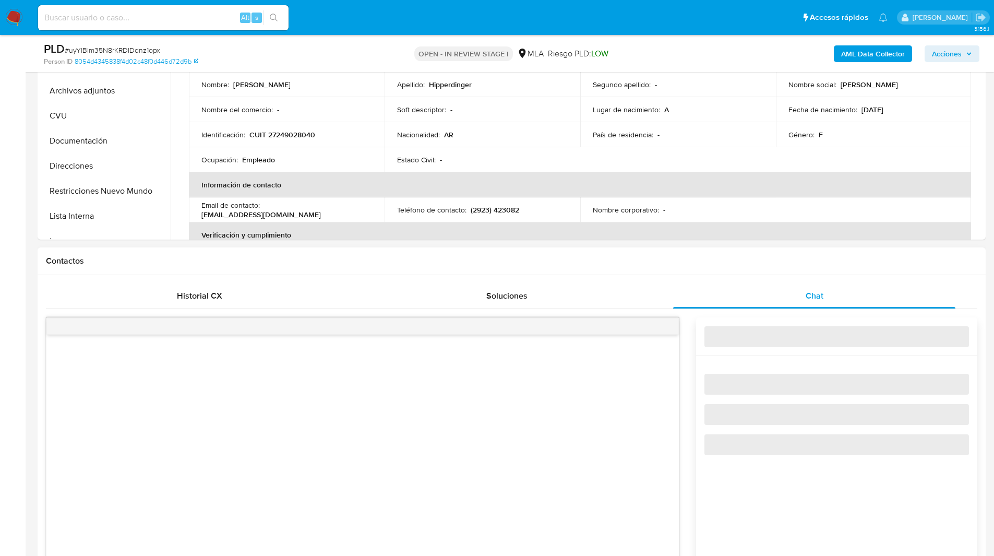
click at [694, 270] on div "Contactos" at bounding box center [512, 261] width 948 height 28
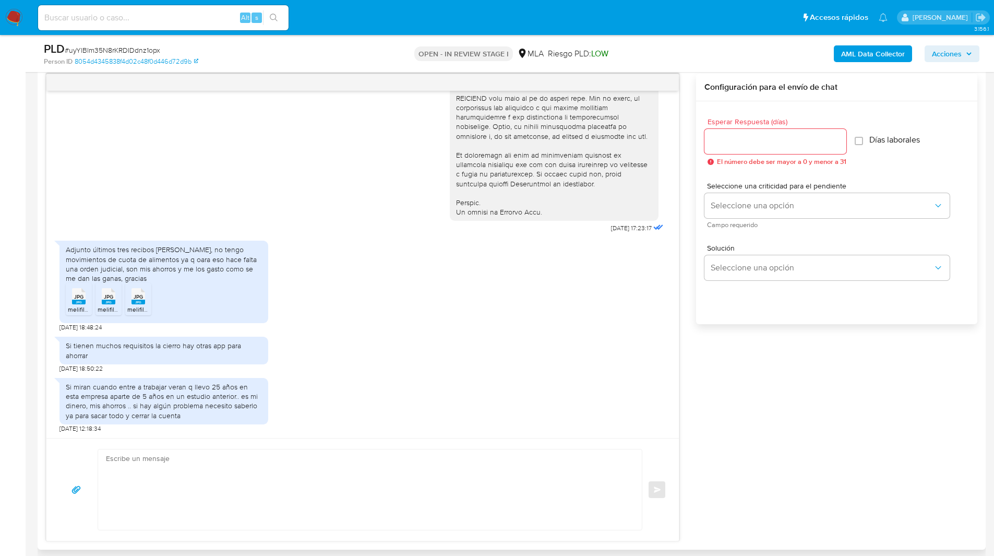
scroll to position [543, 0]
click at [364, 458] on textarea at bounding box center [367, 489] width 523 height 80
paste textarea "Hola, ¡Muchas gracias por tu respuesta! Confirmamos la recepción de la document…"
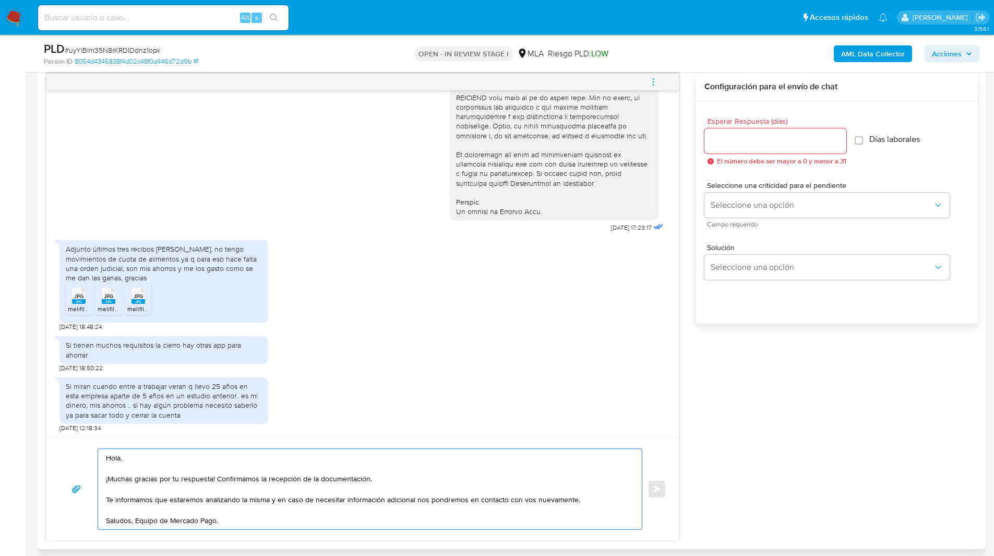
type textarea "Hola, ¡Muchas gracias por tu respuesta! Confirmamos la recepción de la document…"
click at [747, 145] on input "Esperar Respuesta (días)" at bounding box center [775, 141] width 142 height 14
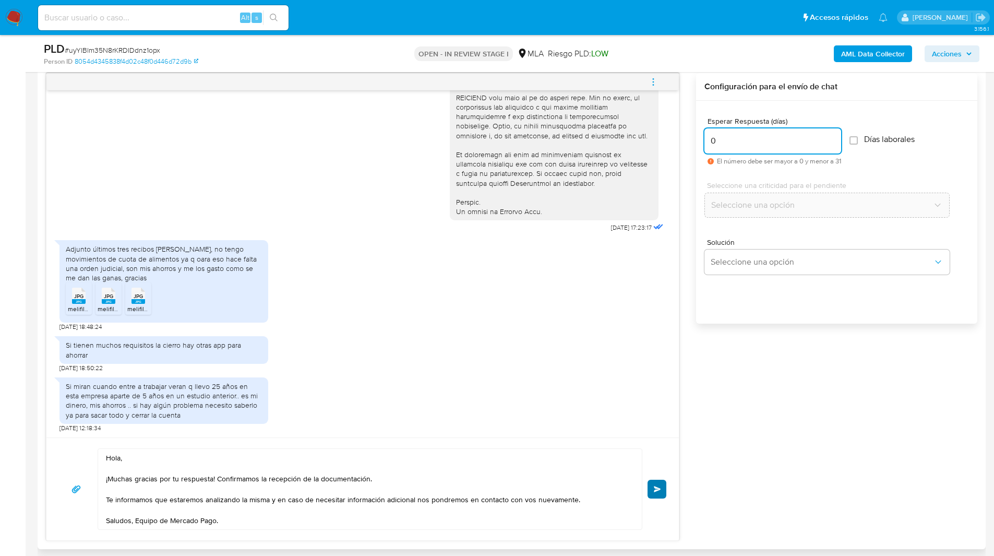
type input "0"
click at [657, 491] on span "Enviar" at bounding box center [657, 489] width 7 height 6
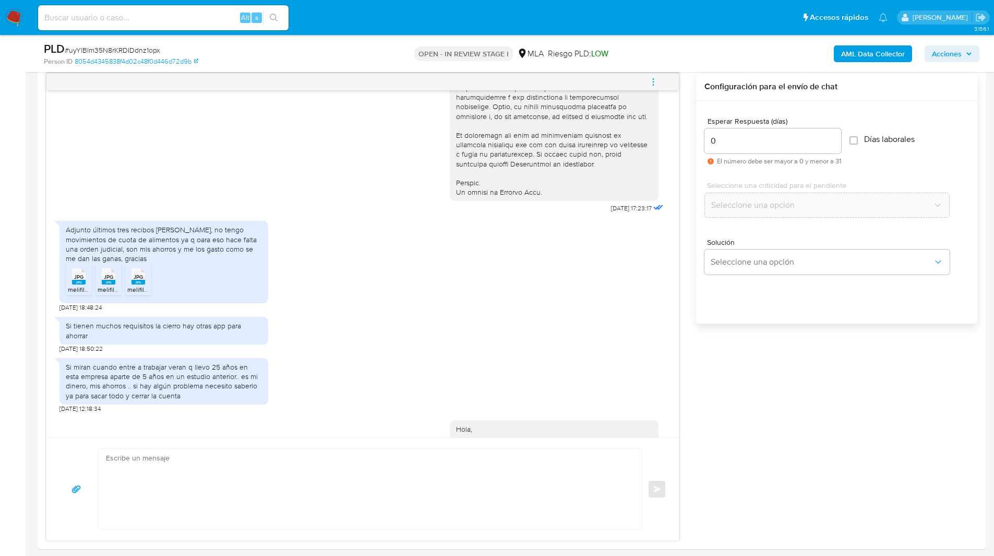
scroll to position [576, 0]
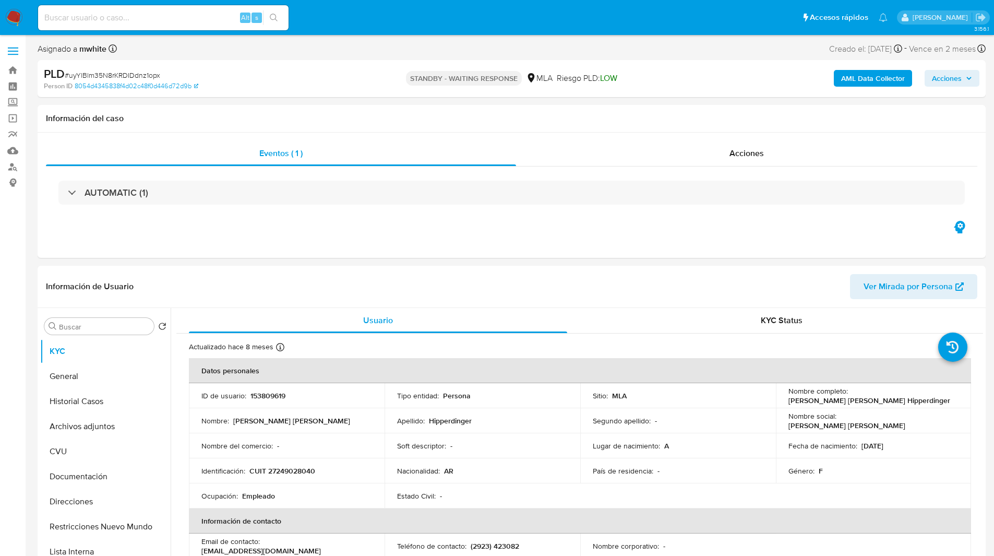
select select "10"
click at [305, 120] on h1 "Información del caso" at bounding box center [511, 118] width 931 height 10
click at [257, 120] on h1 "Información del caso" at bounding box center [511, 118] width 931 height 10
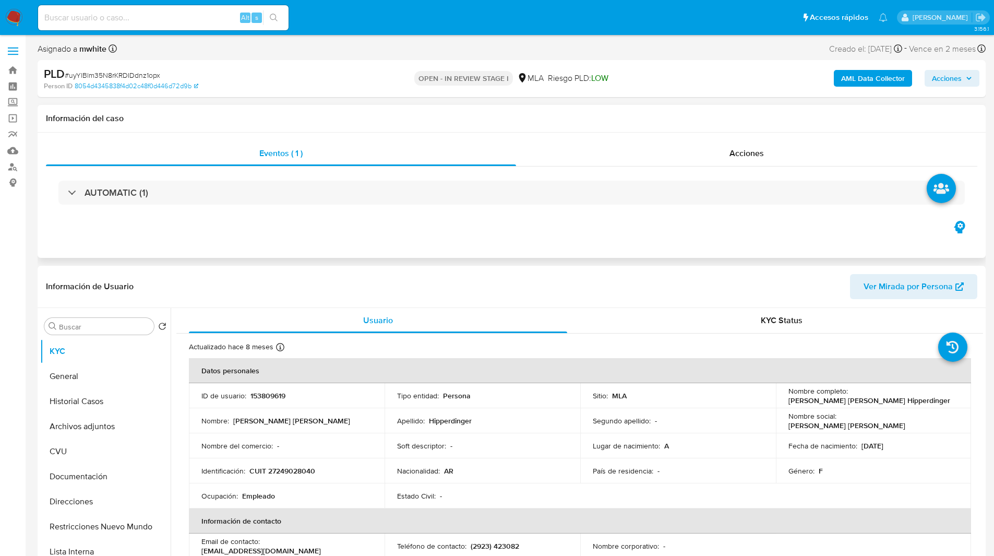
click at [388, 222] on div "Eventos ( 1 ) Acciones AUTOMATIC (1)" at bounding box center [512, 195] width 948 height 125
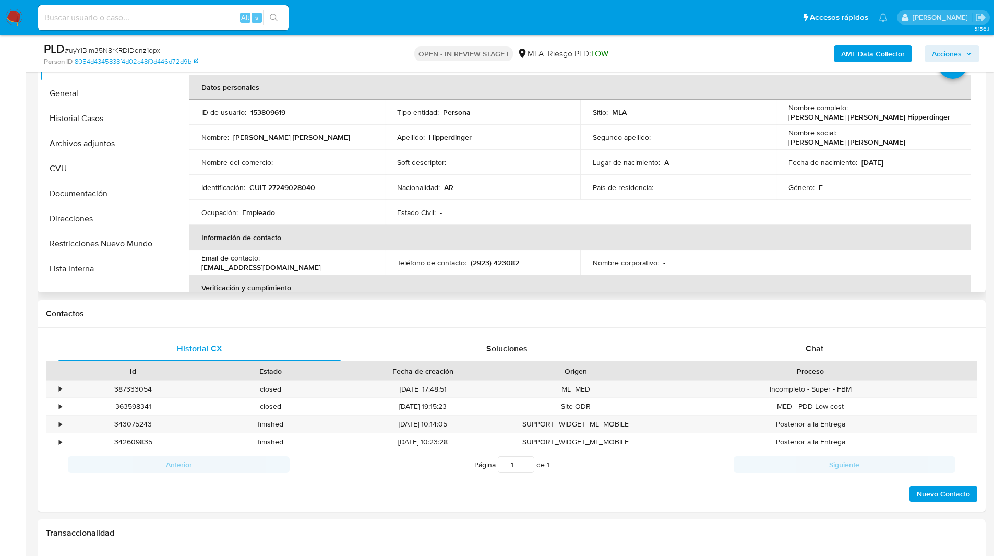
scroll to position [249, 0]
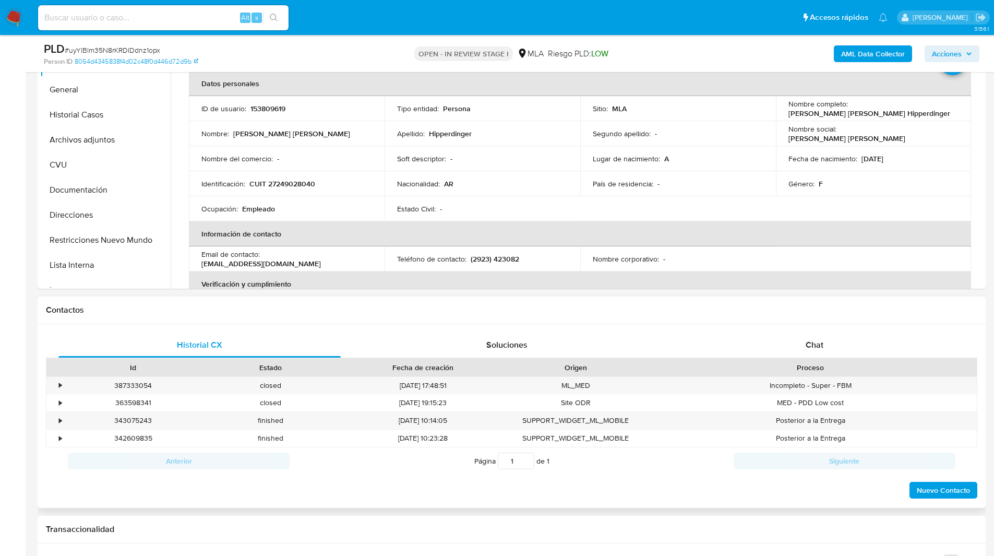
click at [713, 303] on div "Contactos" at bounding box center [512, 310] width 948 height 28
click at [801, 331] on div "Historial CX Soluciones Chat Id Estado Fecha de creación Origen Proceso • 38733…" at bounding box center [512, 416] width 948 height 184
click at [795, 336] on div "Chat" at bounding box center [814, 344] width 282 height 25
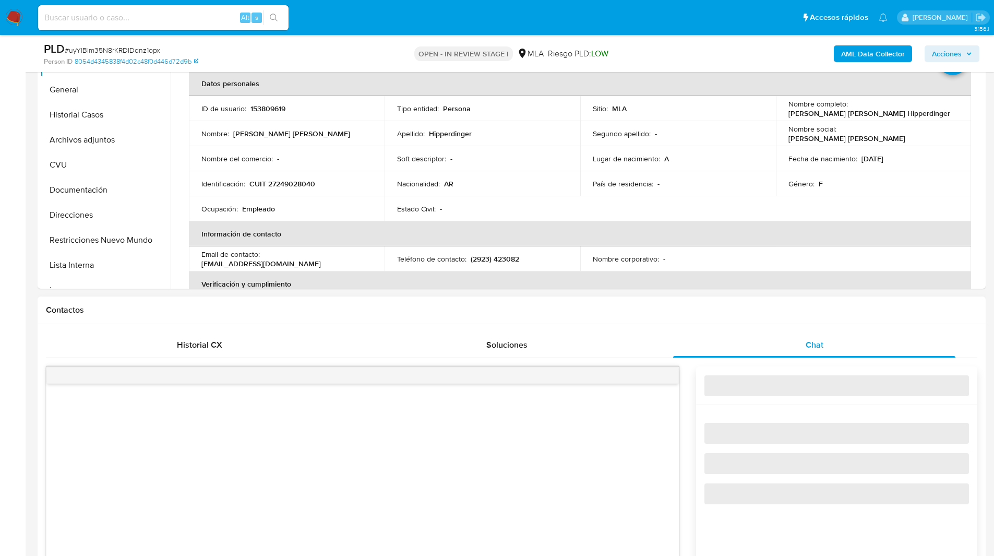
click at [718, 311] on h1 "Contactos" at bounding box center [511, 310] width 931 height 10
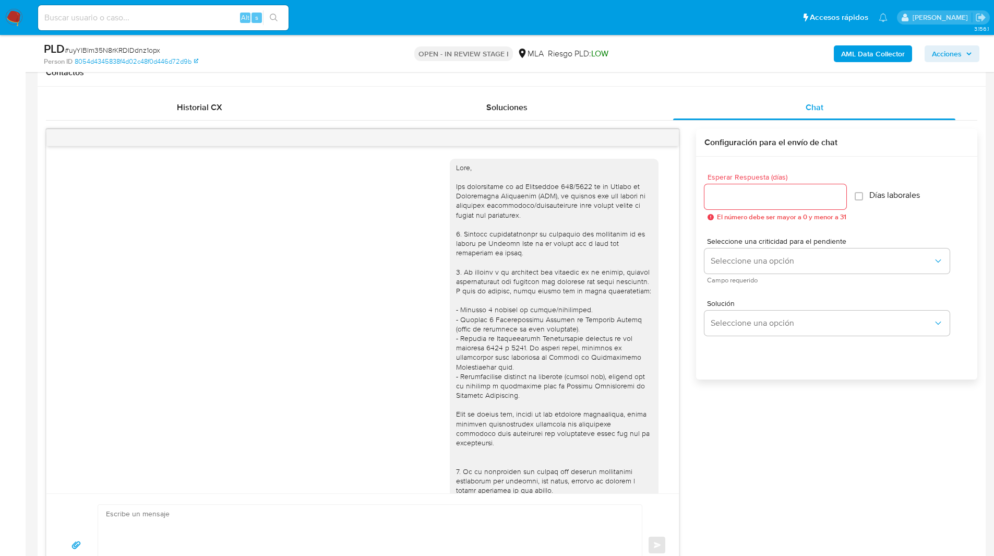
scroll to position [576, 0]
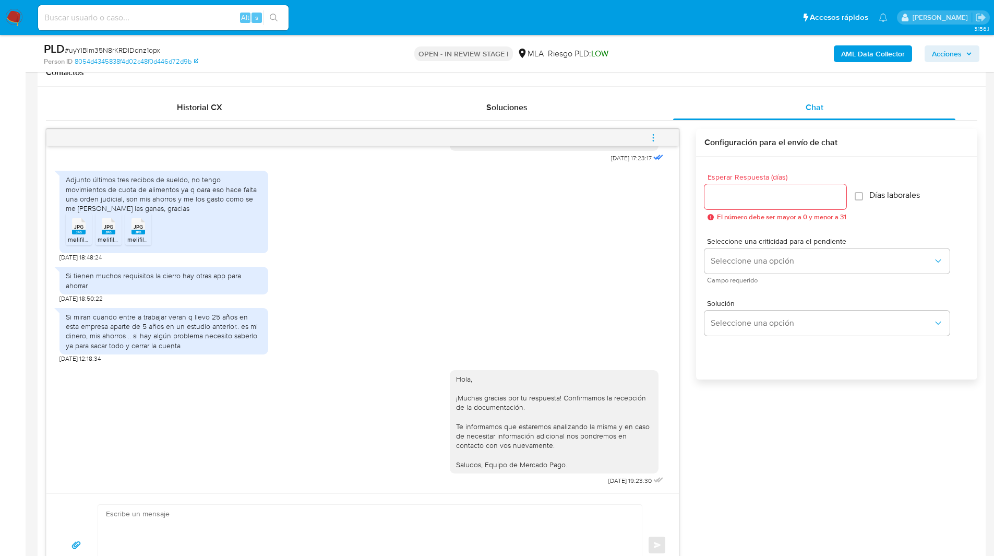
click at [653, 135] on icon "menu-action" at bounding box center [653, 134] width 1 height 1
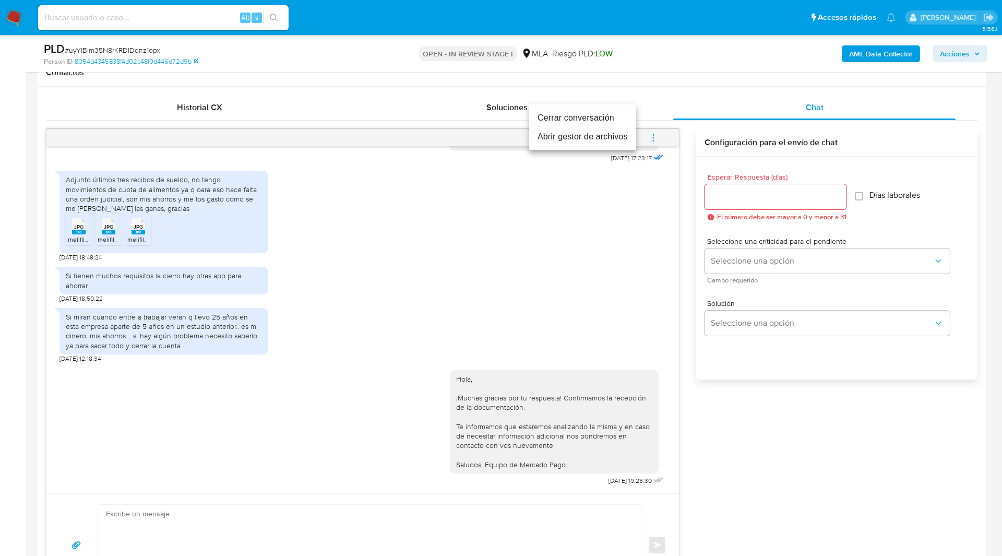
click at [580, 122] on li "Cerrar conversación" at bounding box center [582, 118] width 107 height 19
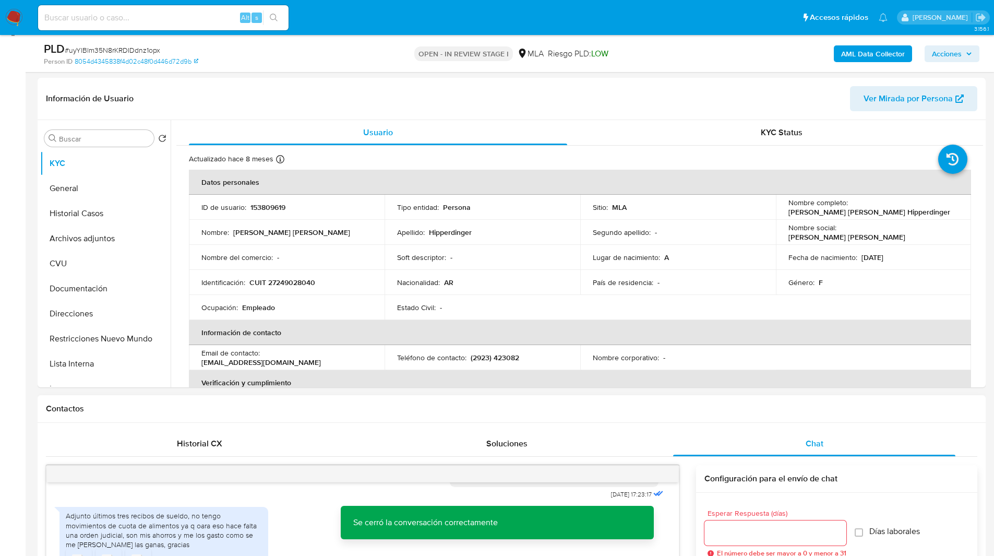
scroll to position [125, 0]
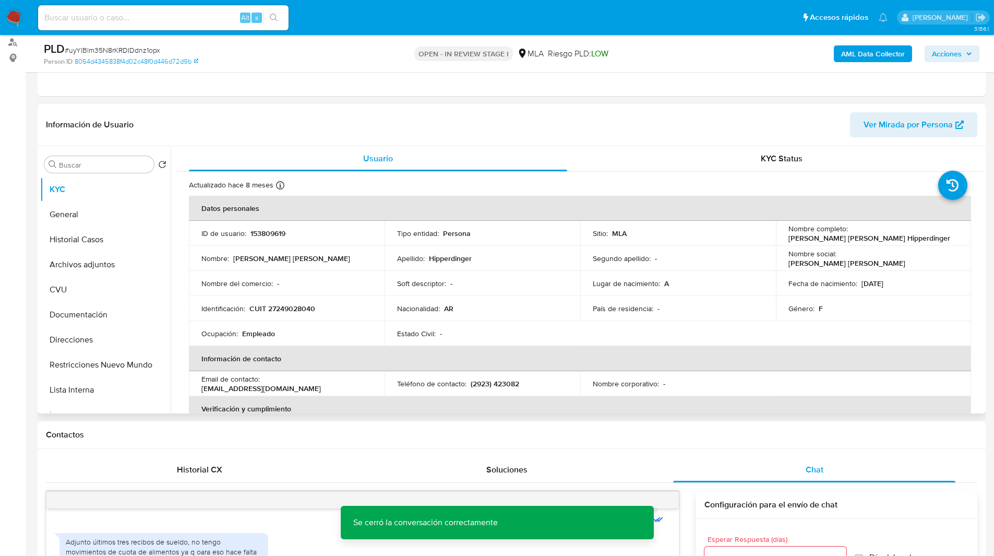
click at [378, 117] on header "Información de Usuario Ver Mirada por Persona" at bounding box center [511, 124] width 931 height 25
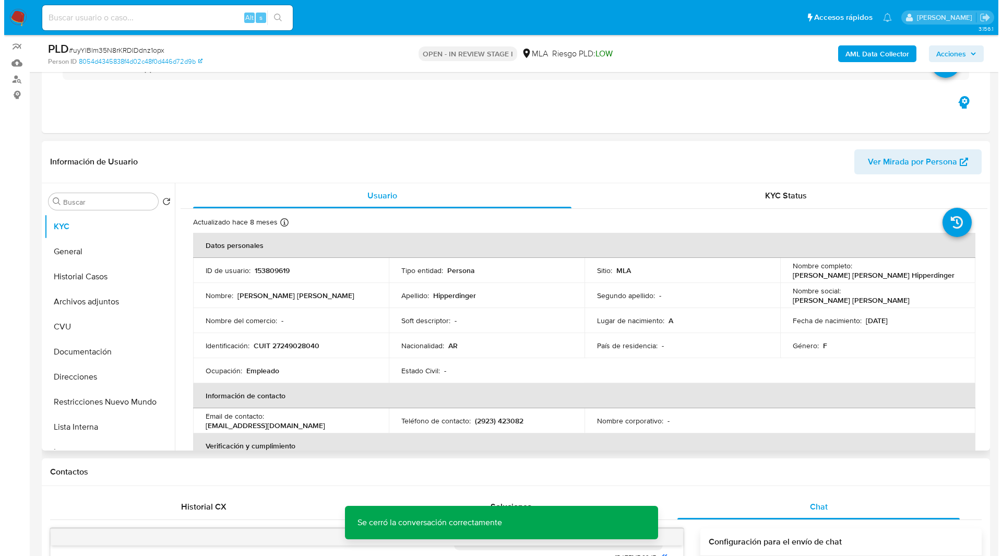
scroll to position [86, 0]
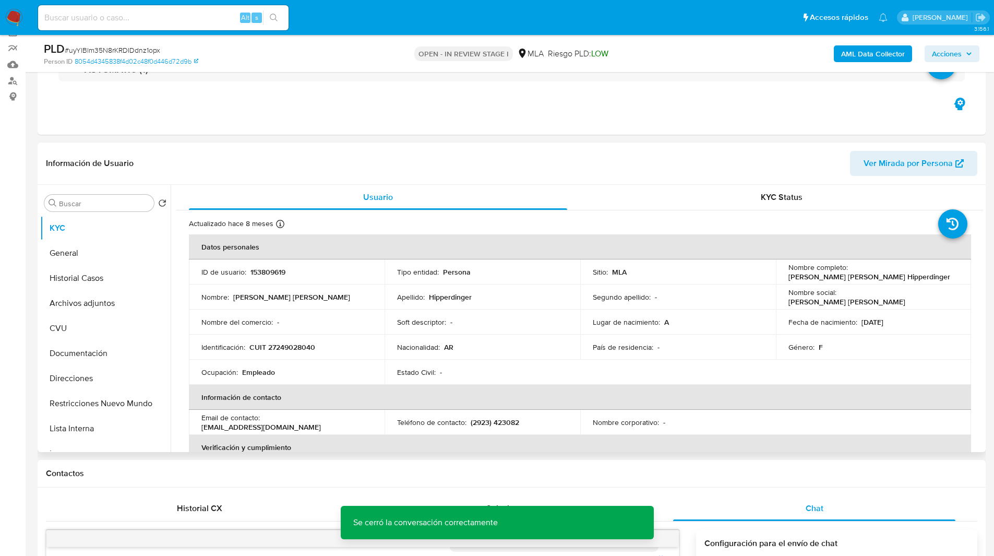
click at [183, 163] on header "Información de Usuario Ver Mirada por Persona" at bounding box center [511, 163] width 931 height 25
click at [217, 154] on header "Información de Usuario Ver Mirada por Persona" at bounding box center [511, 163] width 931 height 25
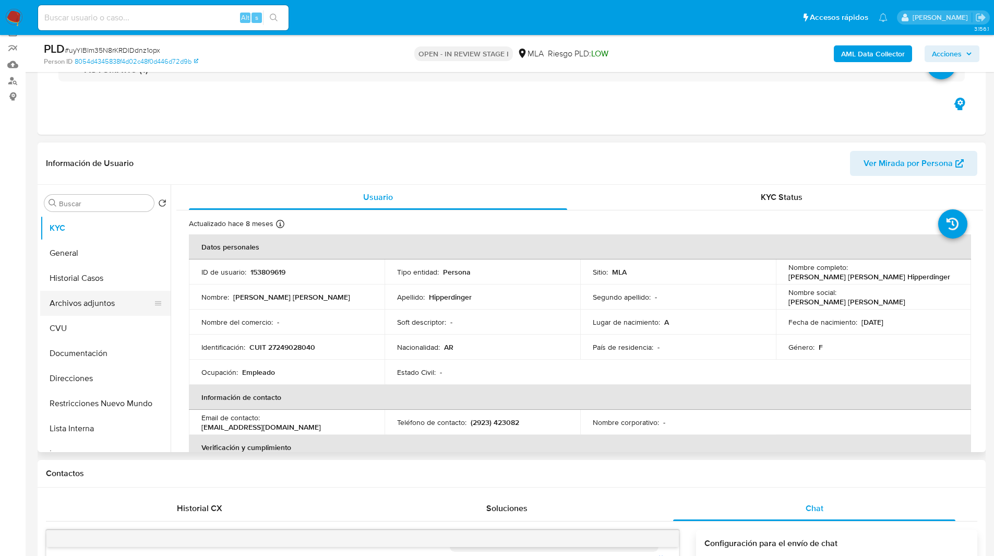
click at [74, 305] on button "Archivos adjuntos" at bounding box center [101, 303] width 122 height 25
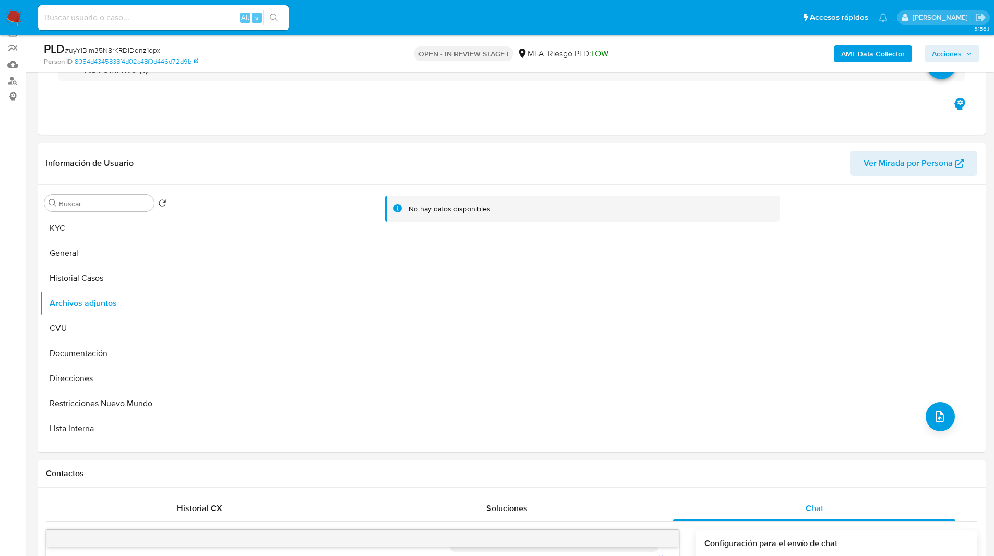
click at [854, 52] on b "AML Data Collector" at bounding box center [873, 53] width 64 height 17
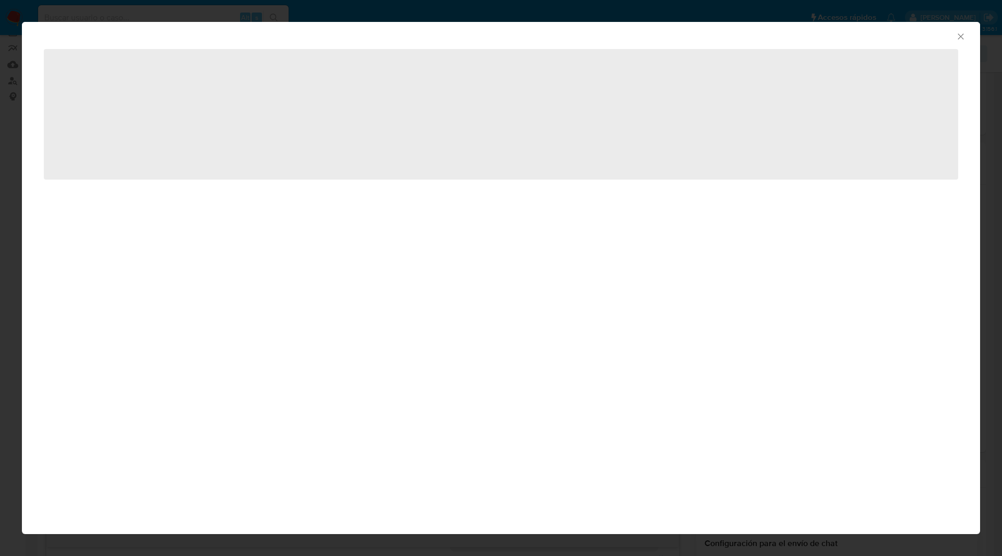
click at [538, 29] on div "AML Data Collector" at bounding box center [492, 34] width 926 height 11
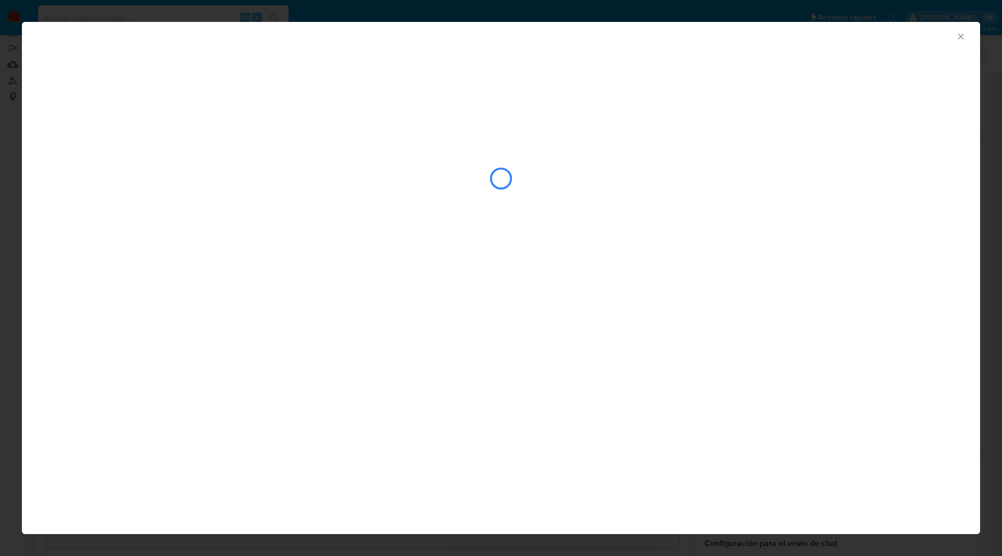
click at [610, 55] on div "AML Data Collector" at bounding box center [501, 137] width 958 height 231
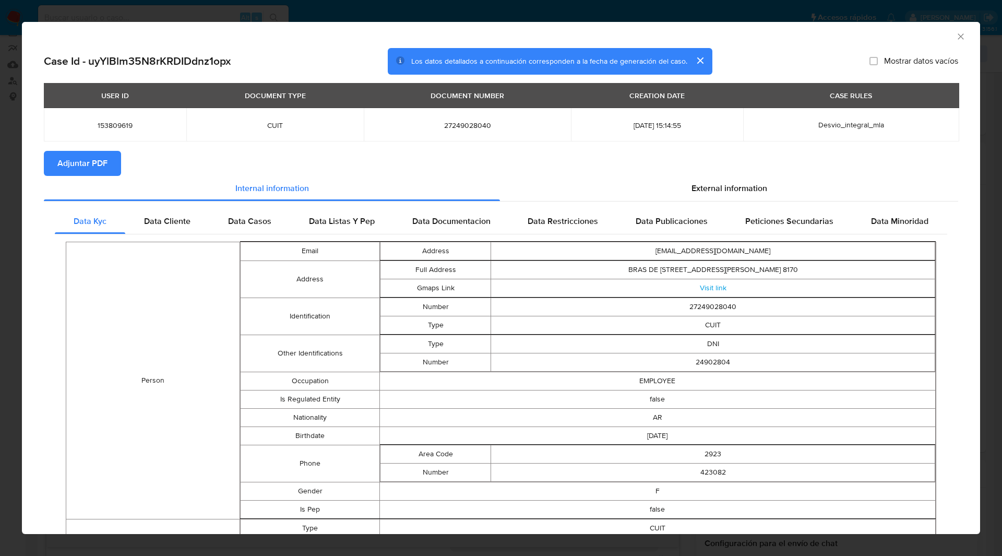
click at [87, 159] on span "Adjuntar PDF" at bounding box center [82, 163] width 50 height 23
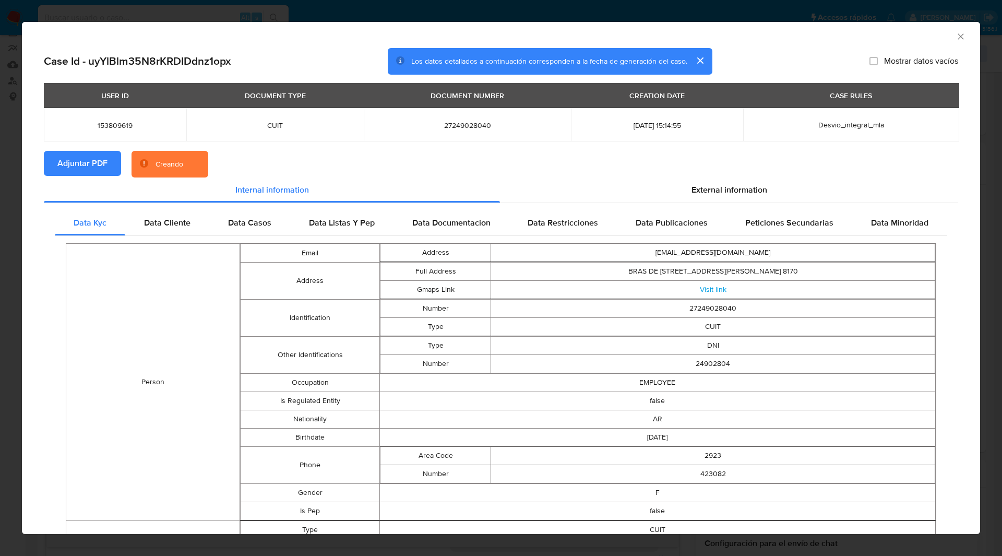
click at [378, 162] on section "Adjuntar PDF Creando" at bounding box center [501, 164] width 914 height 27
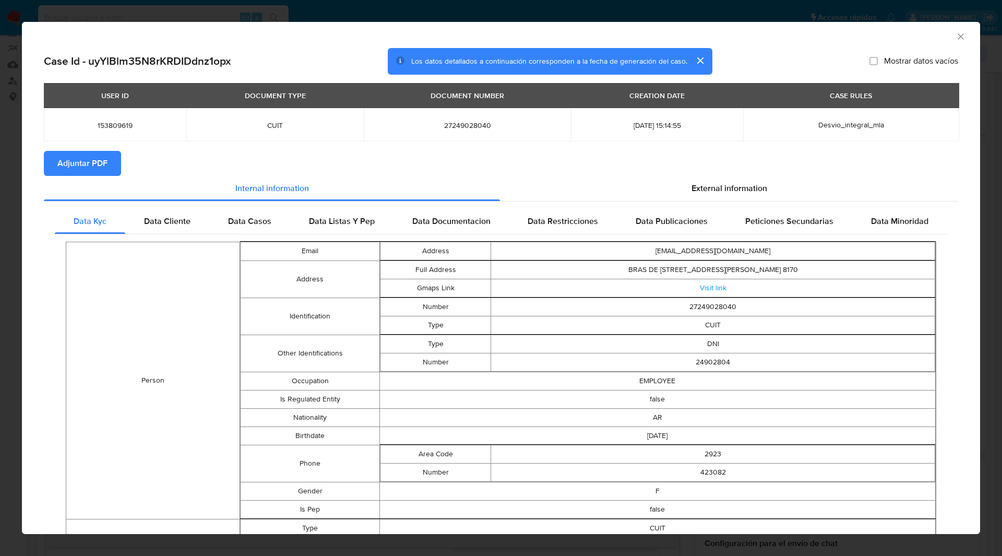
click at [957, 36] on icon "Cerrar ventana" at bounding box center [960, 36] width 6 height 6
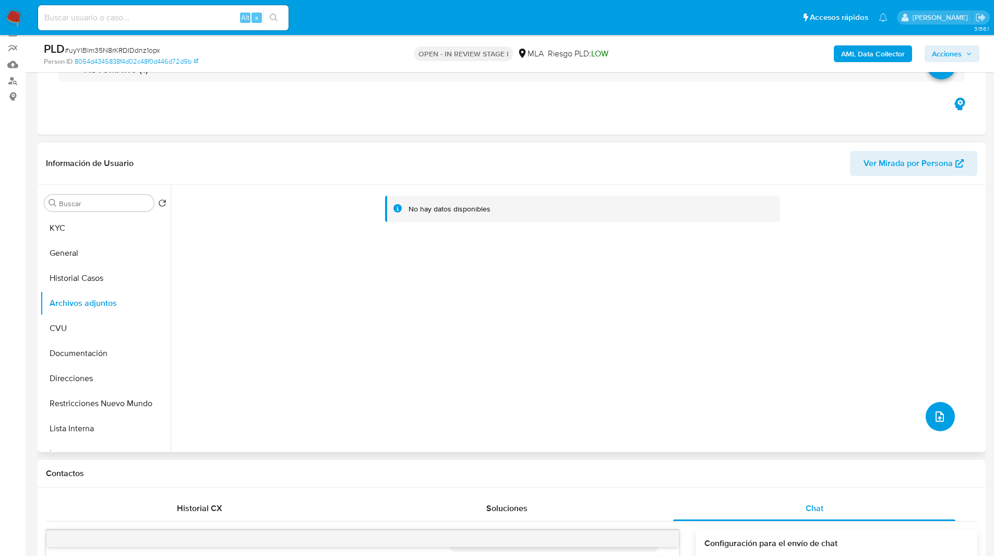
click at [942, 415] on icon "upload-file" at bounding box center [939, 416] width 13 height 13
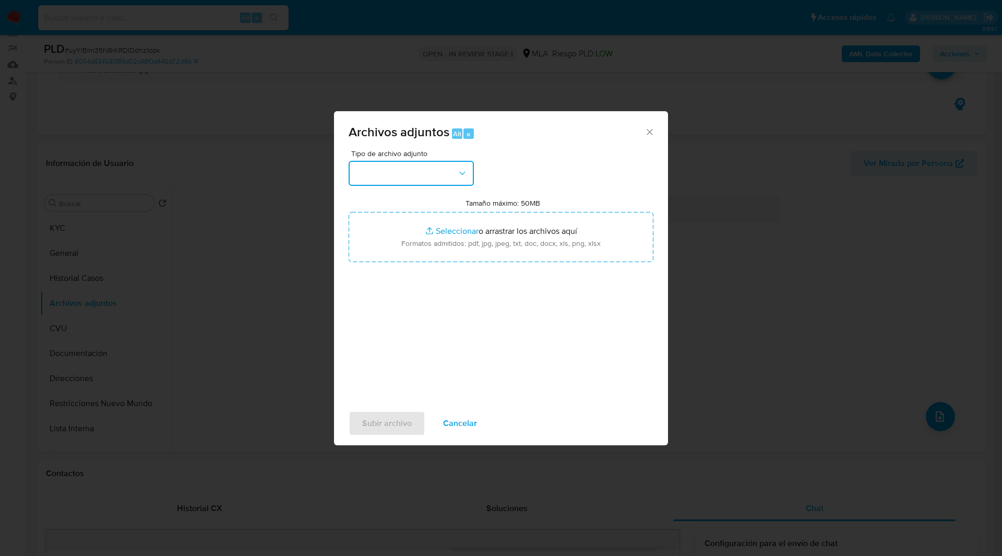
click at [375, 170] on button "button" at bounding box center [410, 173] width 125 height 25
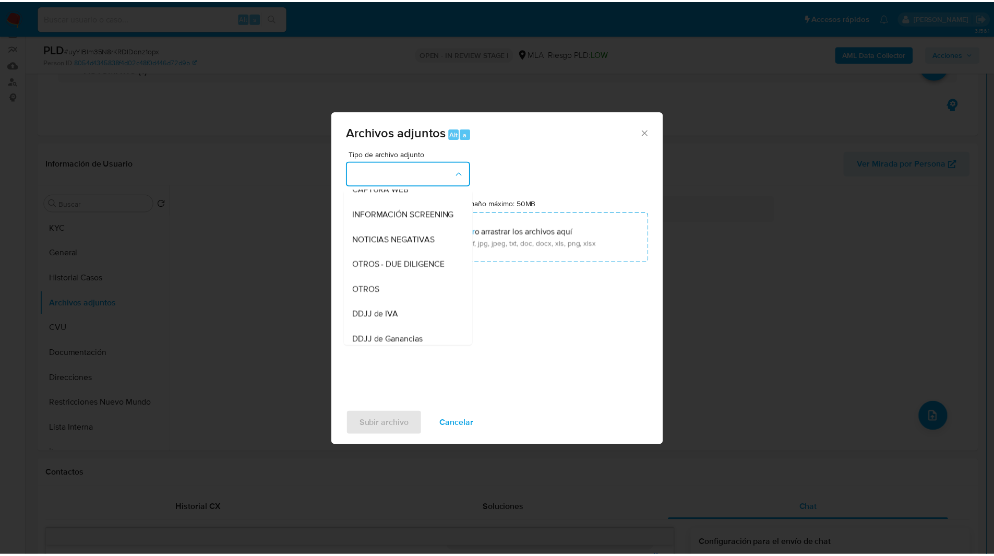
scroll to position [112, 0]
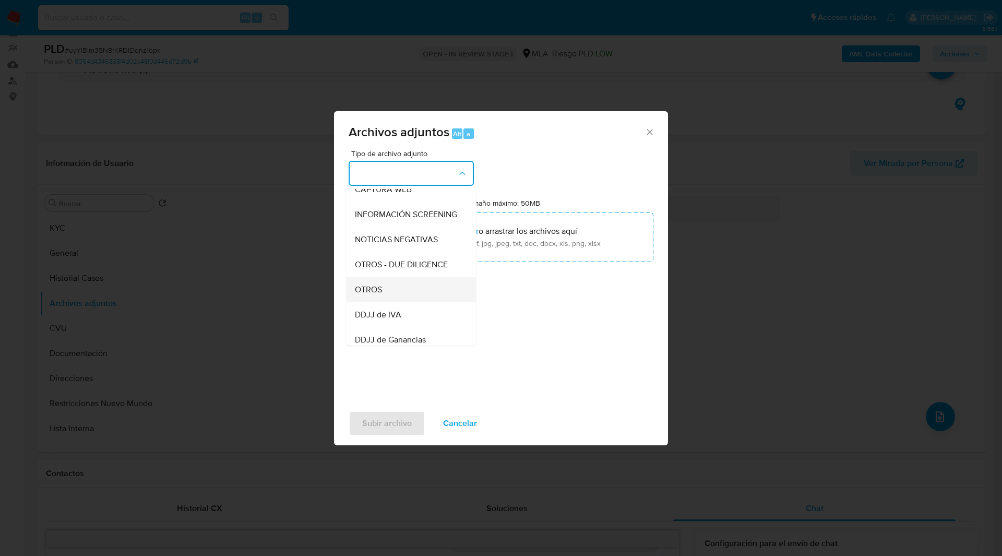
click at [374, 294] on span "OTROS" at bounding box center [368, 289] width 27 height 10
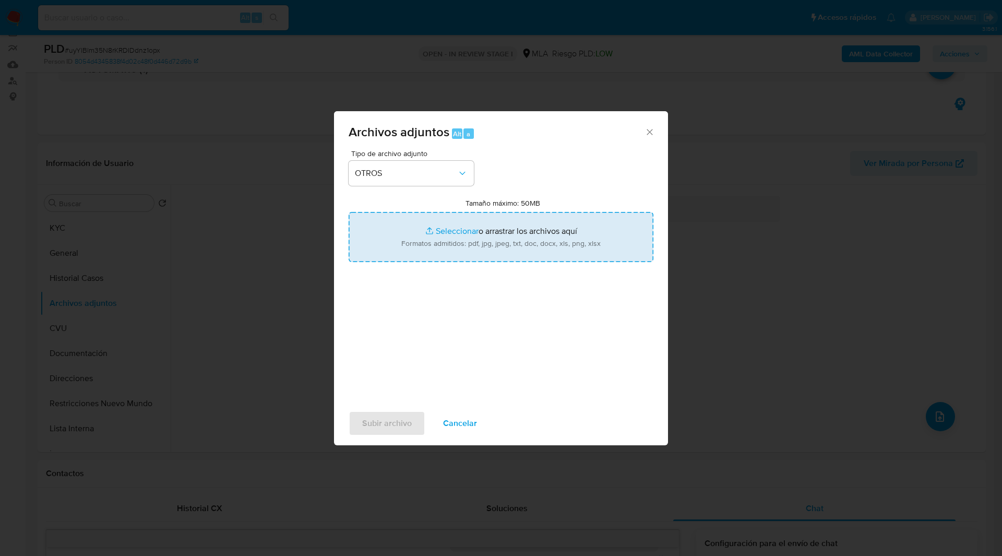
type input "C:\fakepath\Movimientos-153809619.xlsx"
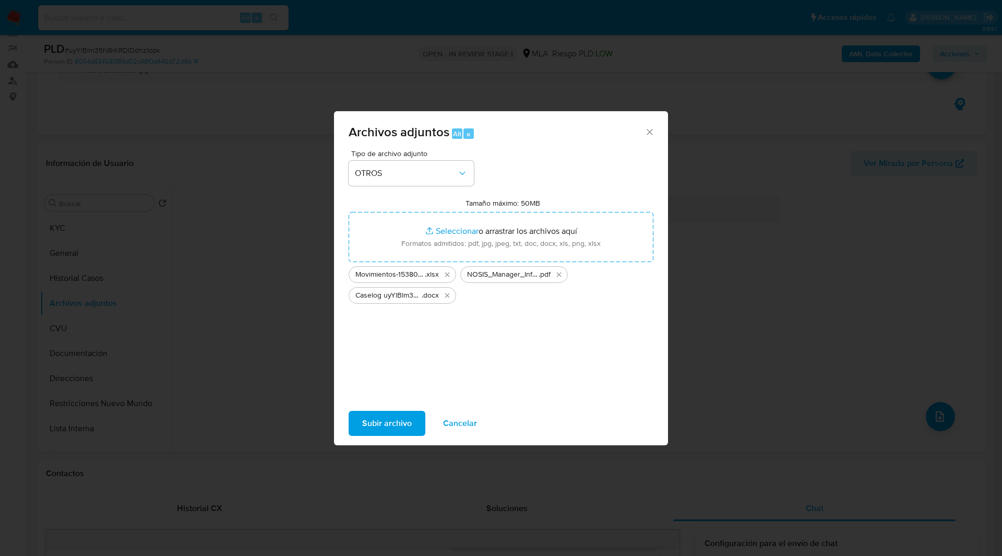
click at [385, 430] on span "Subir archivo" at bounding box center [387, 423] width 50 height 23
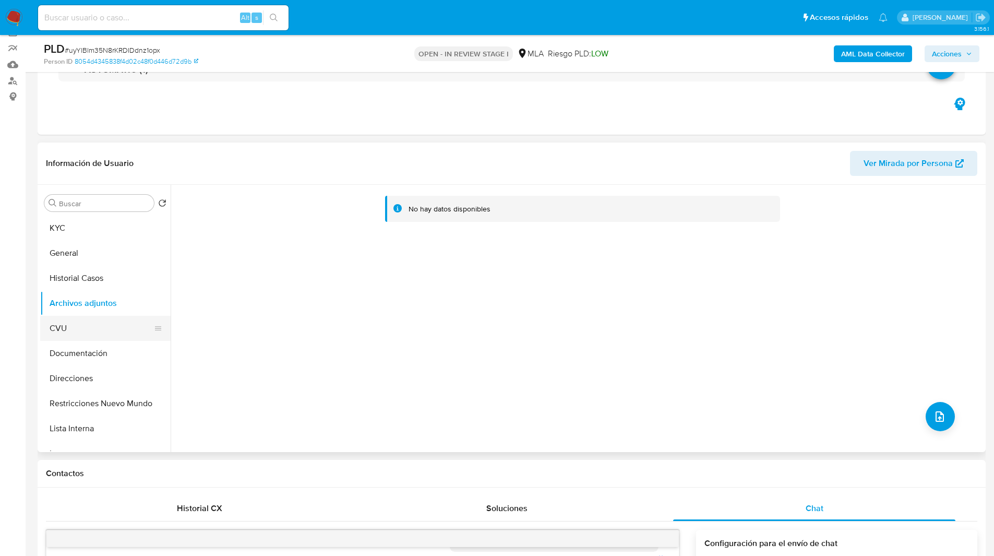
click at [71, 320] on button "CVU" at bounding box center [101, 328] width 122 height 25
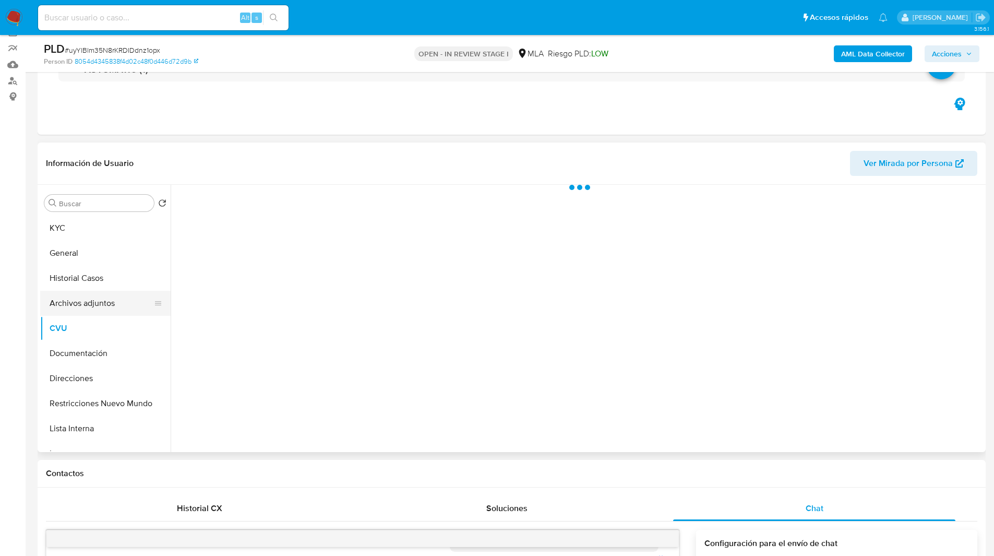
click at [102, 308] on button "Archivos adjuntos" at bounding box center [101, 303] width 122 height 25
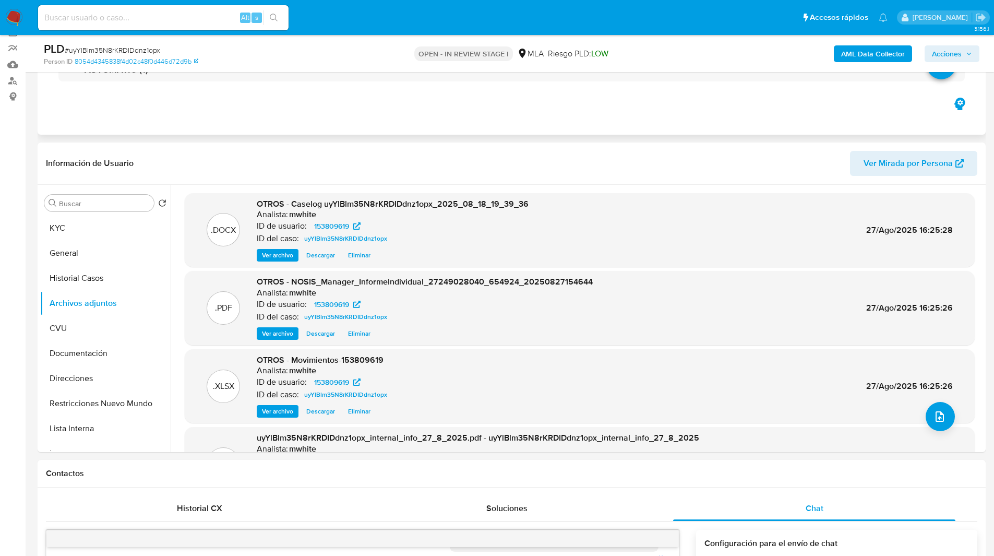
click at [419, 90] on div "AUTOMATIC (1)" at bounding box center [511, 69] width 931 height 52
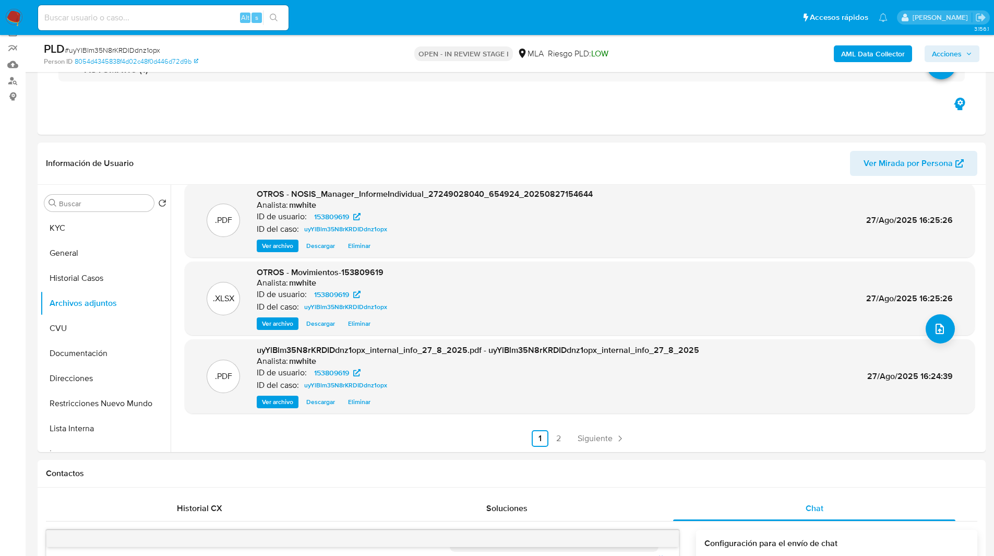
click at [951, 46] on span "Acciones" at bounding box center [947, 53] width 30 height 17
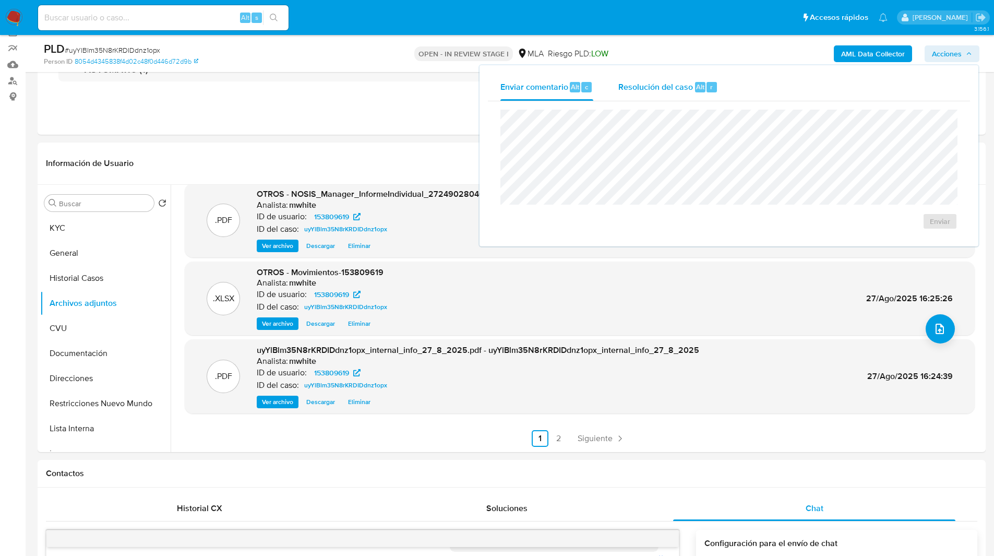
click at [653, 76] on div "Resolución del caso Alt r" at bounding box center [668, 87] width 100 height 27
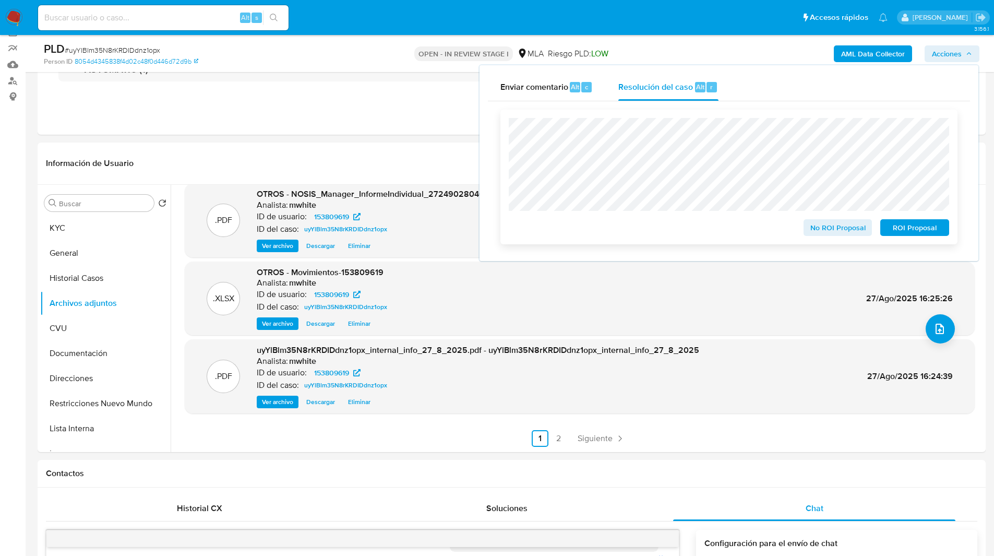
click at [824, 229] on span "No ROI Proposal" at bounding box center [838, 227] width 54 height 15
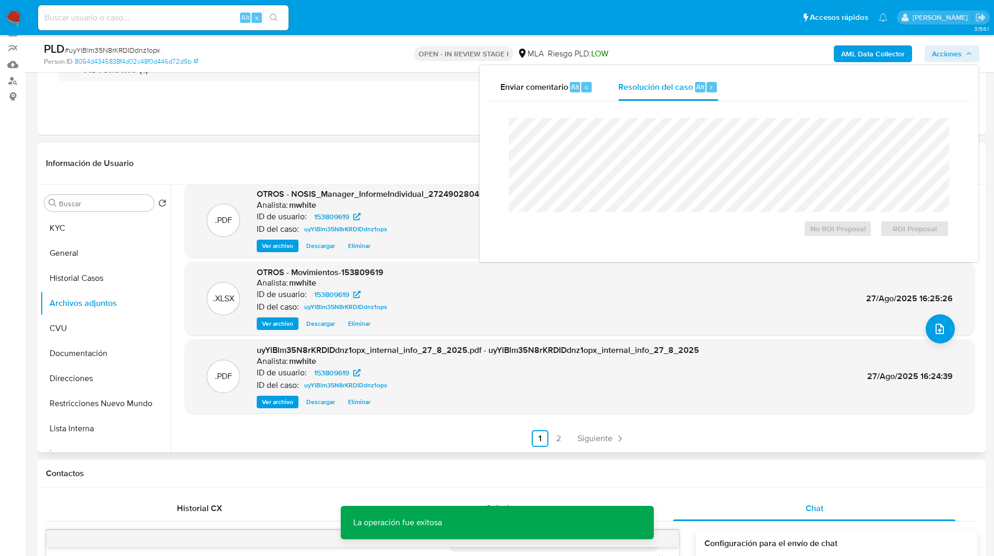
scroll to position [253, 0]
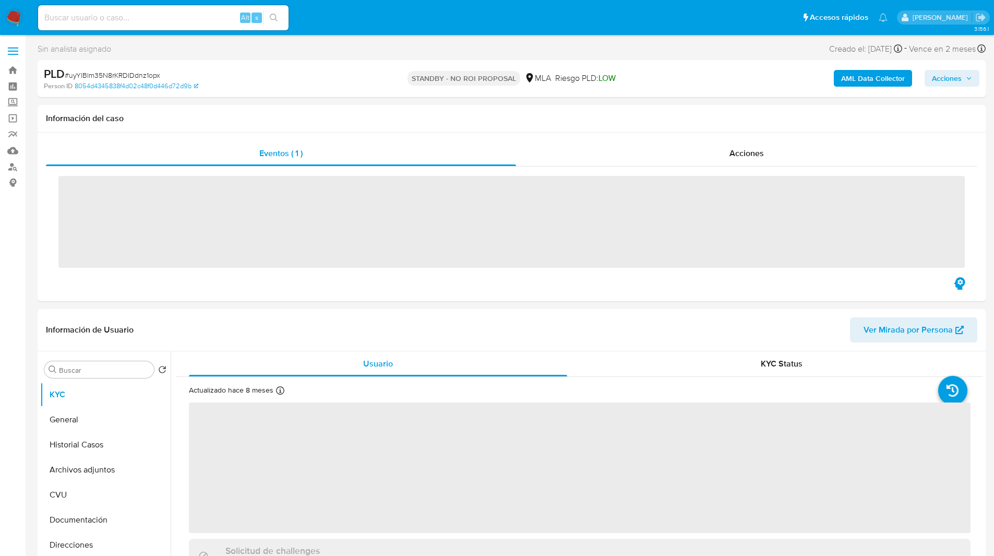
click at [184, 21] on input at bounding box center [163, 18] width 250 height 14
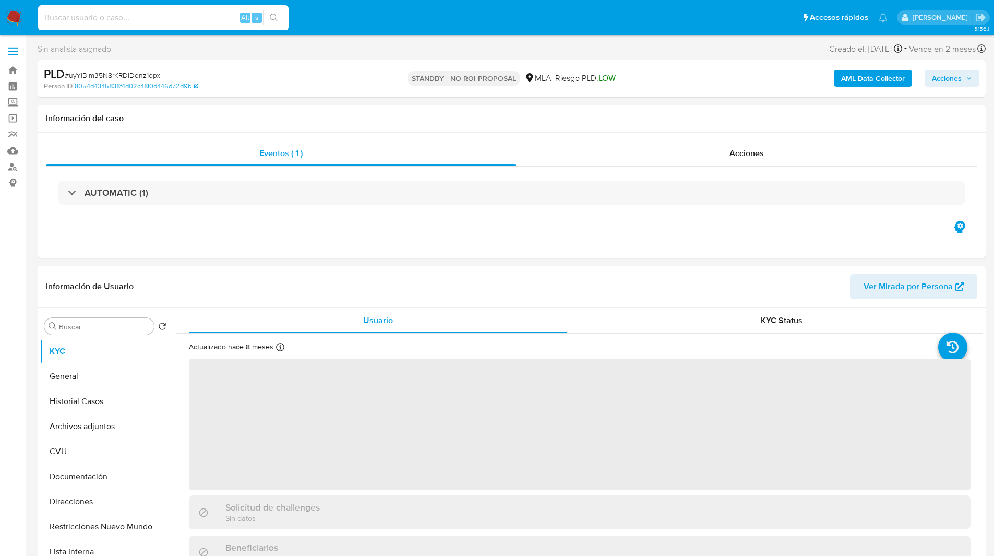
paste input "LlsdWHxO9vORjOSOcJr4mbWL"
type input "LlsdWHxO9vORjOSOcJr4mbWL"
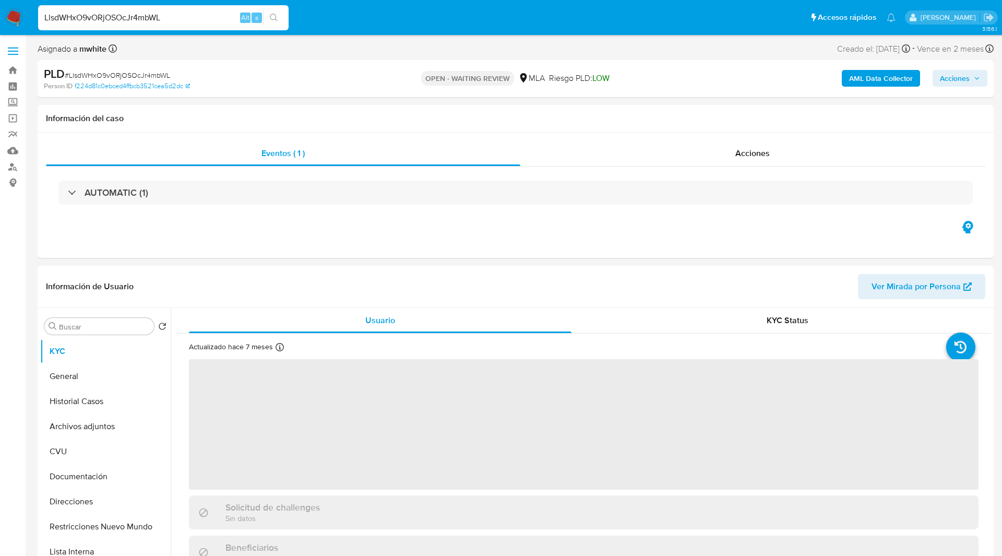
select select "10"
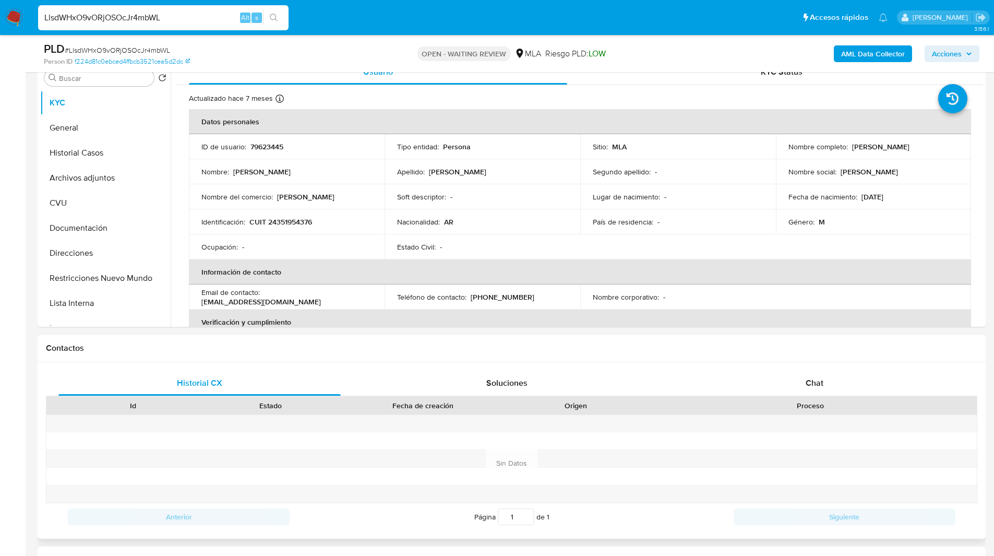
scroll to position [212, 0]
click at [819, 396] on div "Proceso" at bounding box center [810, 405] width 332 height 18
click at [787, 387] on div "Chat" at bounding box center [814, 382] width 282 height 25
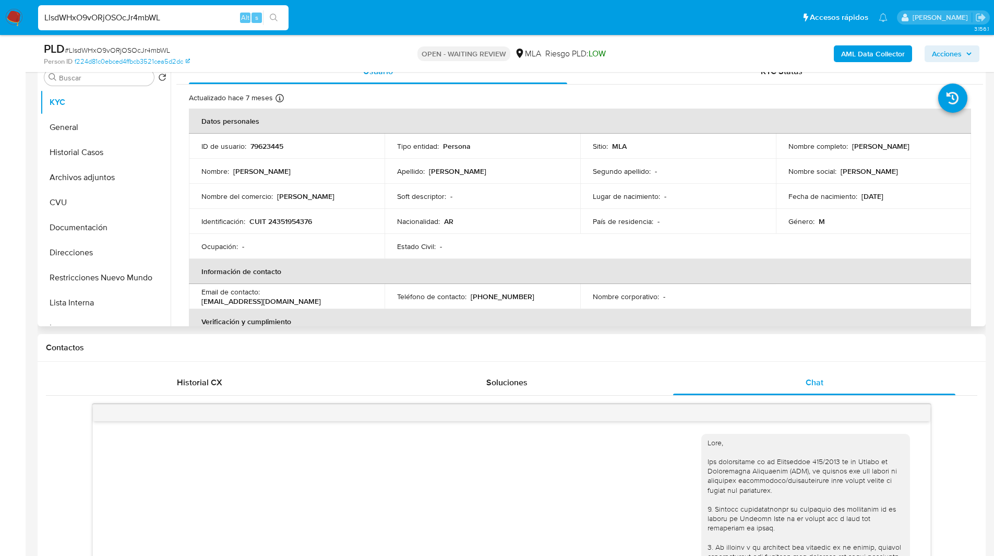
scroll to position [419, 0]
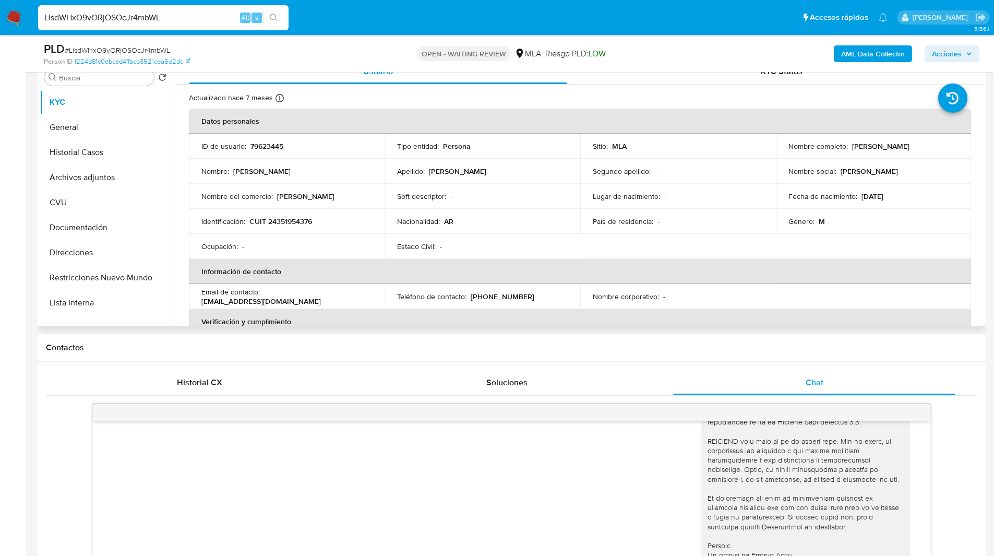
click at [290, 217] on p "CUIT 24351954376" at bounding box center [280, 221] width 63 height 9
copy p "24351954376"
click at [282, 351] on h1 "Contactos" at bounding box center [511, 347] width 931 height 10
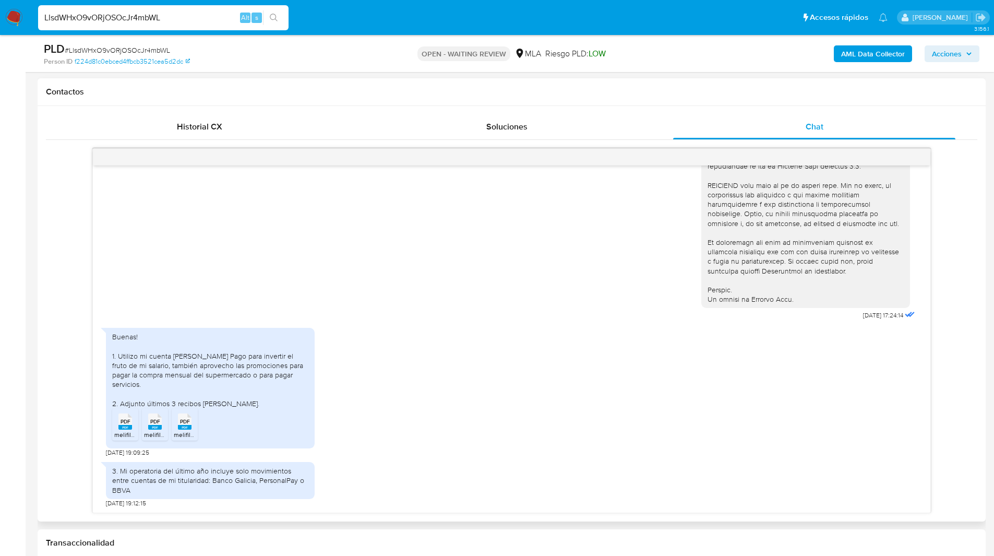
scroll to position [468, 0]
click at [117, 430] on div "PDF PDF" at bounding box center [125, 420] width 22 height 20
click at [161, 429] on icon at bounding box center [155, 421] width 14 height 16
click at [182, 424] on span "PDF" at bounding box center [185, 420] width 10 height 7
click at [268, 418] on ul "PDF PDF melifile19732469917801774.pdf PDF PDF melifile3502148881097542344.pdf P…" at bounding box center [210, 425] width 196 height 36
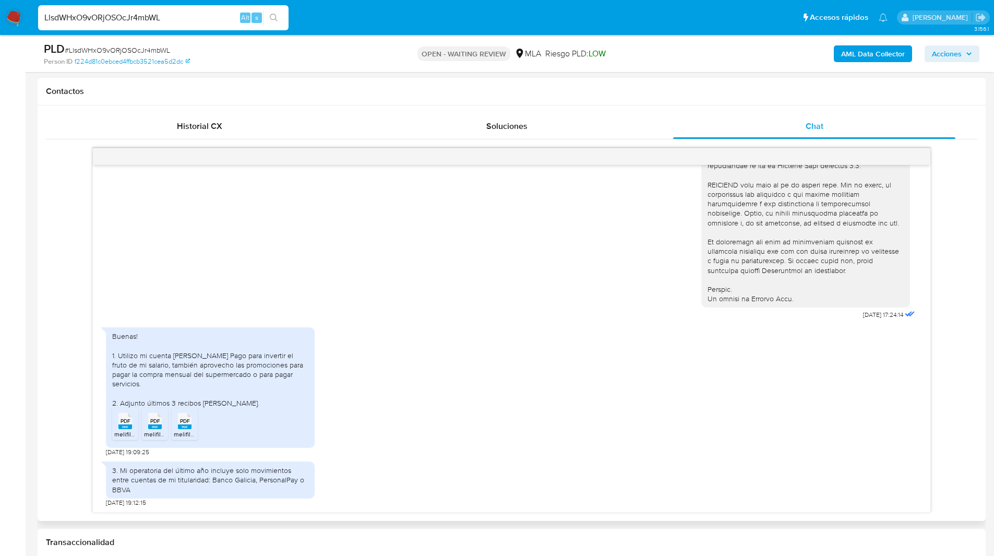
click at [226, 407] on div "Buenas! 1. Utilizo mi cuenta de Mercado Pago para invertir el fruto de mi salar…" at bounding box center [210, 369] width 196 height 76
click at [255, 407] on div "Buenas! 1. Utilizo mi cuenta de Mercado Pago para invertir el fruto de mi salar…" at bounding box center [210, 369] width 196 height 76
click at [544, 3] on nav "Pausado Ver notificaciones LlsdWHxO9vORjOSOcJr4mbWL Alt s Accesos rápidos Presi…" at bounding box center [497, 17] width 994 height 35
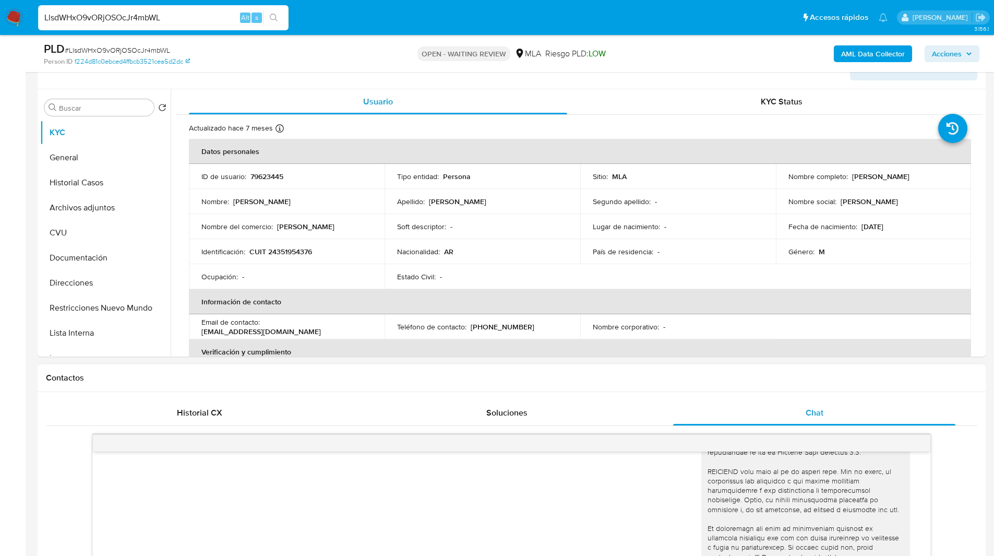
scroll to position [192, 0]
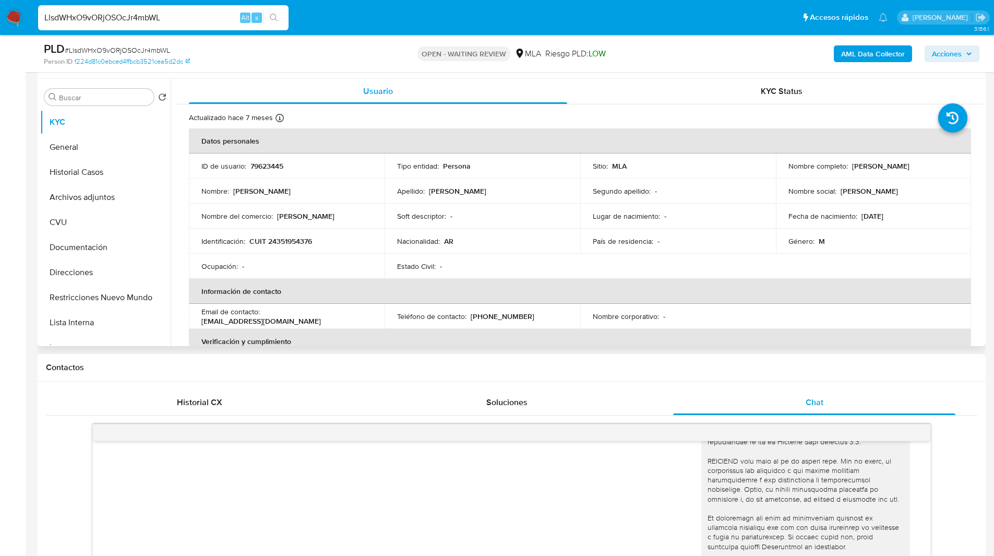
click at [580, 179] on td "Segundo apellido : -" at bounding box center [678, 190] width 196 height 25
click at [245, 296] on th "Información de contacto" at bounding box center [580, 291] width 782 height 25
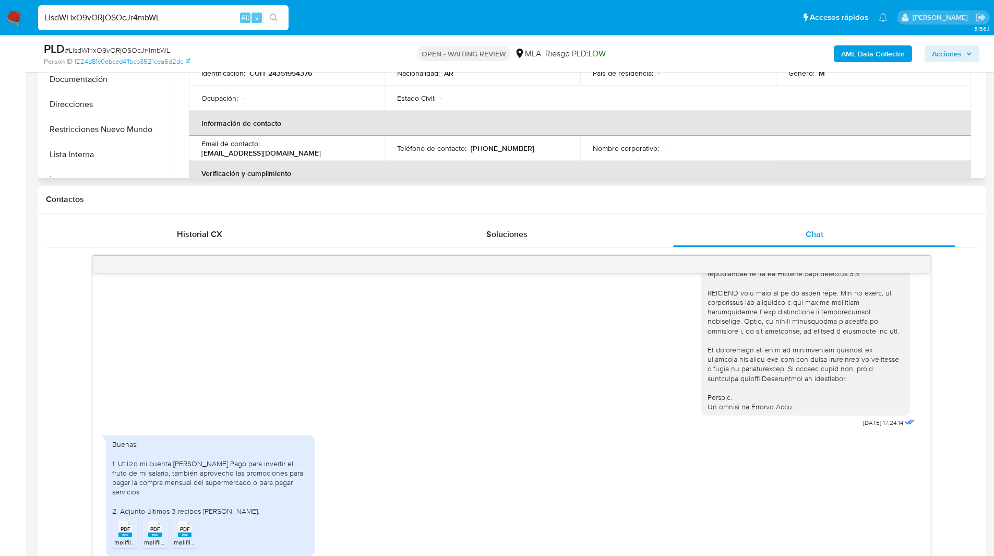
scroll to position [361, 0]
click at [666, 173] on th "Verificación y cumplimiento" at bounding box center [580, 172] width 782 height 25
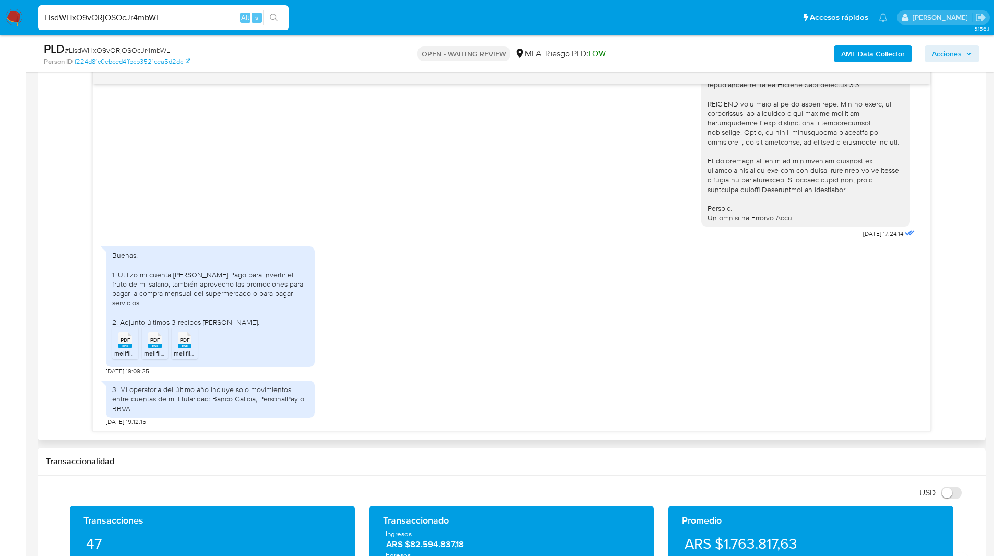
scroll to position [557, 0]
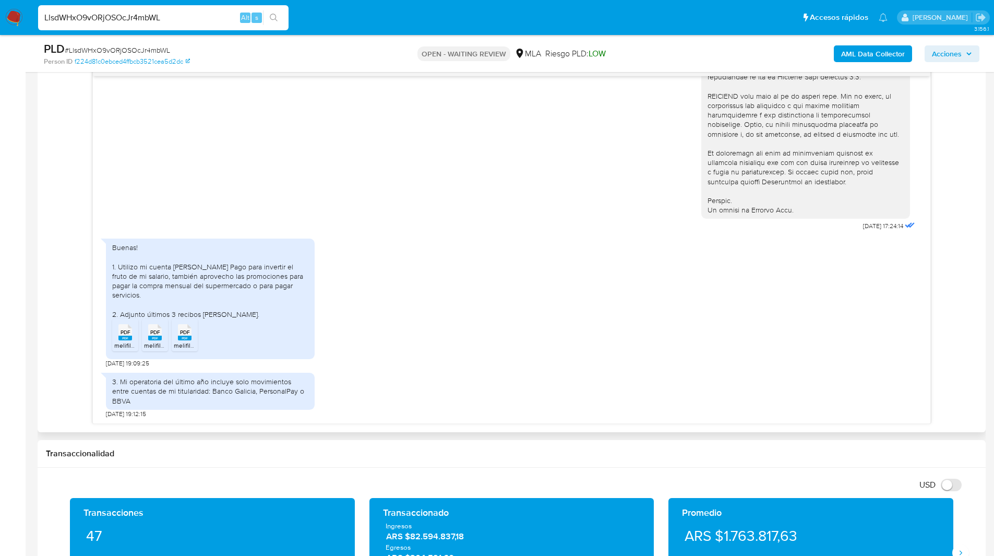
click at [593, 346] on div "Buenas! 1. Utilizo mi cuenta de Mercado Pago para invertir el fruto de mi salar…" at bounding box center [511, 300] width 811 height 134
drag, startPoint x: 136, startPoint y: 413, endPoint x: 91, endPoint y: 417, distance: 44.5
click at [91, 417] on div "18/08/2025 17:24:14 Buenas! 1. Utilizo mi cuenta de Mercado Pago para invertir …" at bounding box center [511, 241] width 931 height 365
copy span "[DATE]"
click at [589, 42] on div "Riesgo PLD: LOW" at bounding box center [575, 53] width 61 height 25
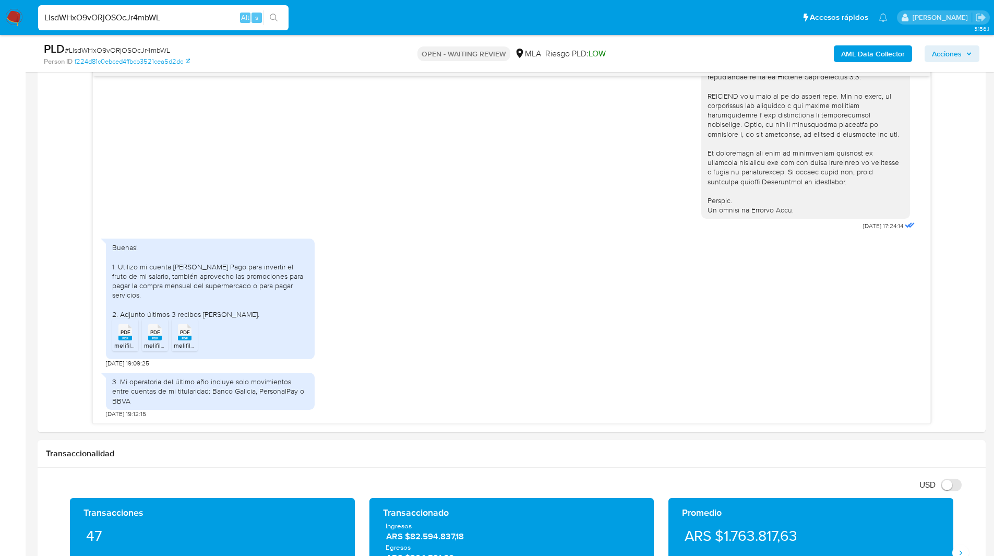
click at [109, 12] on input "LlsdWHxO9vORjOSOcJr4mbWL" at bounding box center [163, 18] width 250 height 14
click at [17, 24] on img at bounding box center [14, 18] width 18 height 18
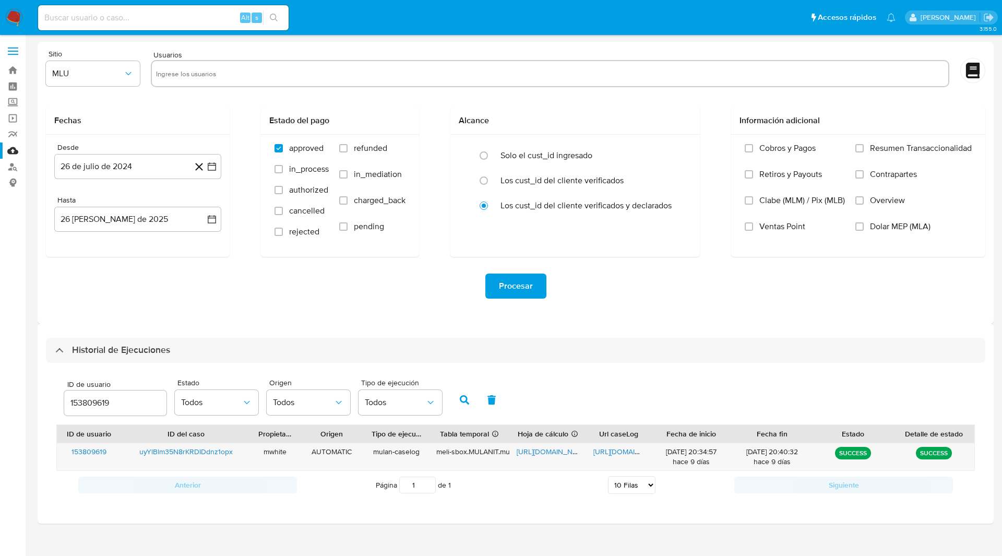
select select "10"
click at [91, 402] on input "153809619" at bounding box center [115, 403] width 102 height 14
type input "79623445"
click at [458, 399] on button "button" at bounding box center [464, 399] width 27 height 25
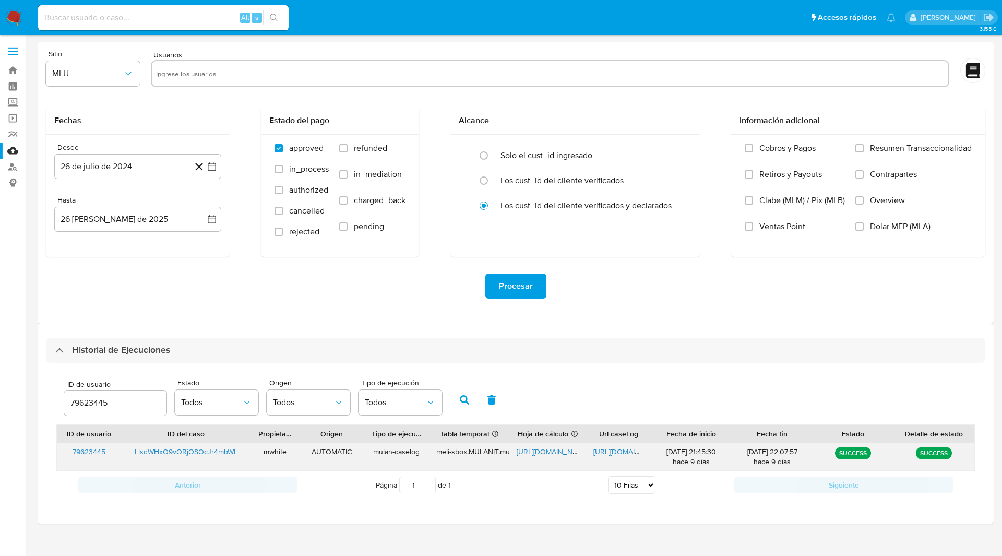
click at [554, 448] on span "[URL][DOMAIN_NAME]" at bounding box center [552, 451] width 72 height 10
click at [637, 458] on div "[URL][DOMAIN_NAME]" at bounding box center [618, 456] width 65 height 27
click at [630, 451] on span "[URL][DOMAIN_NAME]" at bounding box center [629, 451] width 72 height 10
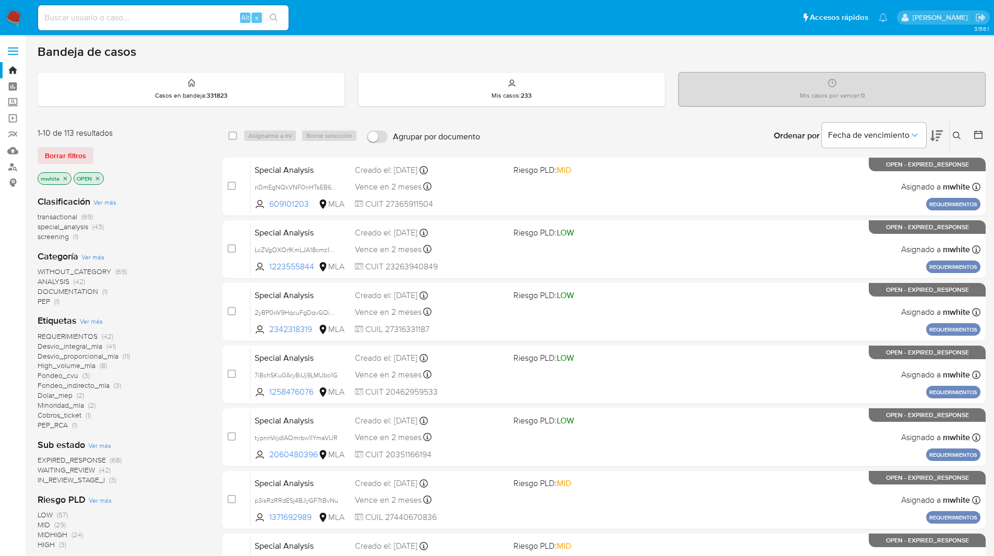
click at [958, 136] on icon at bounding box center [957, 135] width 8 height 8
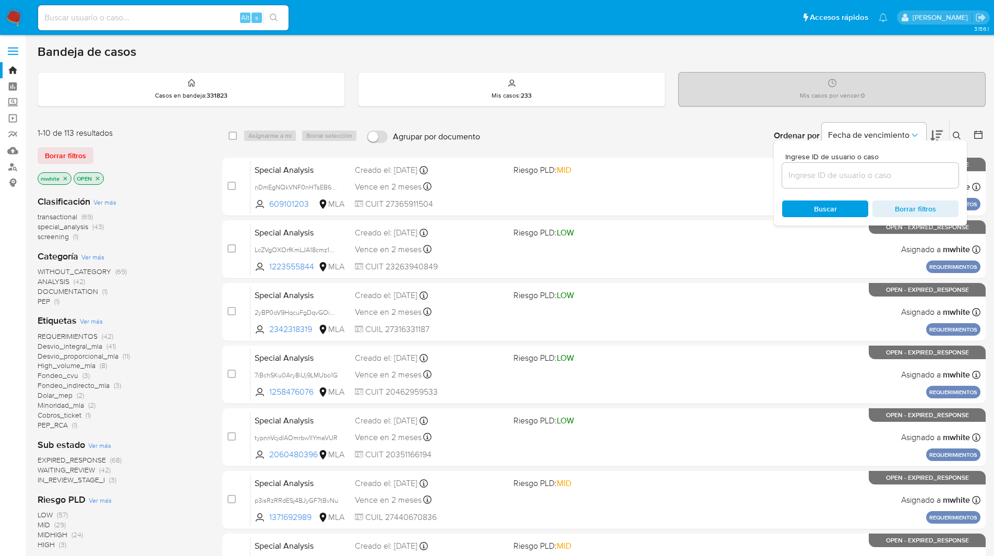
click at [853, 178] on input at bounding box center [870, 176] width 176 height 14
type input "LlsdWHxO9vORjOSOcJr4mbWL"
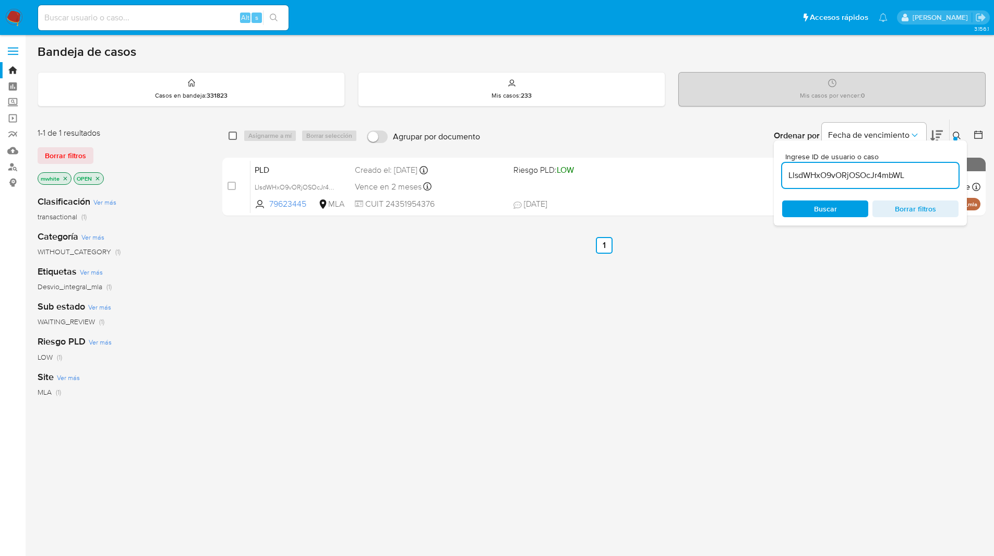
click at [233, 137] on input "checkbox" at bounding box center [233, 135] width 8 height 8
checkbox input "true"
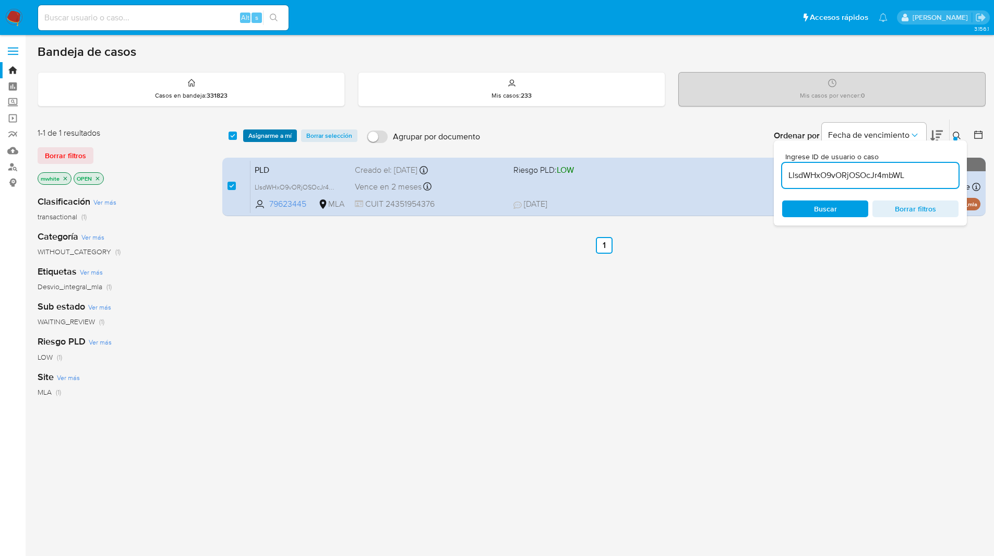
click at [249, 134] on span "Asignarme a mí" at bounding box center [269, 135] width 43 height 10
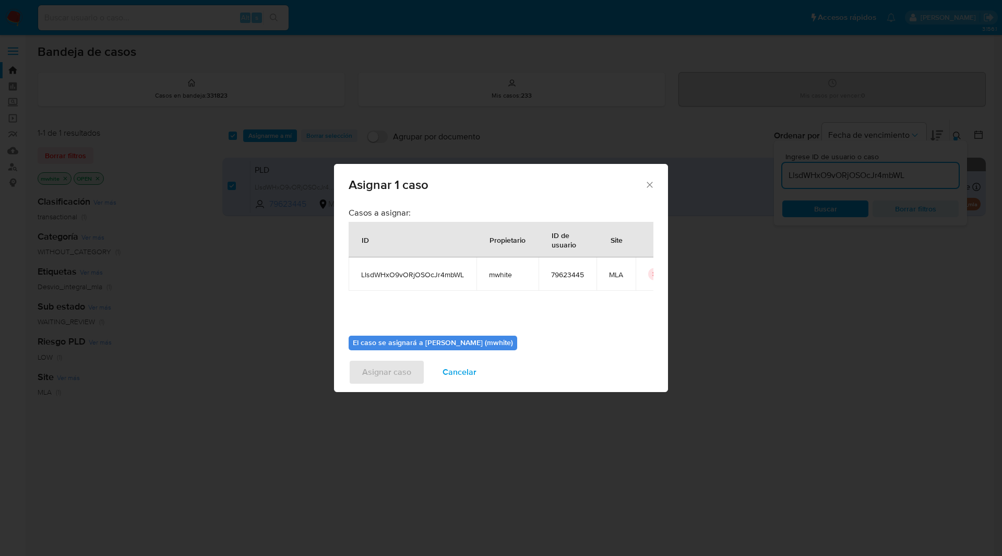
click at [496, 274] on span "mwhite" at bounding box center [507, 274] width 37 height 9
copy span "mwhite"
click at [446, 274] on span "LlsdWHxO9vORjOSOcJr4mbWL" at bounding box center [412, 274] width 103 height 9
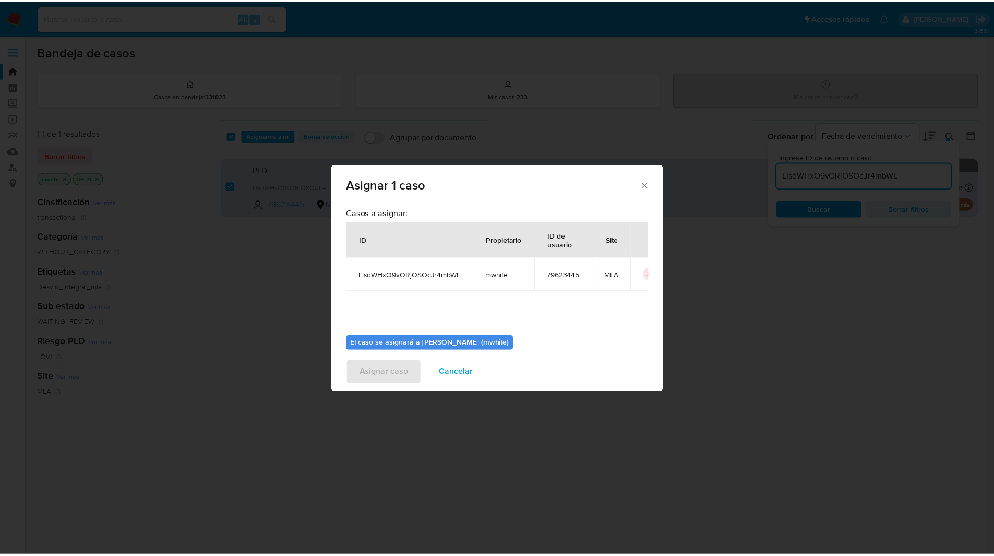
scroll to position [54, 0]
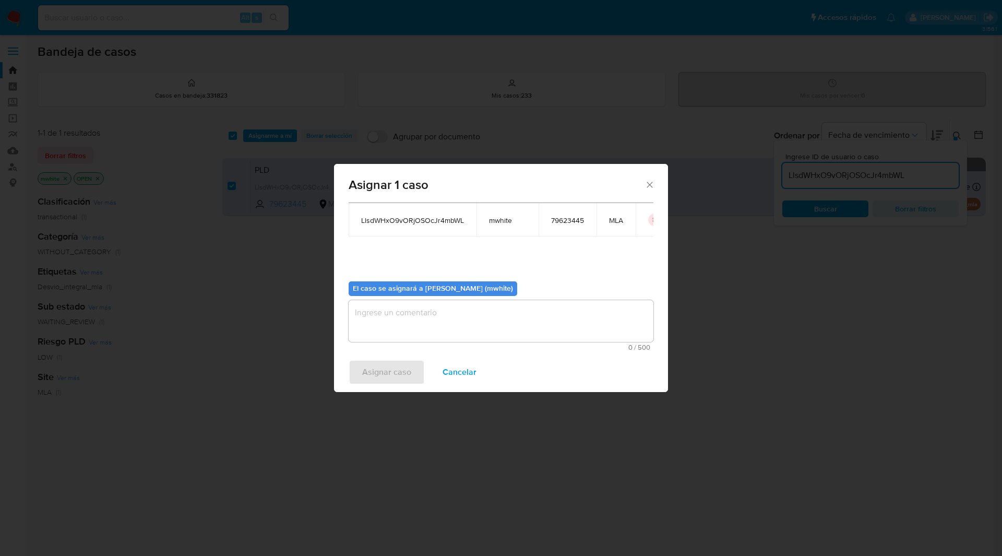
click at [390, 309] on textarea "assign-modal" at bounding box center [500, 321] width 305 height 42
paste textarea "mwhite"
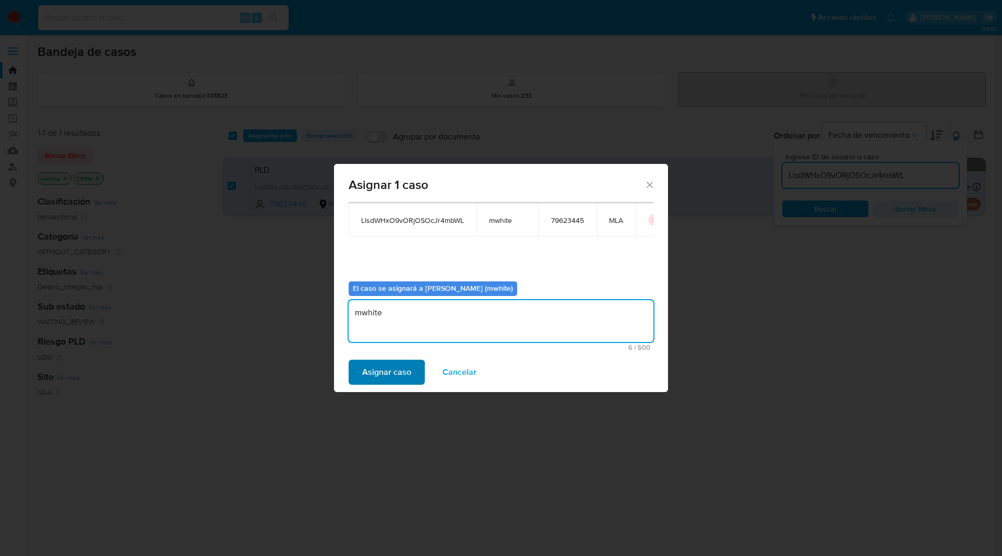
type textarea "mwhite"
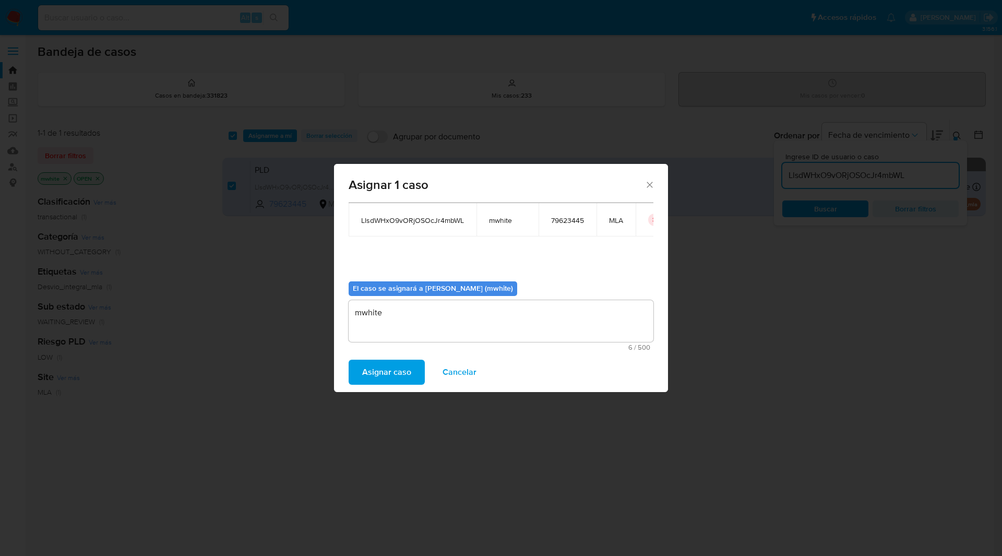
click at [390, 371] on span "Asignar caso" at bounding box center [386, 371] width 49 height 23
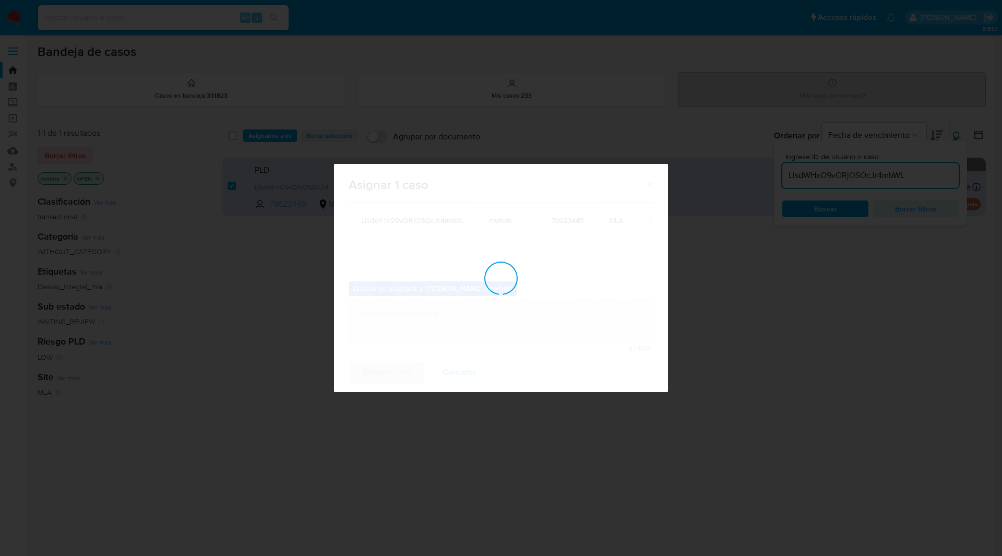
checkbox input "false"
click at [399, 232] on div "Casos a asignar: ID Propietario ID de usuario Site LlsdWHxO9vORjOSOcJr4mbWL mwh…" at bounding box center [500, 213] width 305 height 120
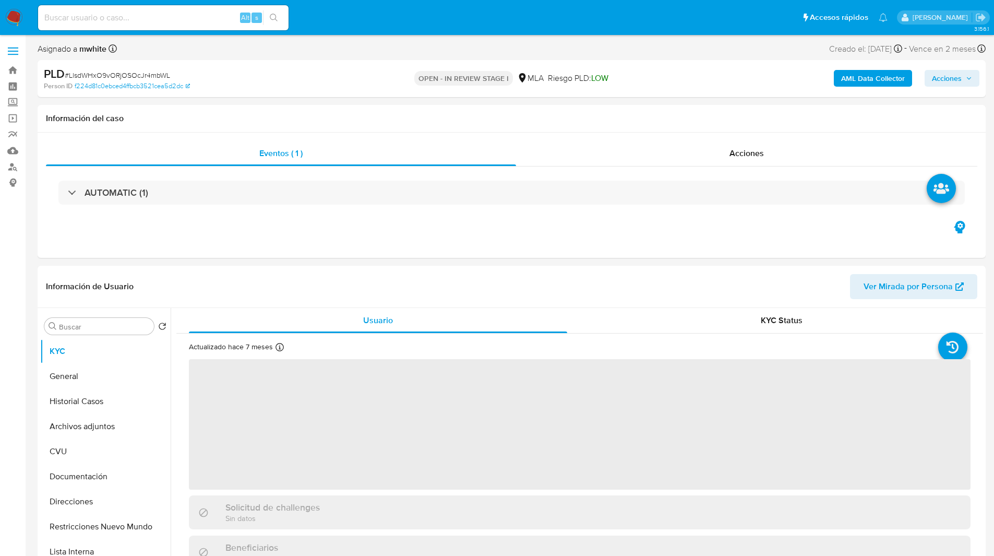
select select "10"
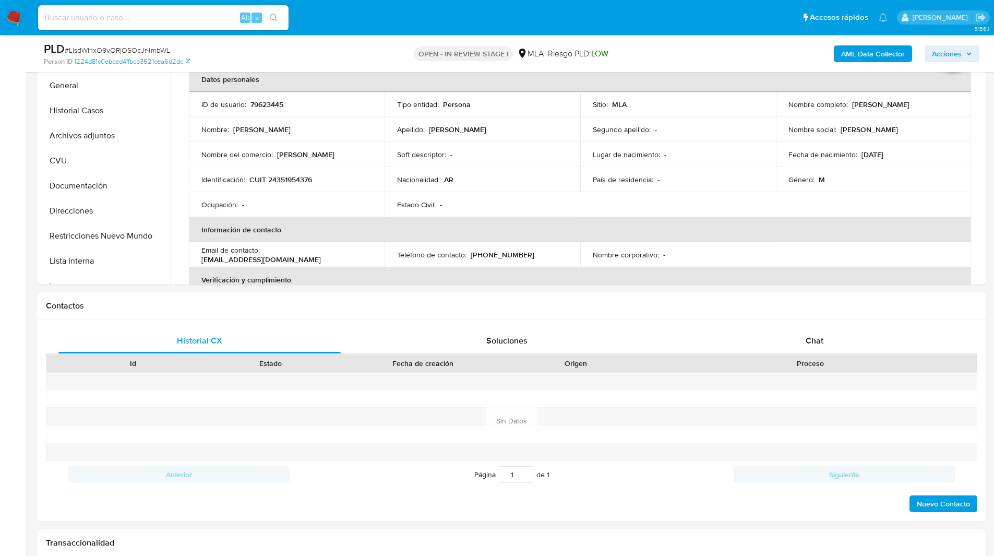
scroll to position [306, 0]
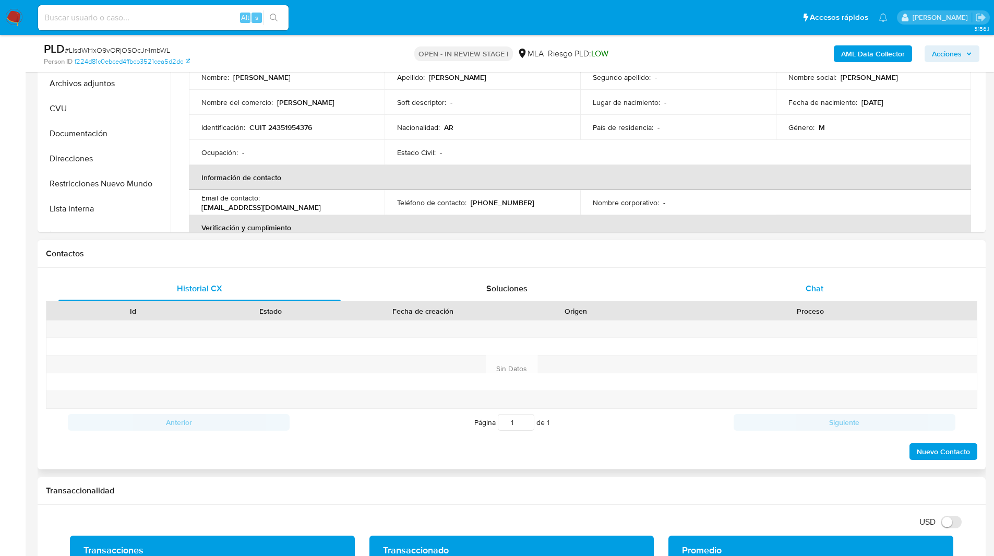
click at [844, 289] on div "Chat" at bounding box center [814, 288] width 282 height 25
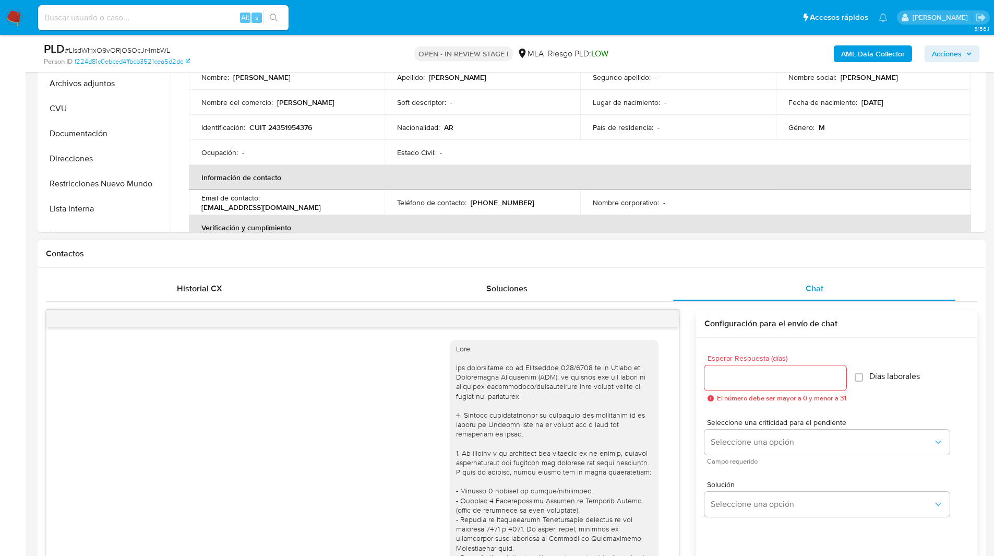
scroll to position [419, 0]
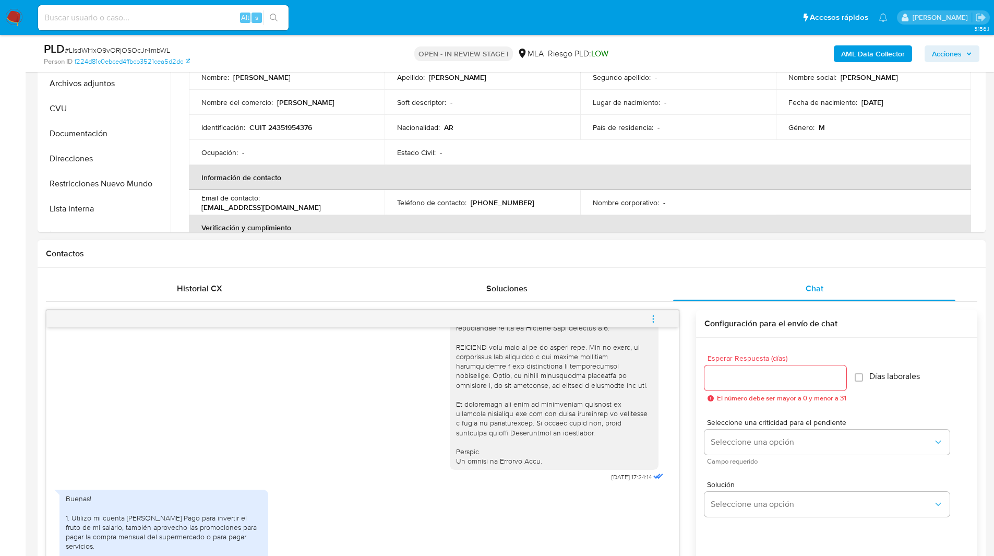
click at [650, 317] on icon "menu-action" at bounding box center [652, 318] width 9 height 9
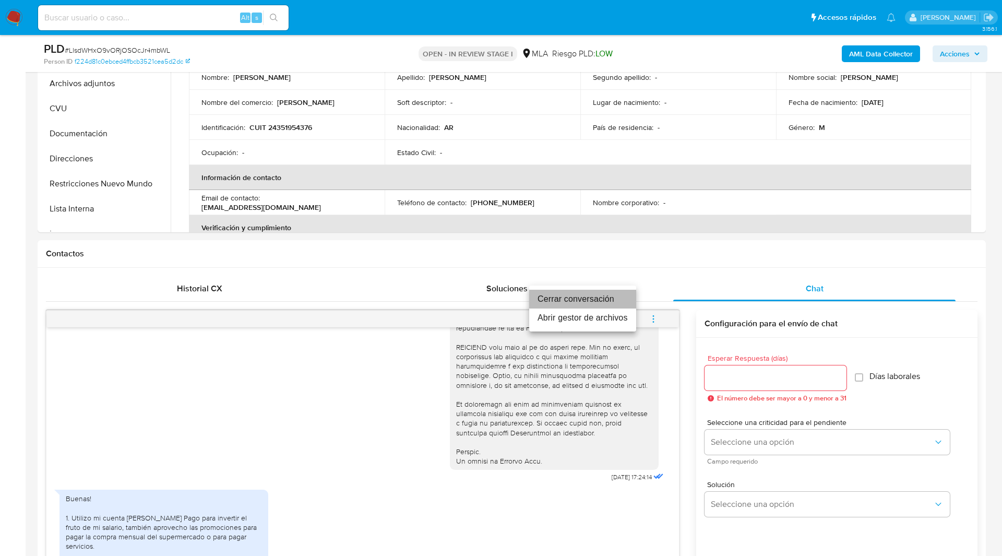
click at [612, 302] on li "Cerrar conversación" at bounding box center [582, 299] width 107 height 19
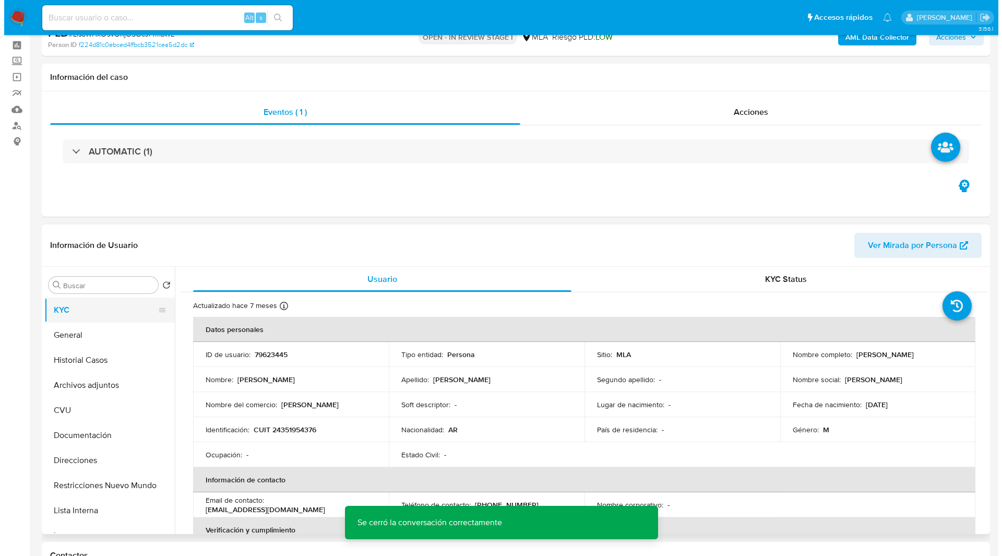
scroll to position [14, 0]
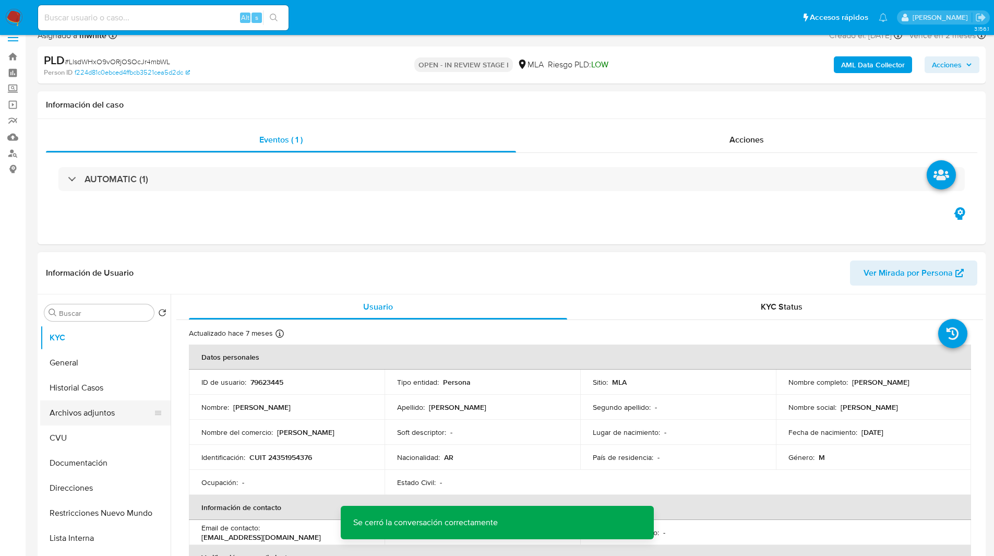
click at [93, 406] on button "Archivos adjuntos" at bounding box center [101, 412] width 122 height 25
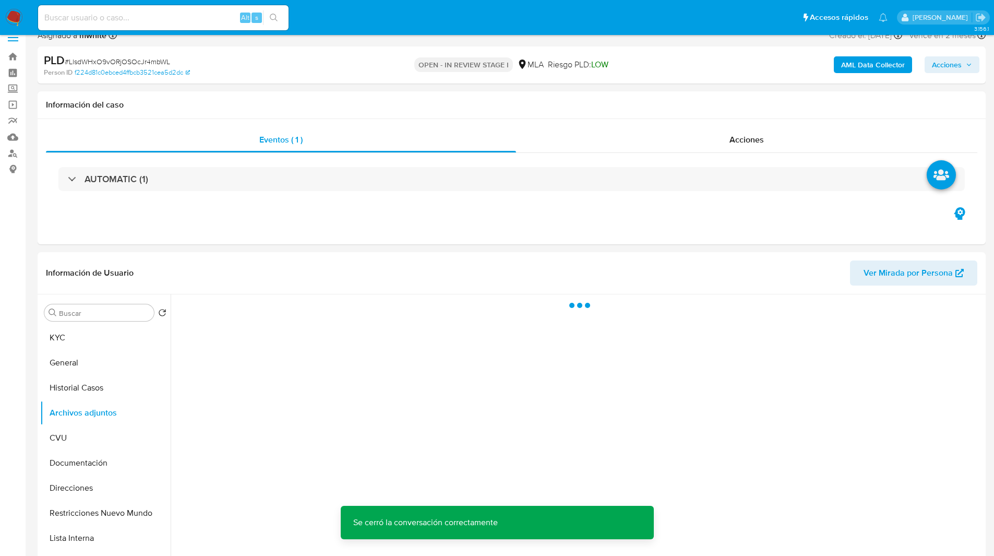
click at [849, 67] on b "AML Data Collector" at bounding box center [873, 64] width 64 height 17
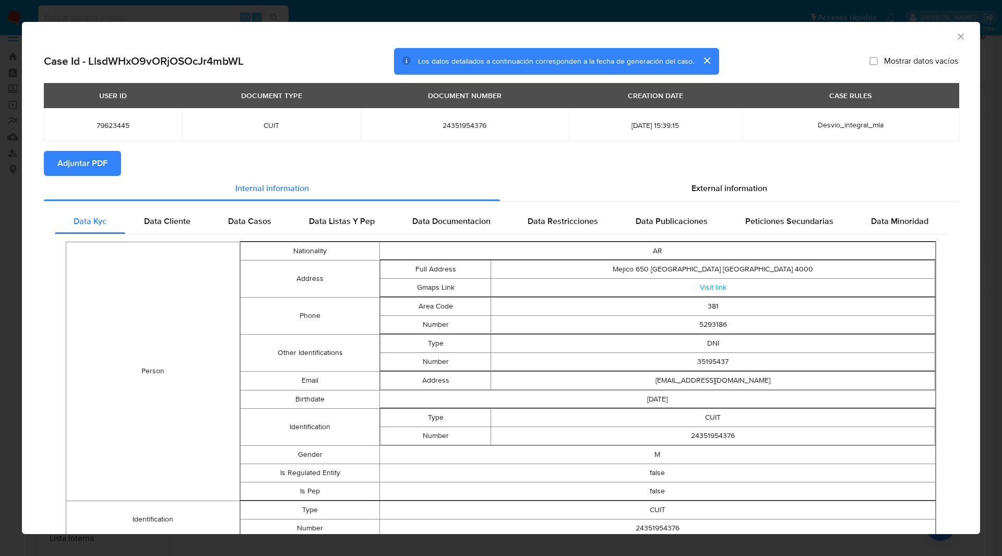
click at [99, 165] on span "Adjuntar PDF" at bounding box center [82, 163] width 50 height 23
click at [957, 35] on icon "Cerrar ventana" at bounding box center [960, 36] width 6 height 6
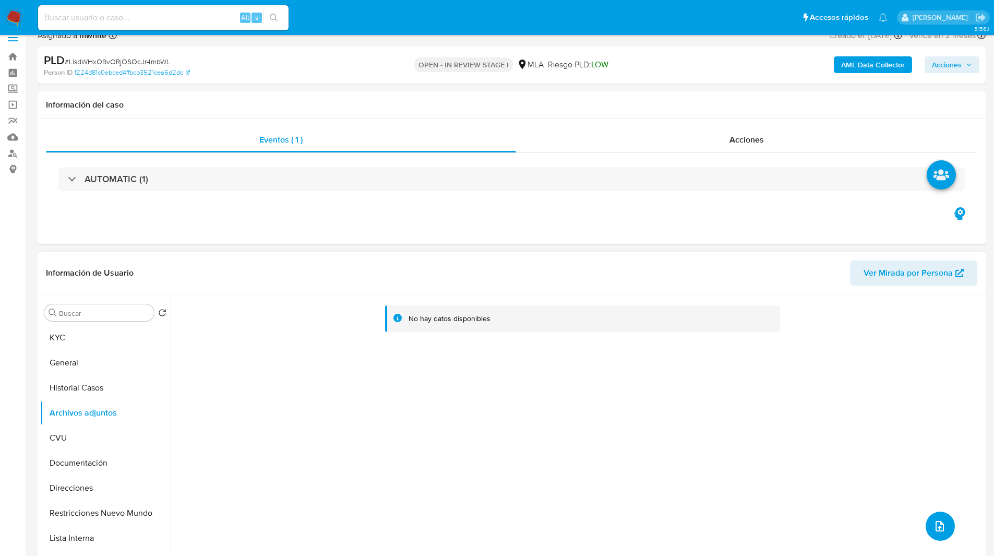
click at [936, 520] on icon "upload-file" at bounding box center [939, 526] width 13 height 13
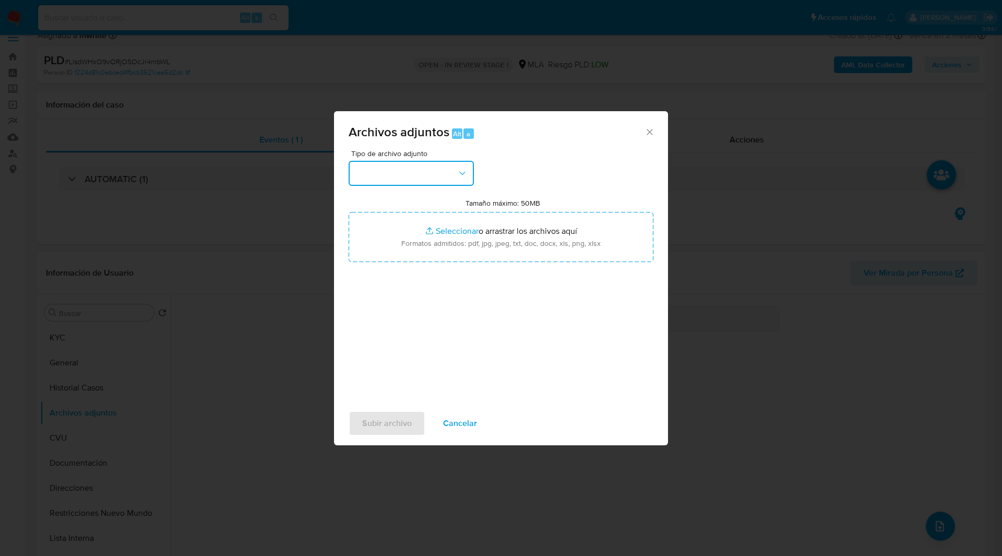
click at [429, 165] on button "button" at bounding box center [410, 173] width 125 height 25
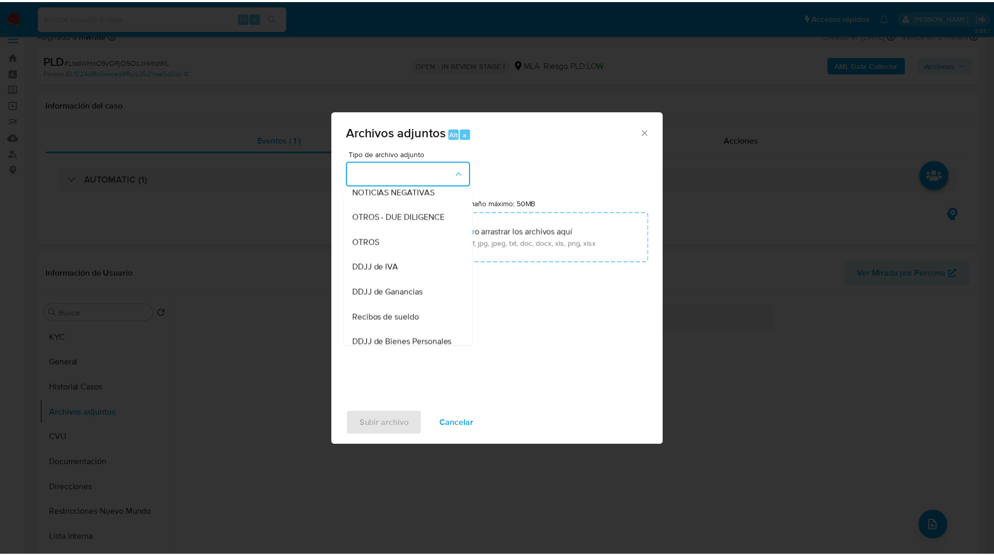
scroll to position [160, 0]
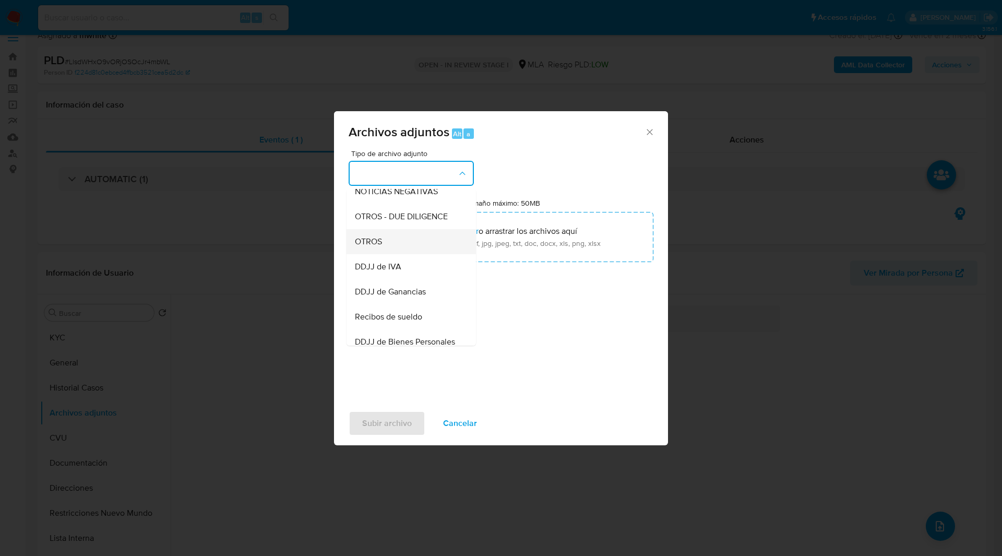
click at [378, 246] on span "OTROS" at bounding box center [368, 241] width 27 height 10
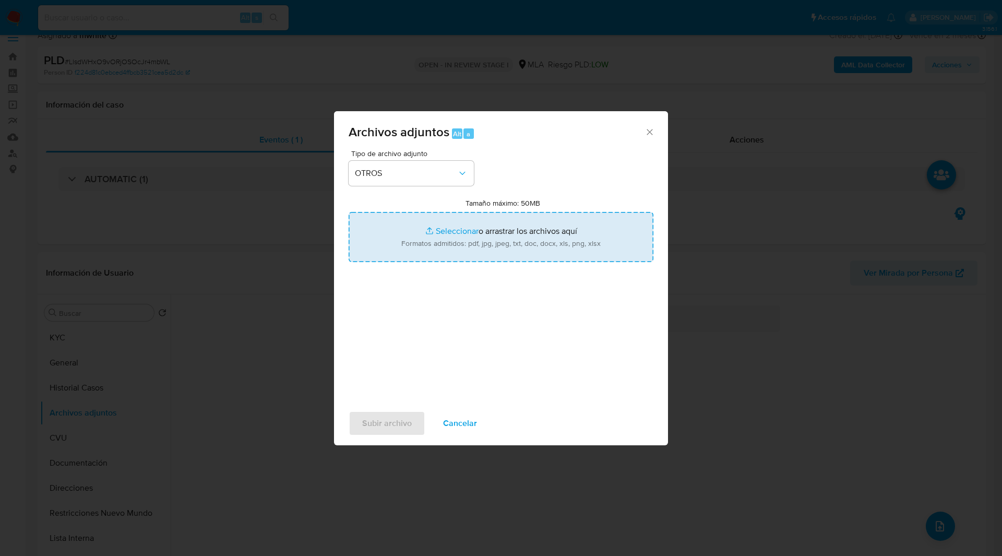
type input "C:\fakepath\NOSIS_Manager_InformeIndividual_24351954376_654924_20250827162900.p…"
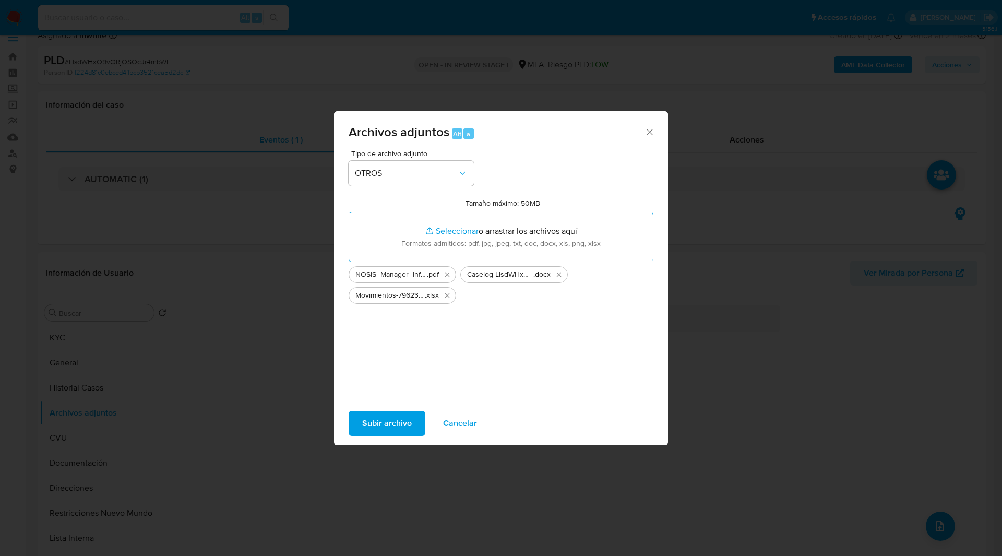
click at [567, 334] on div "Tipo de archivo adjunto OTROS Tamaño máximo: 50MB Seleccionar archivos Seleccio…" at bounding box center [500, 273] width 305 height 246
click at [383, 417] on span "Subir archivo" at bounding box center [387, 423] width 50 height 23
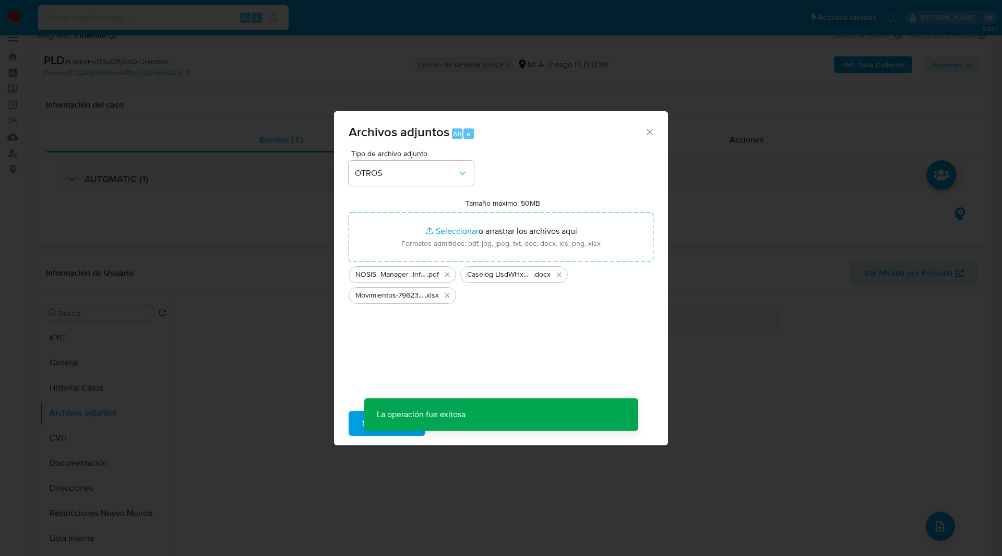
click at [561, 317] on div "Tipo de archivo adjunto OTROS Tamaño máximo: 50MB Seleccionar archivos Seleccio…" at bounding box center [500, 273] width 305 height 246
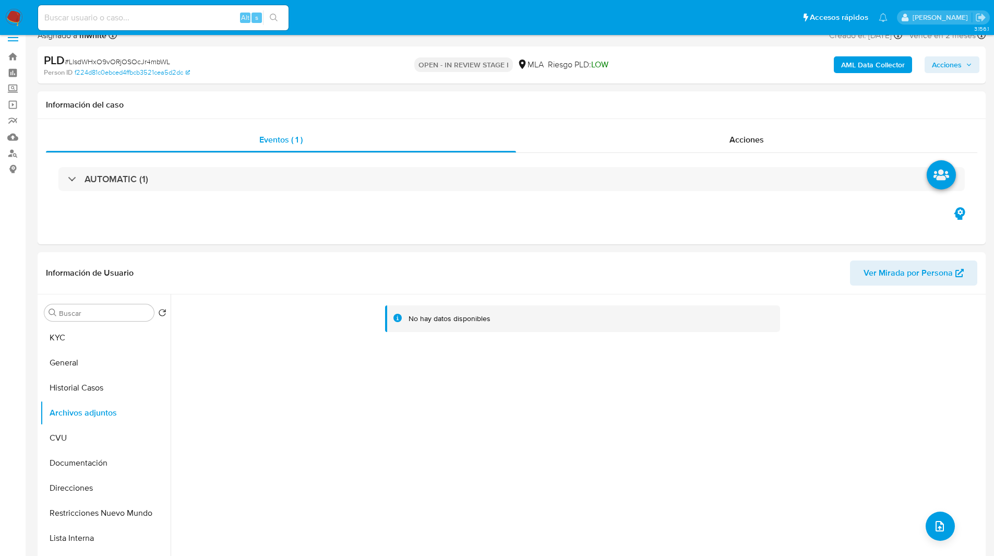
click at [940, 62] on span "Acciones" at bounding box center [947, 64] width 30 height 17
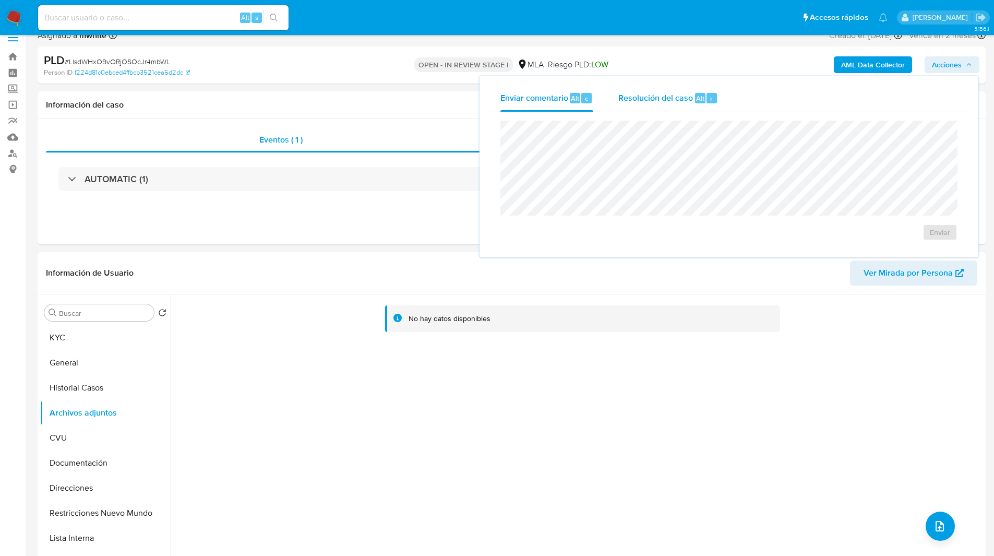
click at [694, 90] on div "Resolución del caso Alt r" at bounding box center [668, 98] width 100 height 27
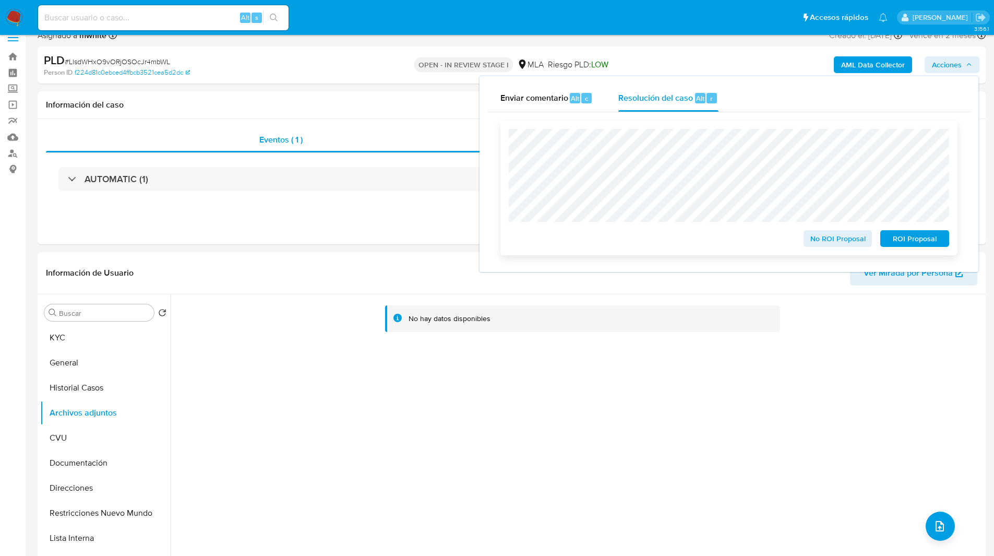
click at [830, 240] on span "No ROI Proposal" at bounding box center [838, 238] width 54 height 15
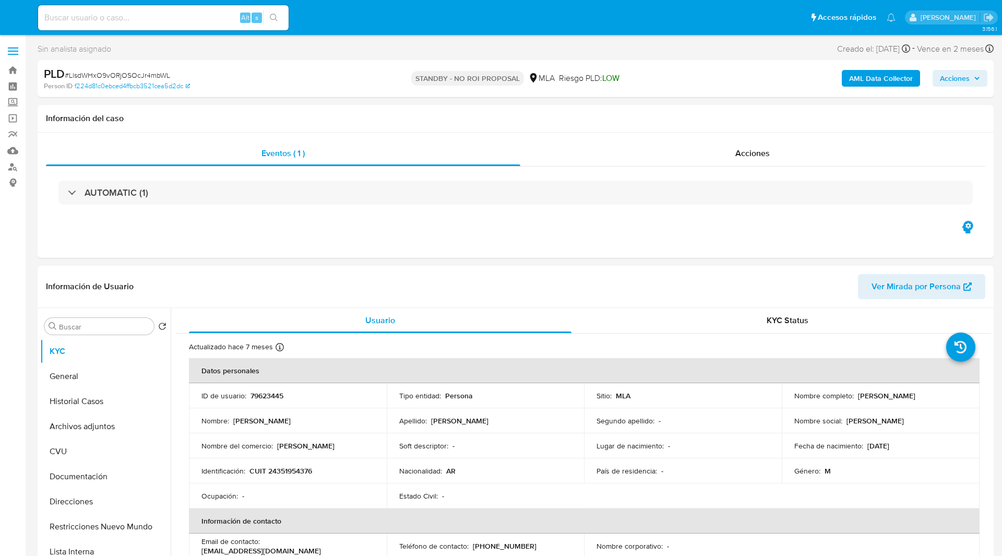
select select "10"
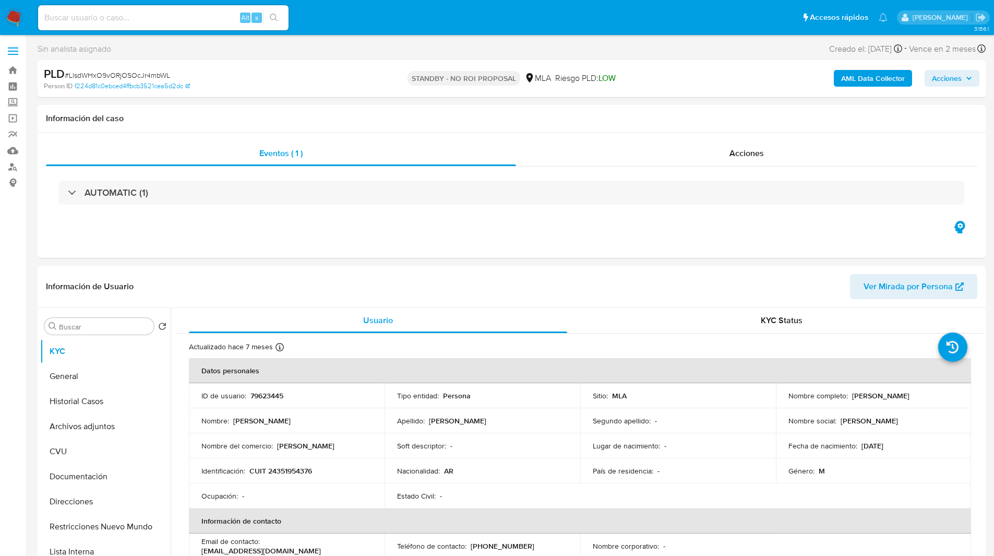
click at [364, 27] on ul "Pausado Ver notificaciones Alt s Accesos rápidos Presiona las siguientes teclas…" at bounding box center [463, 17] width 860 height 26
click at [455, 90] on div "STANDBY - NO ROI PROPOSAL MLA Riesgo PLD: LOW" at bounding box center [511, 78] width 309 height 25
click at [22, 16] on img at bounding box center [14, 18] width 18 height 18
click at [360, 4] on ul "Pausado Ver notificaciones Alt s Accesos rápidos Presiona las siguientes teclas…" at bounding box center [463, 17] width 860 height 26
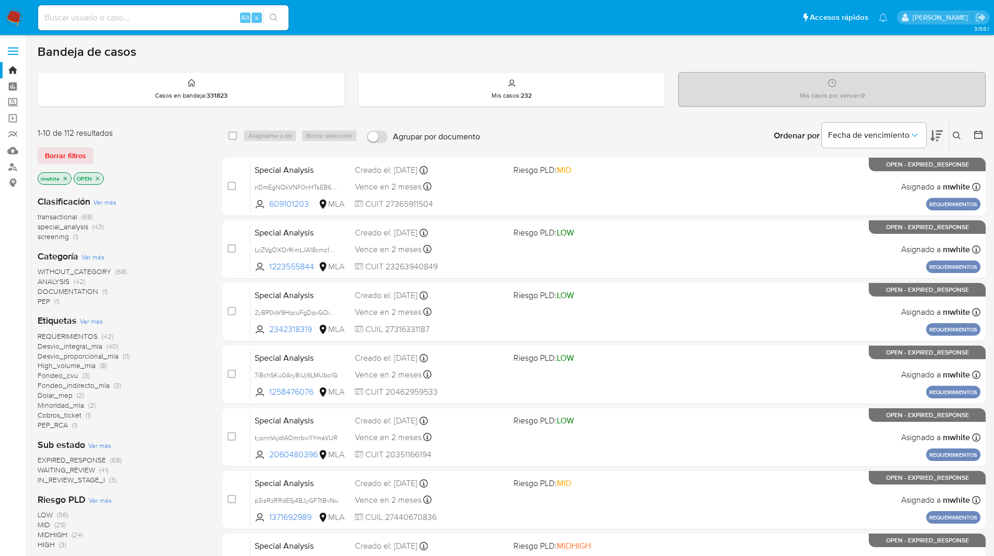
drag, startPoint x: 0, startPoint y: 0, endPoint x: 64, endPoint y: -34, distance: 72.6
click at [64, 0] on html "Pausado Ver notificaciones Alt s Accesos rápidos Presiona las siguientes teclas…" at bounding box center [497, 412] width 994 height 824
click at [307, 41] on main "3.156.1" at bounding box center [497, 412] width 994 height 824
click at [408, 63] on div "Bandeja de casos Casos en bandeja : 331823 Mis casos : 232 Mis casos por vencer…" at bounding box center [512, 430] width 948 height 773
click at [309, 33] on nav "Pausado Ver notificaciones Alt s Accesos rápidos Presiona las siguientes teclas…" at bounding box center [497, 17] width 994 height 35
